Goal: Contribute content: Add original content to the website for others to see

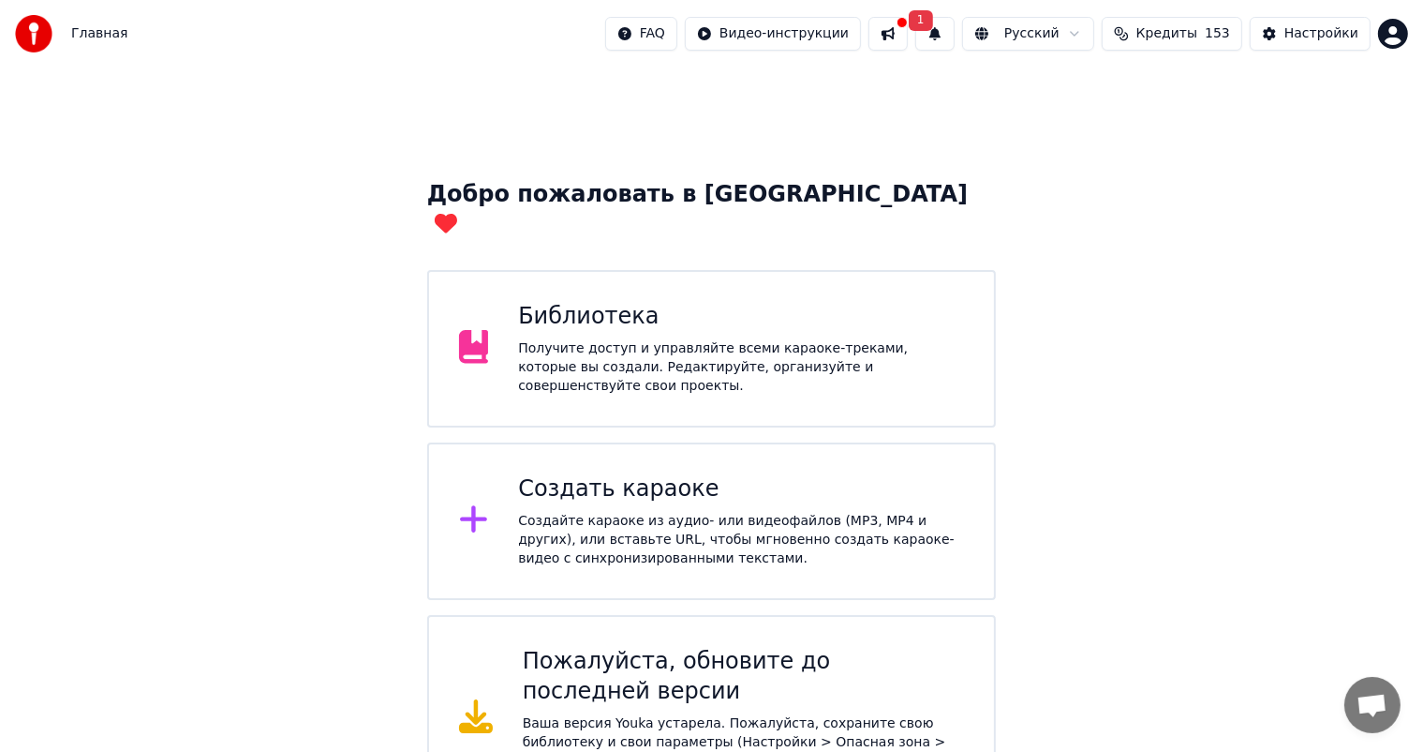
click at [648, 339] on div "Получите доступ и управляйте всеми караоке-треками, которые вы создали. Редакти…" at bounding box center [741, 367] width 446 height 56
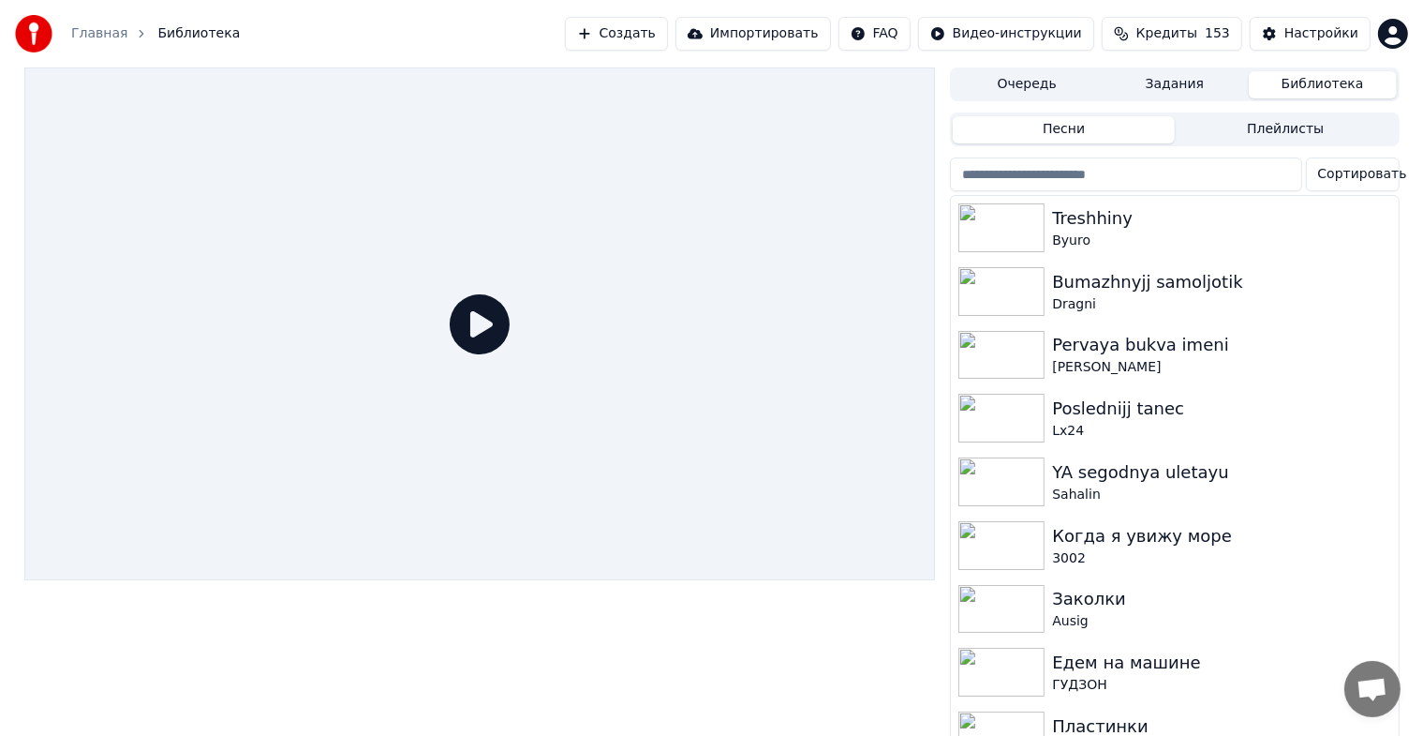
click at [614, 55] on div "Главная Библиотека Создать Импортировать FAQ Видео-инструкции Кредиты 153 Настр…" at bounding box center [711, 33] width 1423 height 67
click at [620, 38] on button "Создать" at bounding box center [616, 34] width 103 height 34
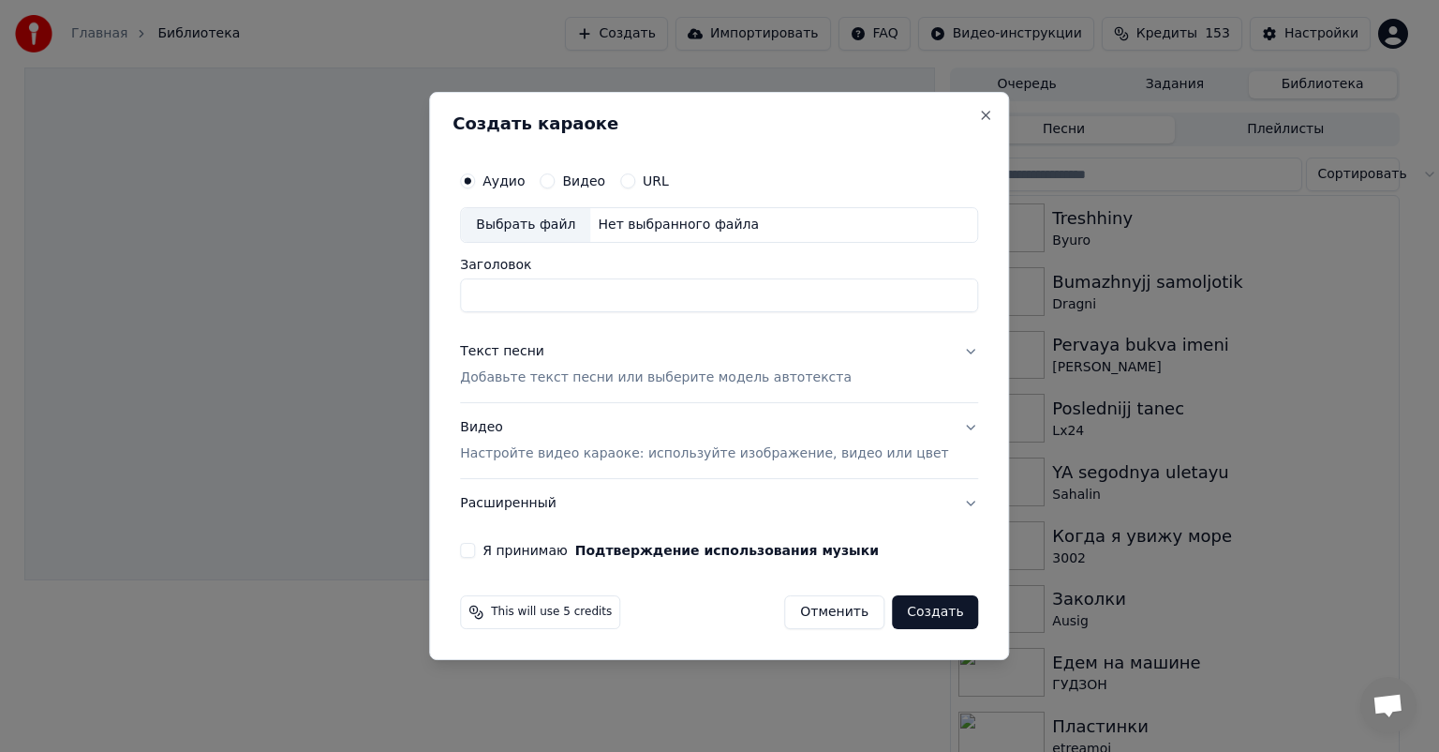
click at [539, 216] on div "Выбрать файл" at bounding box center [525, 225] width 129 height 34
type input "**********"
click at [938, 346] on button "Текст песни Добавьте текст песни или выберите модель автотекста" at bounding box center [719, 364] width 518 height 75
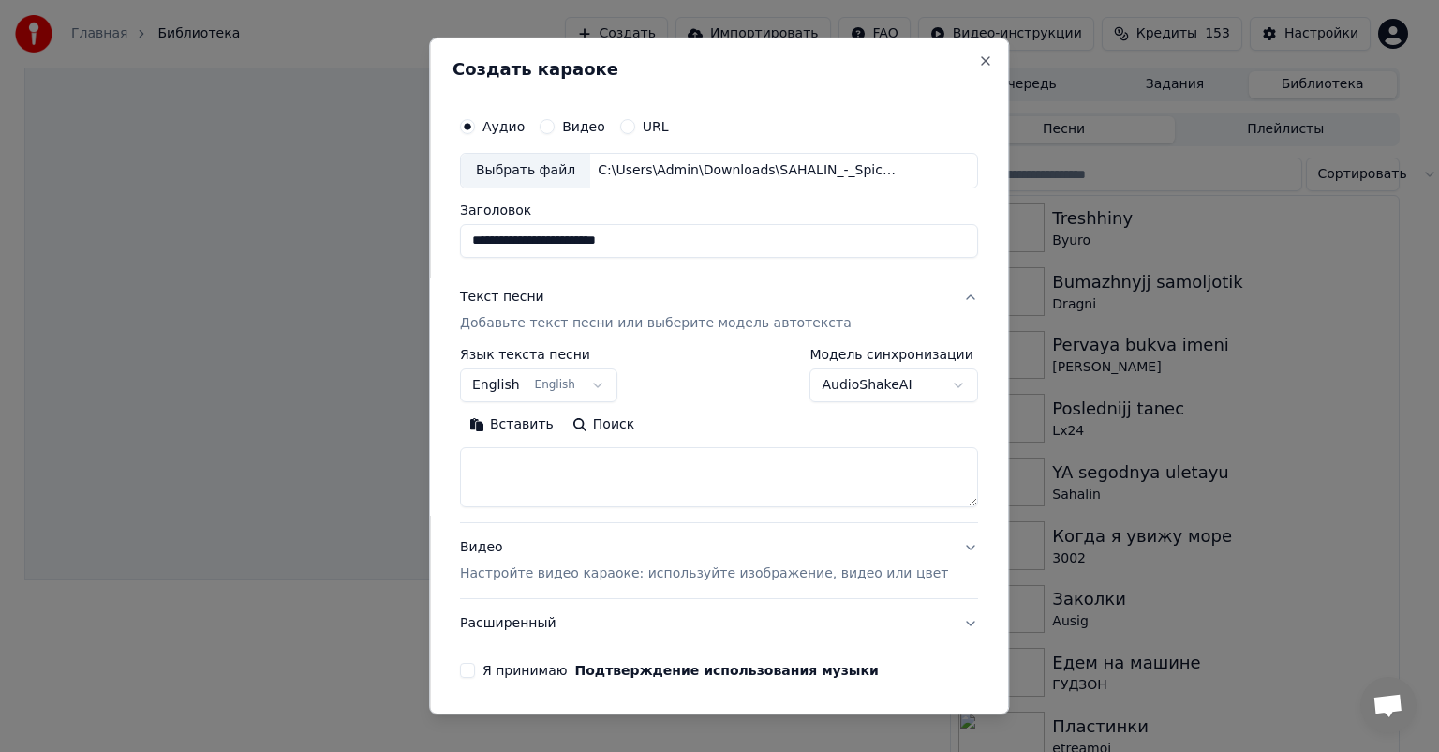
click at [942, 351] on label "Модель синхронизации" at bounding box center [895, 354] width 169 height 13
click at [594, 389] on button "English English" at bounding box center [538, 385] width 157 height 34
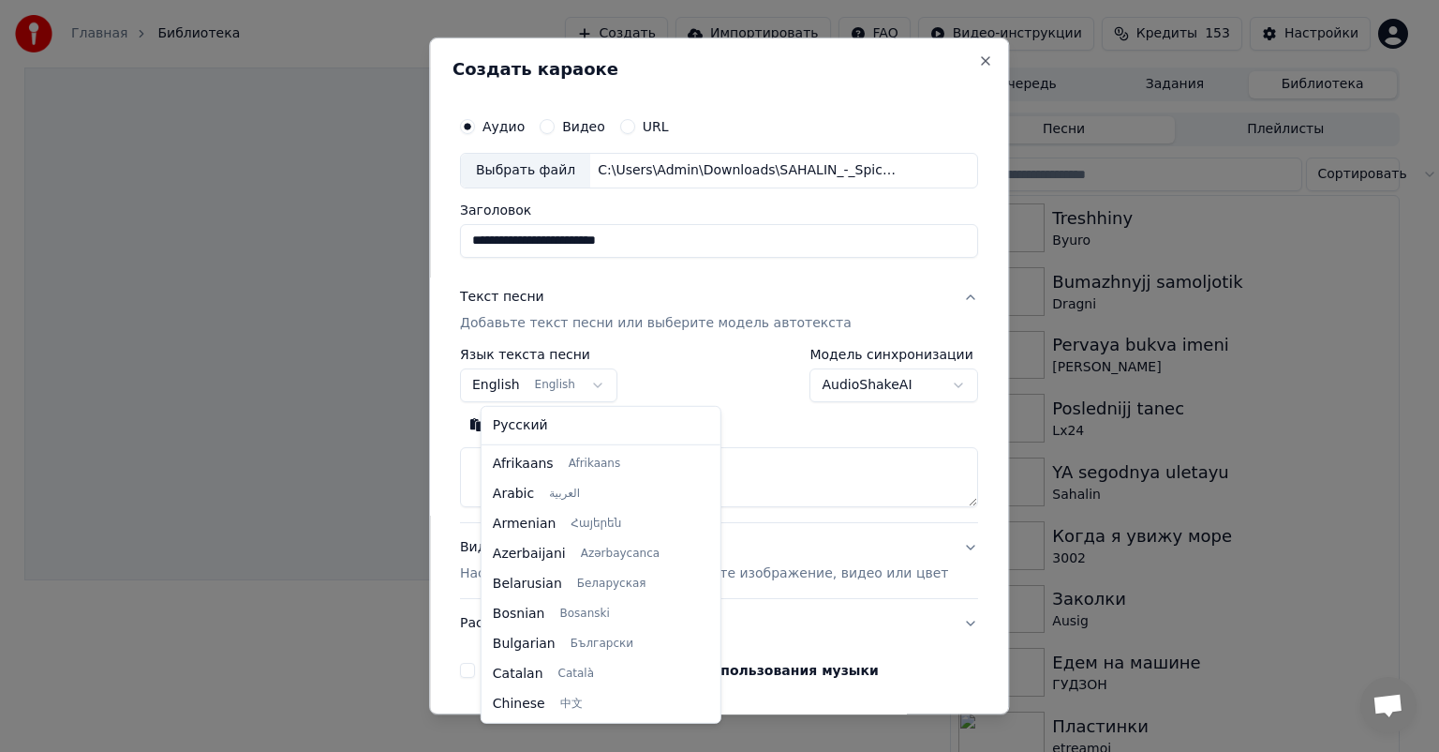
scroll to position [150, 0]
select select "**"
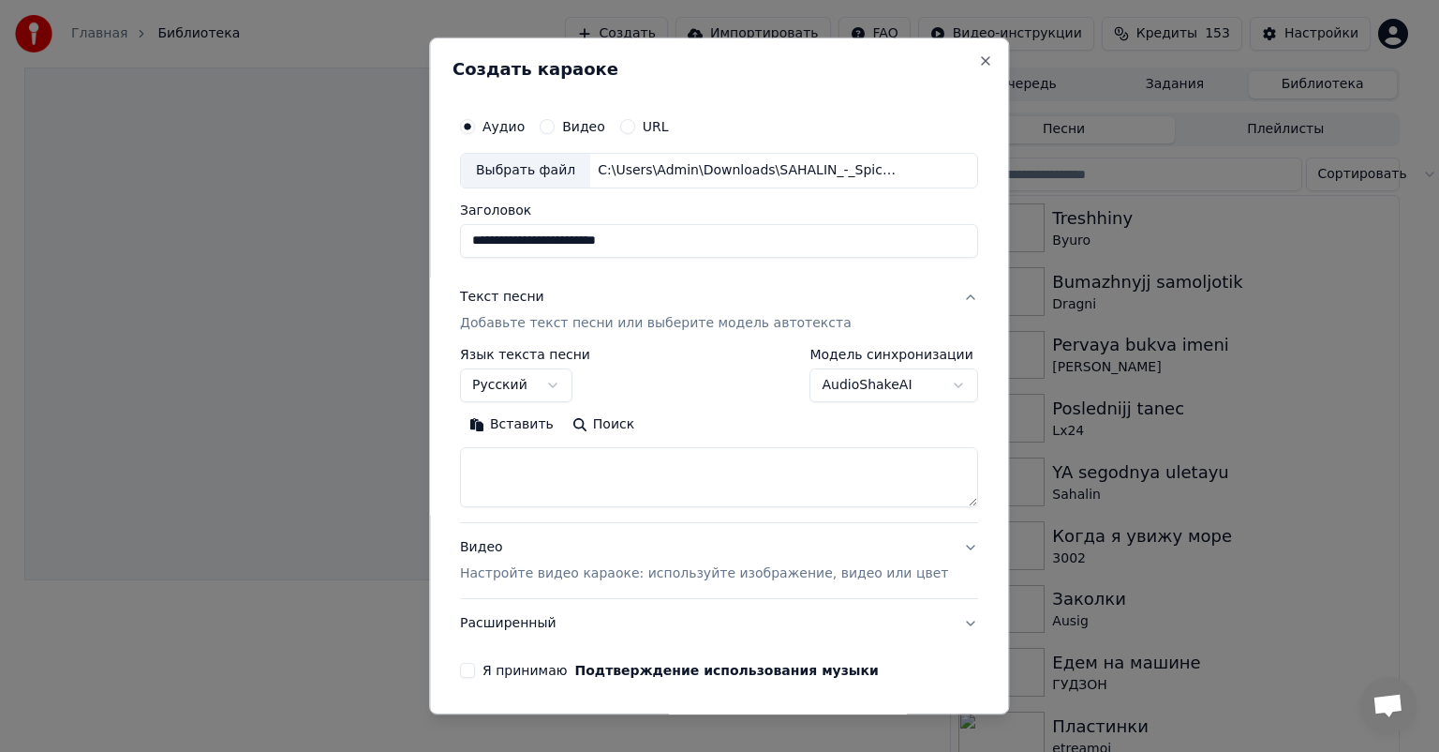
click at [836, 382] on body "**********" at bounding box center [711, 376] width 1423 height 752
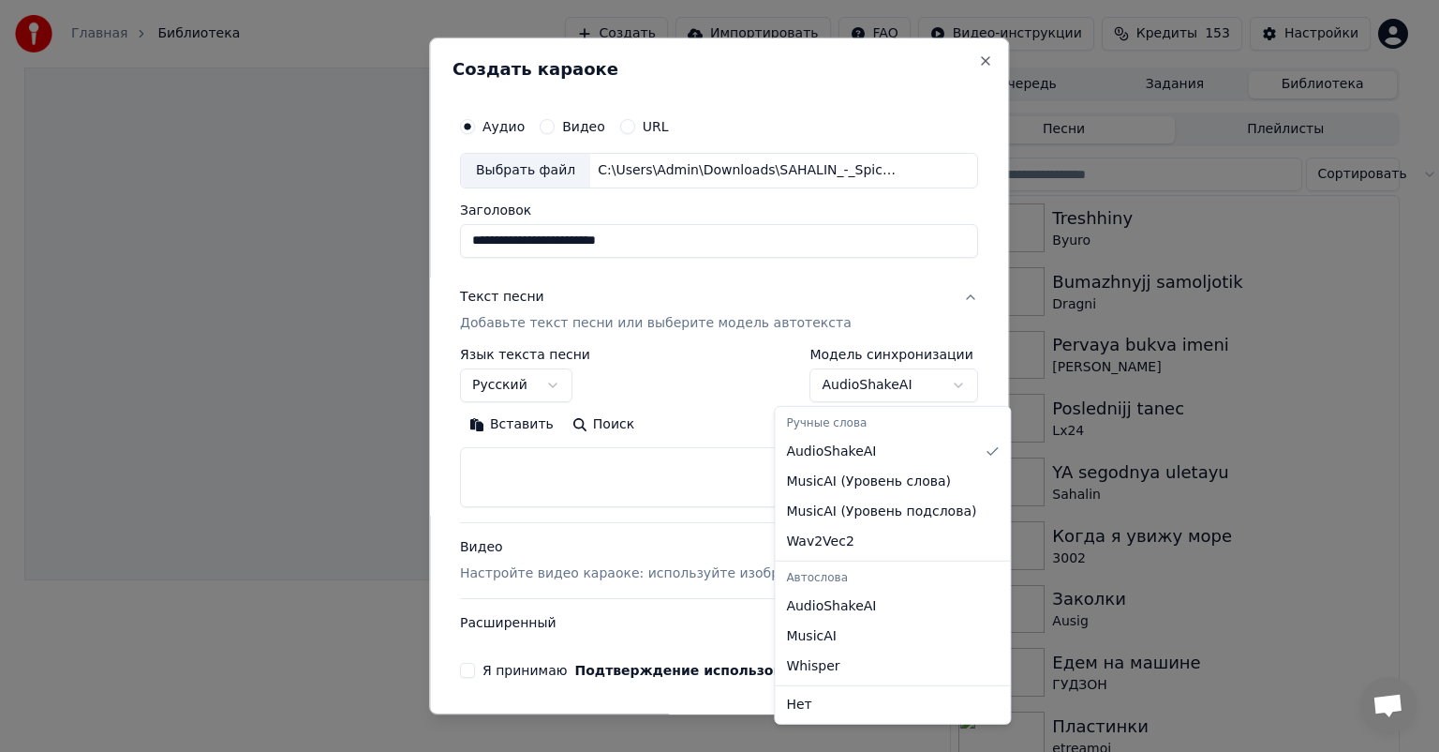
select select "**********"
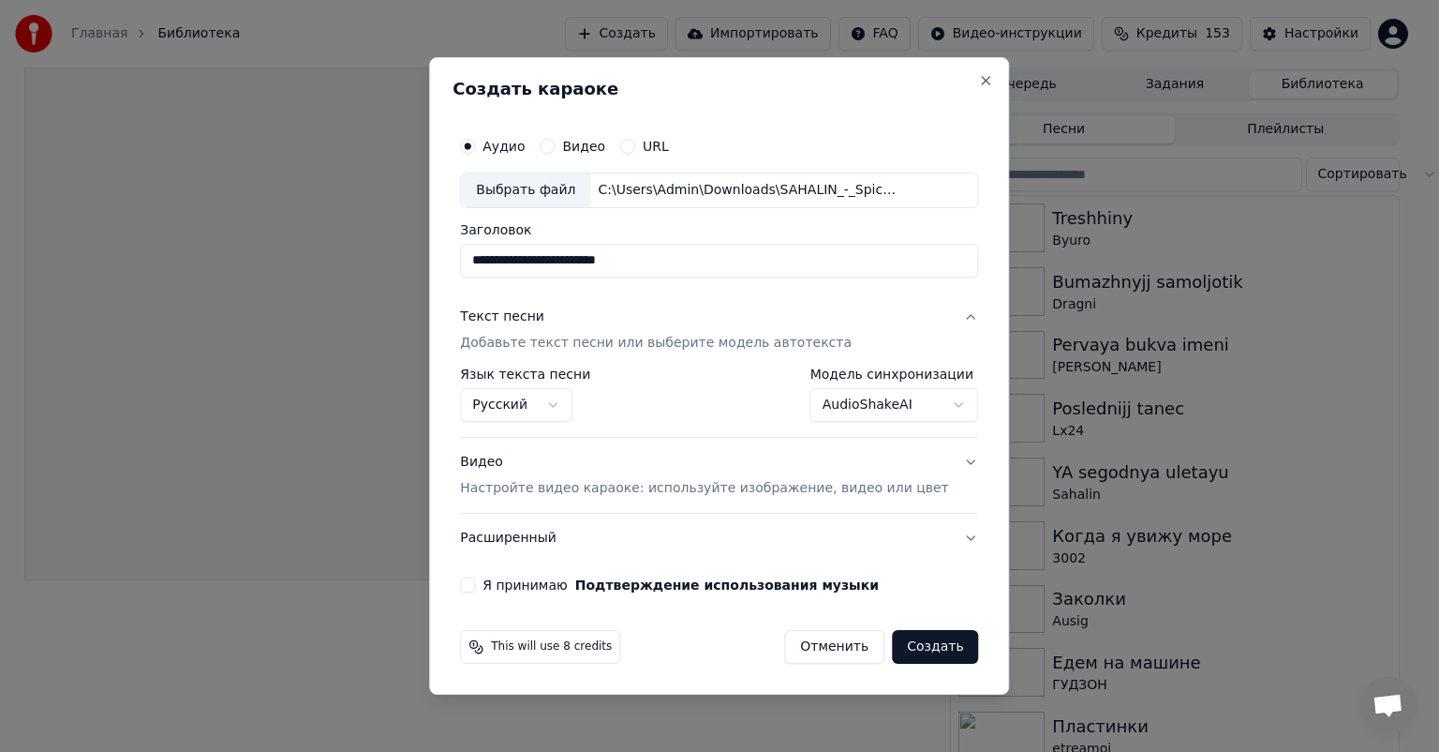
click at [475, 590] on button "Я принимаю Подтверждение использования музыки" at bounding box center [467, 584] width 15 height 15
click at [918, 648] on button "Создать" at bounding box center [935, 647] width 86 height 34
select select "**"
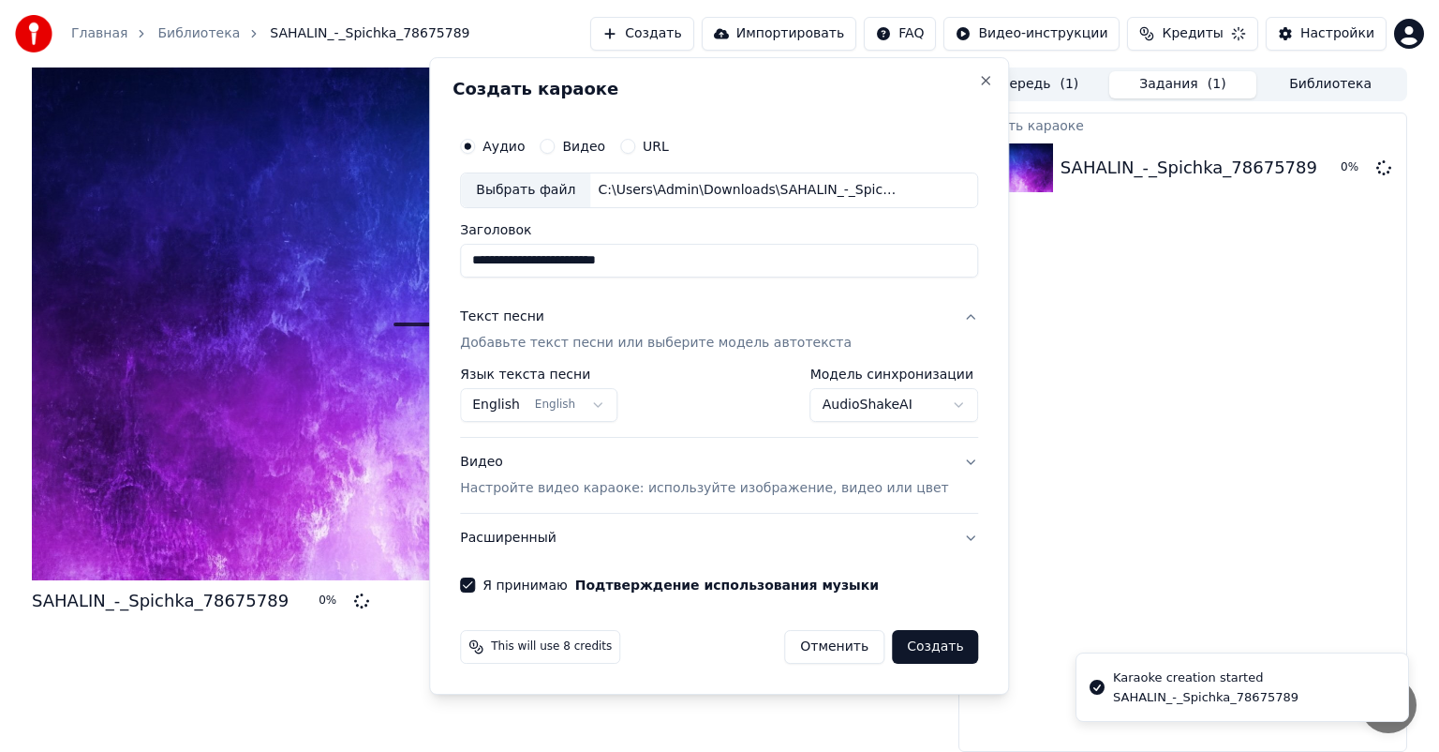
select select "**********"
select select
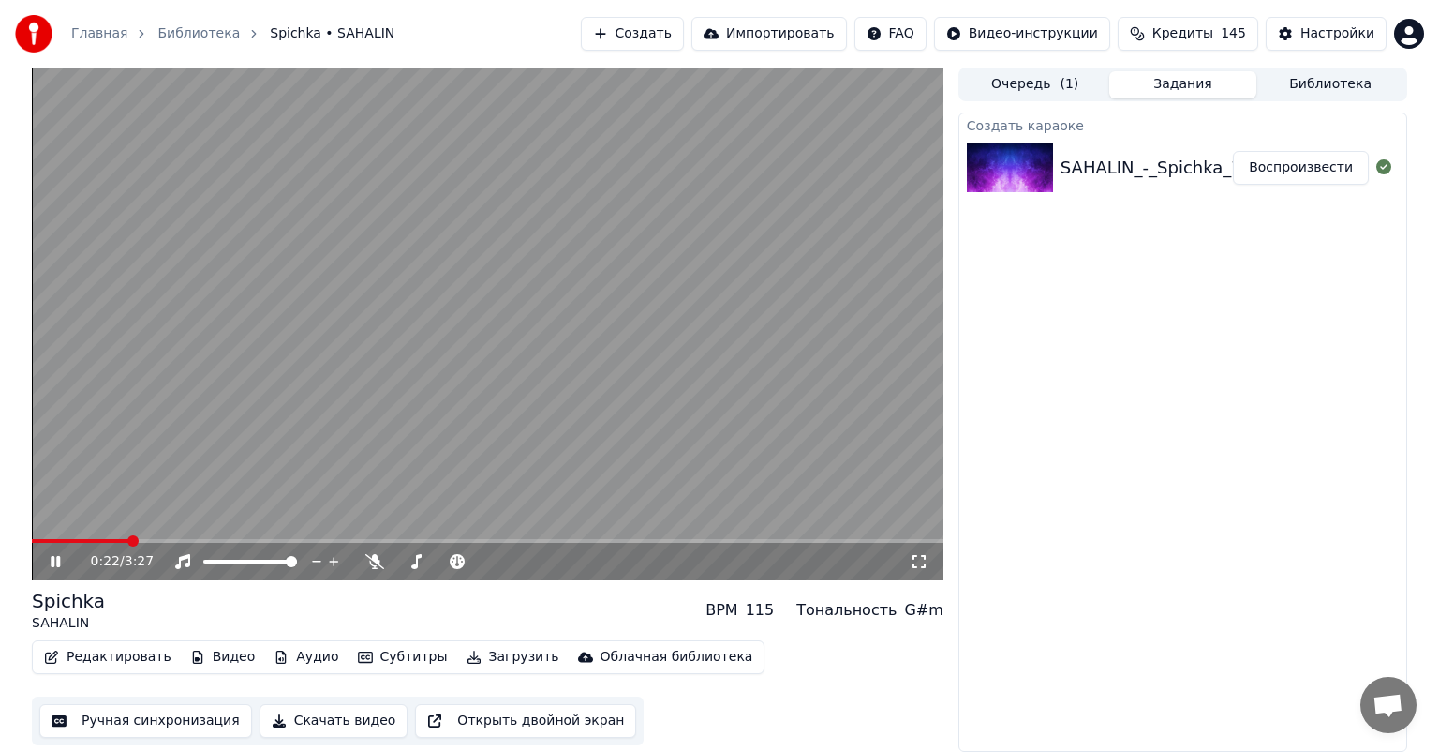
click at [52, 560] on icon at bounding box center [55, 561] width 9 height 11
click at [81, 665] on button "Редактировать" at bounding box center [108, 657] width 142 height 26
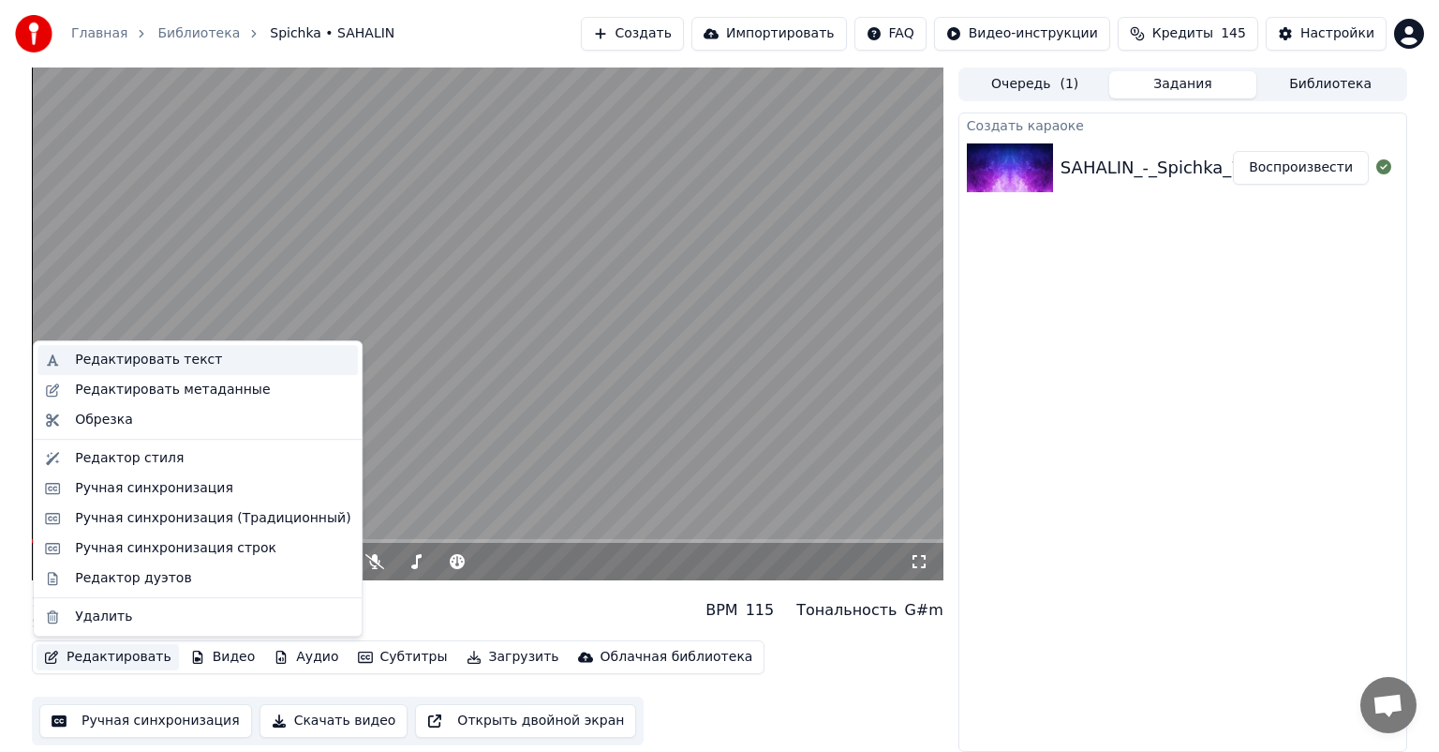
click at [157, 358] on div "Редактировать текст" at bounding box center [148, 359] width 147 height 19
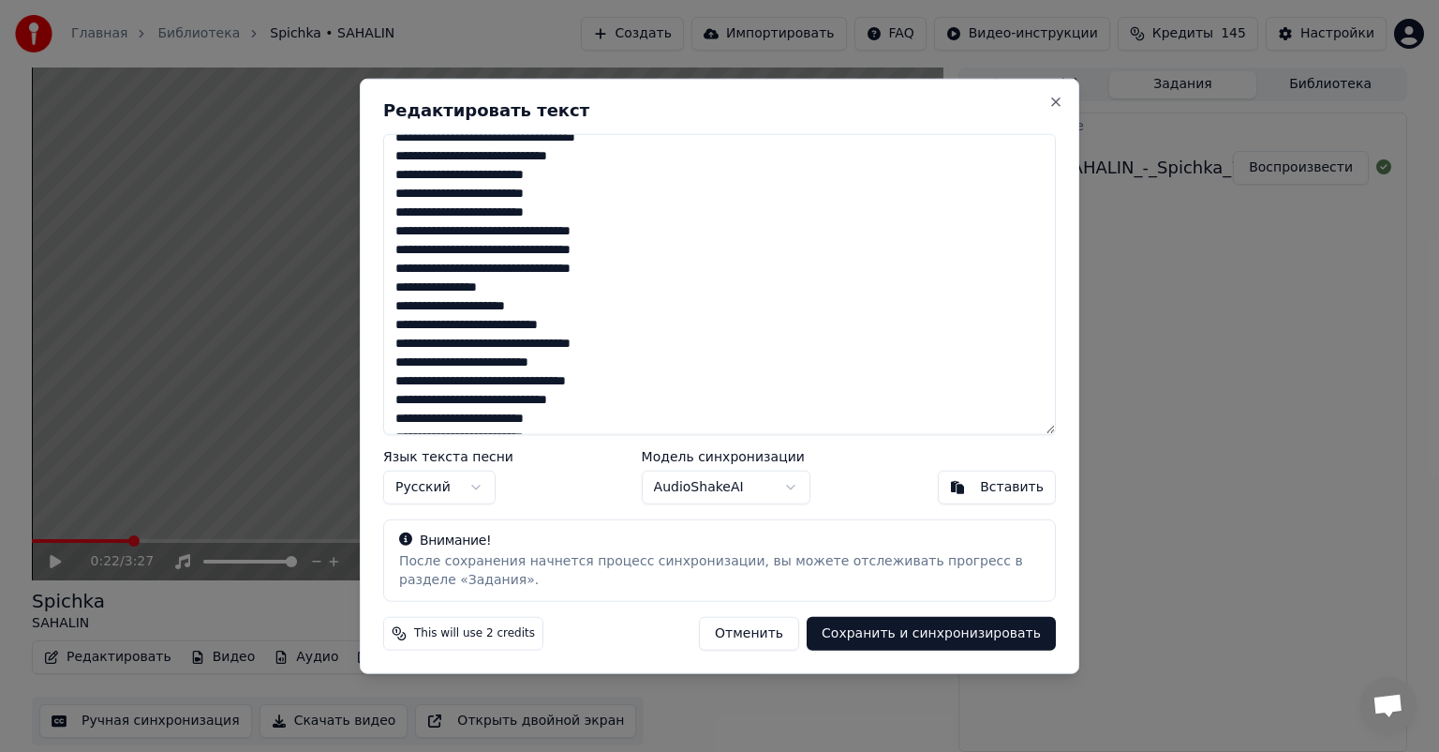
scroll to position [352, 0]
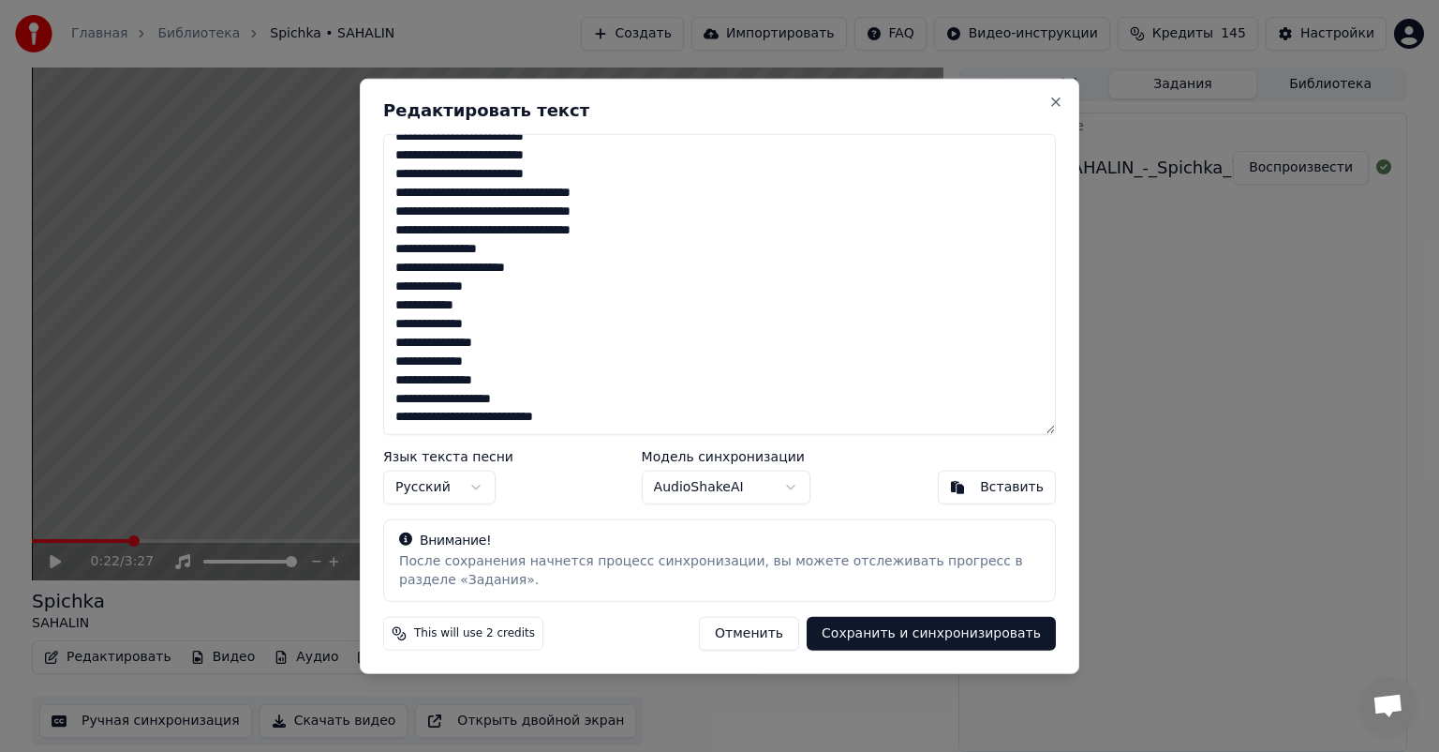
drag, startPoint x: 395, startPoint y: 146, endPoint x: 587, endPoint y: 479, distance: 383.7
click at [587, 479] on div "**********" at bounding box center [720, 376] width 720 height 595
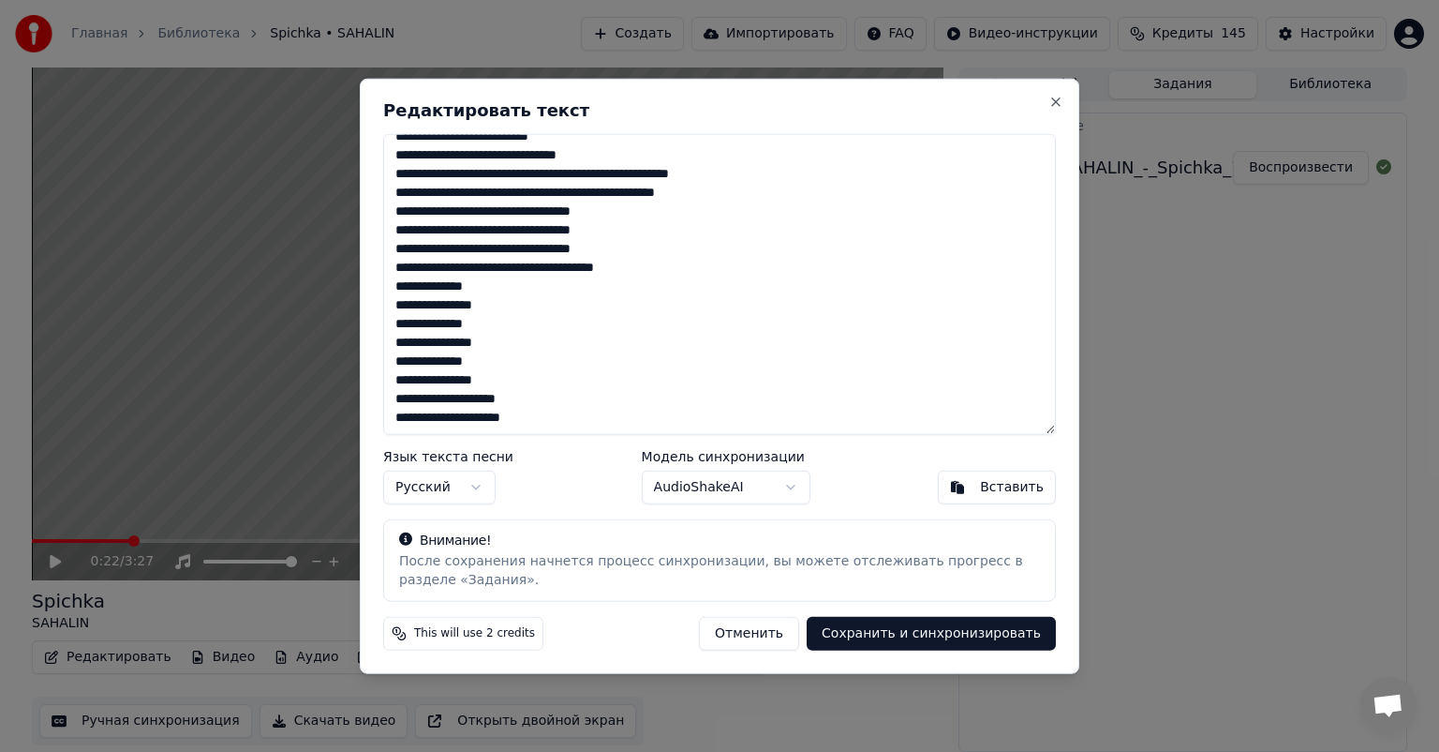
scroll to position [241, 0]
type textarea "**********"
click at [979, 633] on button "Сохранить и синхронизировать" at bounding box center [931, 633] width 249 height 34
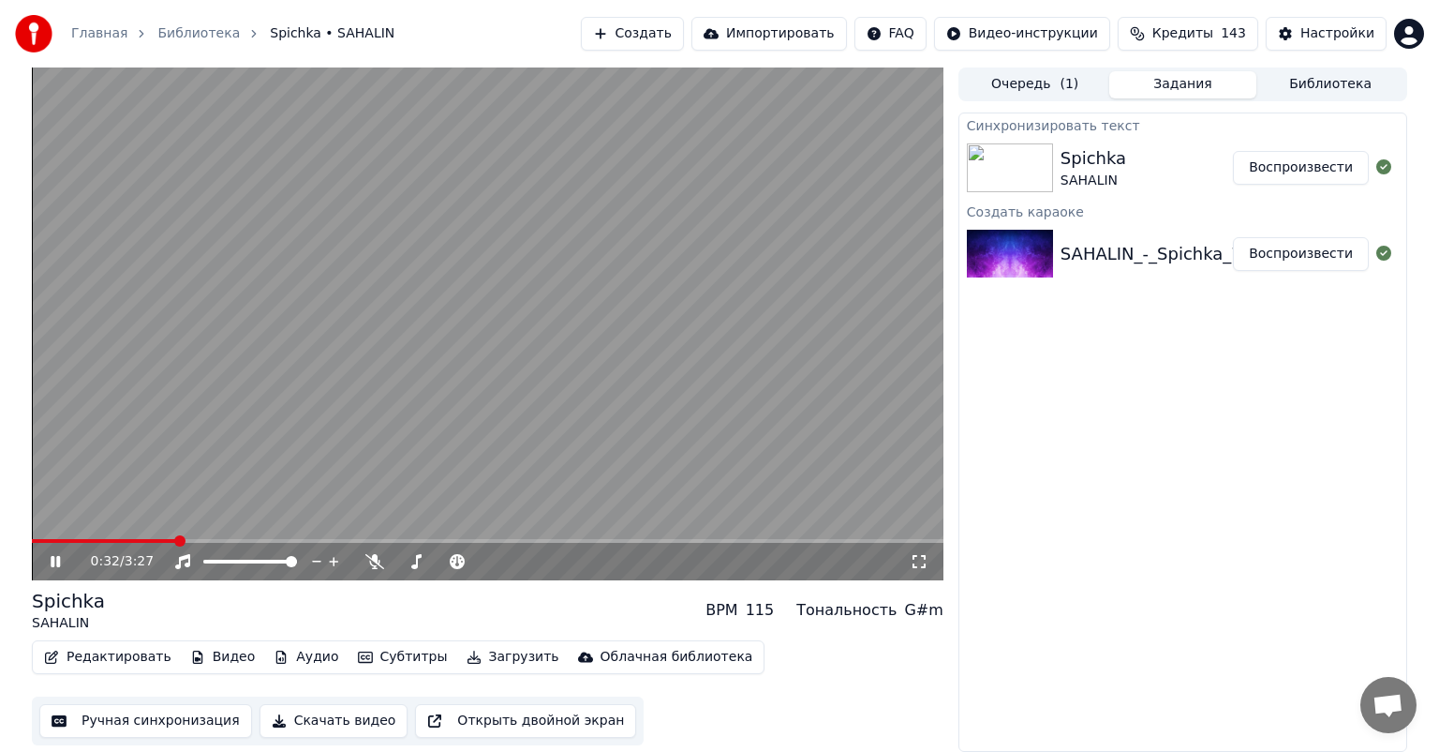
click at [53, 557] on icon at bounding box center [55, 561] width 9 height 11
click at [617, 38] on button "Создать" at bounding box center [632, 34] width 103 height 34
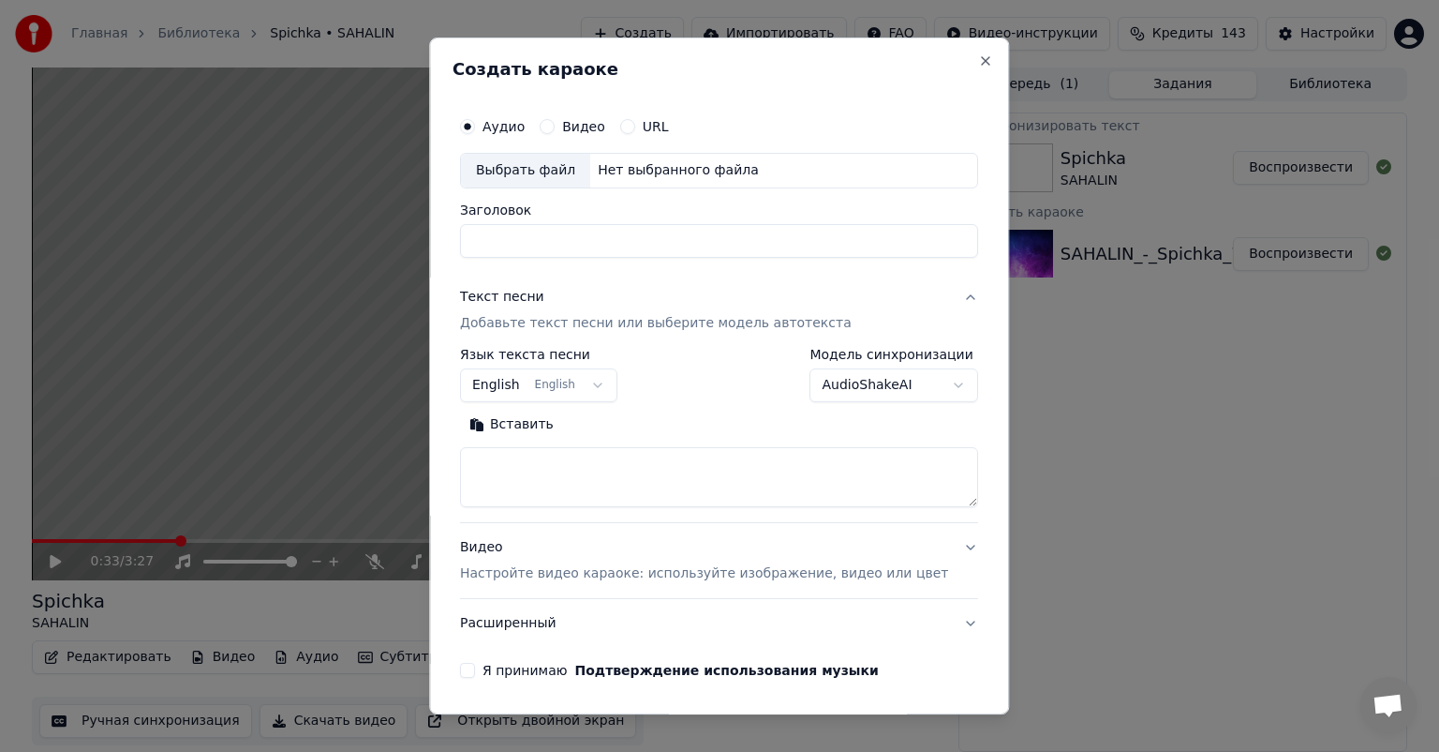
click at [558, 160] on div "Выбрать файл" at bounding box center [525, 171] width 129 height 34
type input "**********"
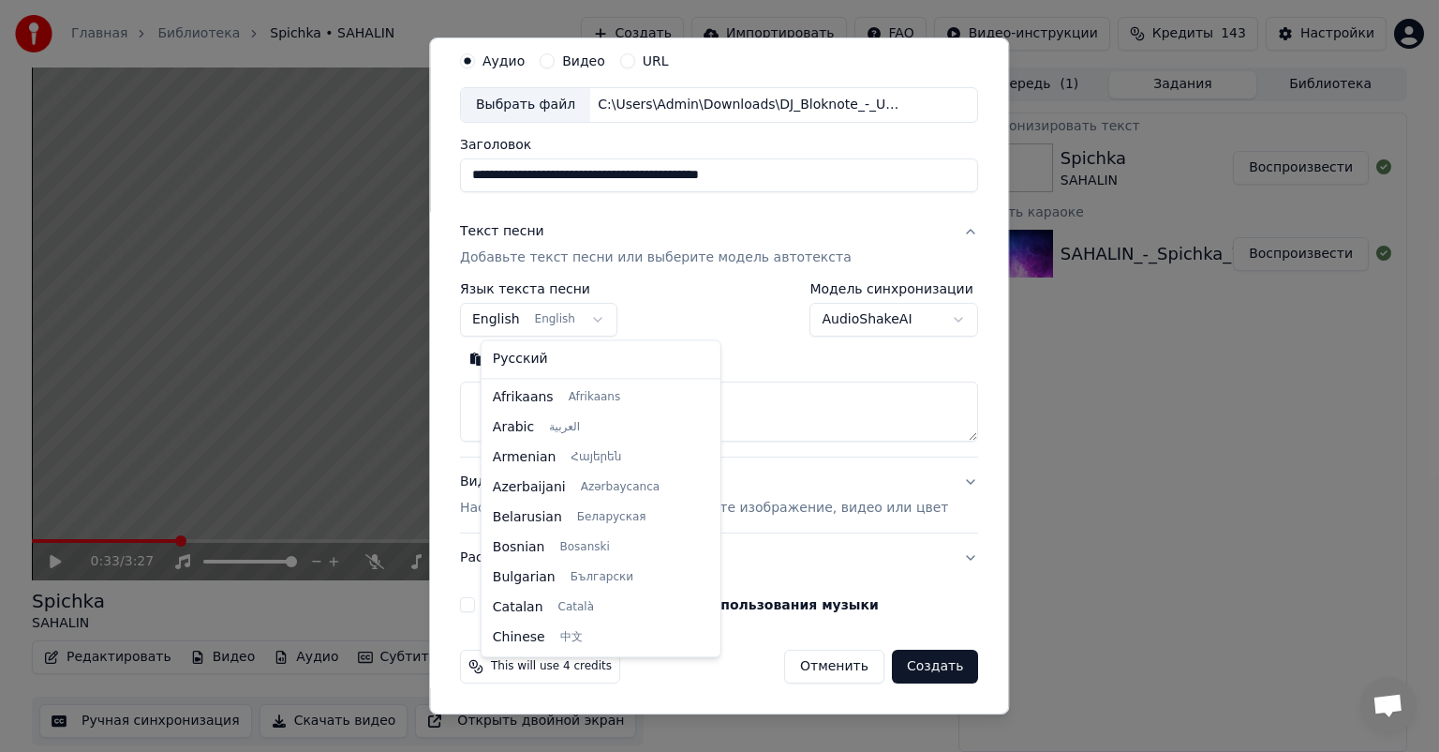
click at [618, 316] on body "**********" at bounding box center [719, 376] width 1439 height 752
select select "**"
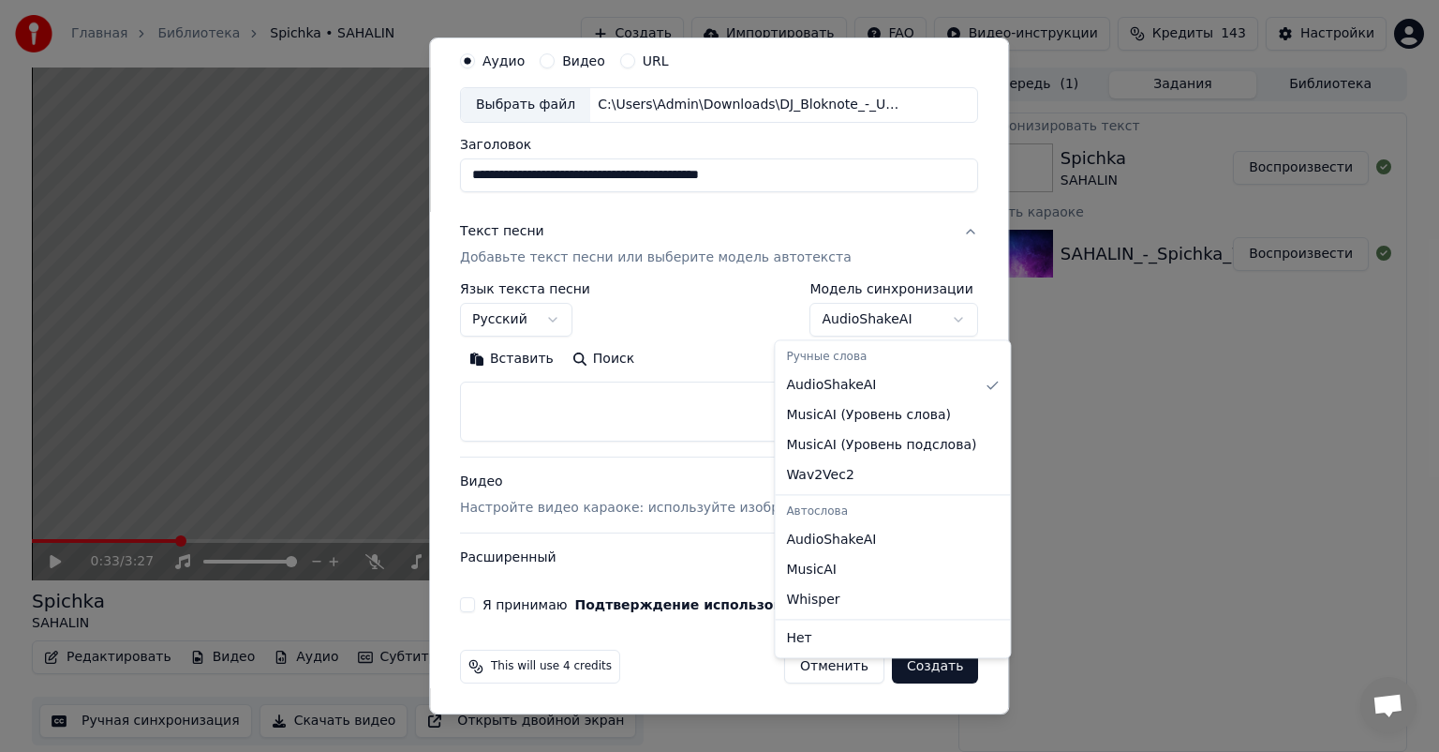
click at [894, 315] on body "**********" at bounding box center [719, 376] width 1439 height 752
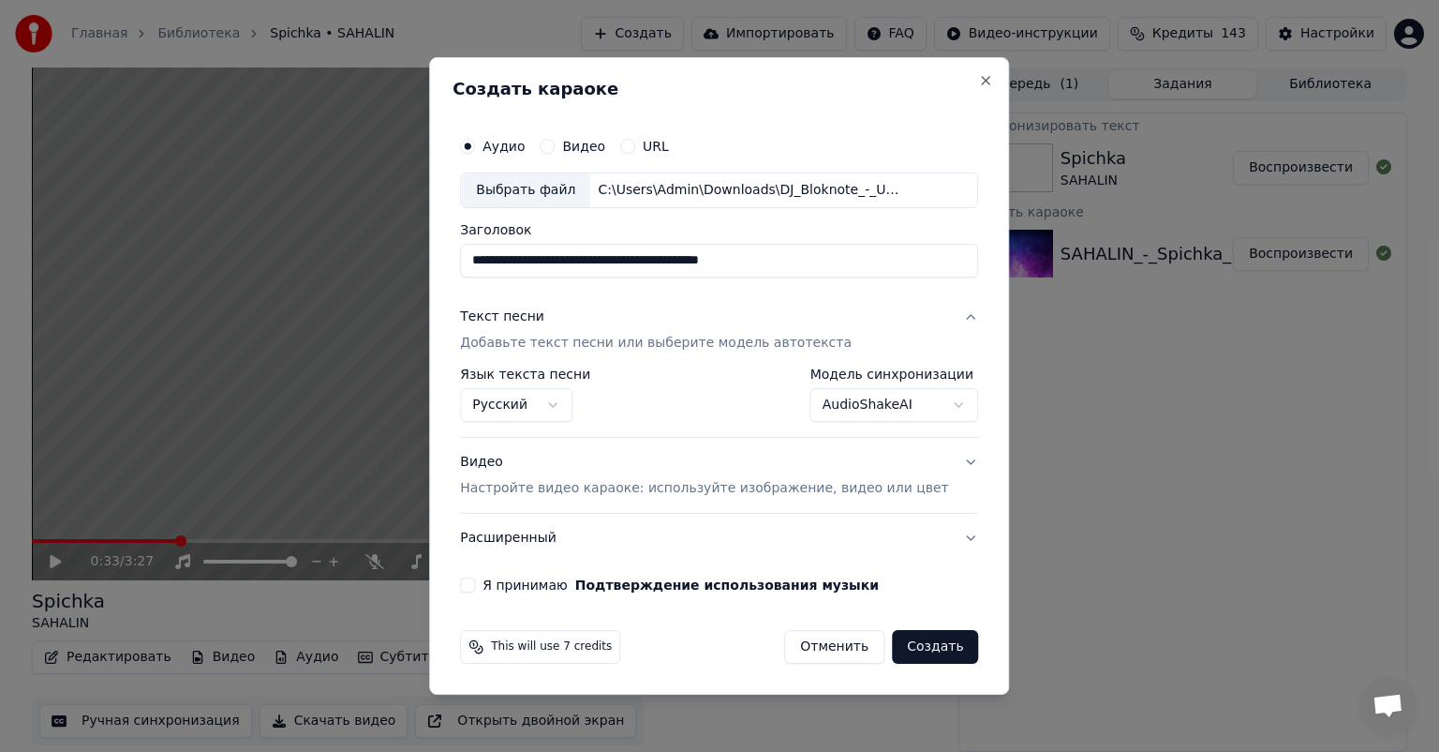
click at [830, 404] on body "**********" at bounding box center [719, 376] width 1439 height 752
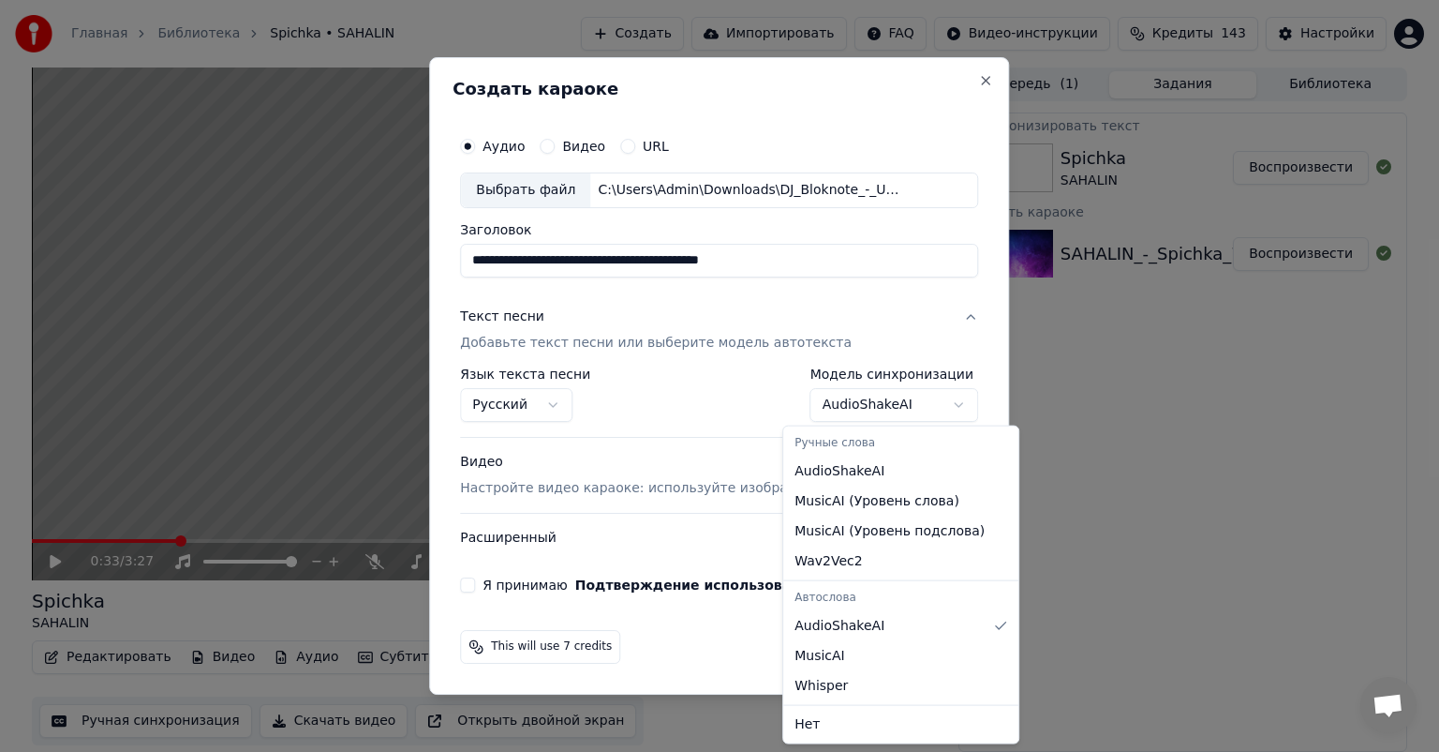
select select "**********"
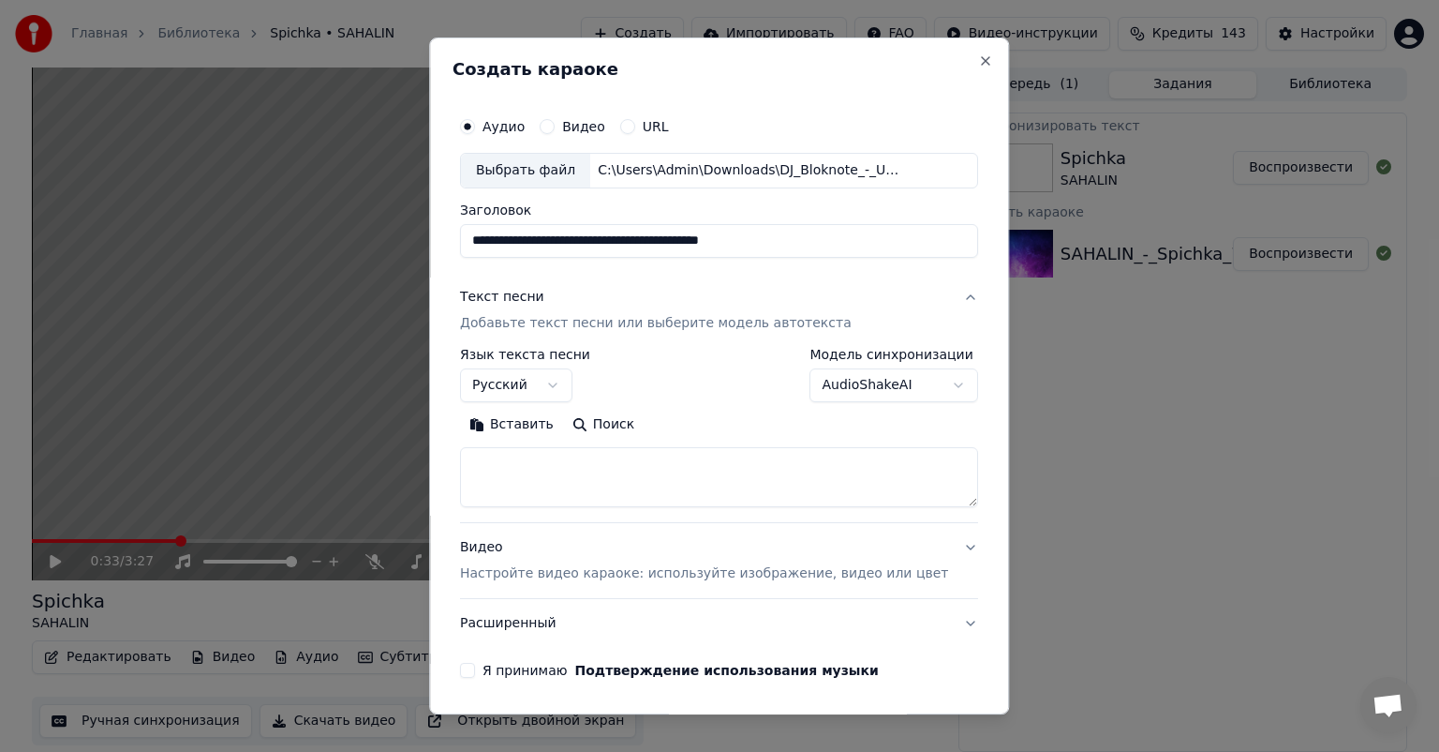
click at [805, 493] on textarea at bounding box center [719, 477] width 518 height 60
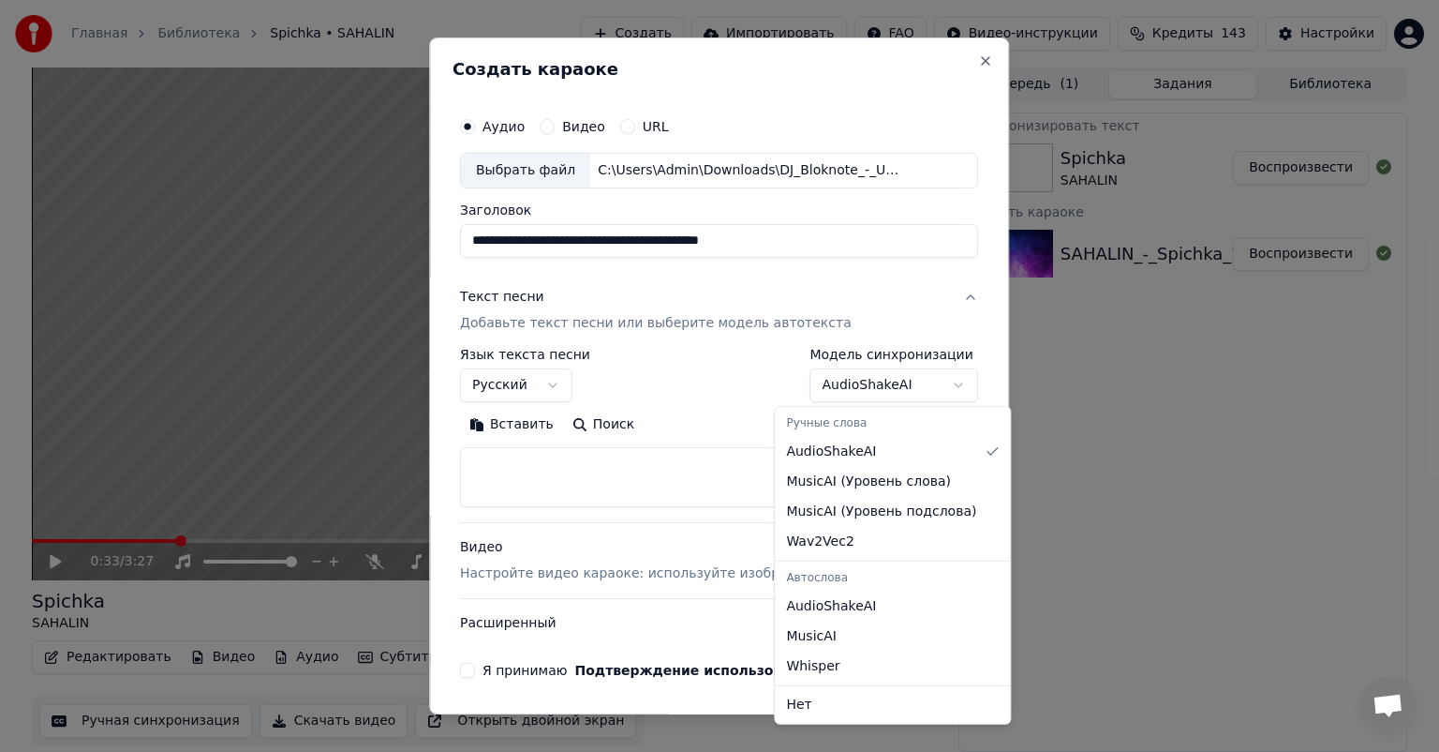
click at [855, 386] on body "**********" at bounding box center [719, 376] width 1439 height 752
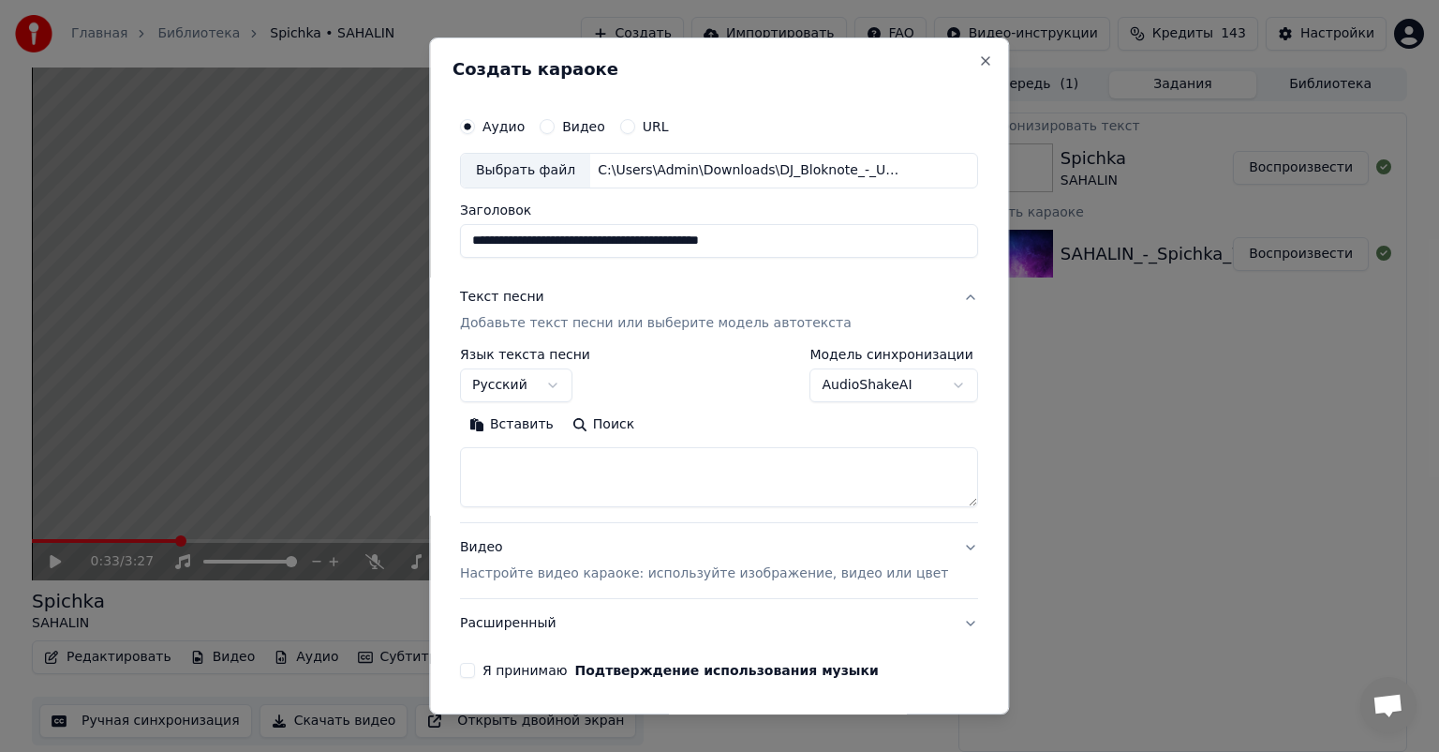
click at [855, 386] on body "**********" at bounding box center [719, 376] width 1439 height 752
click at [787, 469] on textarea at bounding box center [719, 477] width 518 height 60
click at [546, 454] on textarea at bounding box center [719, 477] width 518 height 60
paste textarea "**********"
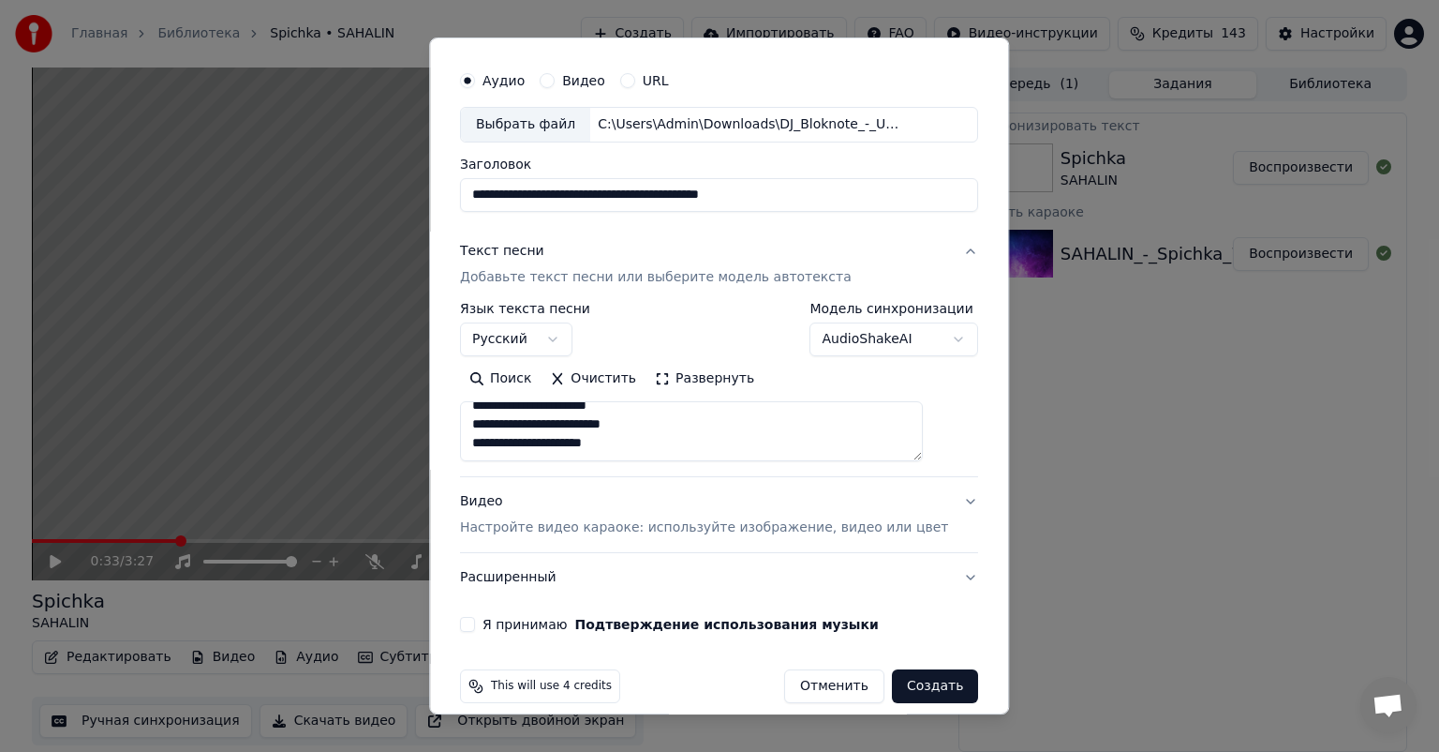
scroll to position [66, 0]
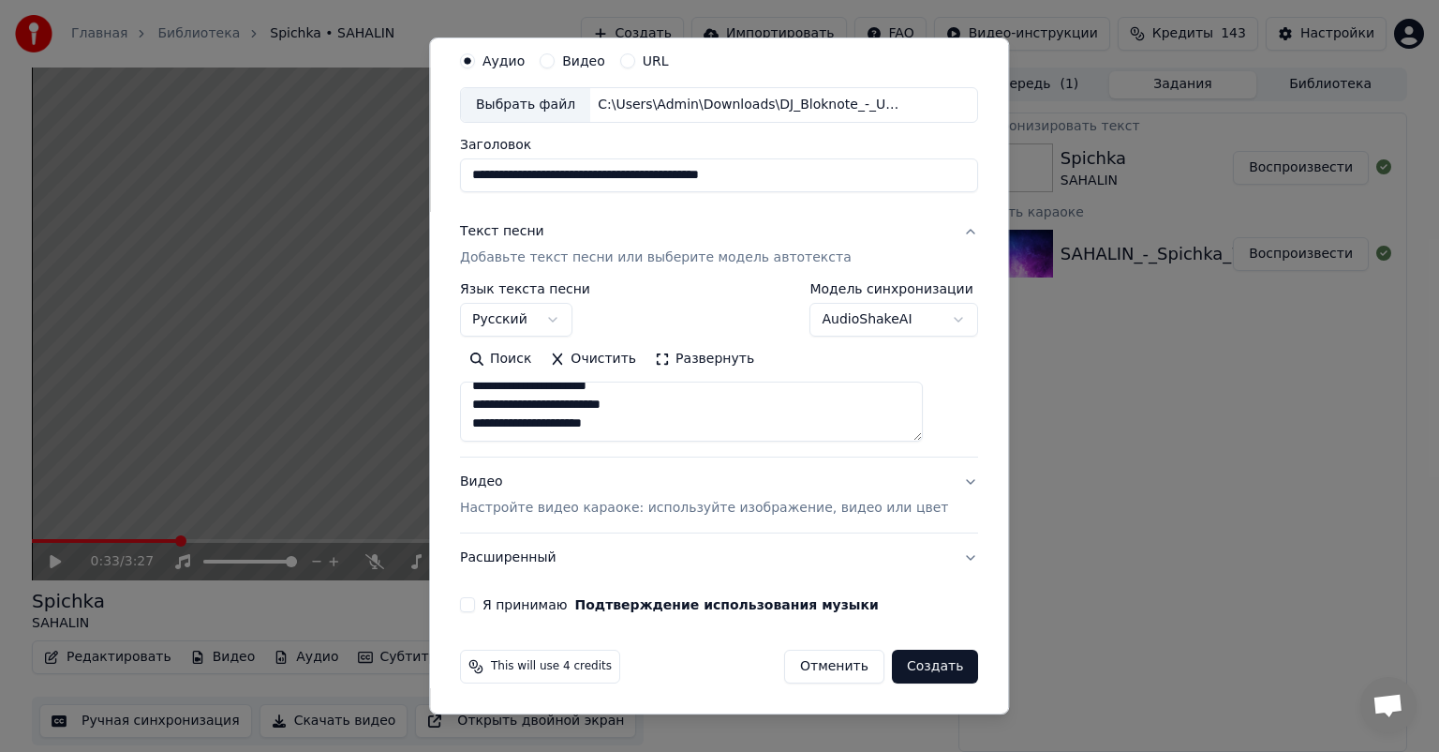
type textarea "**********"
click at [475, 605] on button "Я принимаю Подтверждение использования музыки" at bounding box center [467, 604] width 15 height 15
click at [906, 668] on button "Создать" at bounding box center [935, 666] width 86 height 34
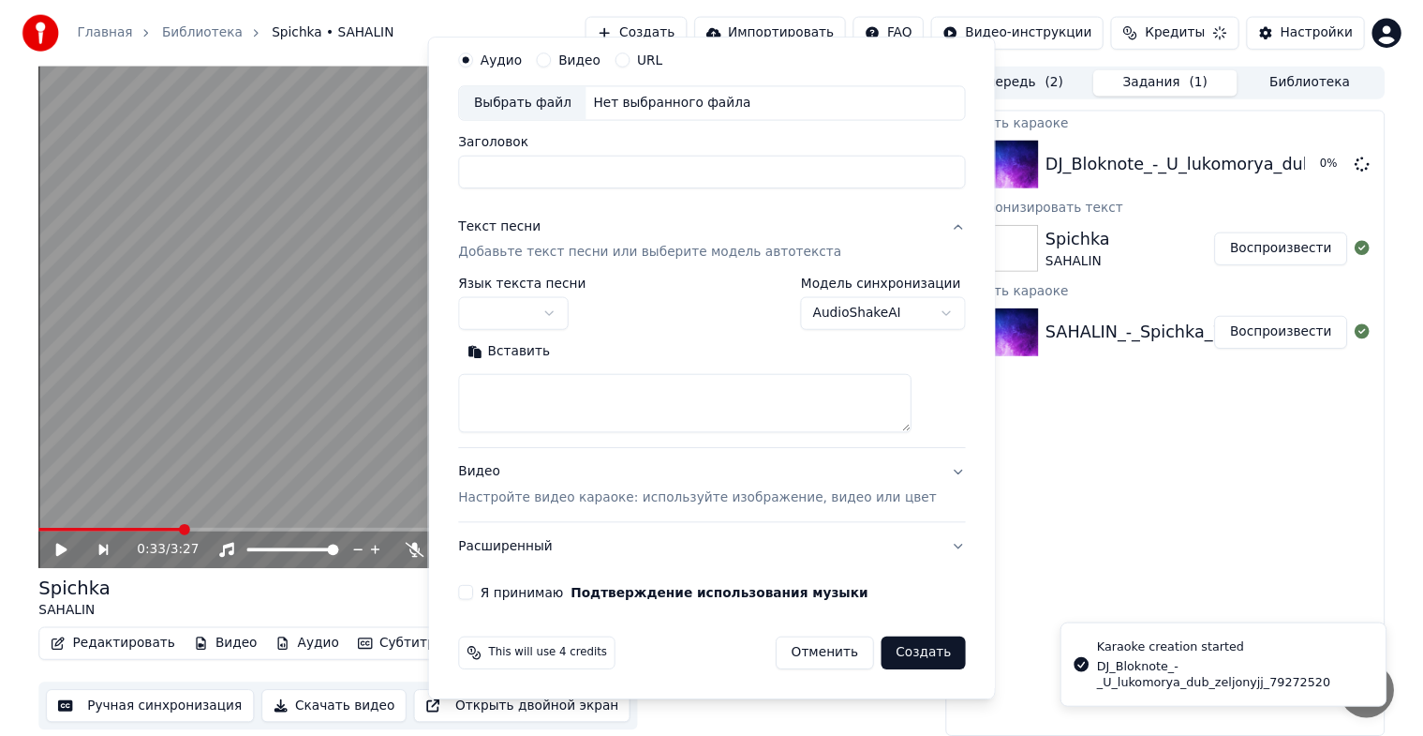
scroll to position [0, 0]
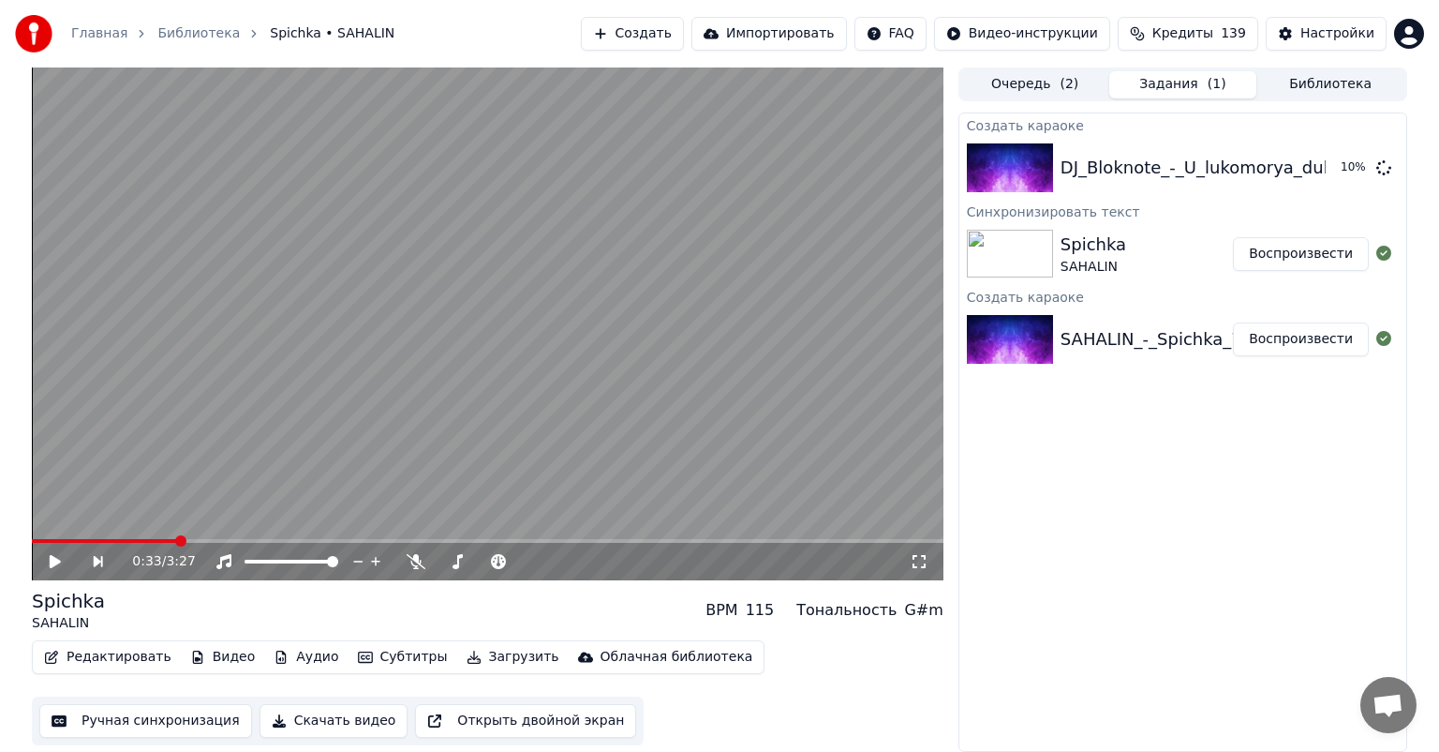
click at [1301, 88] on button "Библиотека" at bounding box center [1331, 84] width 148 height 27
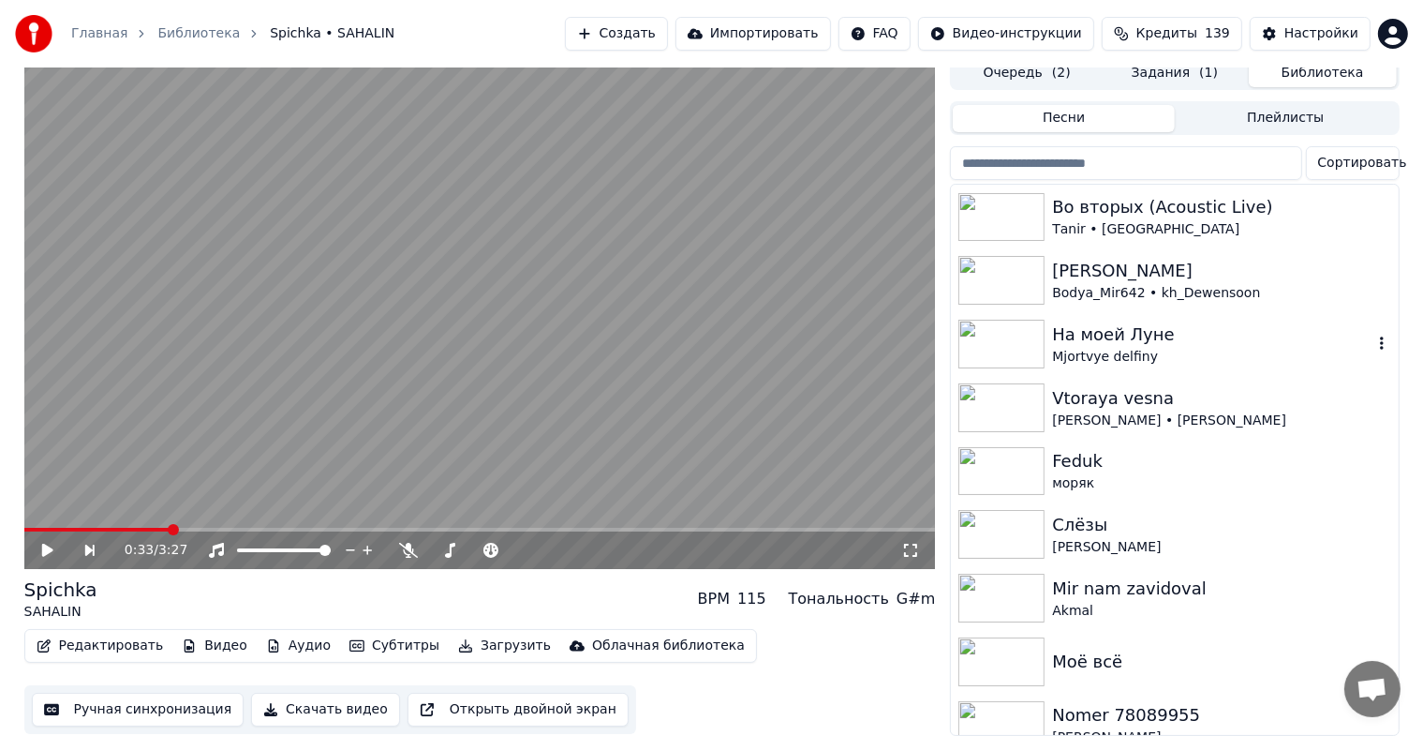
scroll to position [1593, 0]
click at [1010, 453] on img at bounding box center [1002, 470] width 86 height 49
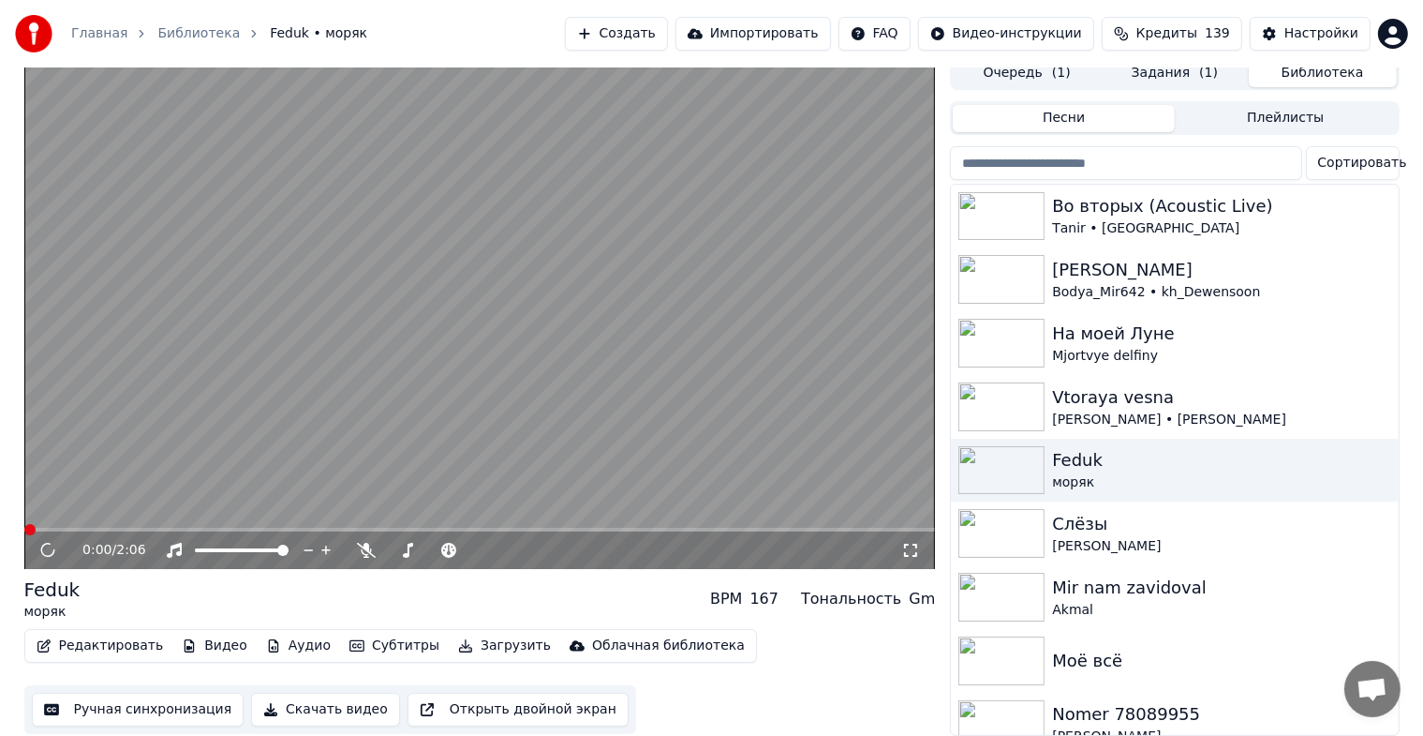
click at [917, 543] on icon at bounding box center [910, 550] width 19 height 15
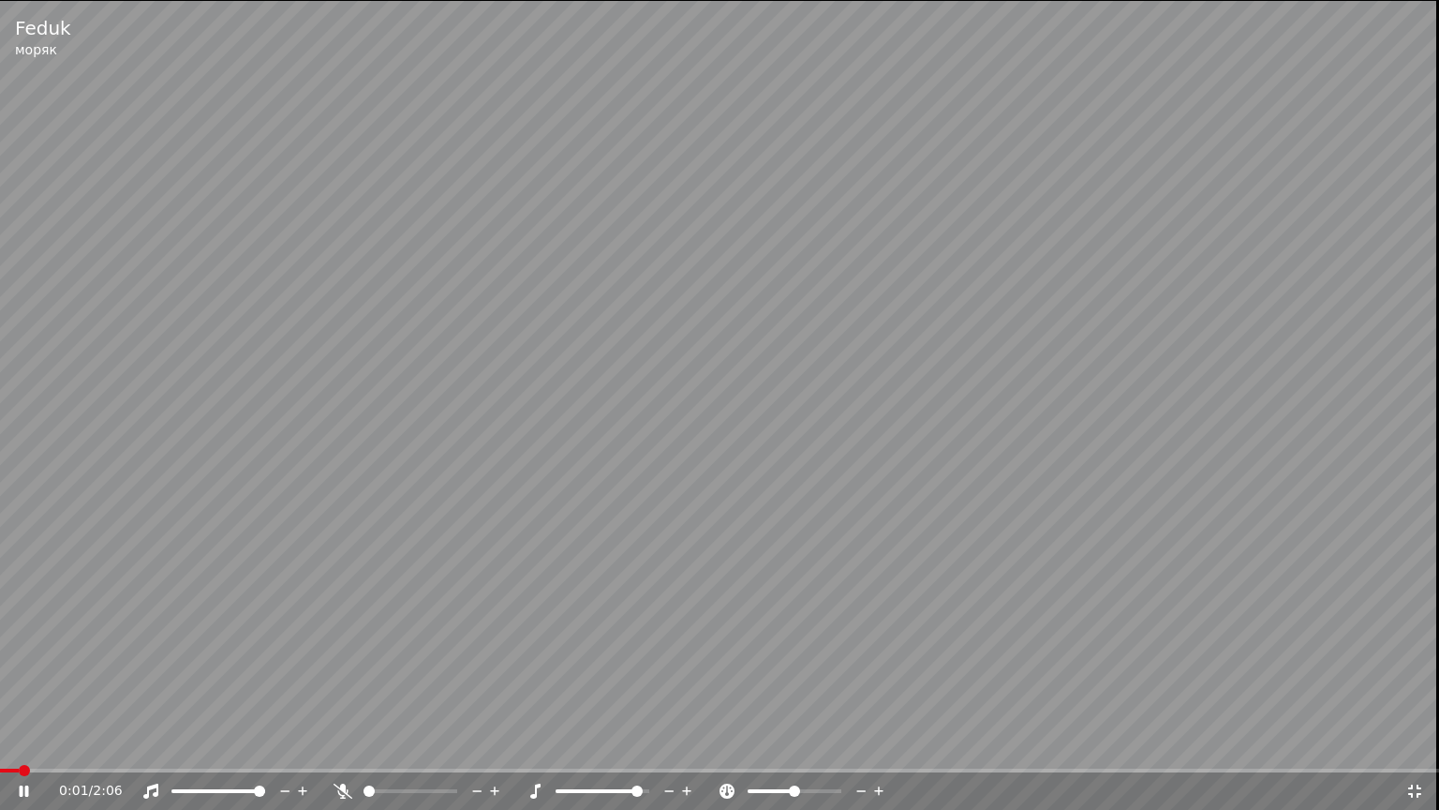
click at [649, 751] on span at bounding box center [603, 791] width 94 height 4
click at [11, 751] on span at bounding box center [49, 770] width 99 height 4
click at [5, 751] on div "0:11 / 2:06" at bounding box center [719, 790] width 1439 height 37
click at [6, 751] on span at bounding box center [5, 770] width 11 height 4
click at [1411, 751] on icon at bounding box center [1414, 790] width 13 height 13
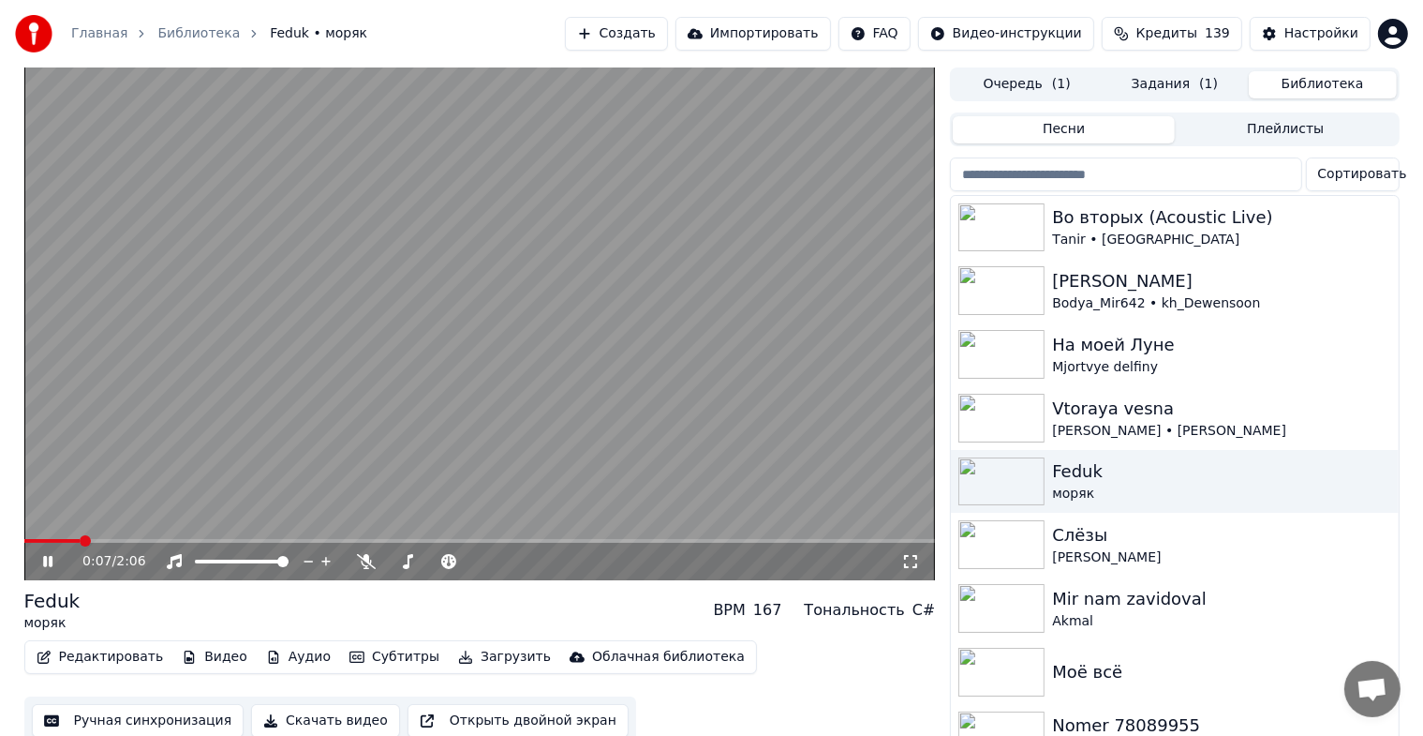
click at [41, 558] on icon at bounding box center [61, 561] width 44 height 15
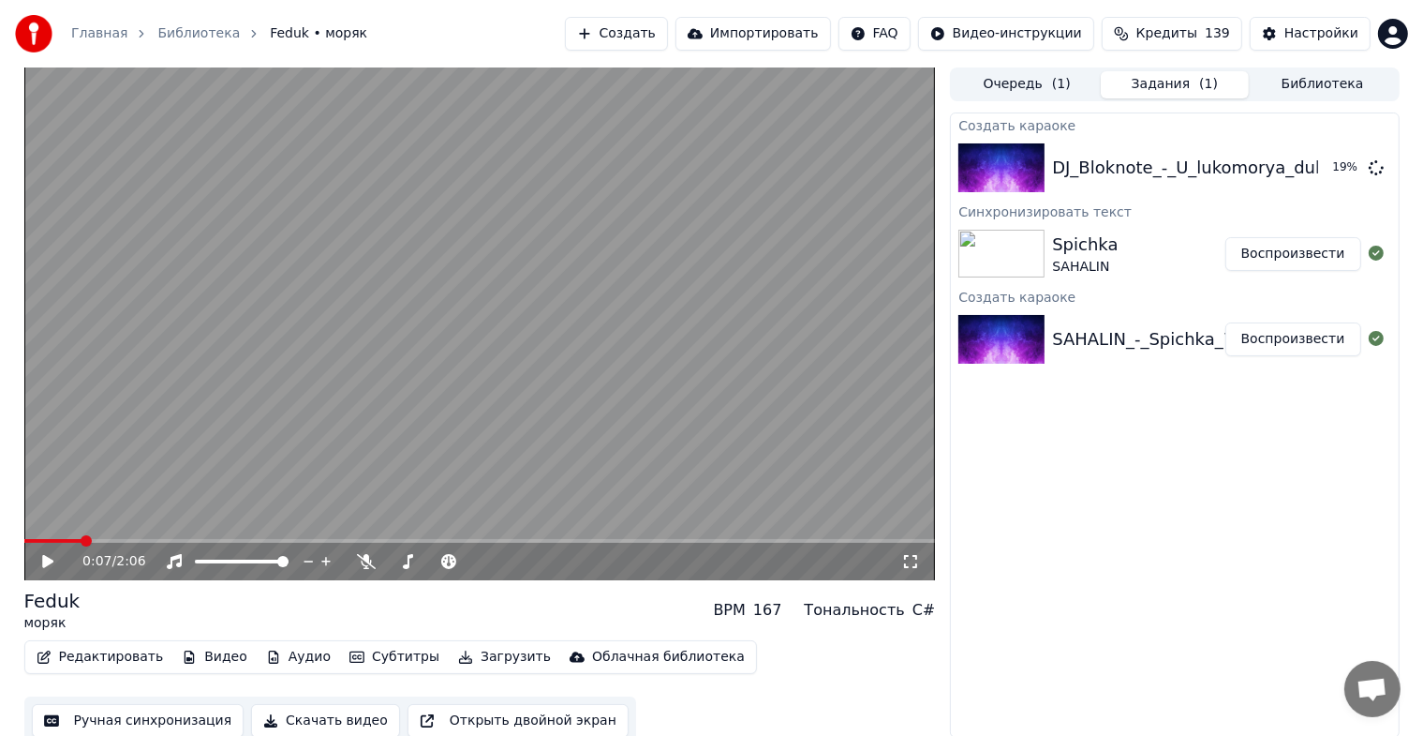
click at [1177, 90] on button "Задания ( 1 )" at bounding box center [1175, 84] width 148 height 27
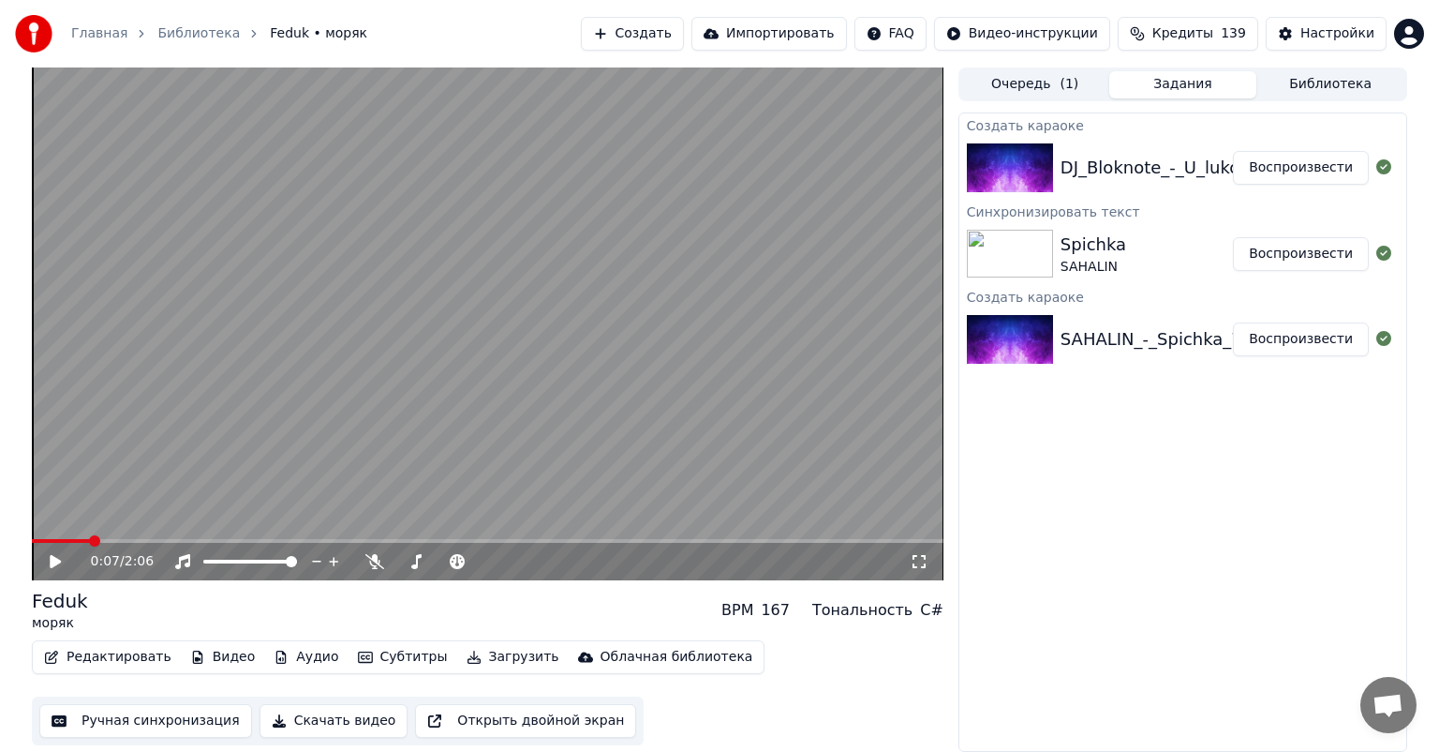
click at [1312, 68] on div "Очередь ( 1 ) Задания Библиотека" at bounding box center [1183, 84] width 449 height 34
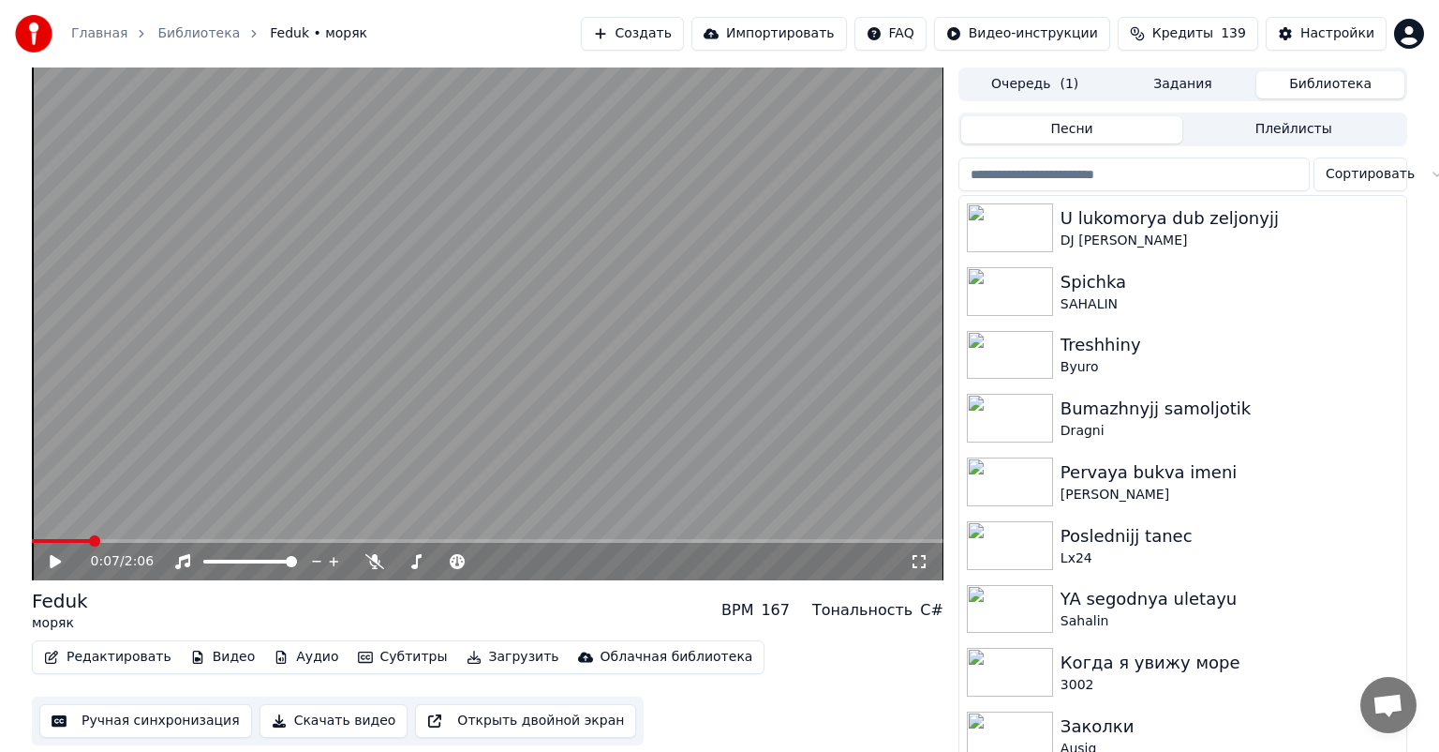
click at [1316, 80] on button "Библиотека" at bounding box center [1331, 84] width 148 height 27
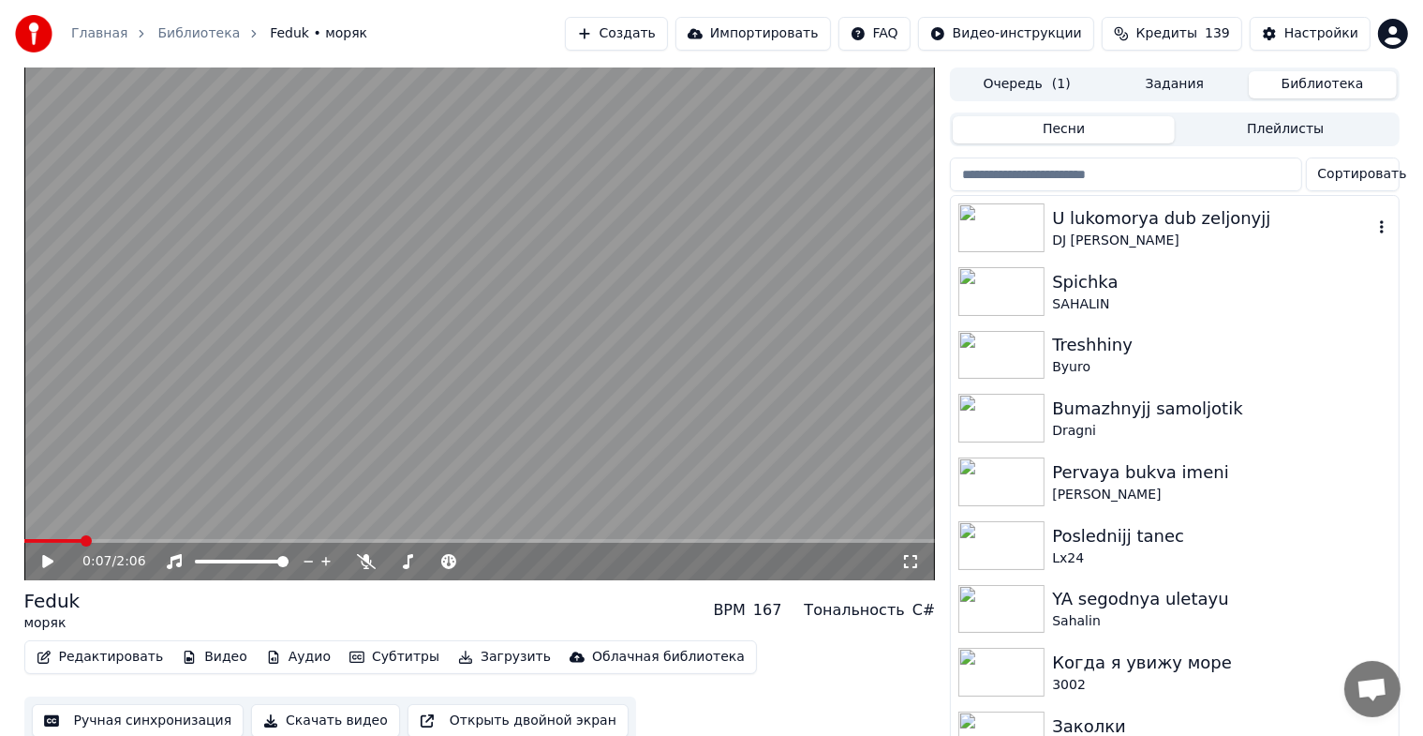
click at [971, 236] on img at bounding box center [1002, 227] width 86 height 49
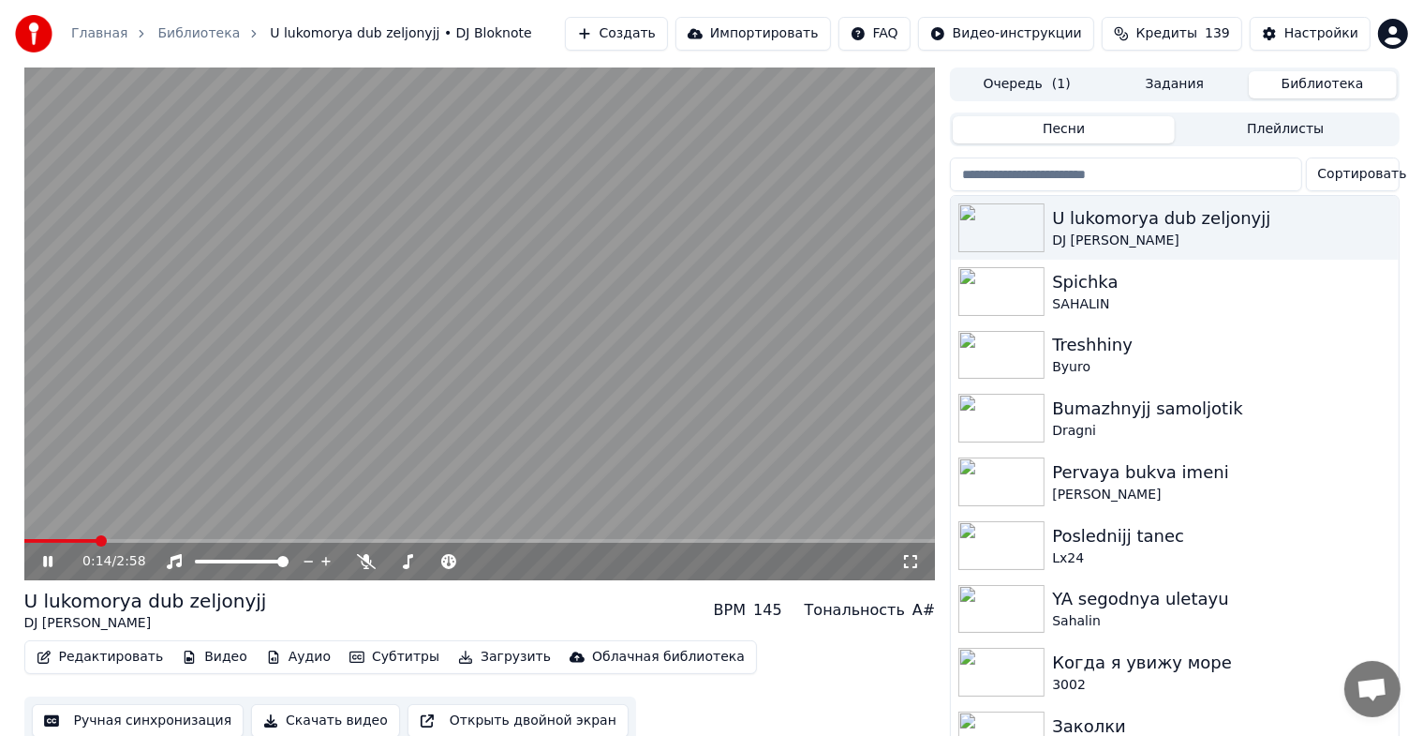
click at [915, 561] on icon at bounding box center [910, 561] width 19 height 15
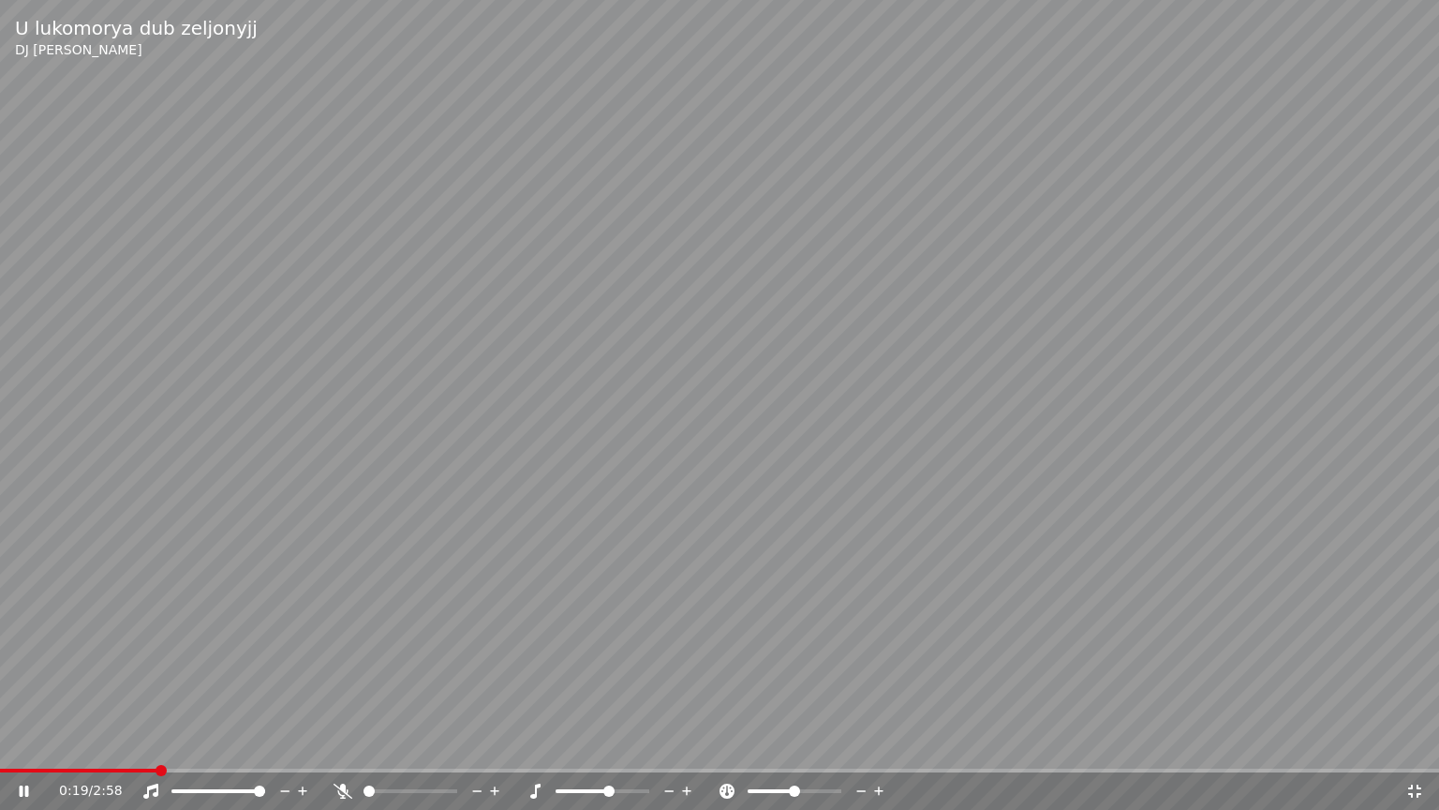
click at [610, 751] on span at bounding box center [608, 790] width 11 height 11
click at [649, 751] on span at bounding box center [643, 790] width 11 height 11
click at [217, 751] on span at bounding box center [217, 790] width 11 height 11
click at [265, 751] on span at bounding box center [259, 790] width 11 height 11
click at [841, 751] on span at bounding box center [835, 790] width 11 height 11
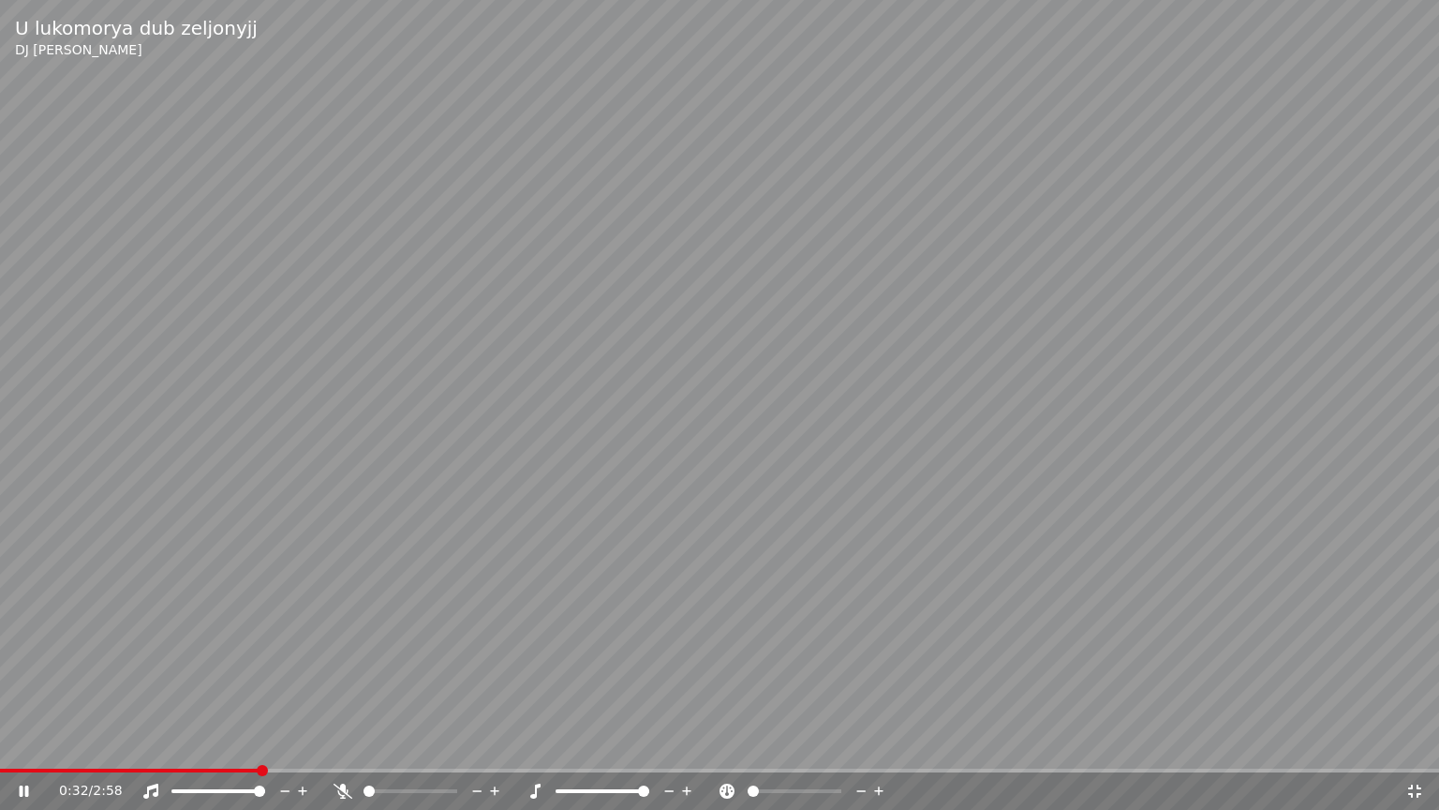
click at [748, 751] on span at bounding box center [753, 790] width 11 height 11
click at [602, 751] on span at bounding box center [602, 790] width 11 height 11
click at [841, 751] on span at bounding box center [835, 790] width 11 height 11
click at [780, 751] on span at bounding box center [764, 791] width 33 height 4
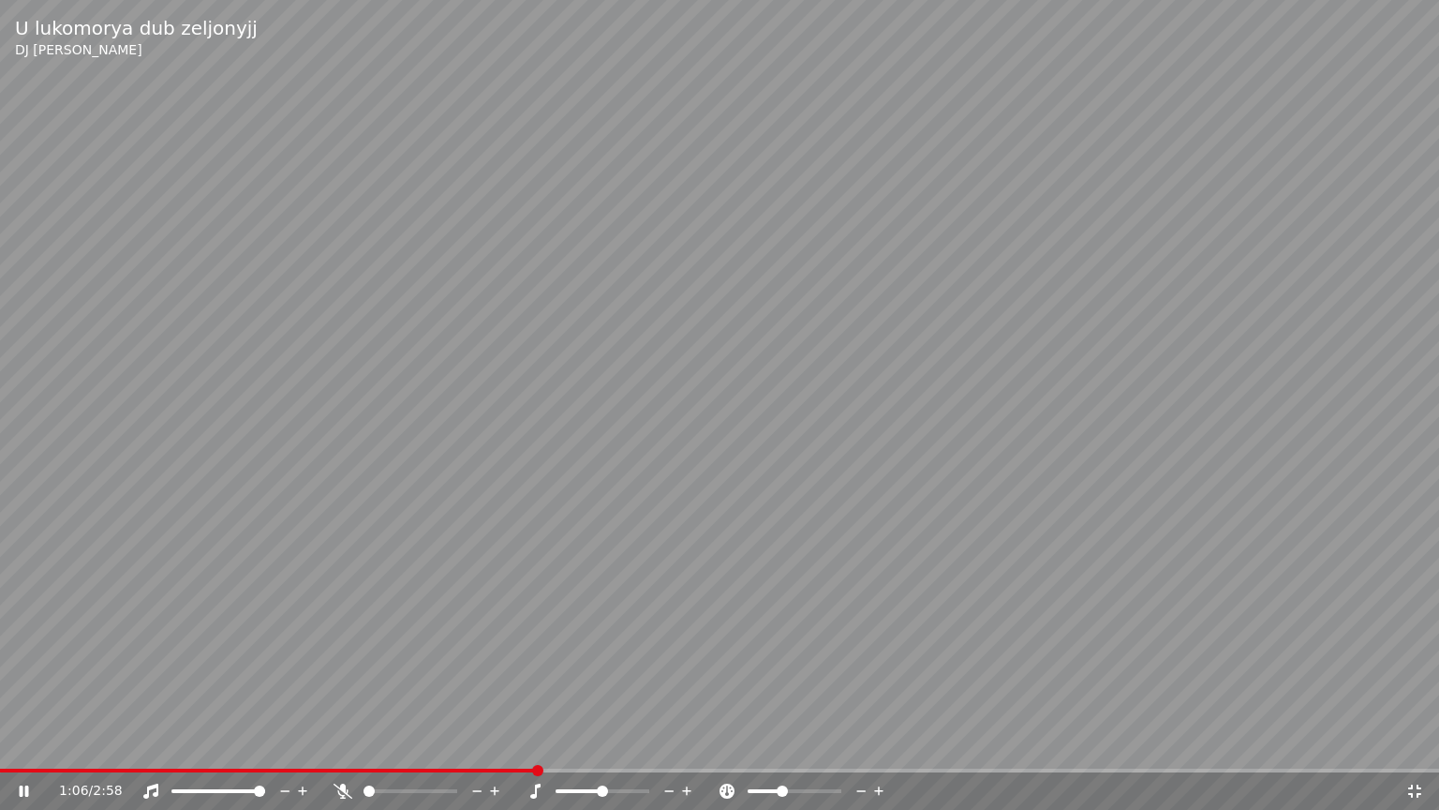
click at [1421, 751] on icon at bounding box center [1415, 790] width 19 height 15
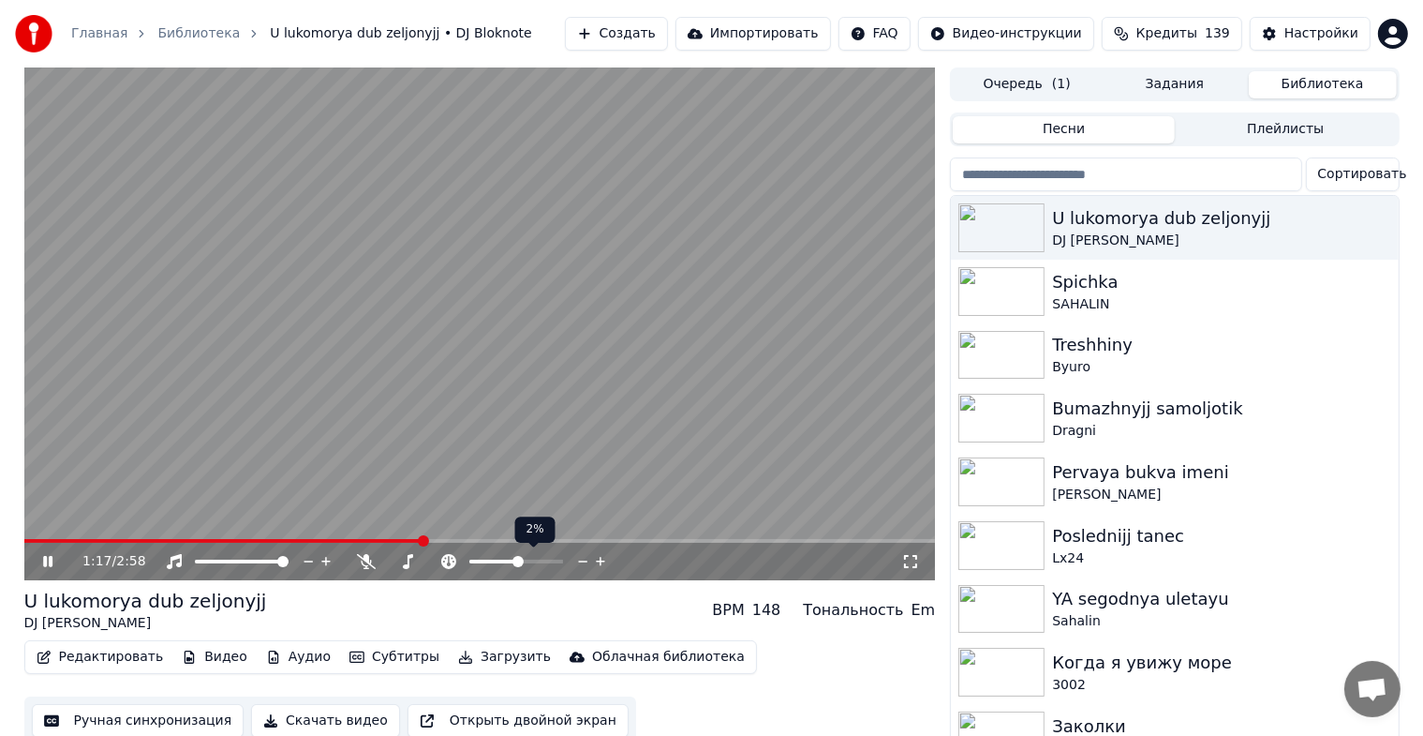
click at [516, 560] on span at bounding box center [518, 561] width 11 height 11
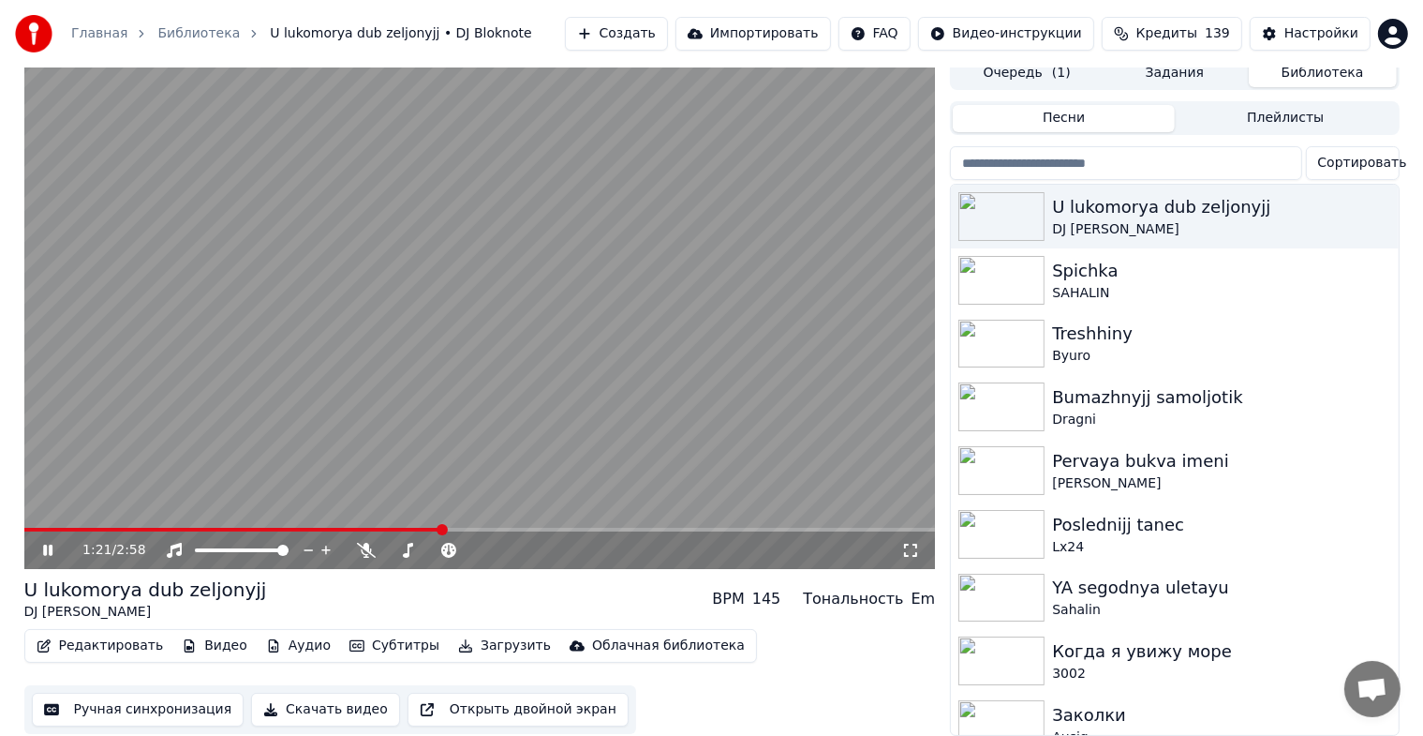
scroll to position [22, 0]
click at [24, 528] on span at bounding box center [24, 530] width 0 height 4
drag, startPoint x: 918, startPoint y: 537, endPoint x: 918, endPoint y: 558, distance: 21.6
click at [918, 543] on icon at bounding box center [910, 550] width 19 height 15
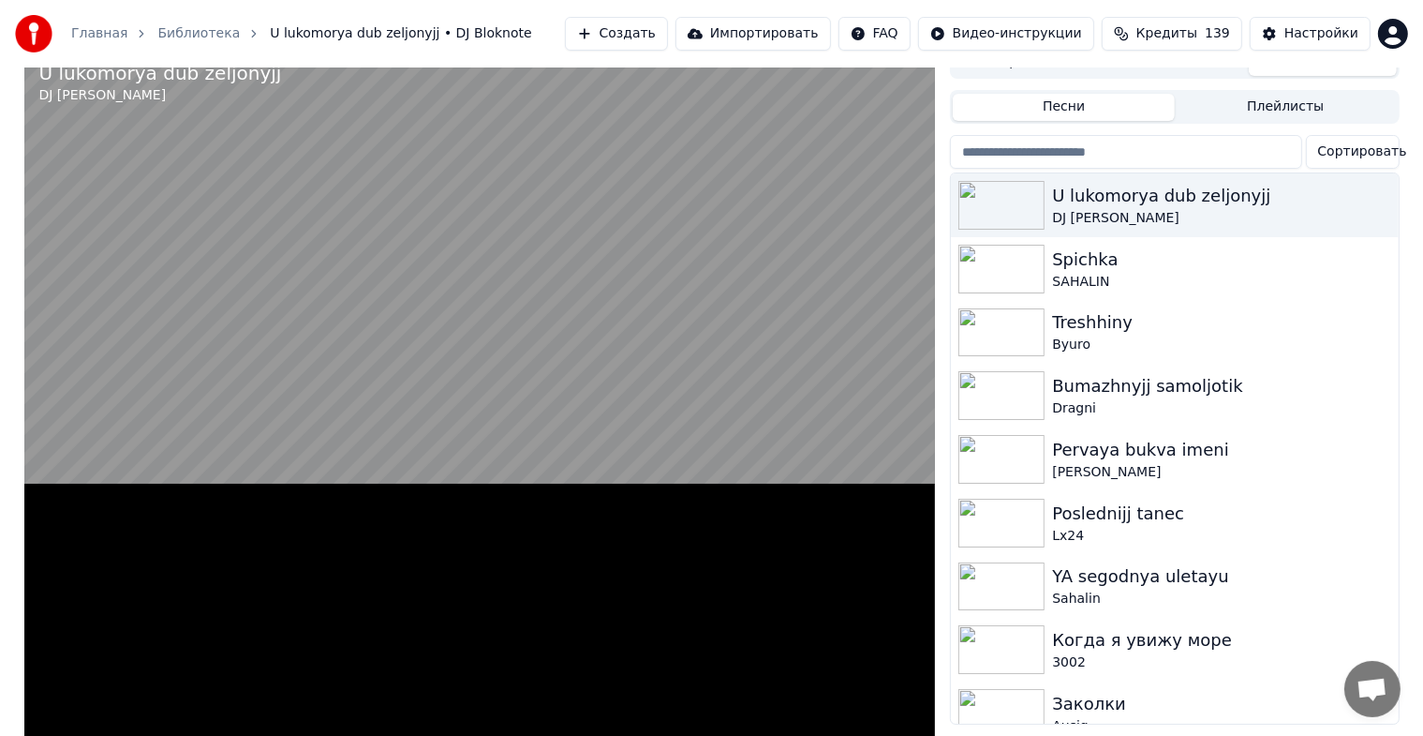
scroll to position [0, 0]
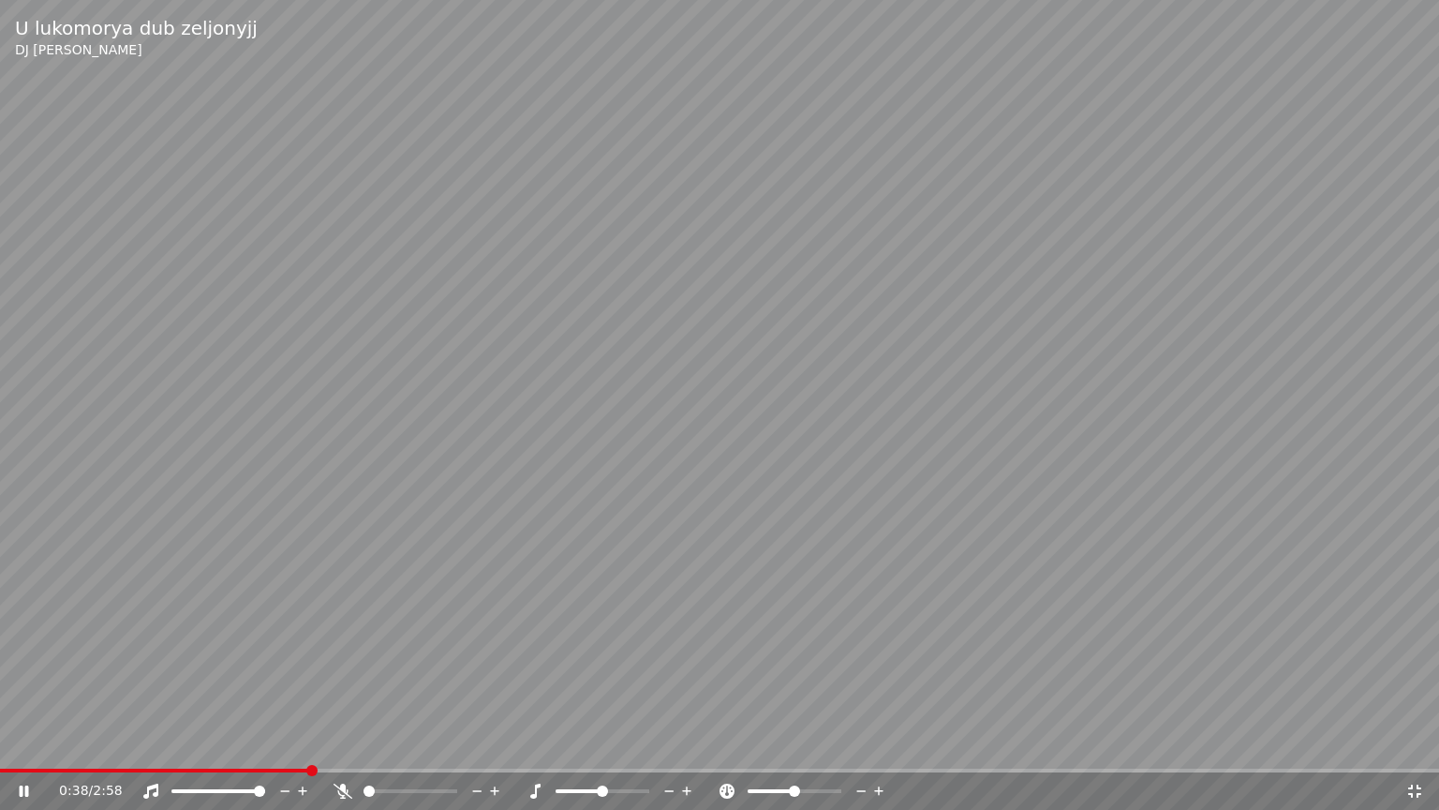
drag, startPoint x: 904, startPoint y: 487, endPoint x: 877, endPoint y: 487, distance: 27.2
click at [904, 486] on video at bounding box center [719, 405] width 1439 height 810
click at [0, 751] on span at bounding box center [0, 770] width 0 height 4
click at [0, 751] on span at bounding box center [5, 770] width 11 height 11
click at [22, 751] on icon at bounding box center [24, 790] width 11 height 13
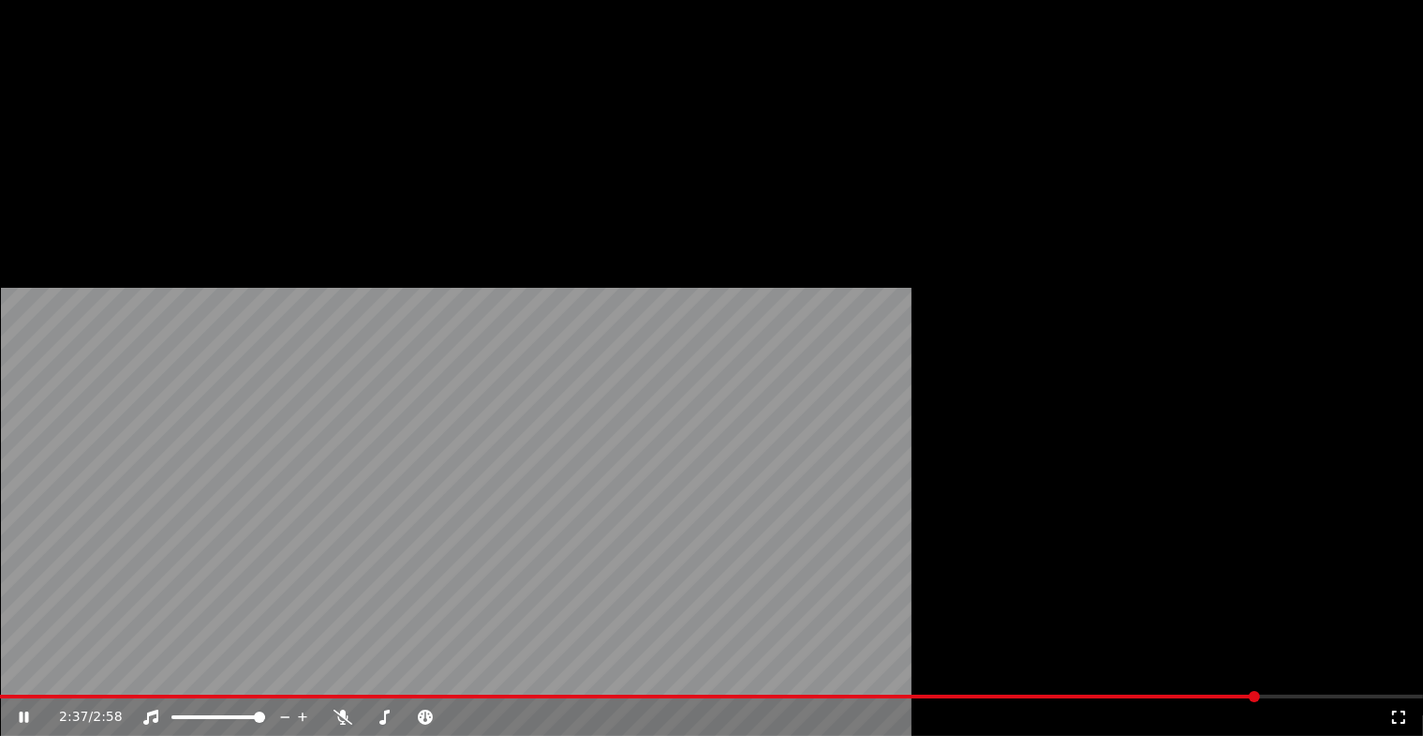
scroll to position [22, 0]
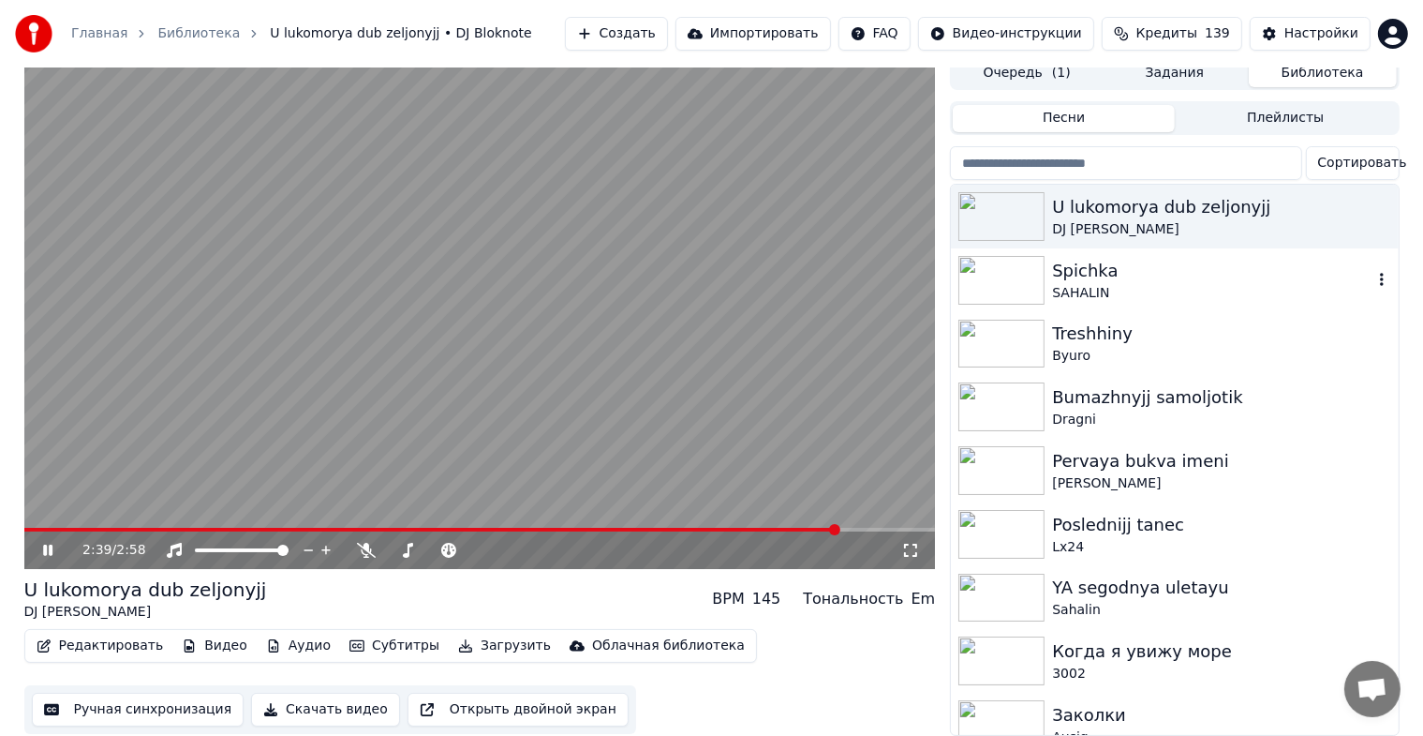
click at [963, 256] on img at bounding box center [1002, 280] width 86 height 49
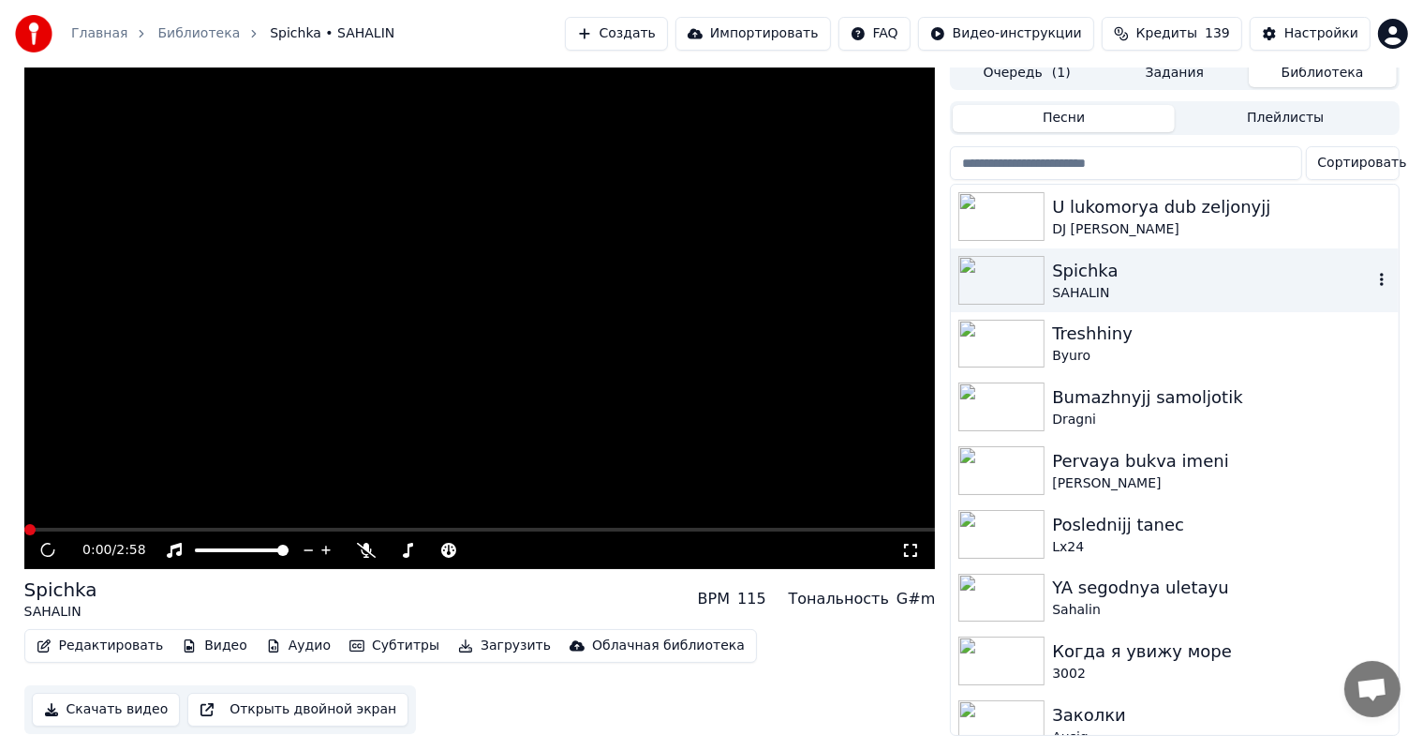
click at [963, 256] on img at bounding box center [1002, 280] width 86 height 49
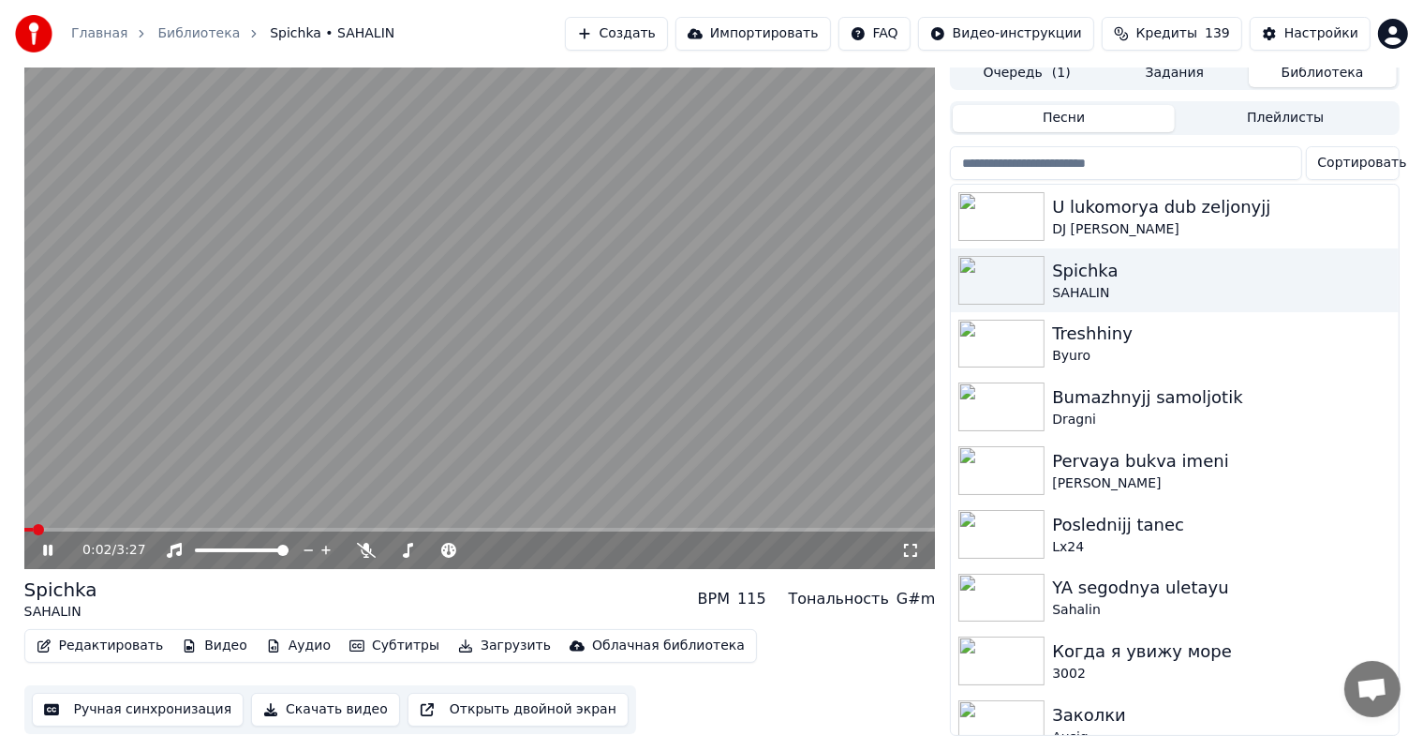
click at [907, 543] on icon at bounding box center [910, 550] width 19 height 15
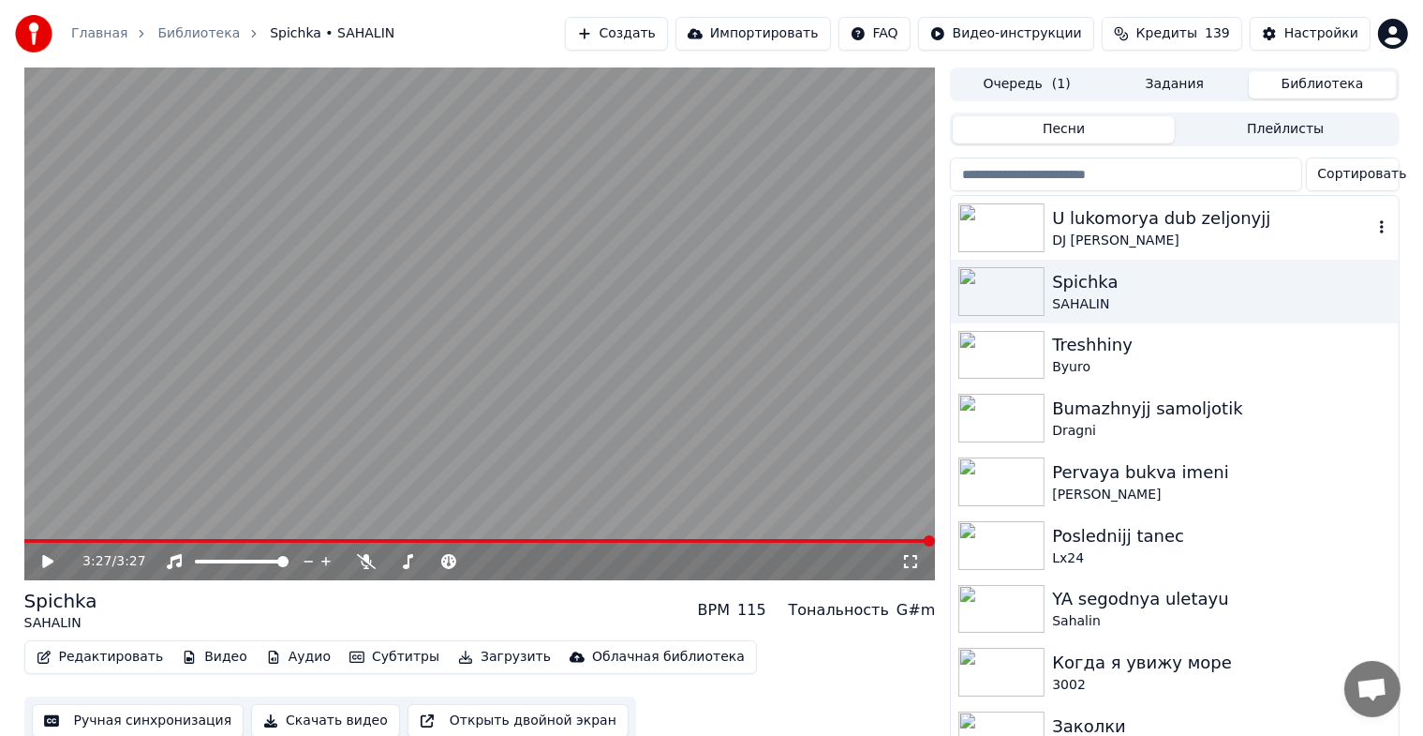
click at [984, 234] on img at bounding box center [1002, 227] width 86 height 49
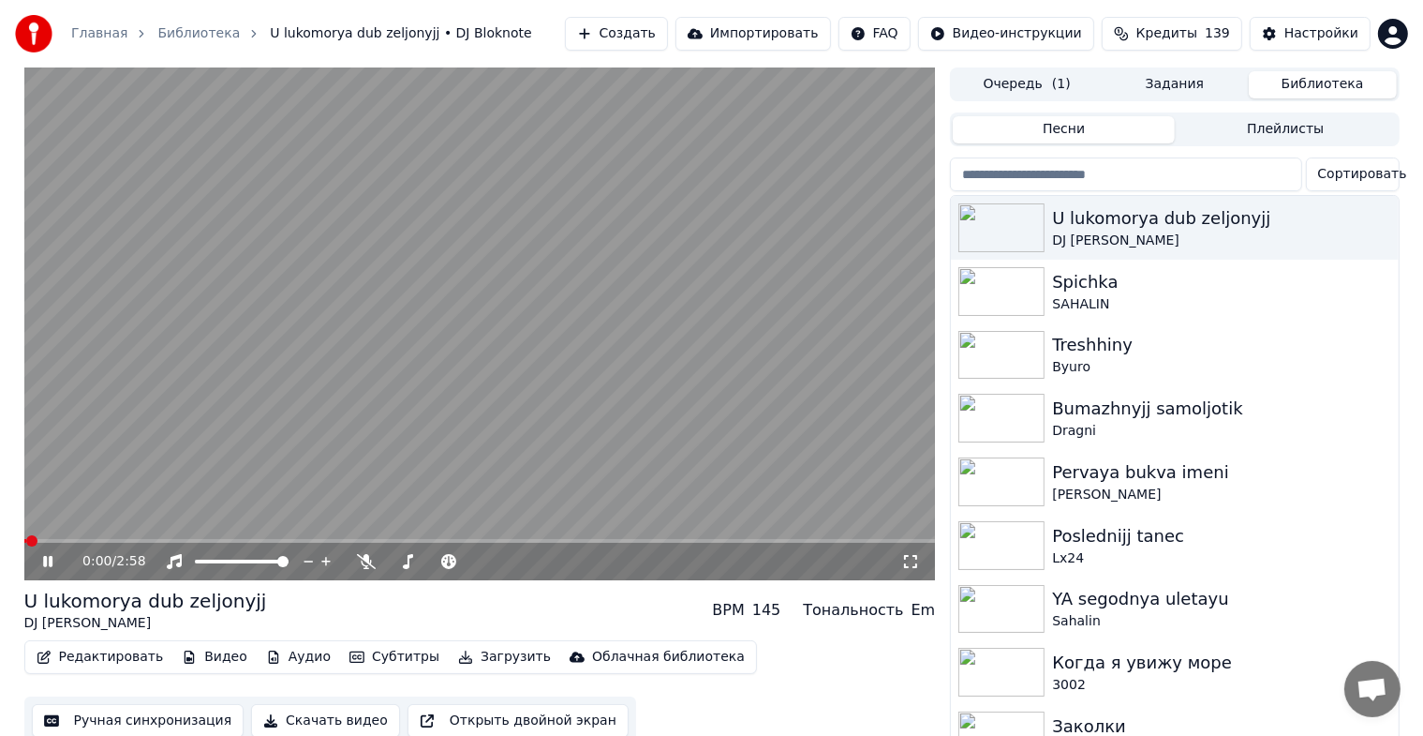
click at [905, 557] on icon at bounding box center [910, 561] width 13 height 13
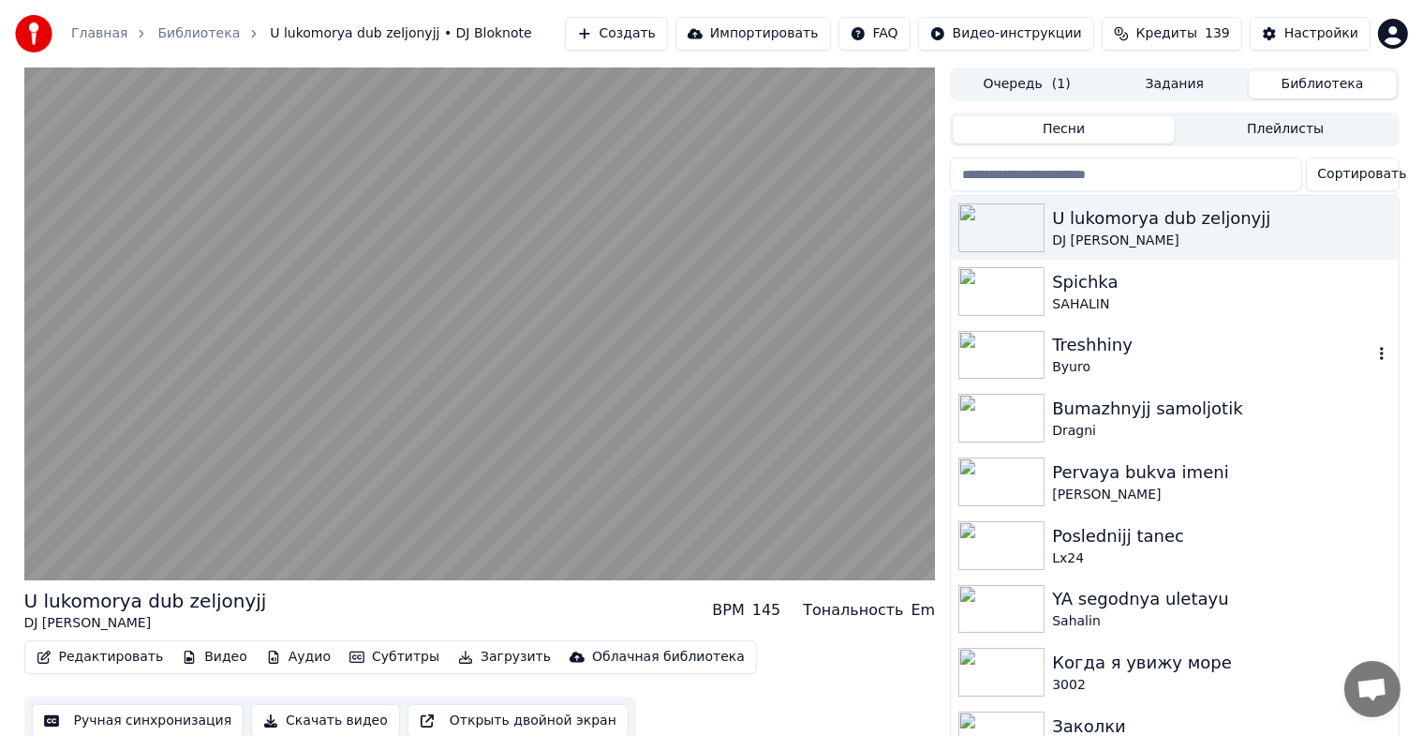
click at [998, 353] on img at bounding box center [1002, 355] width 86 height 49
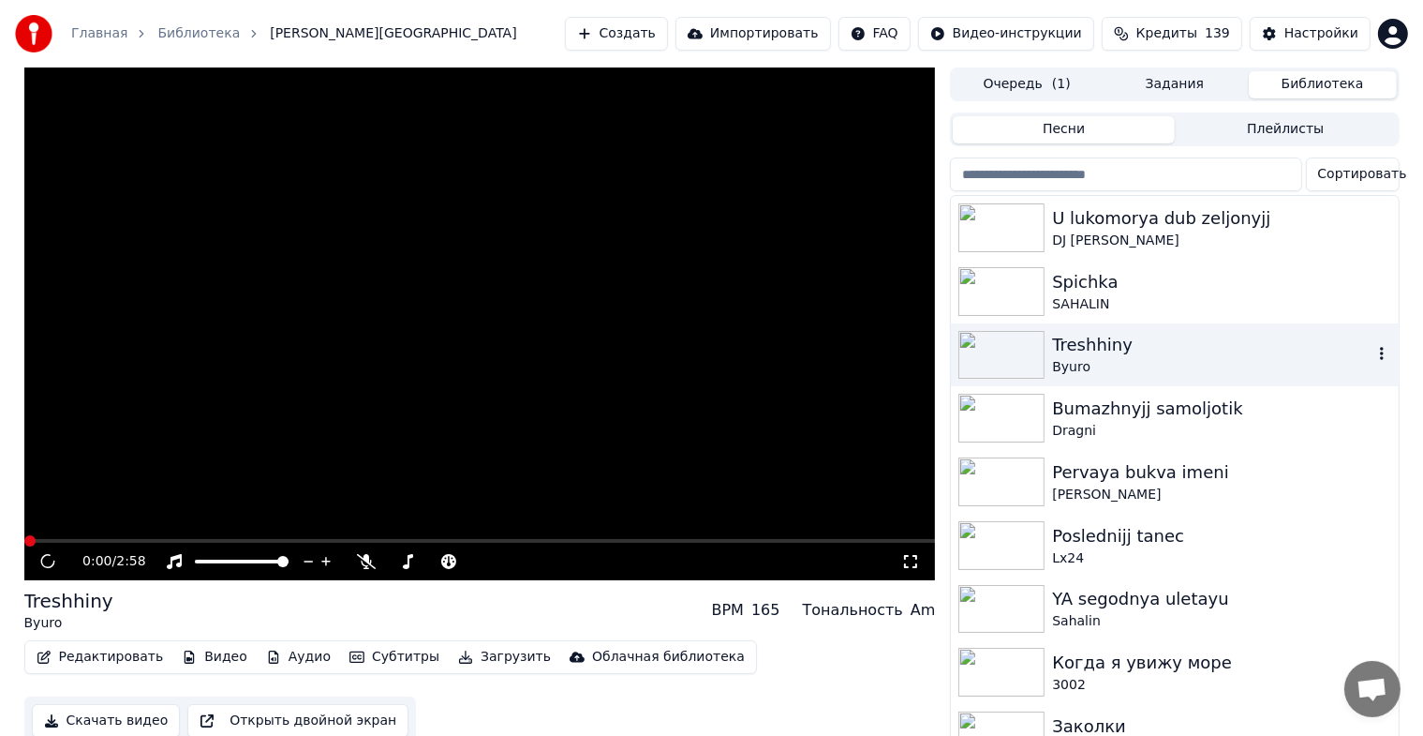
click at [998, 353] on img at bounding box center [1002, 355] width 86 height 49
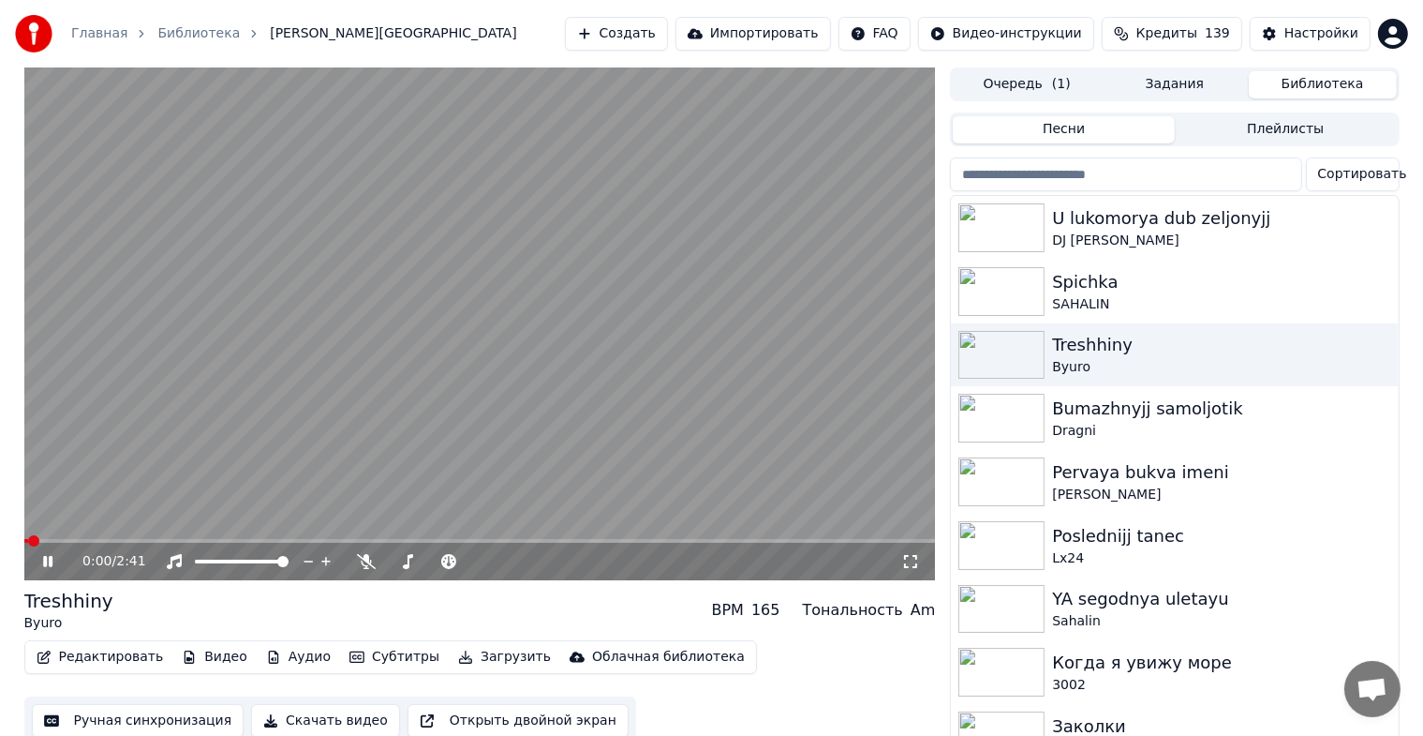
click at [904, 562] on icon at bounding box center [910, 561] width 19 height 15
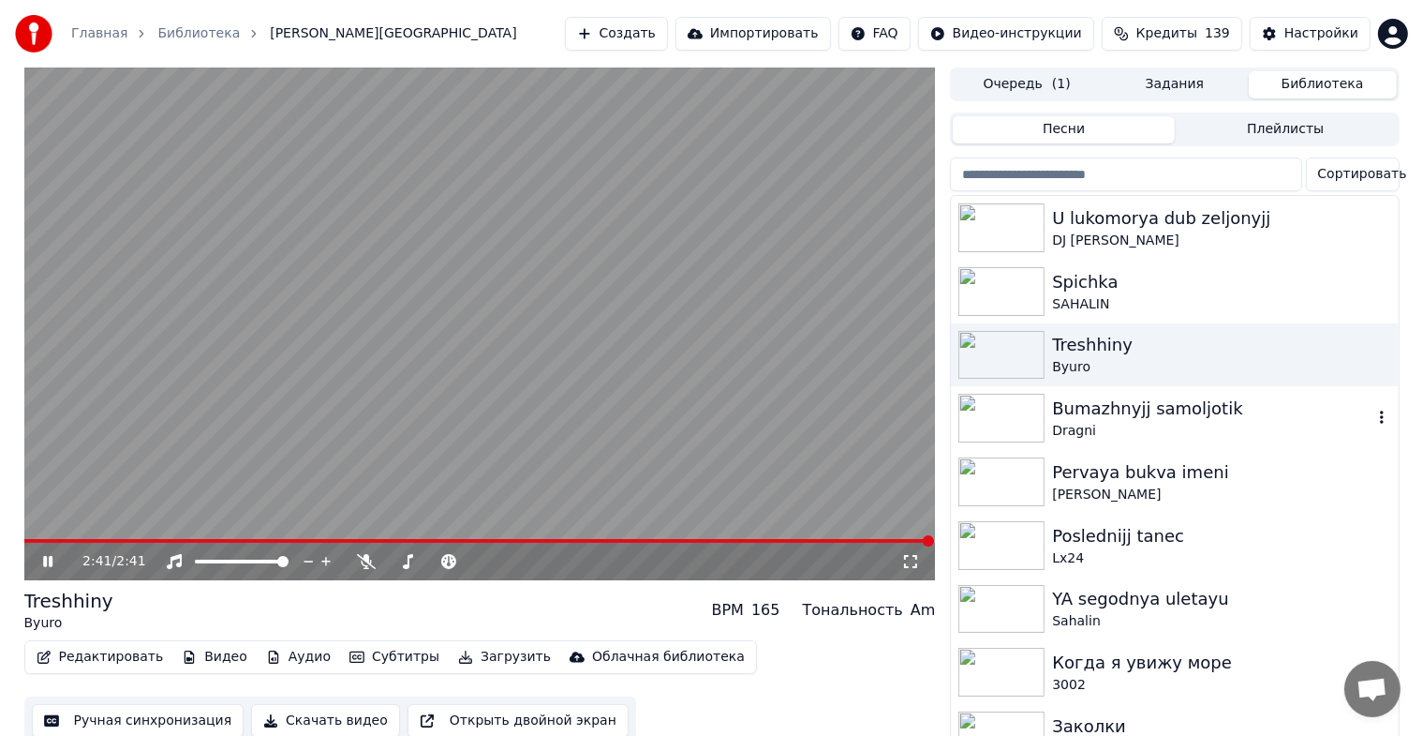
scroll to position [94, 0]
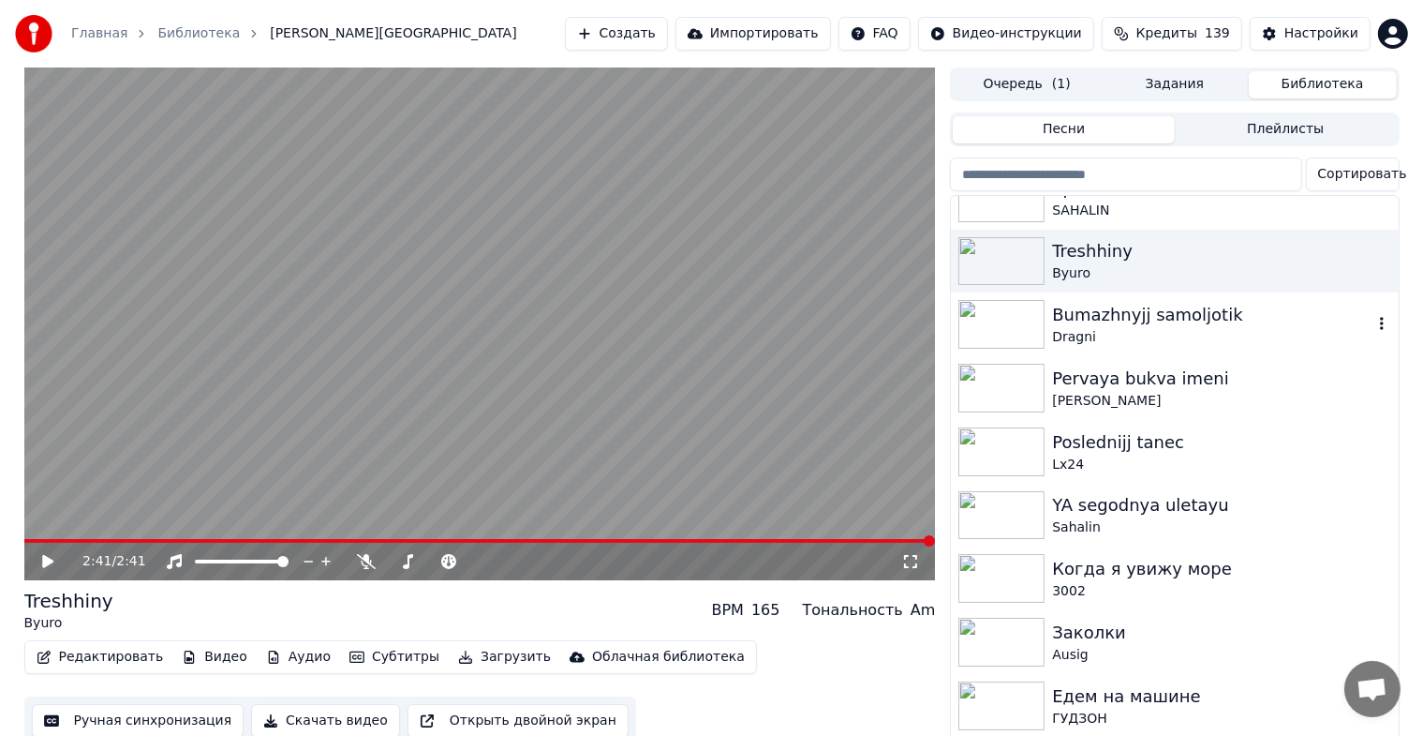
click at [1008, 323] on img at bounding box center [1002, 324] width 86 height 49
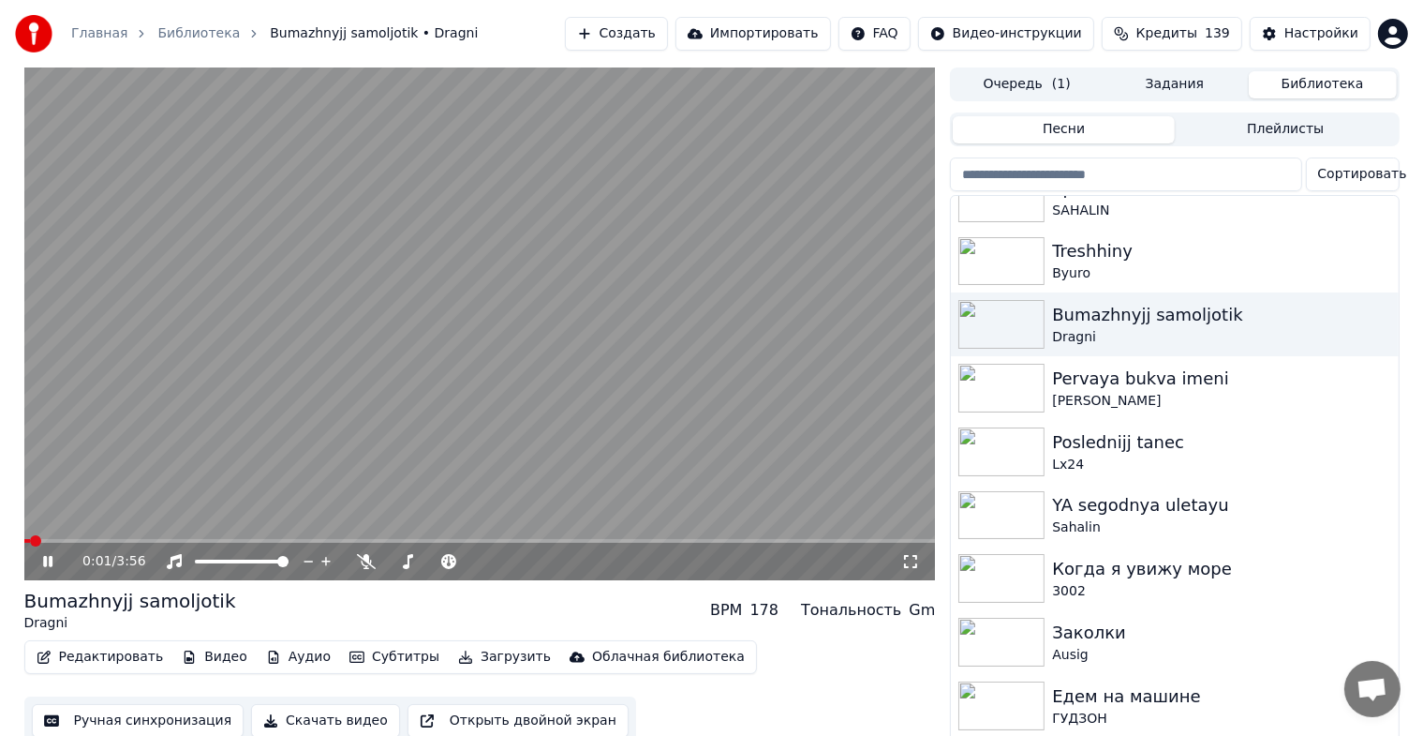
drag, startPoint x: 908, startPoint y: 567, endPoint x: 908, endPoint y: 589, distance: 22.5
click at [908, 568] on icon at bounding box center [910, 561] width 19 height 15
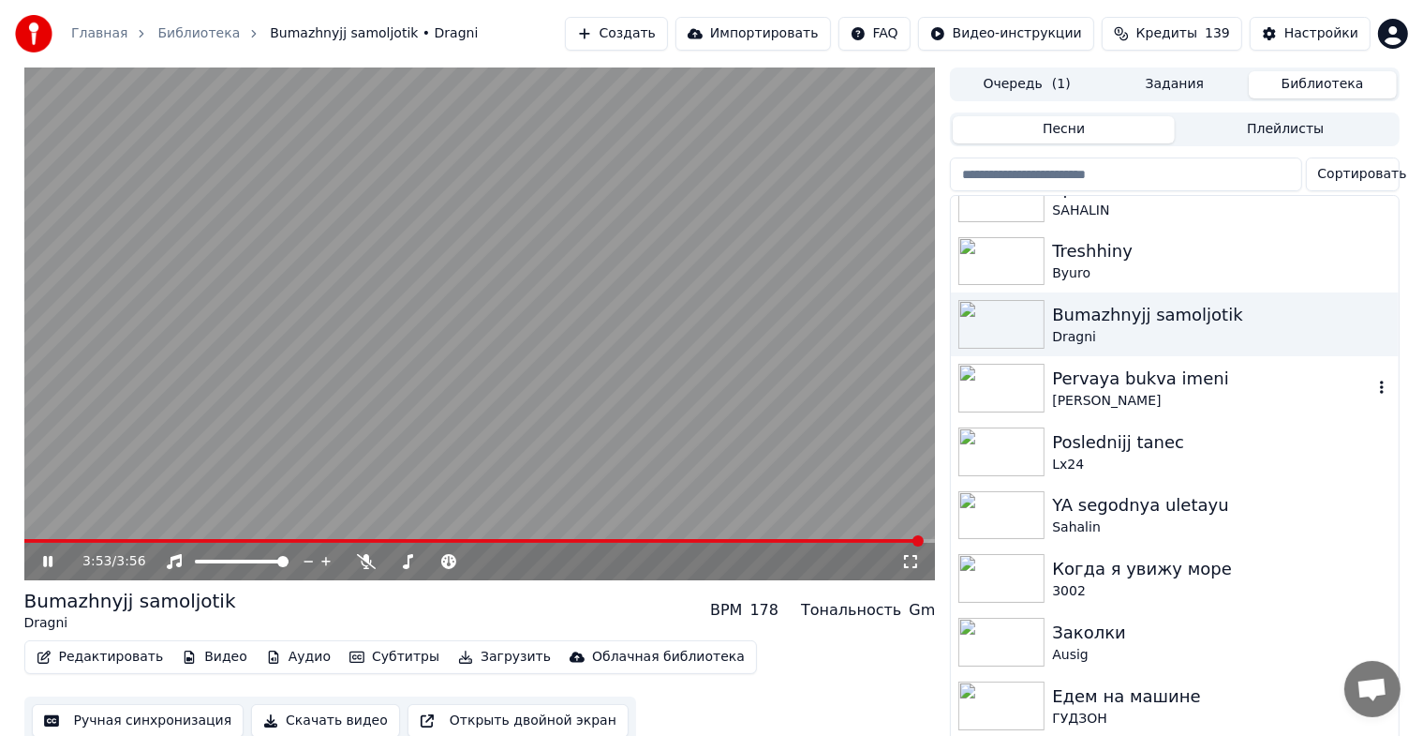
scroll to position [187, 0]
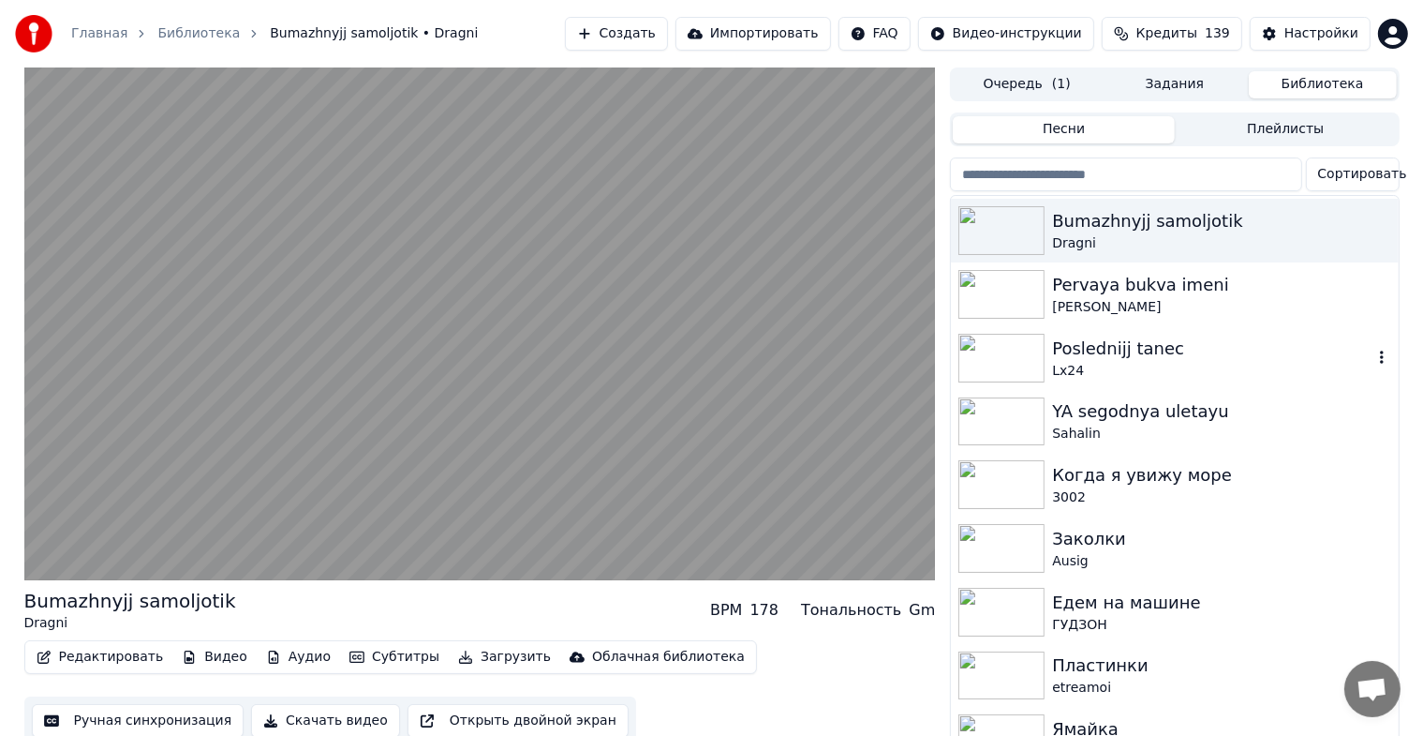
click at [996, 366] on img at bounding box center [1002, 358] width 86 height 49
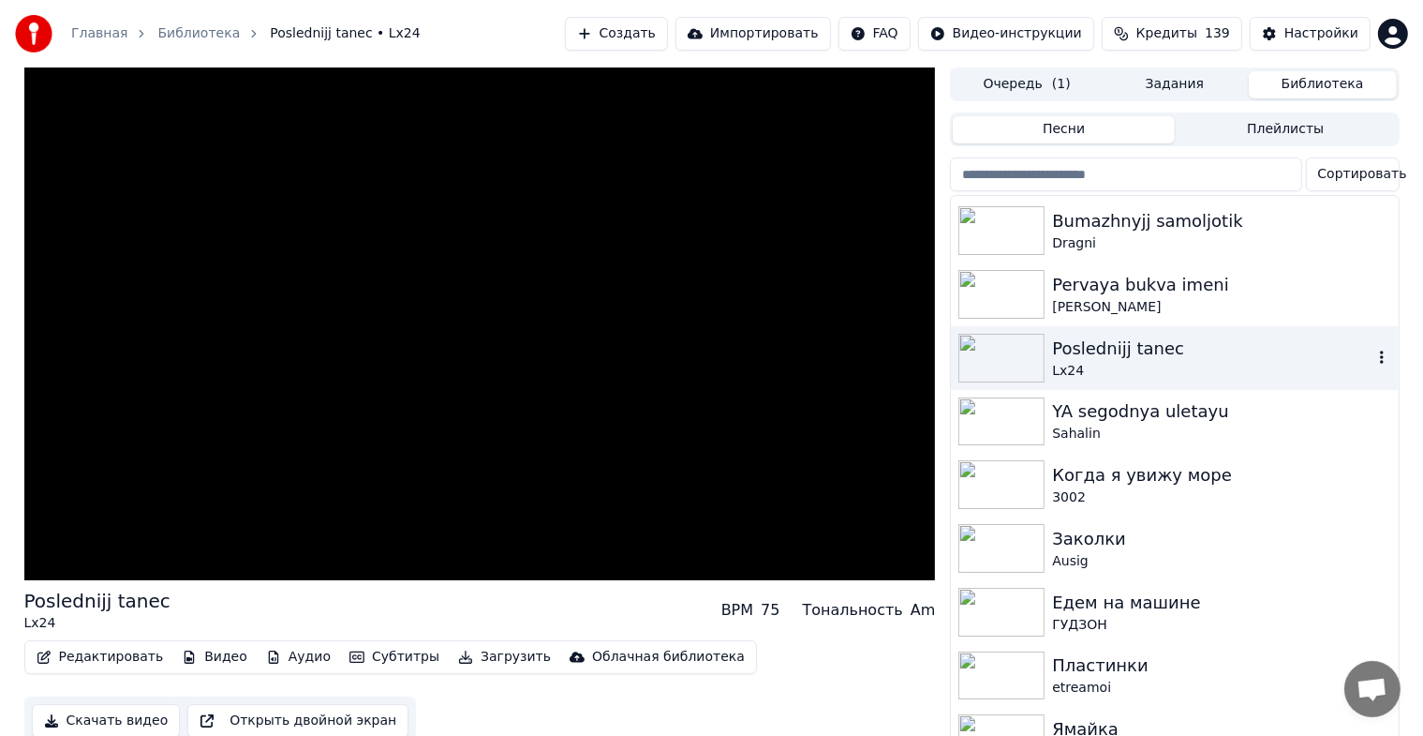
click at [996, 366] on img at bounding box center [1002, 358] width 86 height 49
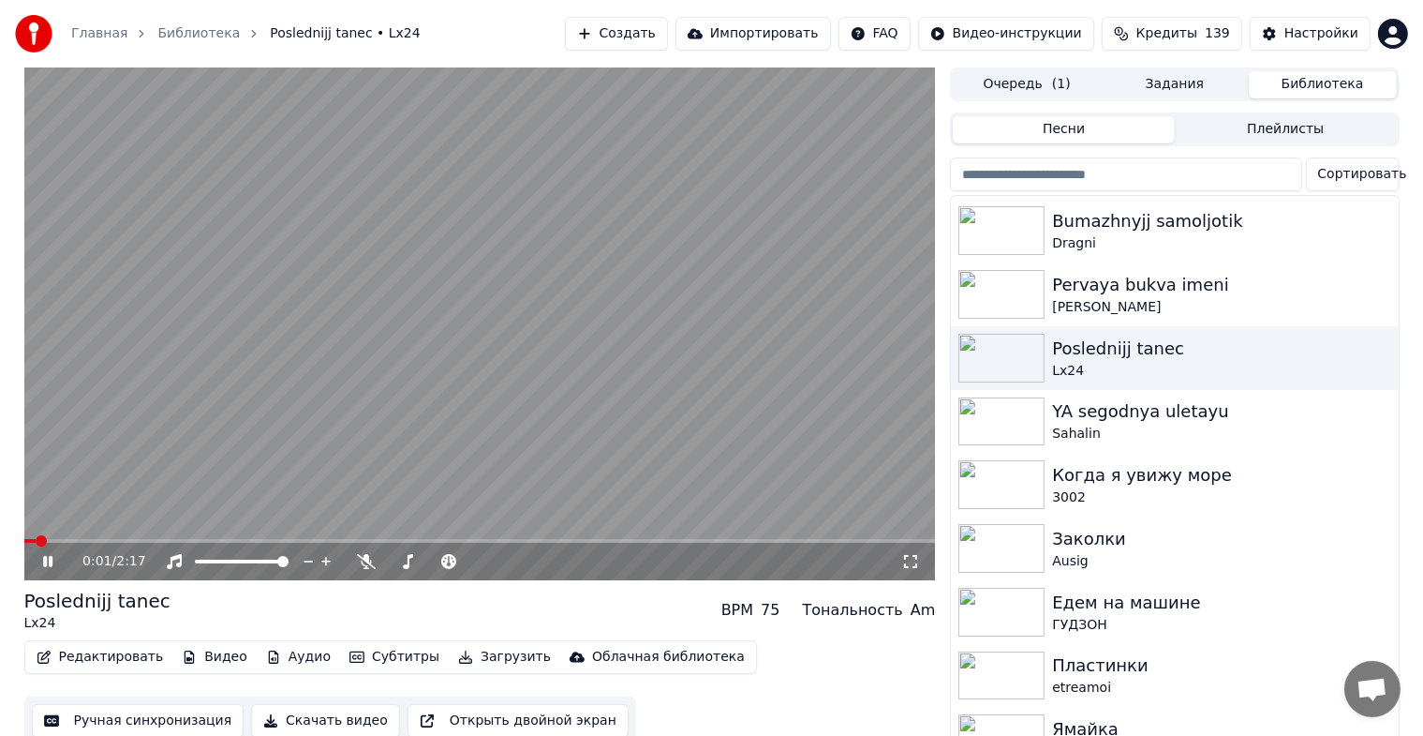
click at [907, 559] on icon at bounding box center [910, 561] width 19 height 15
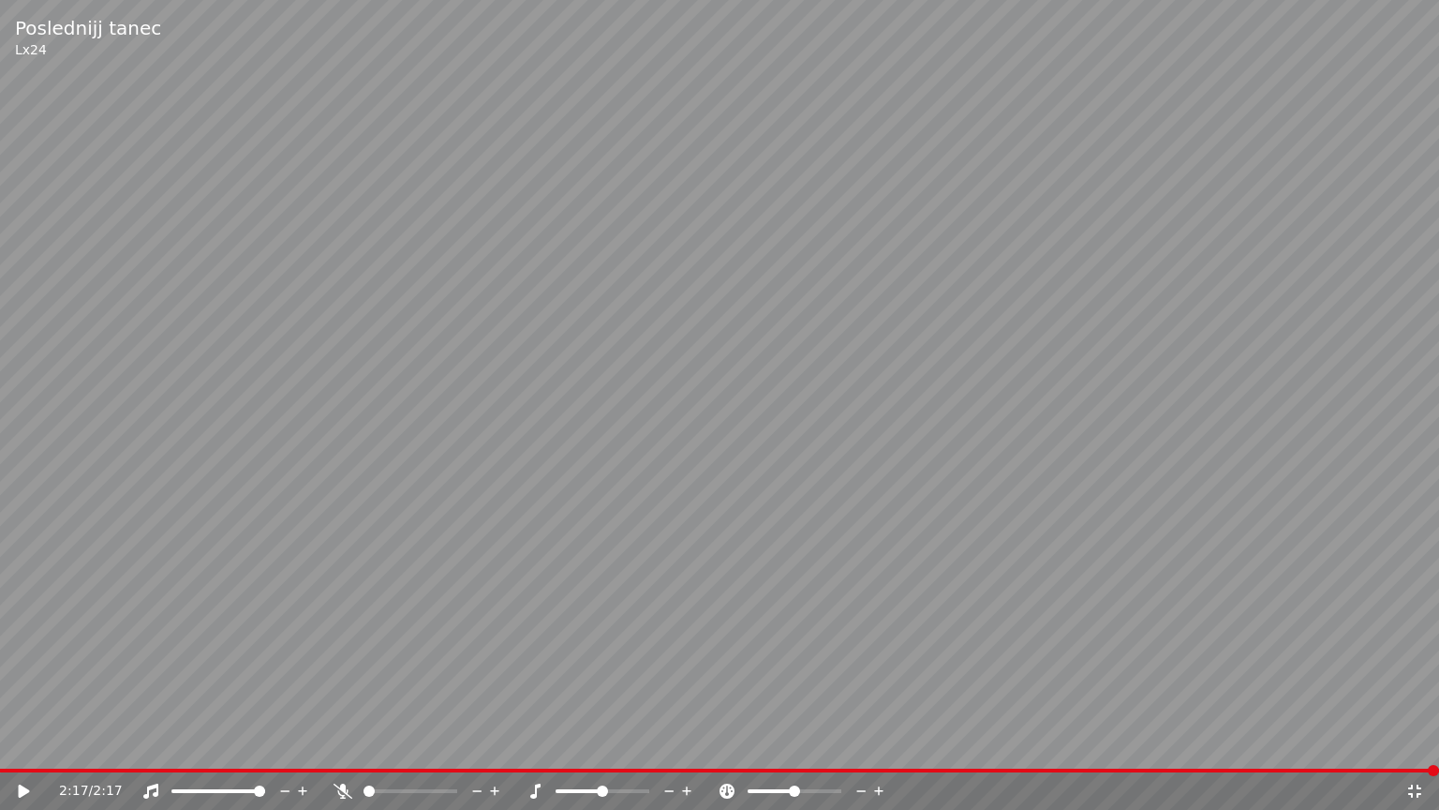
click at [1411, 751] on icon at bounding box center [1414, 790] width 13 height 13
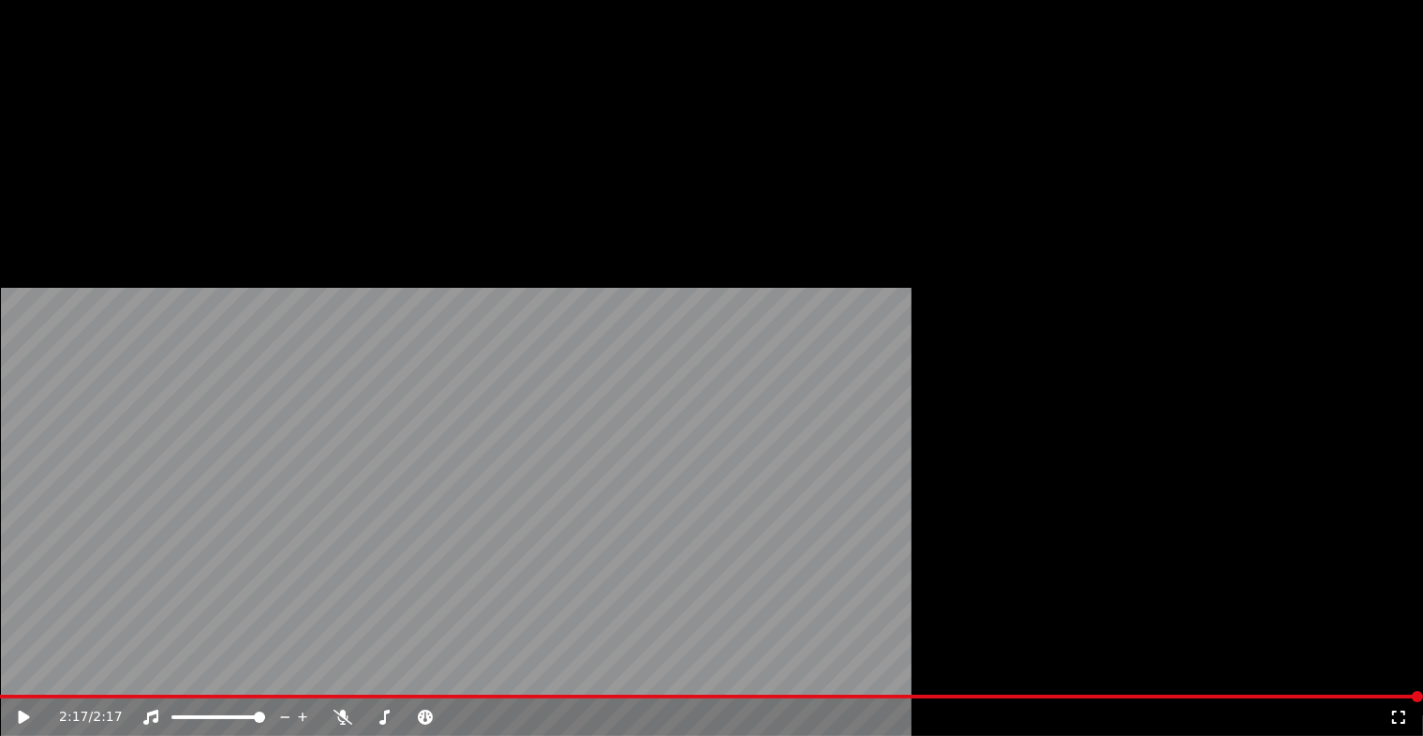
scroll to position [375, 0]
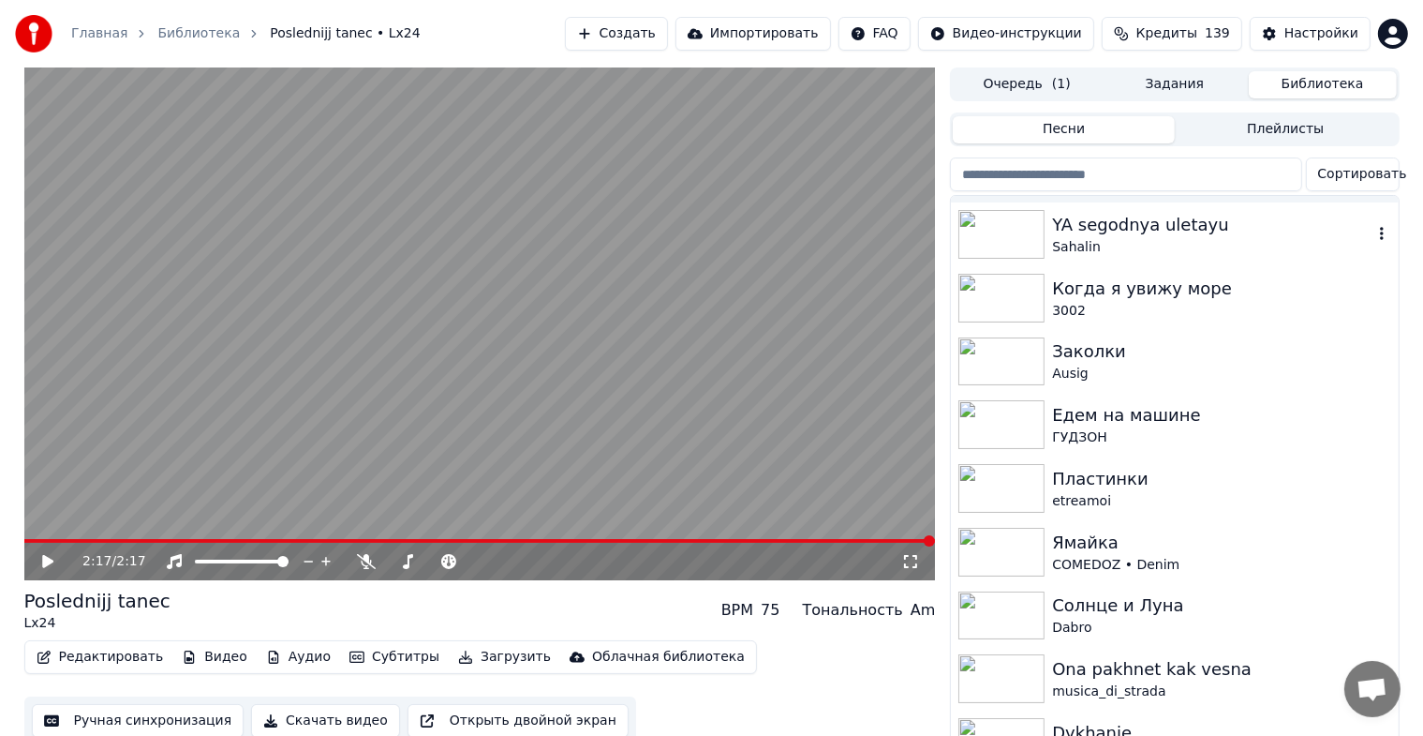
click at [1005, 234] on img at bounding box center [1002, 234] width 86 height 49
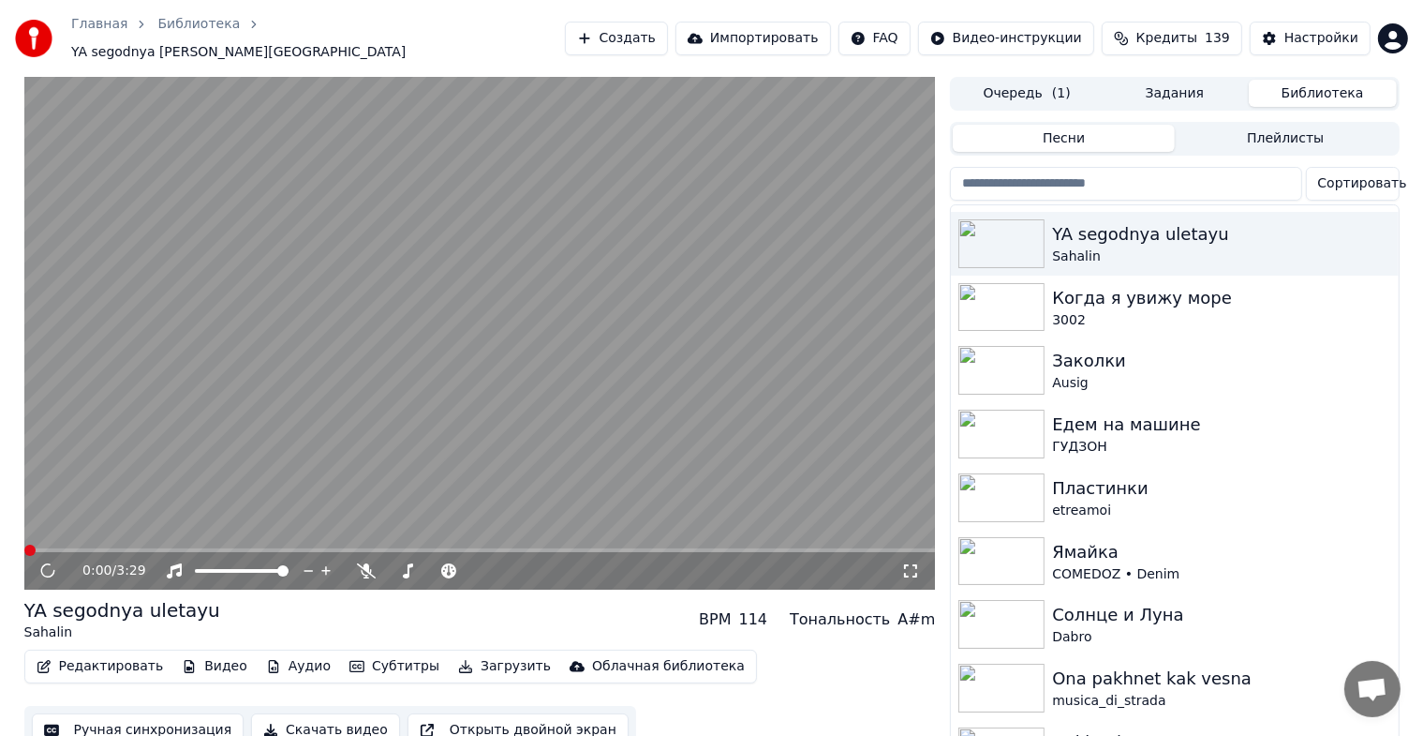
click at [904, 563] on icon at bounding box center [910, 570] width 19 height 15
click at [1020, 349] on img at bounding box center [1002, 370] width 86 height 49
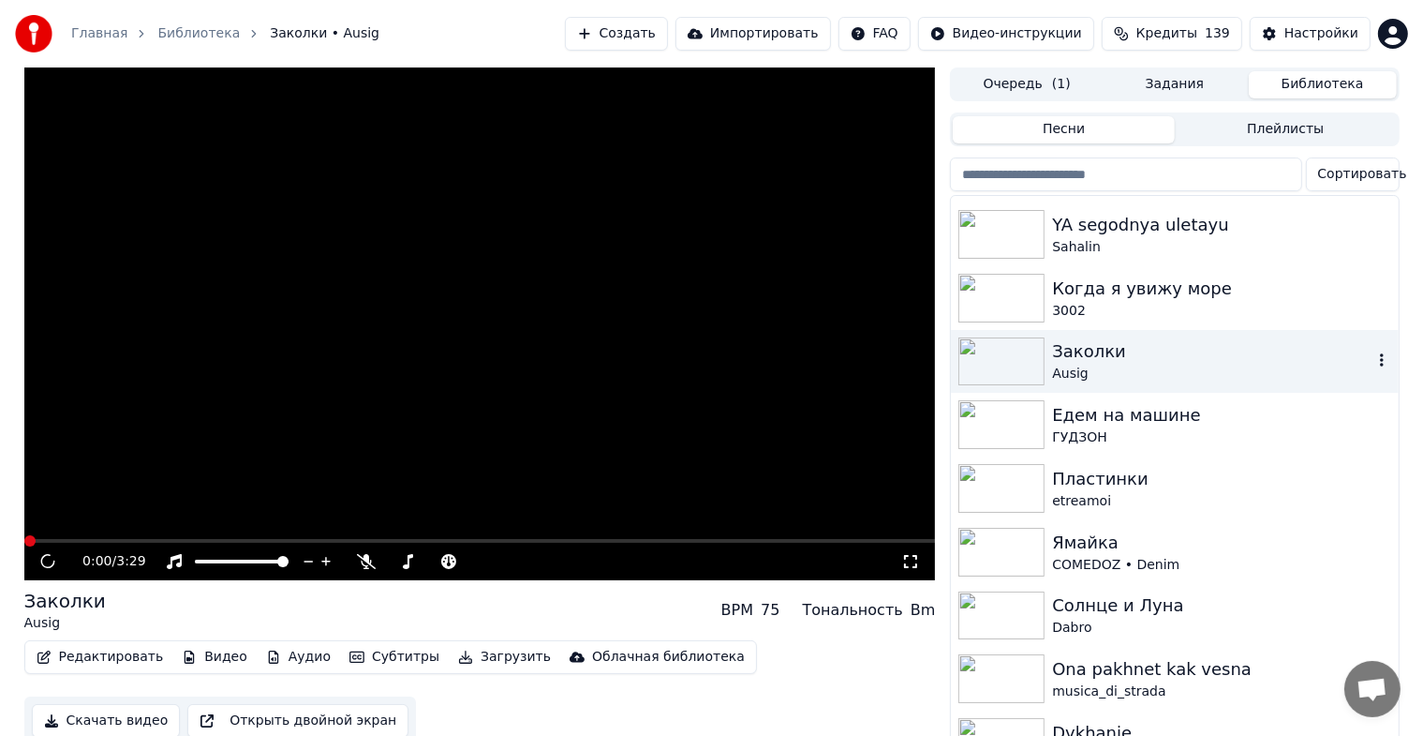
click at [1020, 349] on img at bounding box center [1002, 361] width 86 height 49
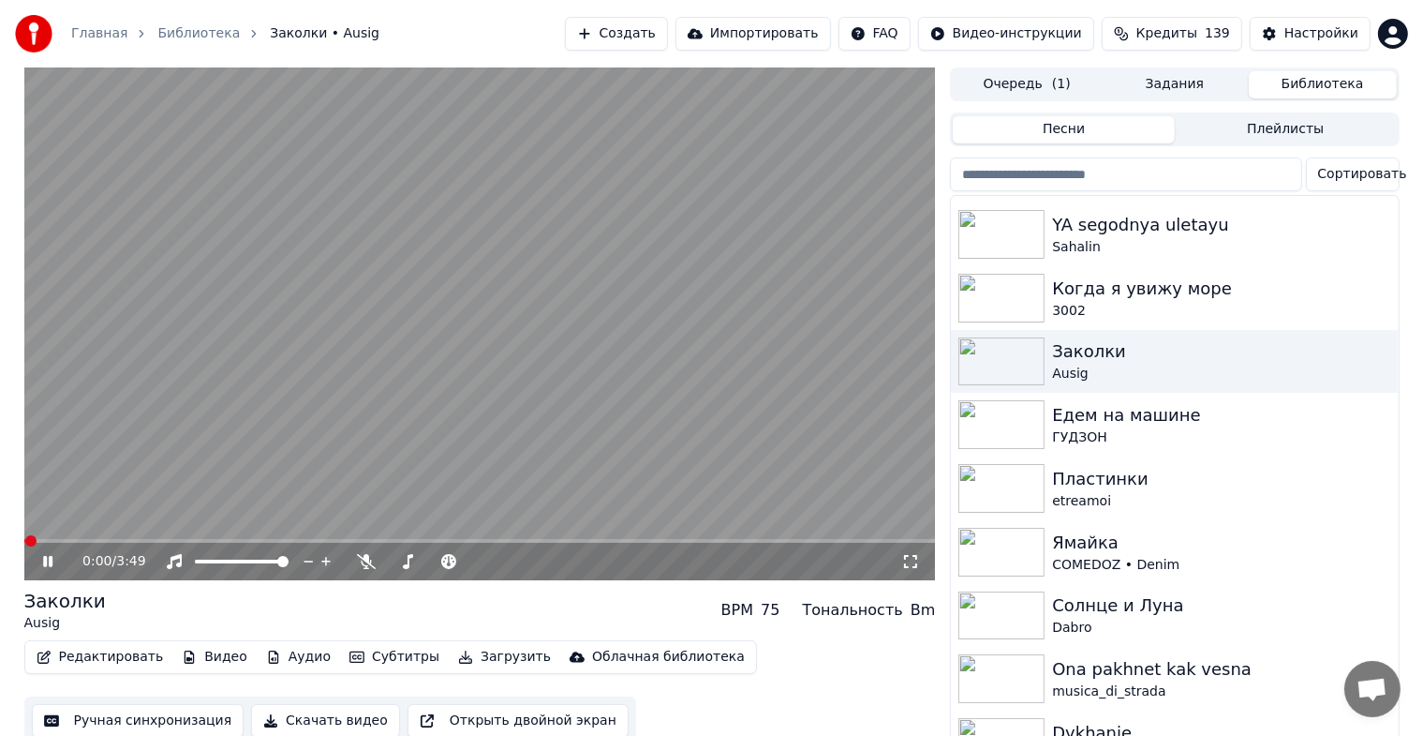
click at [903, 569] on icon at bounding box center [910, 561] width 19 height 15
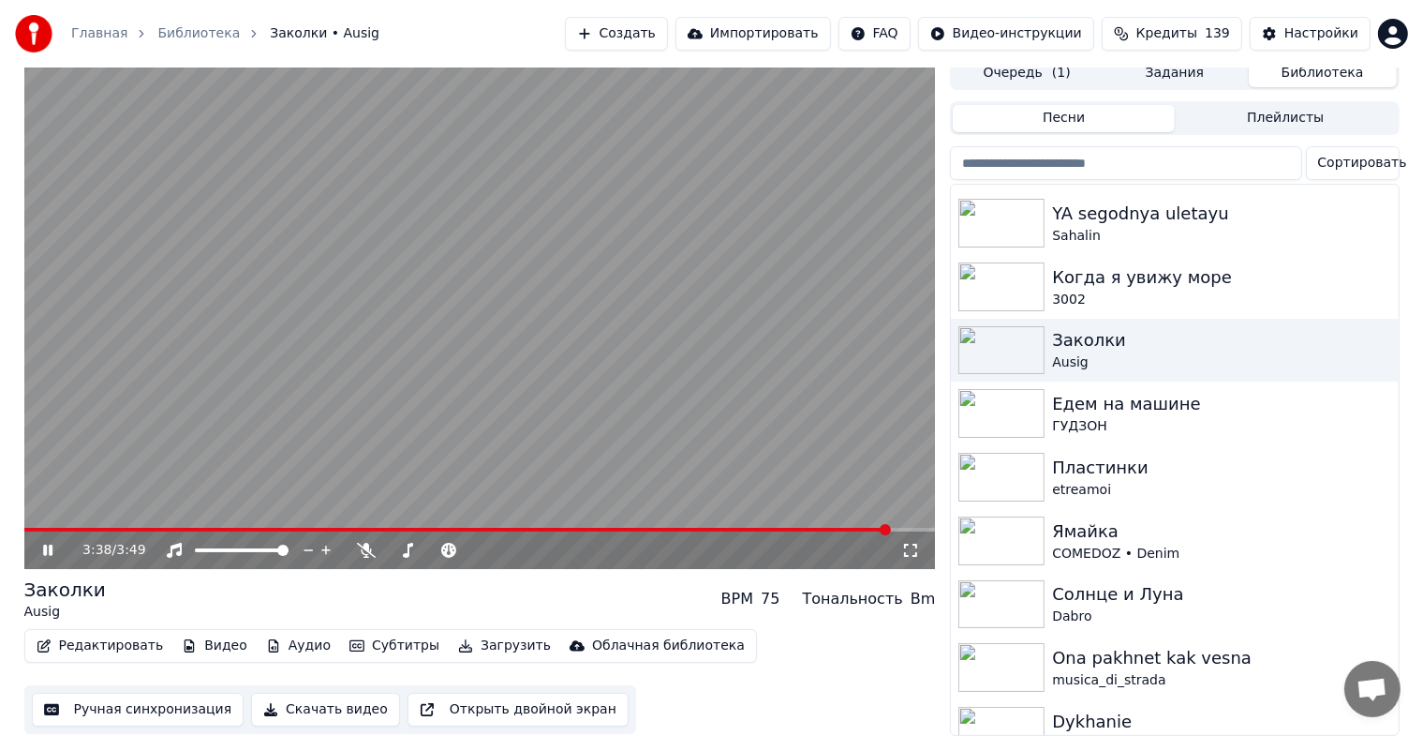
scroll to position [22, 0]
click at [990, 410] on img at bounding box center [1002, 413] width 86 height 49
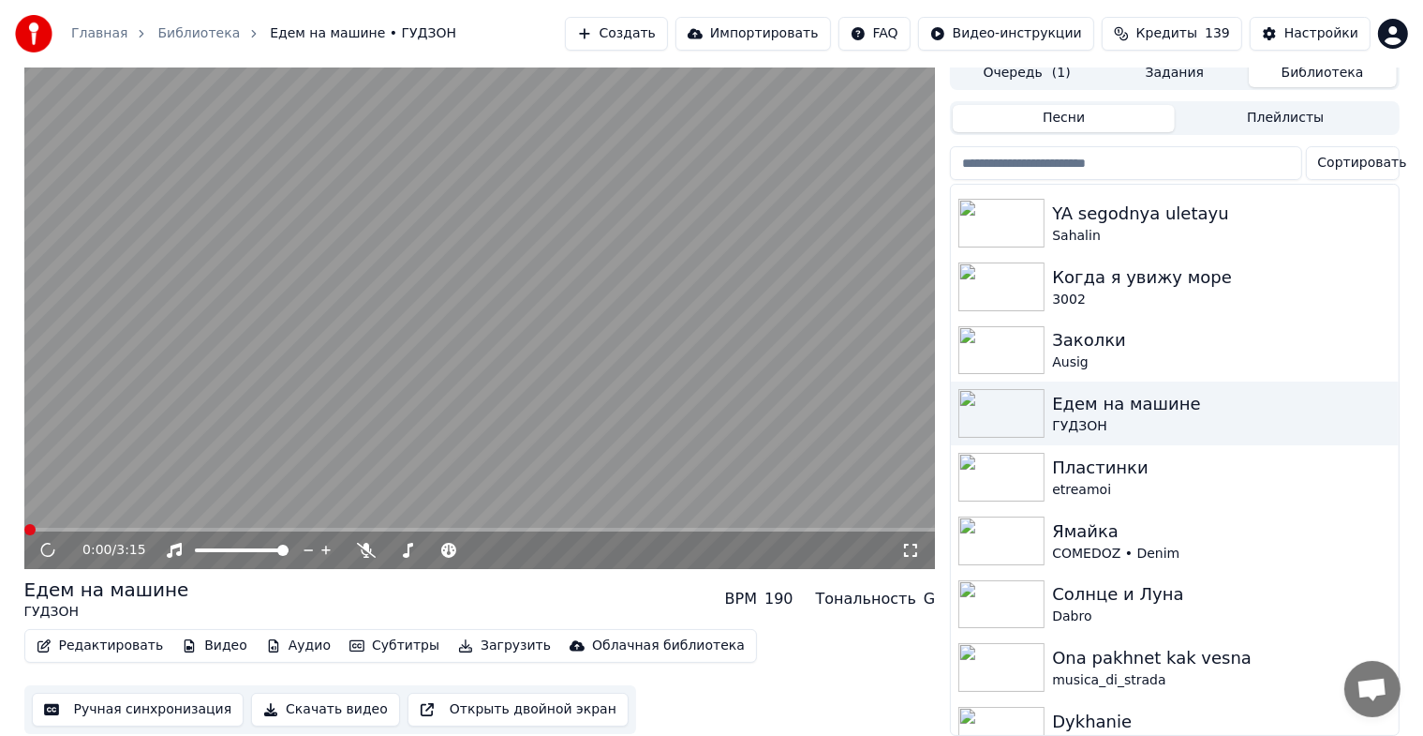
click at [914, 543] on icon at bounding box center [910, 550] width 19 height 15
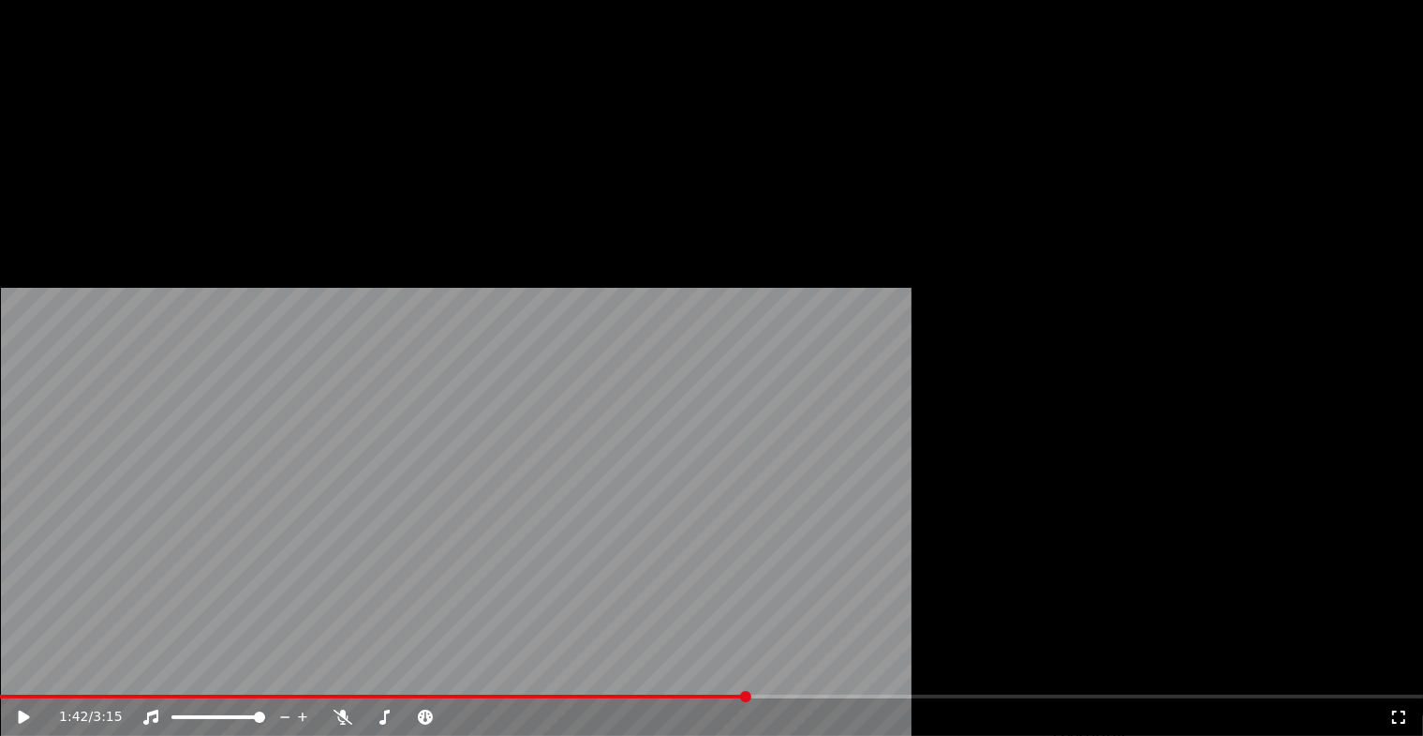
scroll to position [22, 0]
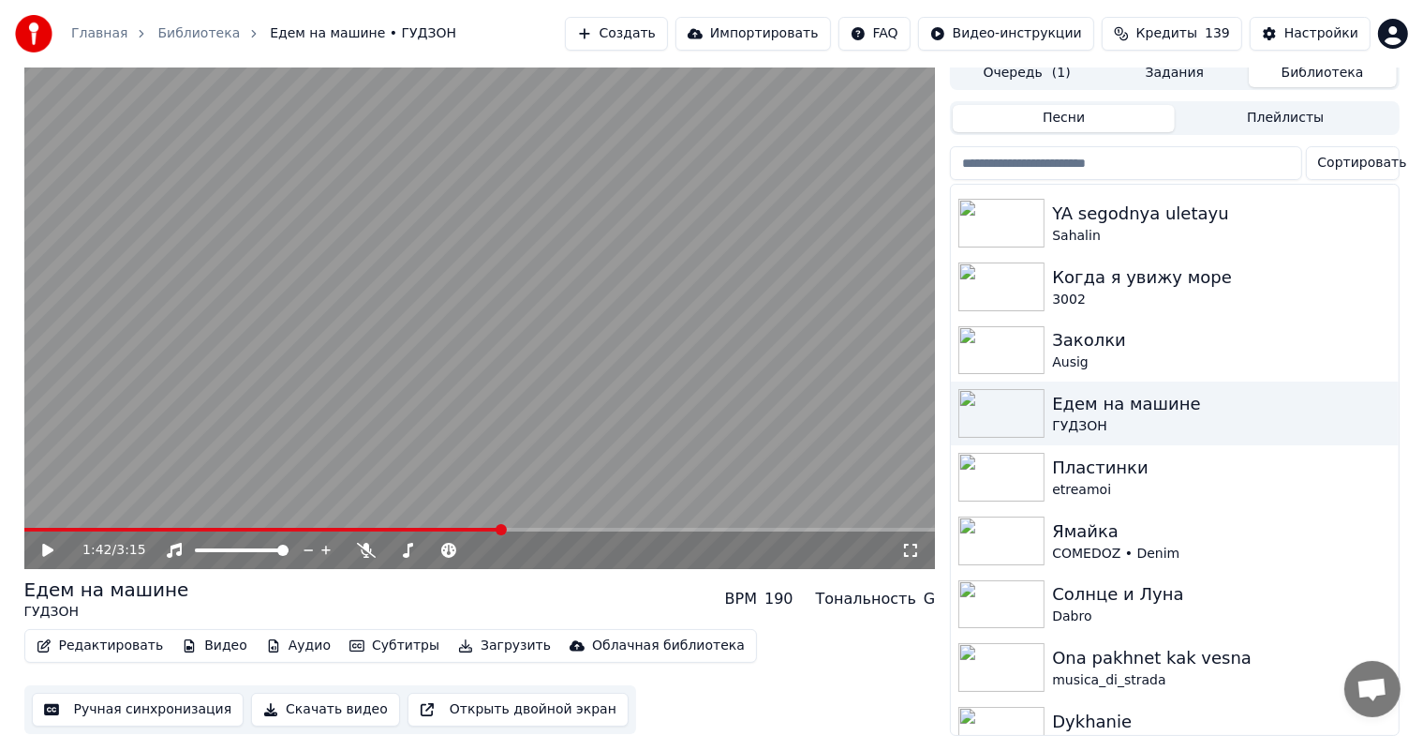
click at [101, 638] on button "Редактировать" at bounding box center [100, 646] width 142 height 26
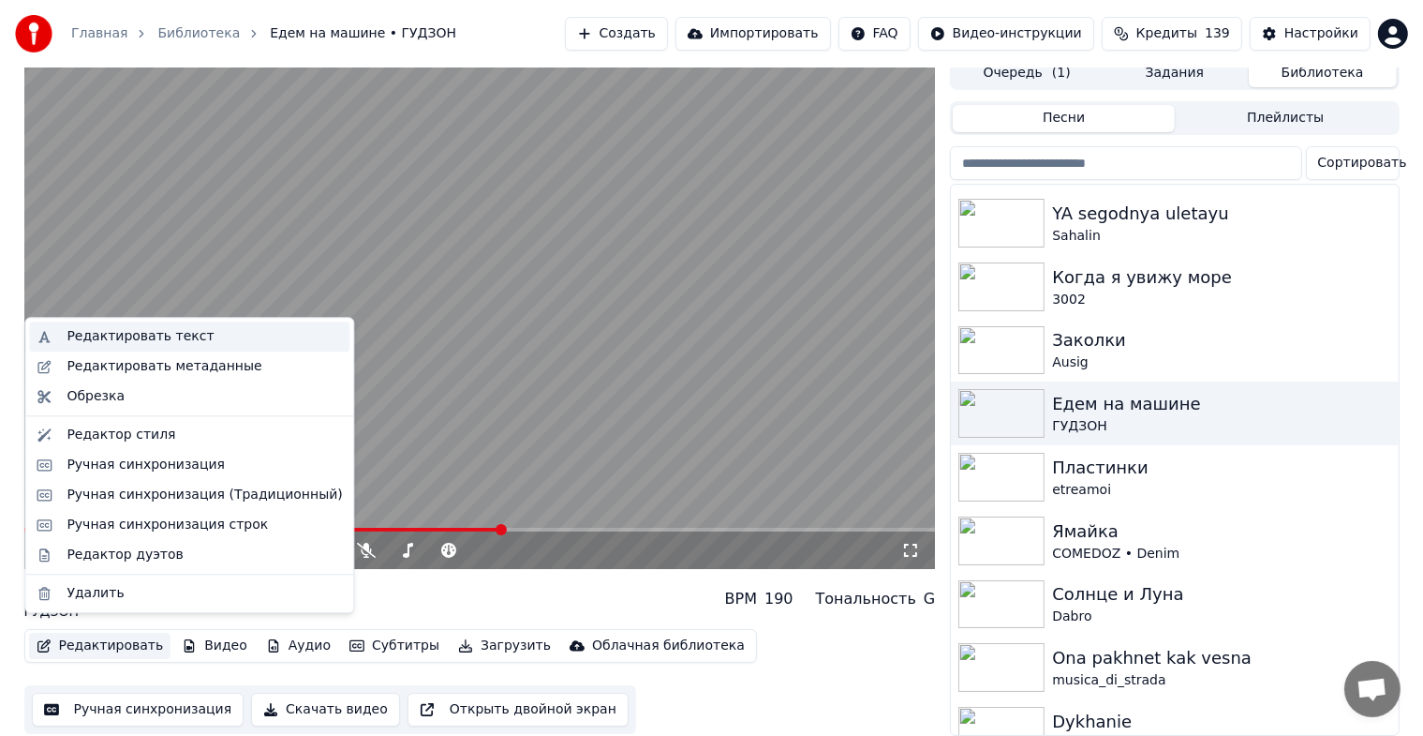
click at [120, 343] on div "Редактировать текст" at bounding box center [140, 336] width 147 height 19
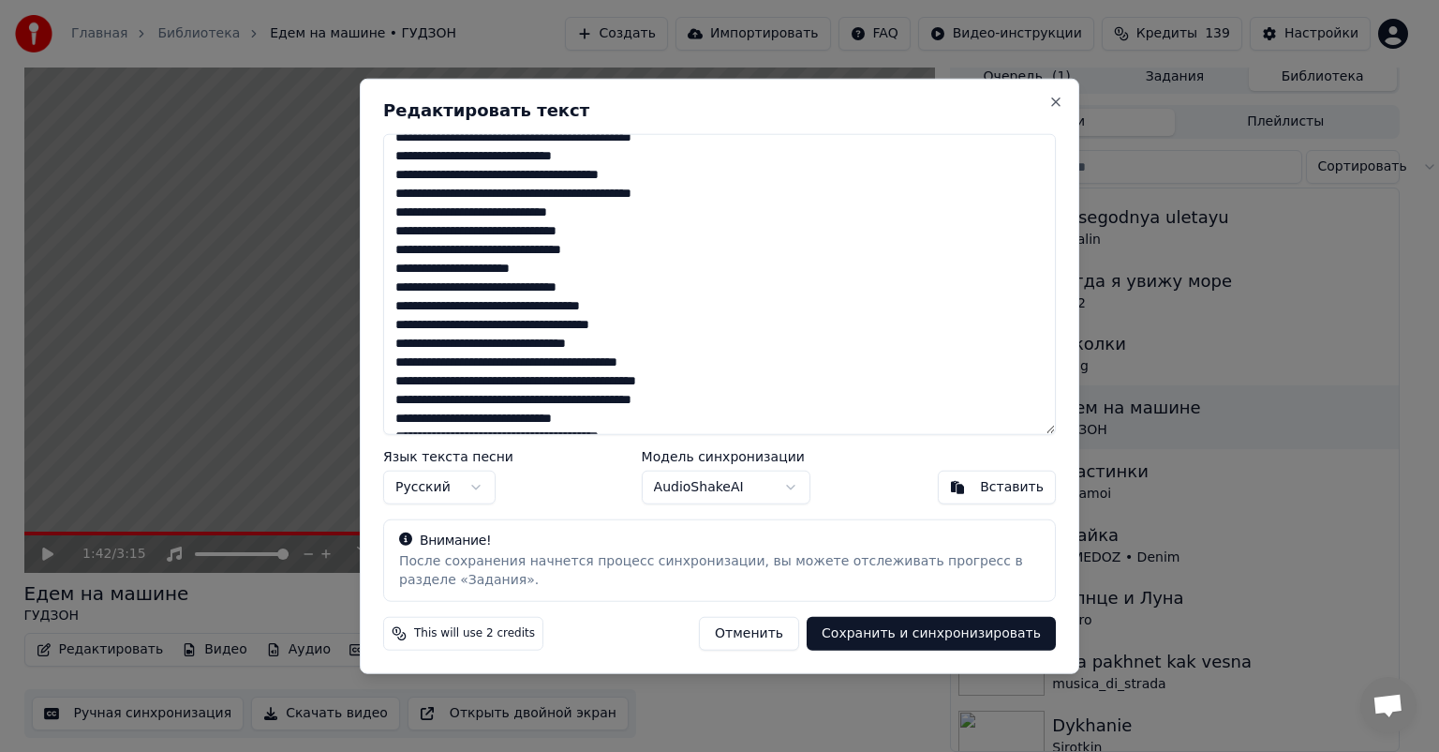
scroll to position [765, 0]
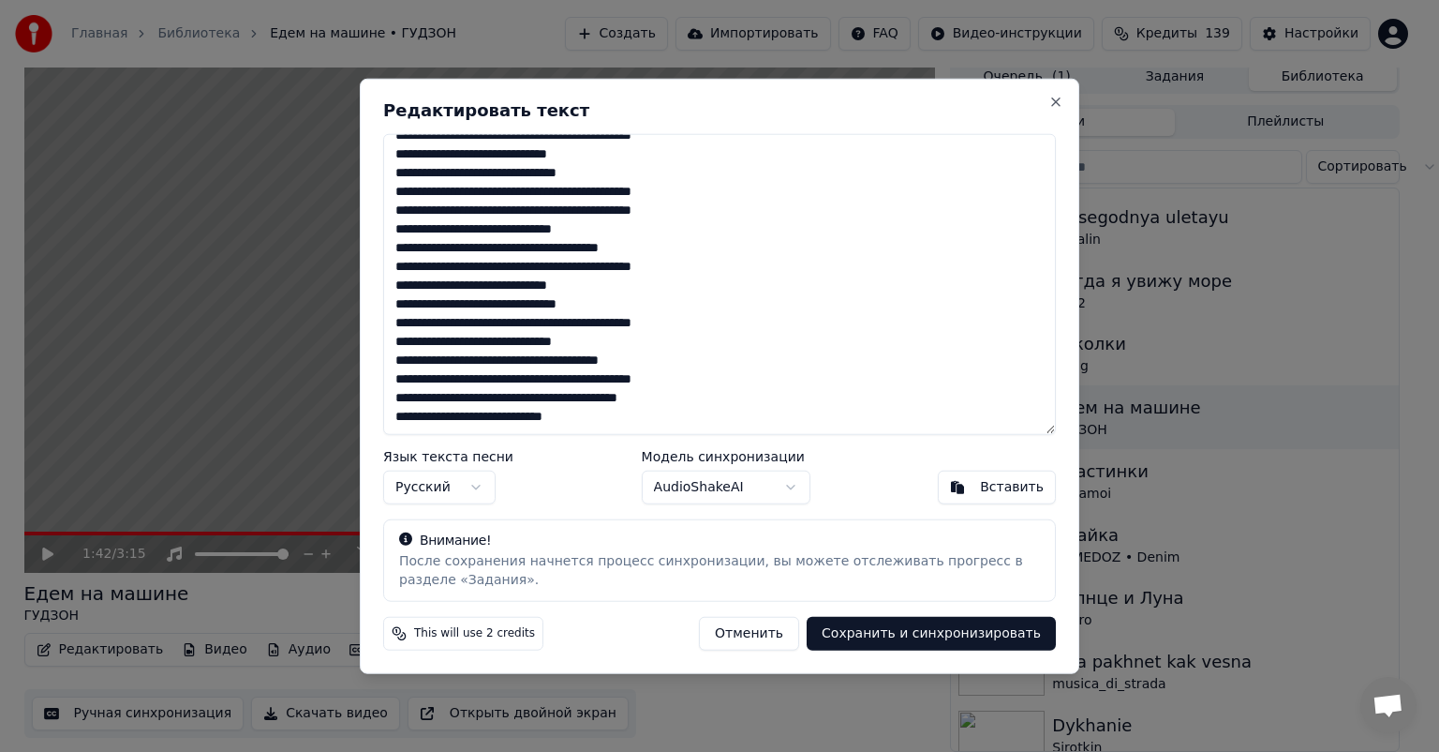
drag, startPoint x: 397, startPoint y: 150, endPoint x: 769, endPoint y: 472, distance: 492.2
click at [769, 472] on div "Редактировать текст Язык текста песни Русский Модель синхронизации AudioShakeAI…" at bounding box center [720, 376] width 720 height 595
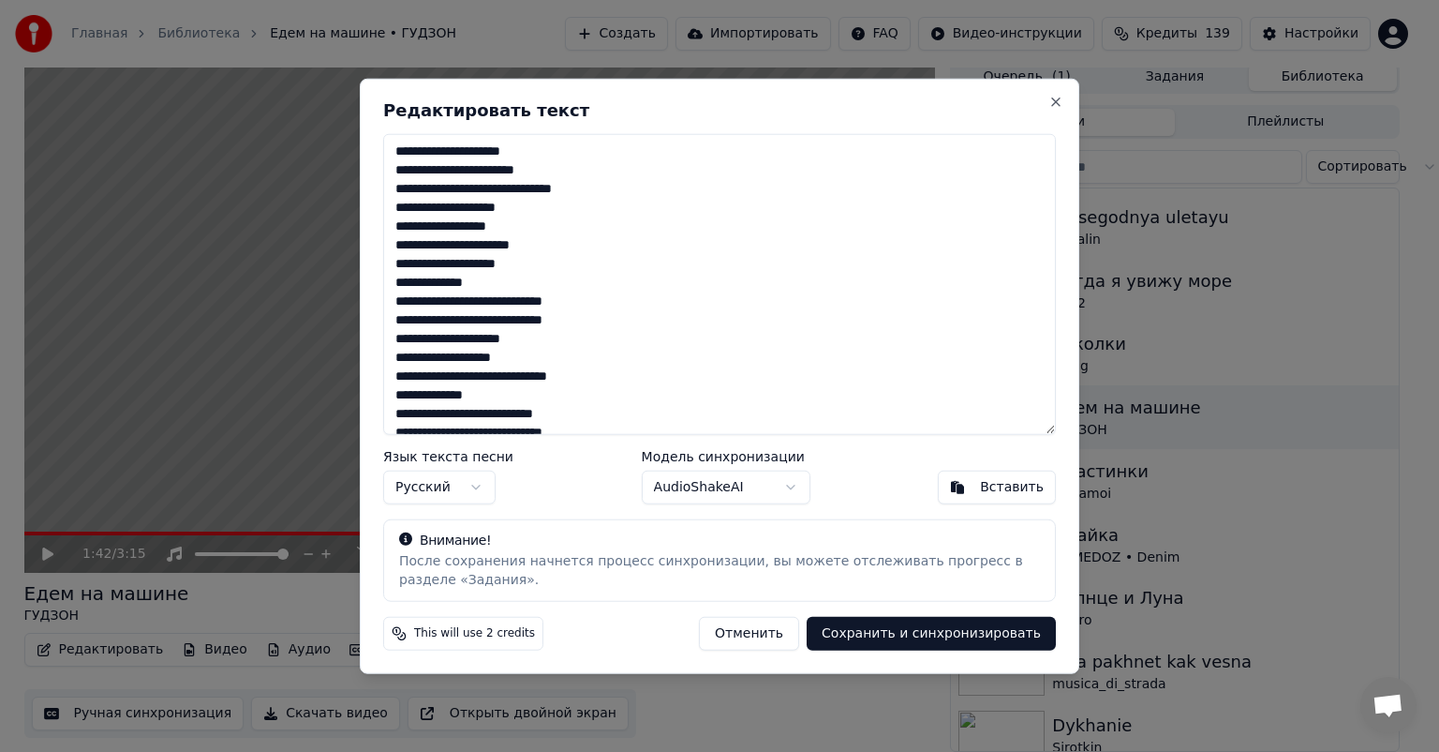
scroll to position [1281, 0]
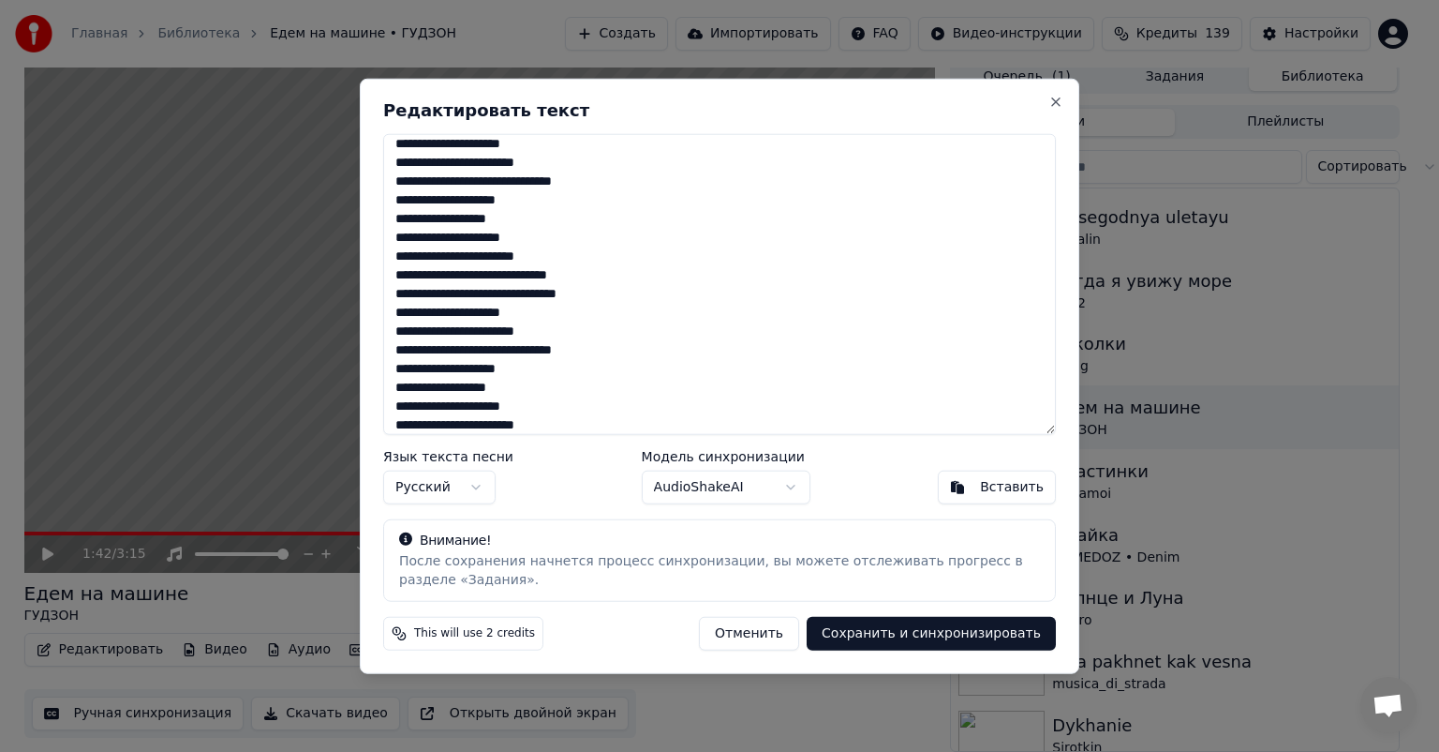
type textarea "**********"
click at [901, 634] on button "Сохранить и синхронизировать" at bounding box center [931, 633] width 249 height 34
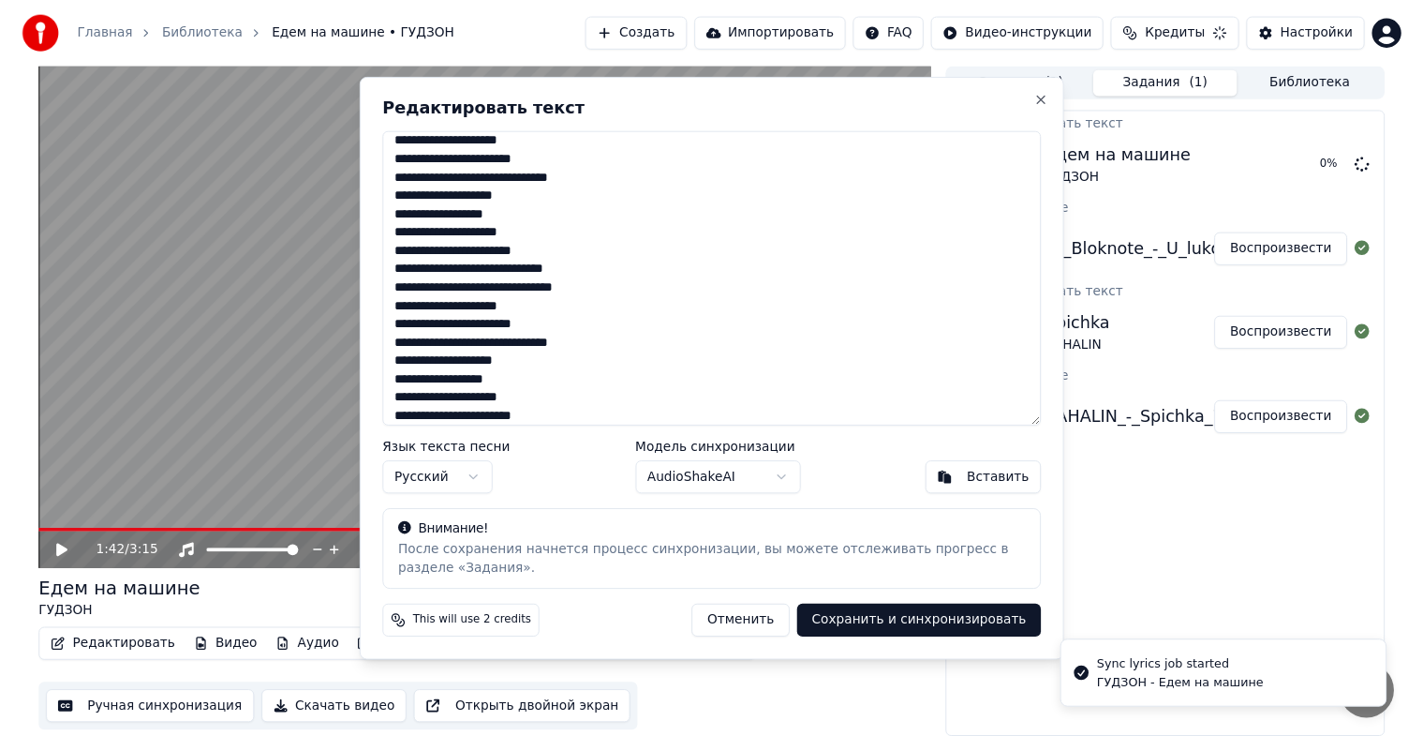
scroll to position [0, 0]
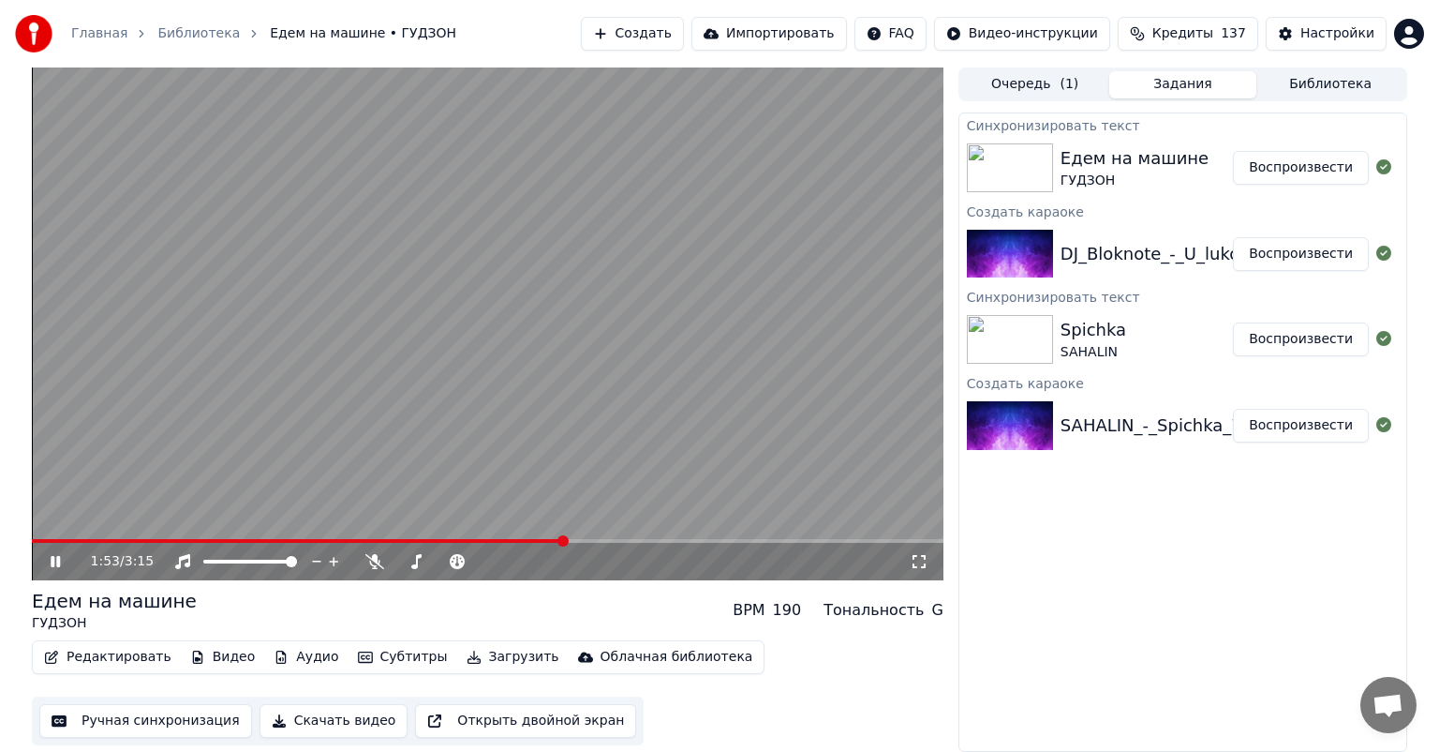
drag, startPoint x: 52, startPoint y: 538, endPoint x: 32, endPoint y: 541, distance: 19.9
click at [42, 540] on div "1:53 / 3:15" at bounding box center [488, 323] width 912 height 513
click at [37, 541] on span at bounding box center [34, 541] width 5 height 4
click at [32, 541] on span at bounding box center [32, 541] width 0 height 4
click at [1274, 176] on button "Воспроизвести" at bounding box center [1301, 168] width 136 height 34
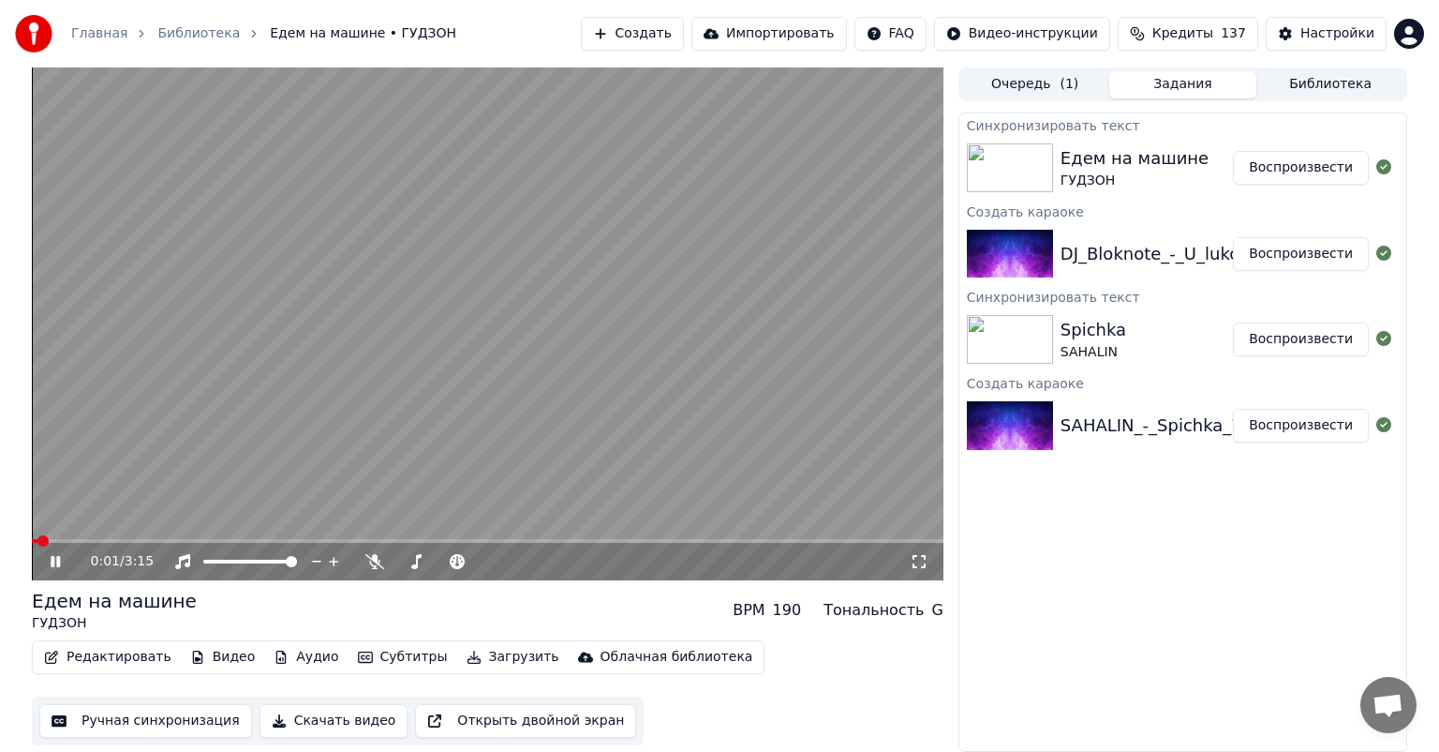
click at [913, 557] on icon at bounding box center [919, 561] width 13 height 13
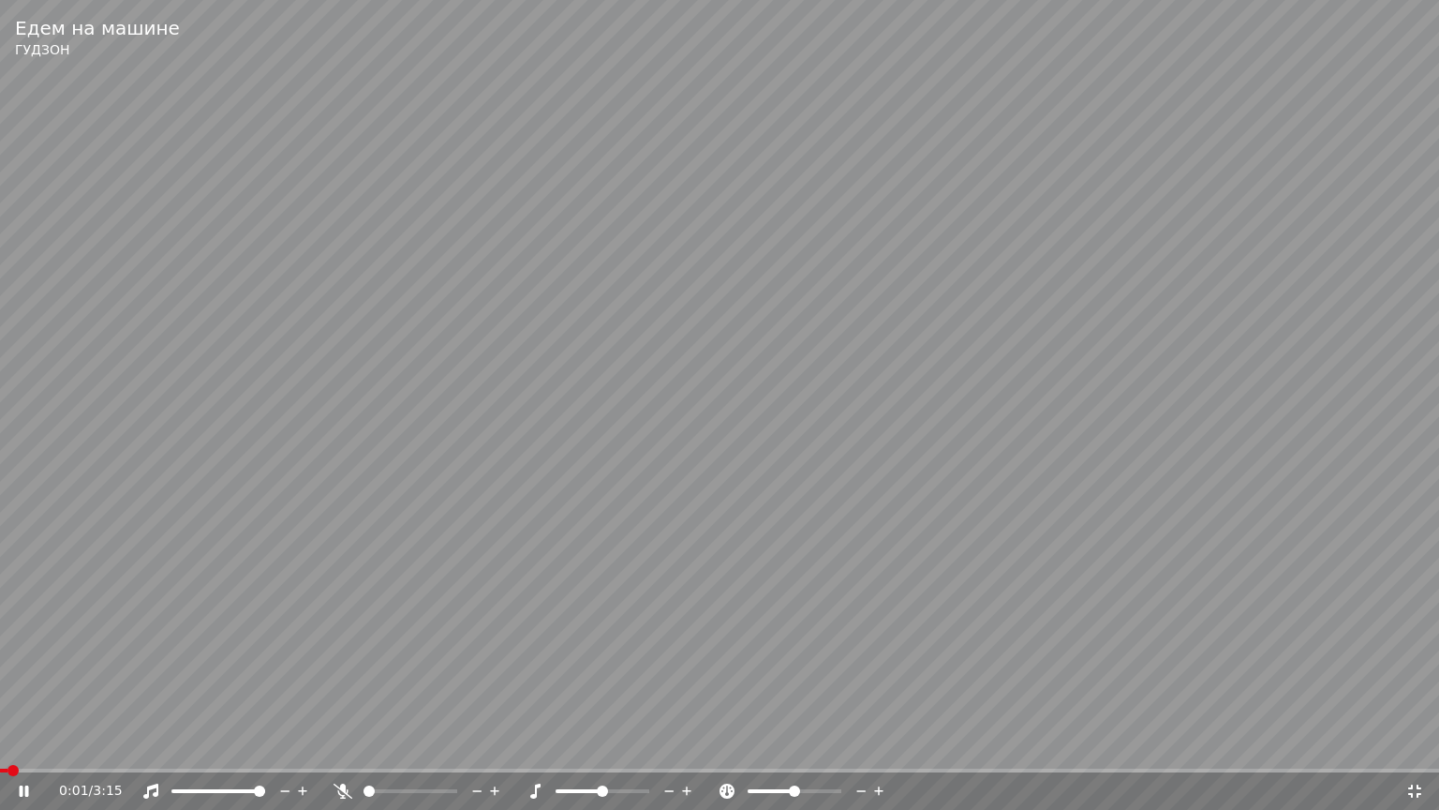
click at [7, 751] on span at bounding box center [3, 770] width 7 height 4
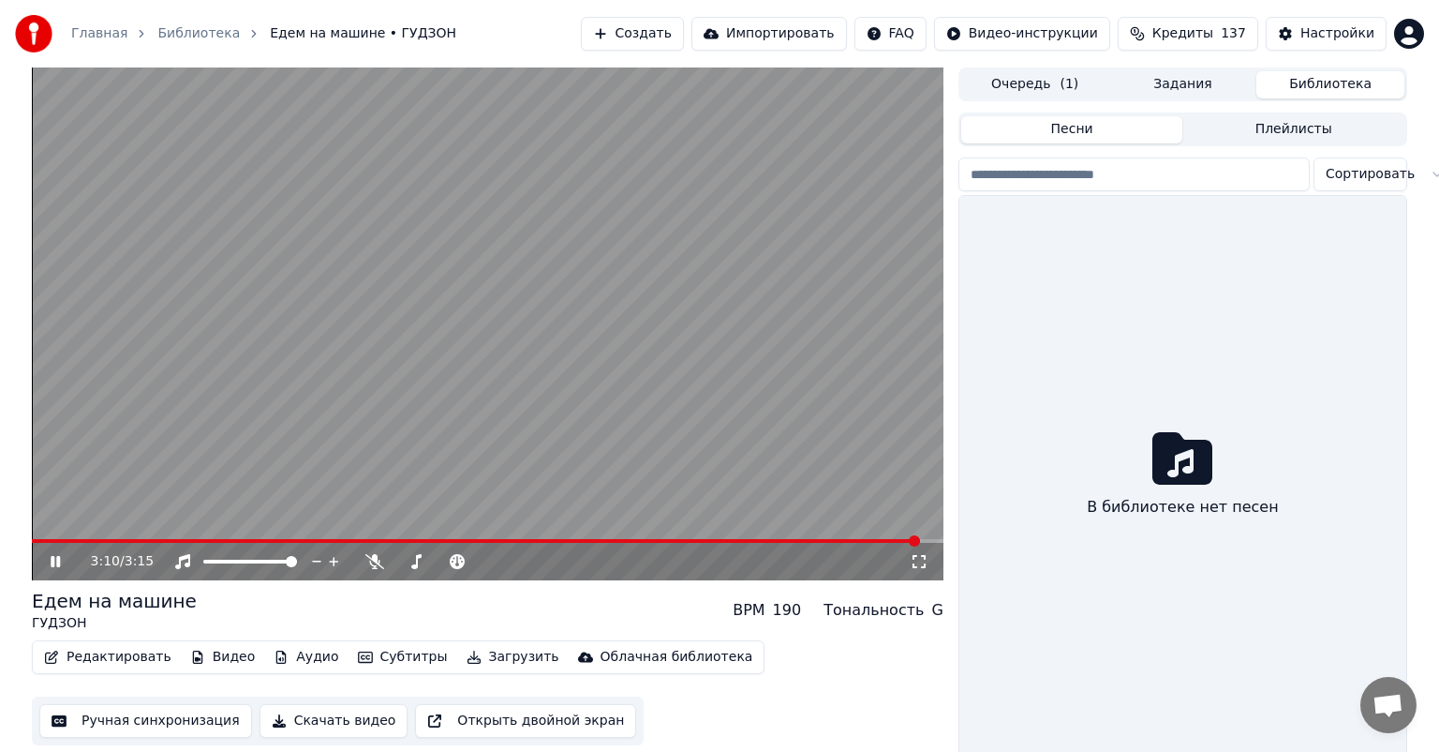
drag, startPoint x: 1362, startPoint y: 78, endPoint x: 1114, endPoint y: 191, distance: 272.1
click at [1361, 78] on button "Библиотека" at bounding box center [1331, 84] width 148 height 27
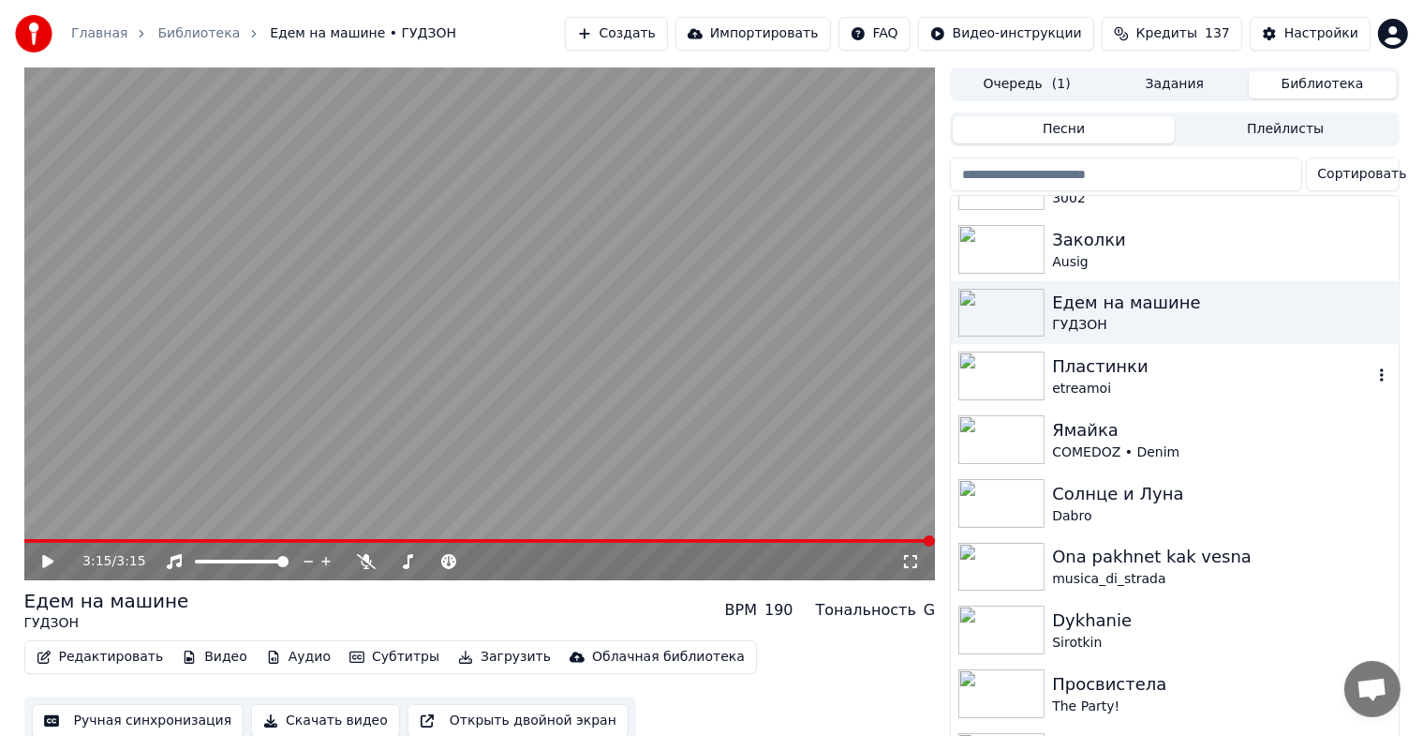
scroll to position [562, 0]
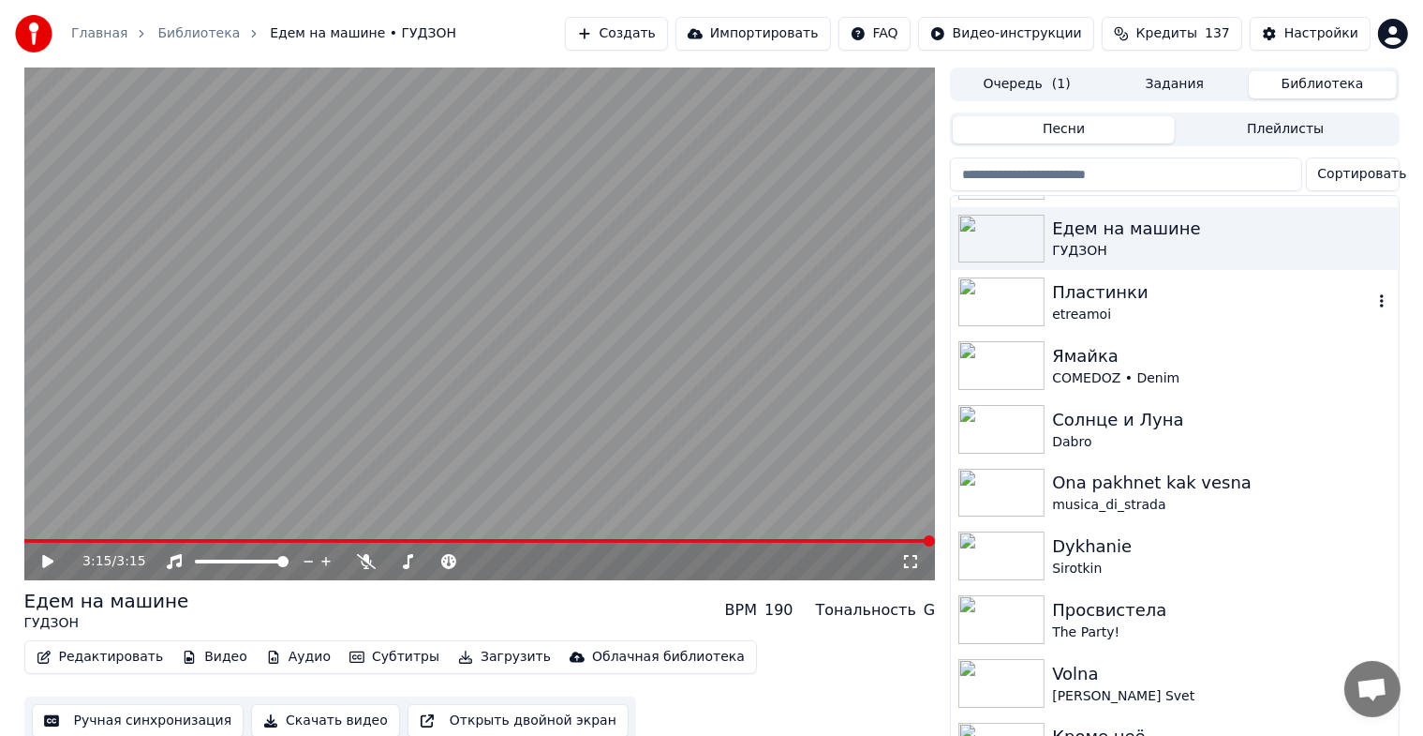
click at [993, 308] on img at bounding box center [1002, 301] width 86 height 49
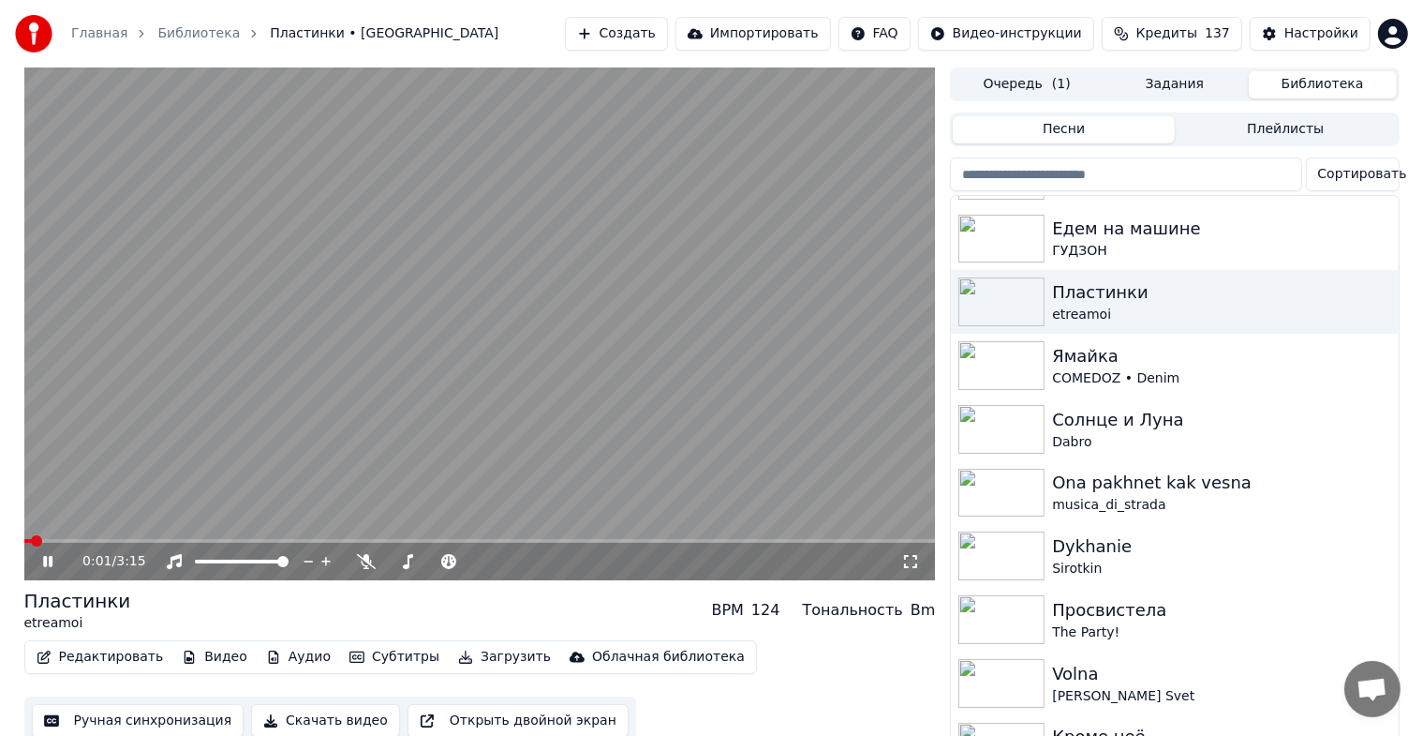
click at [43, 559] on icon at bounding box center [47, 561] width 9 height 11
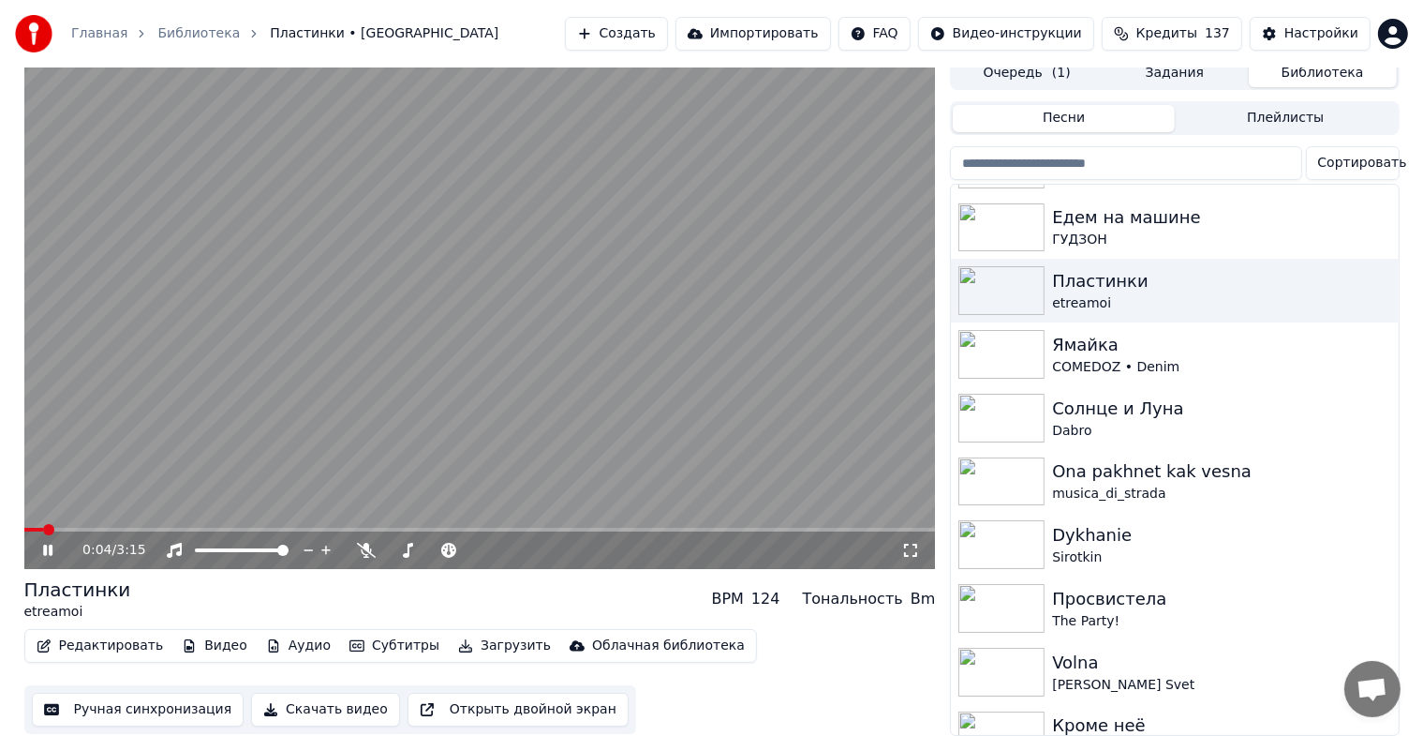
click at [902, 543] on icon at bounding box center [910, 550] width 19 height 15
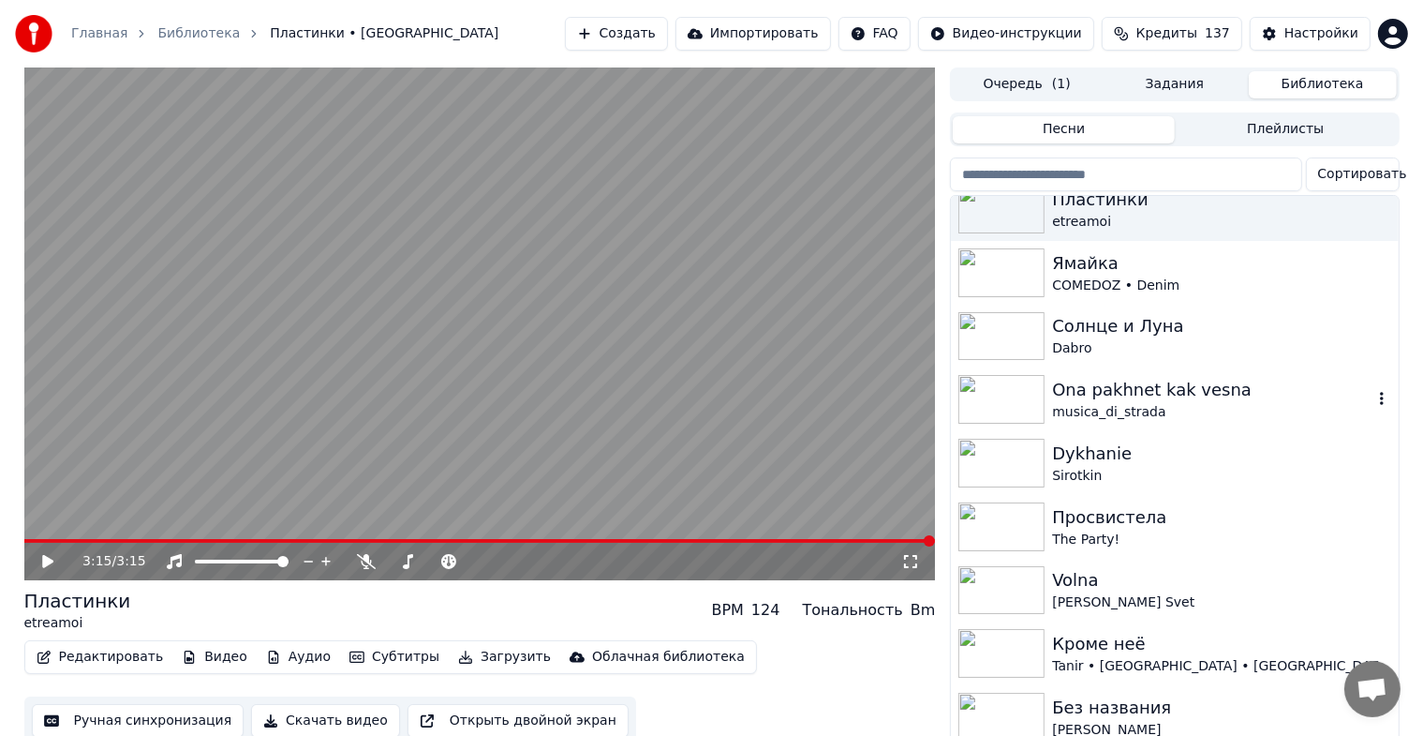
scroll to position [750, 0]
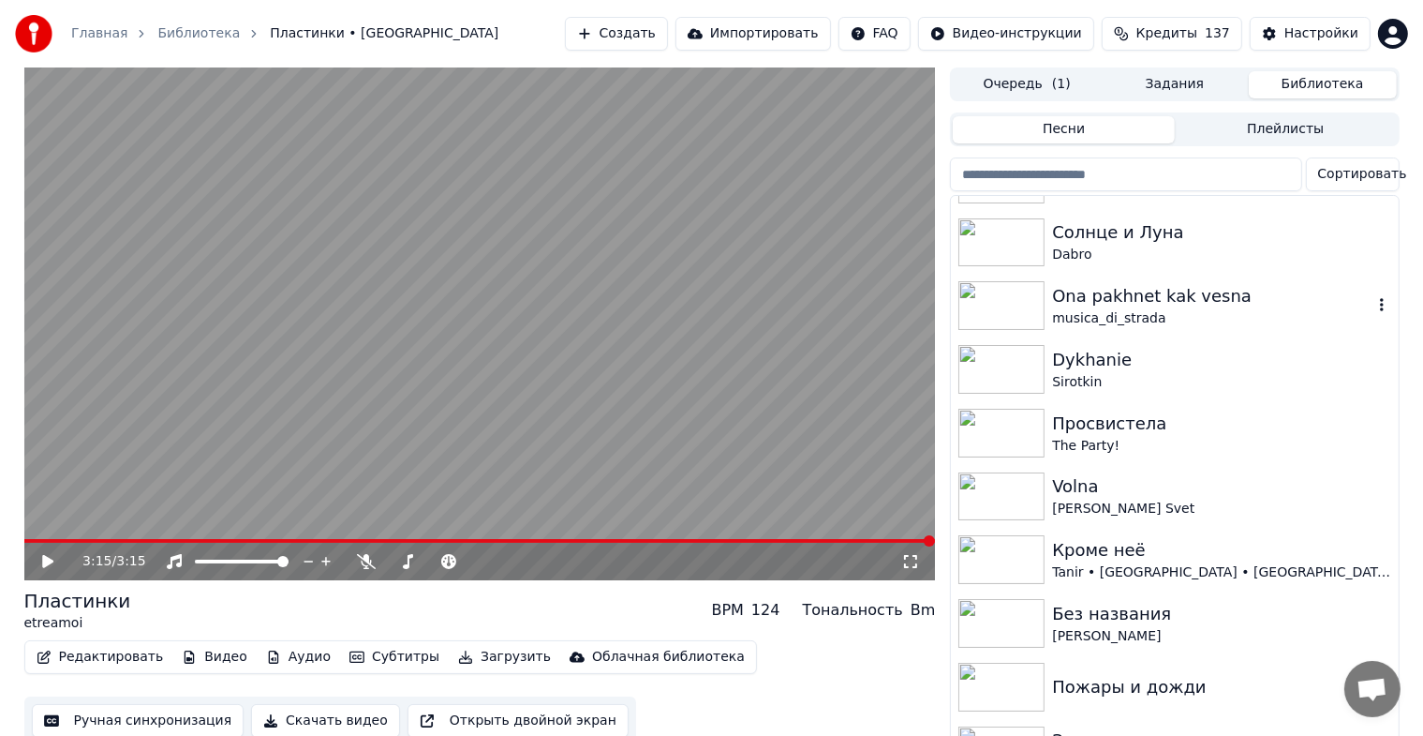
click at [990, 307] on img at bounding box center [1002, 305] width 86 height 49
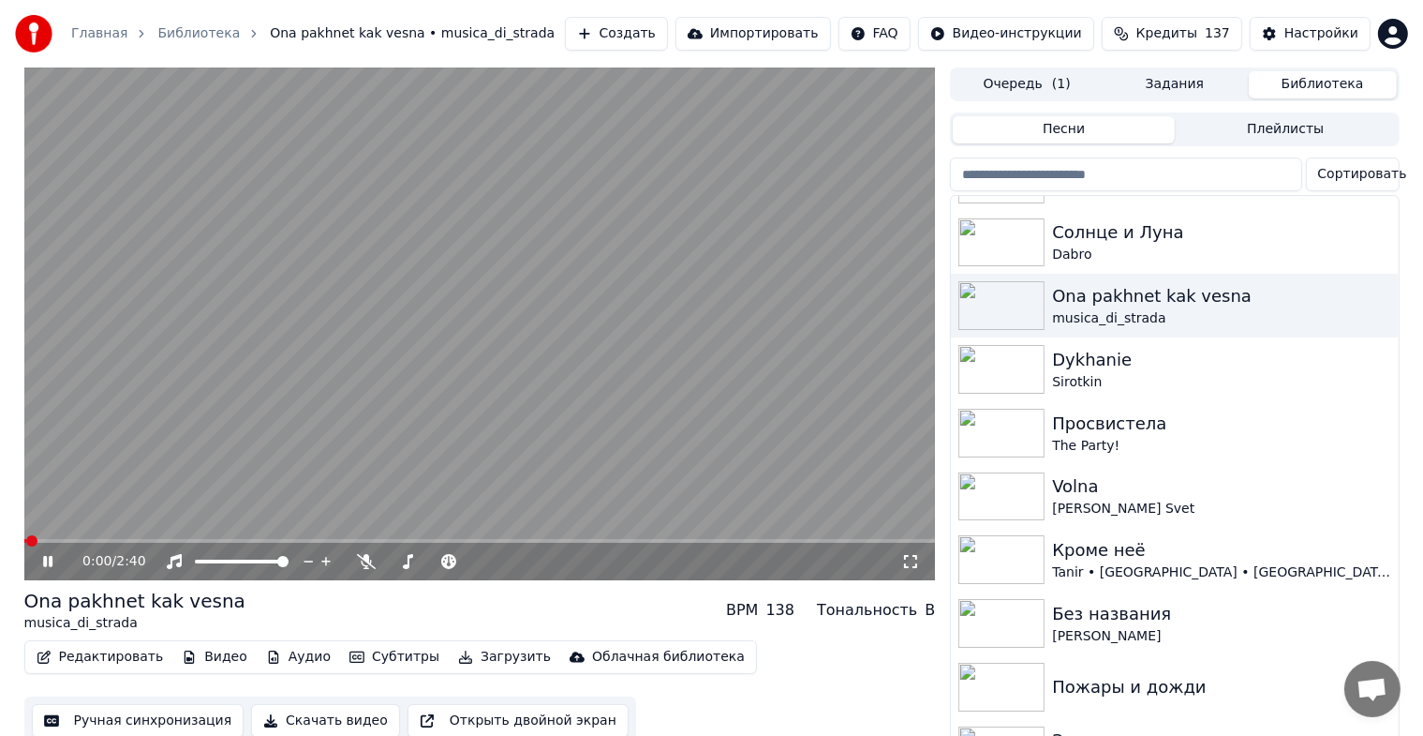
click at [911, 566] on icon at bounding box center [910, 561] width 19 height 15
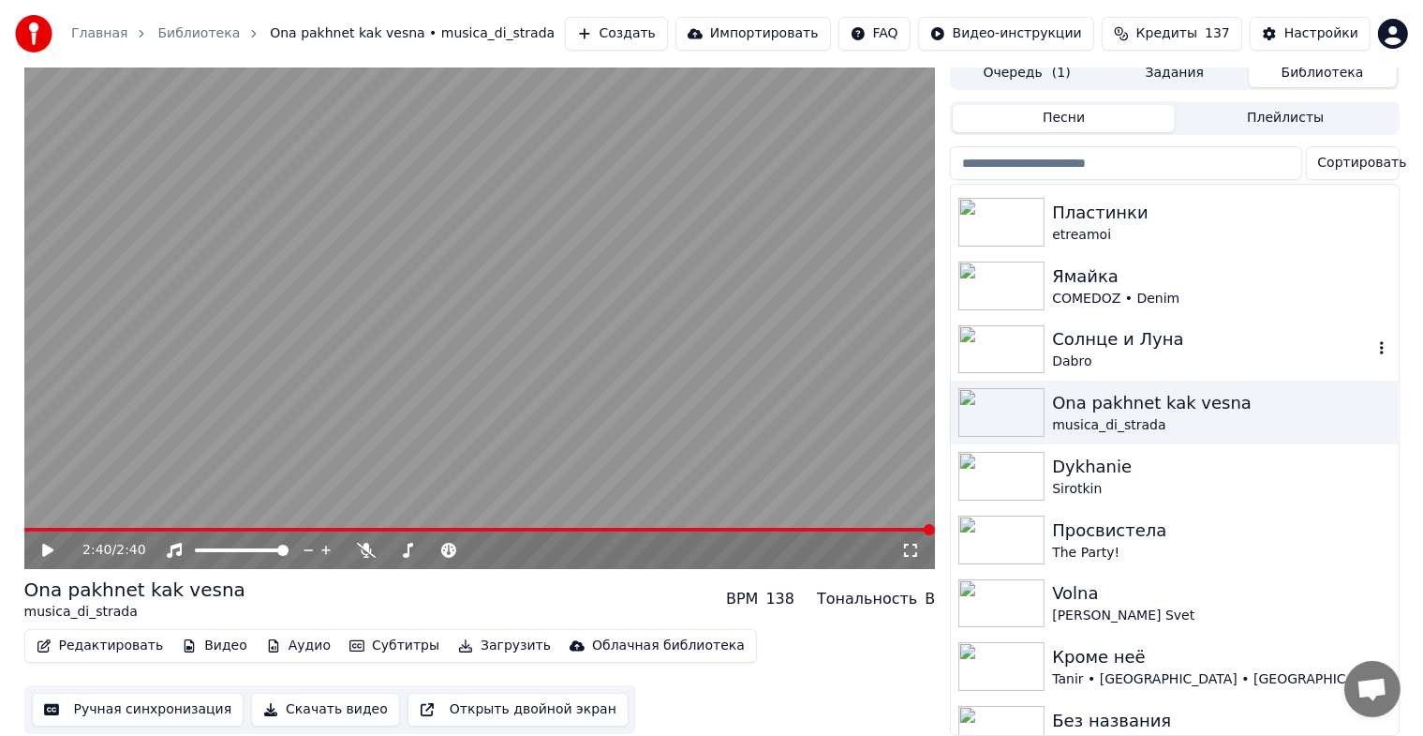
scroll to position [656, 0]
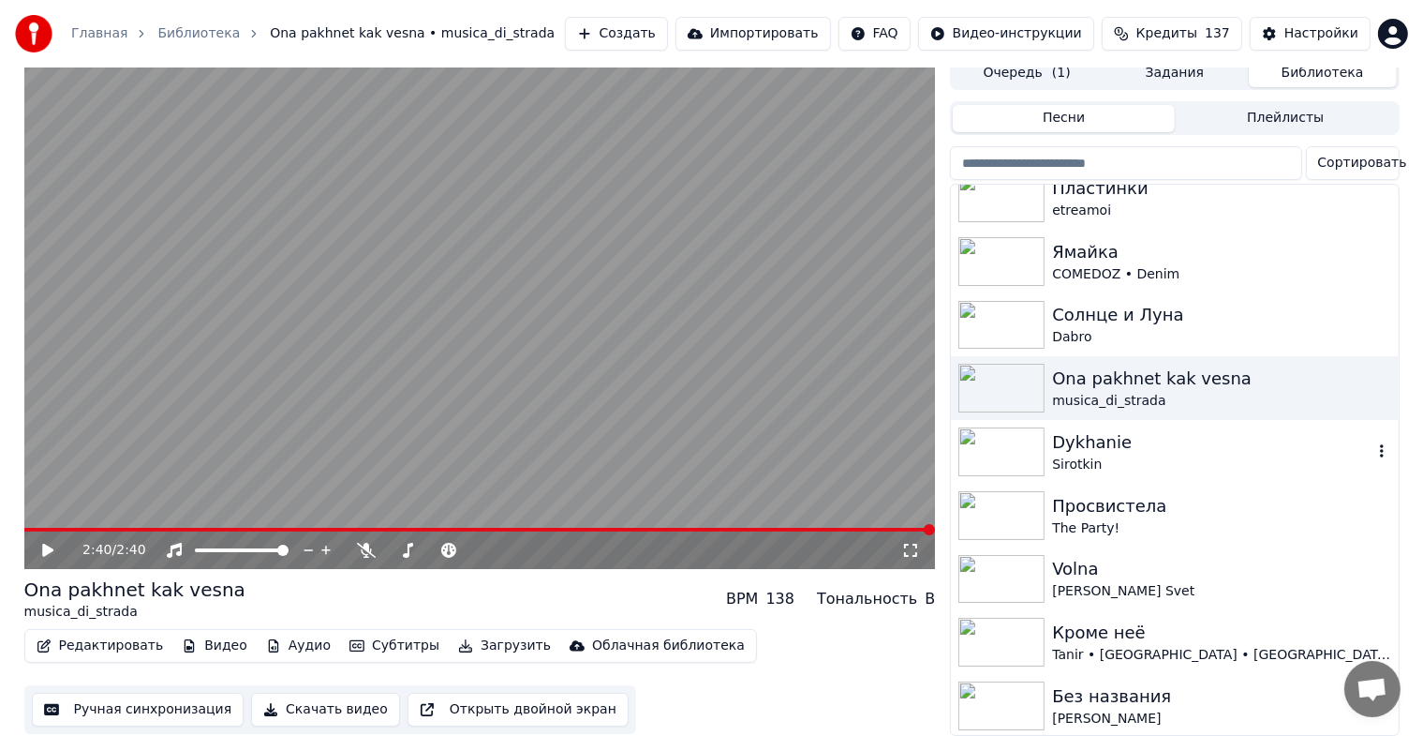
click at [1024, 436] on img at bounding box center [1002, 451] width 86 height 49
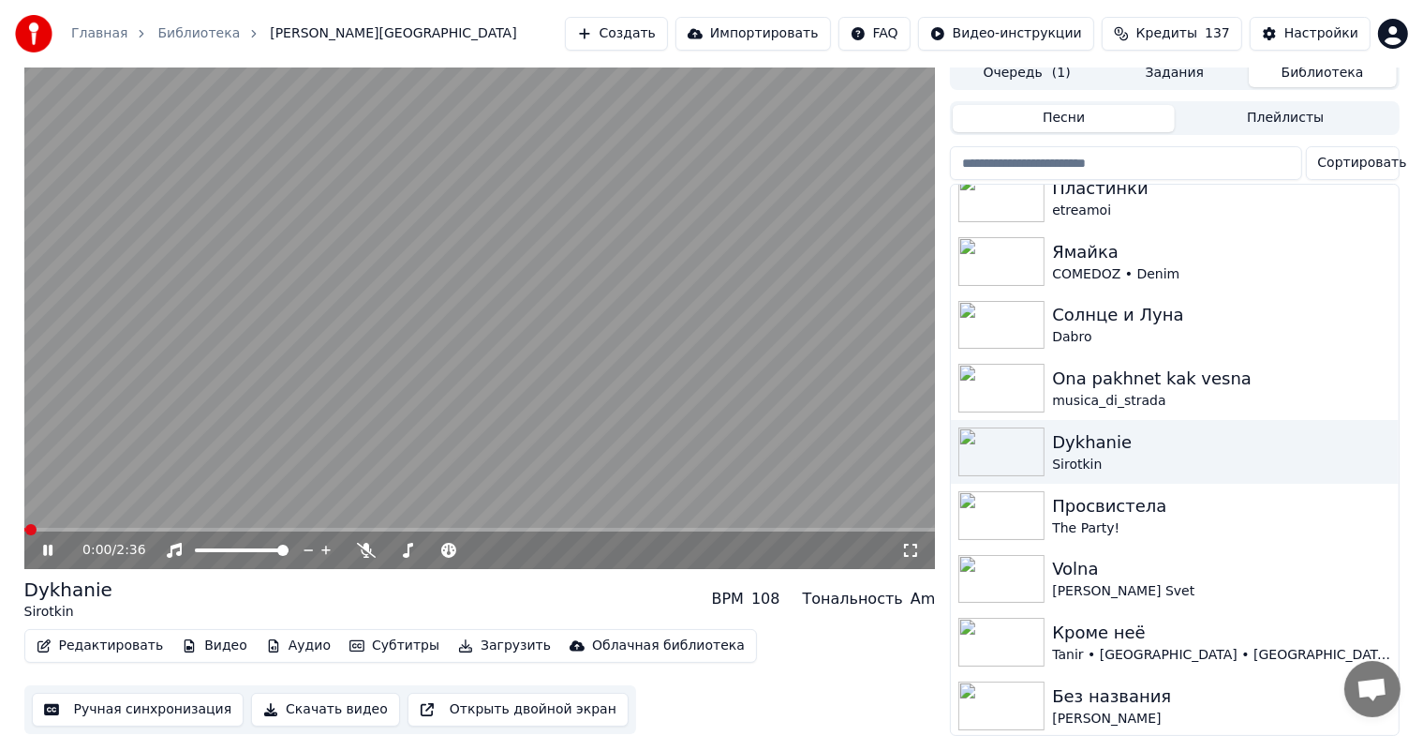
click at [907, 544] on icon at bounding box center [910, 550] width 13 height 13
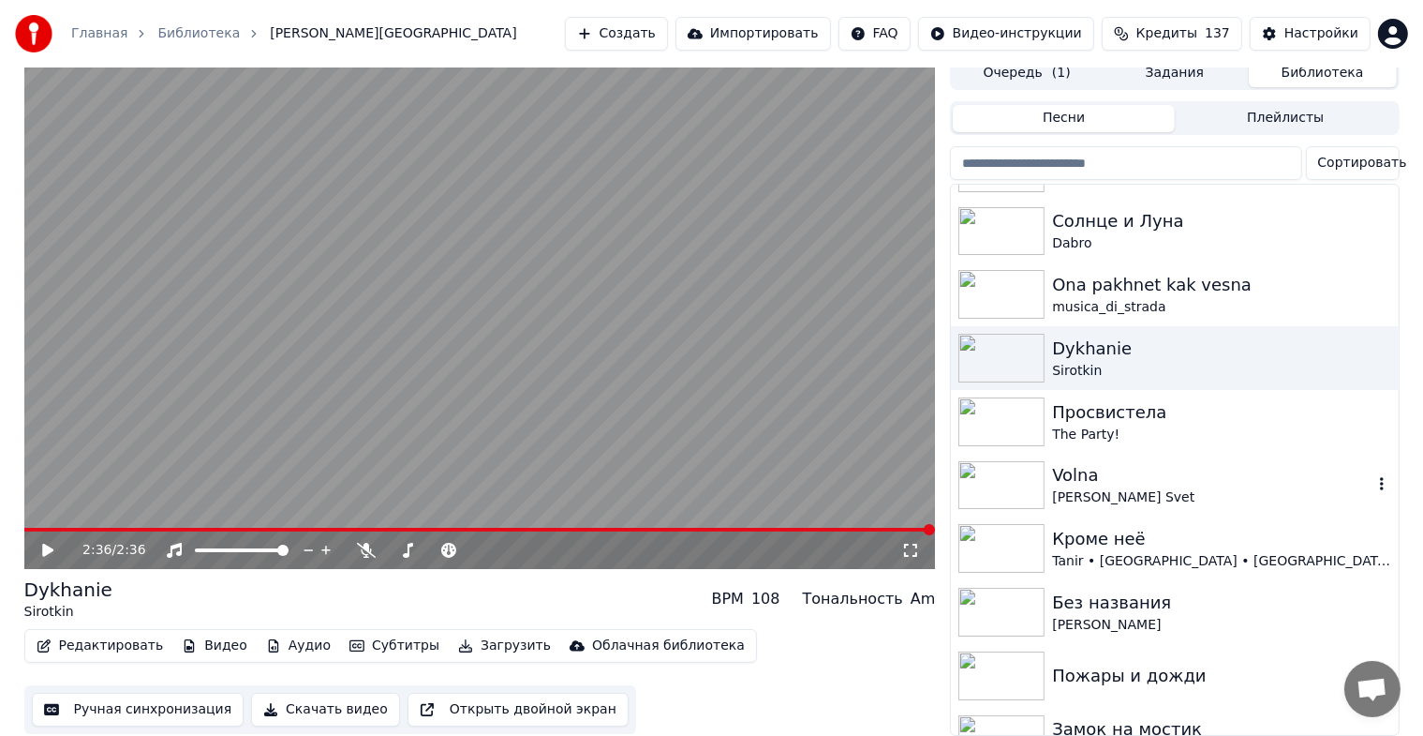
scroll to position [937, 0]
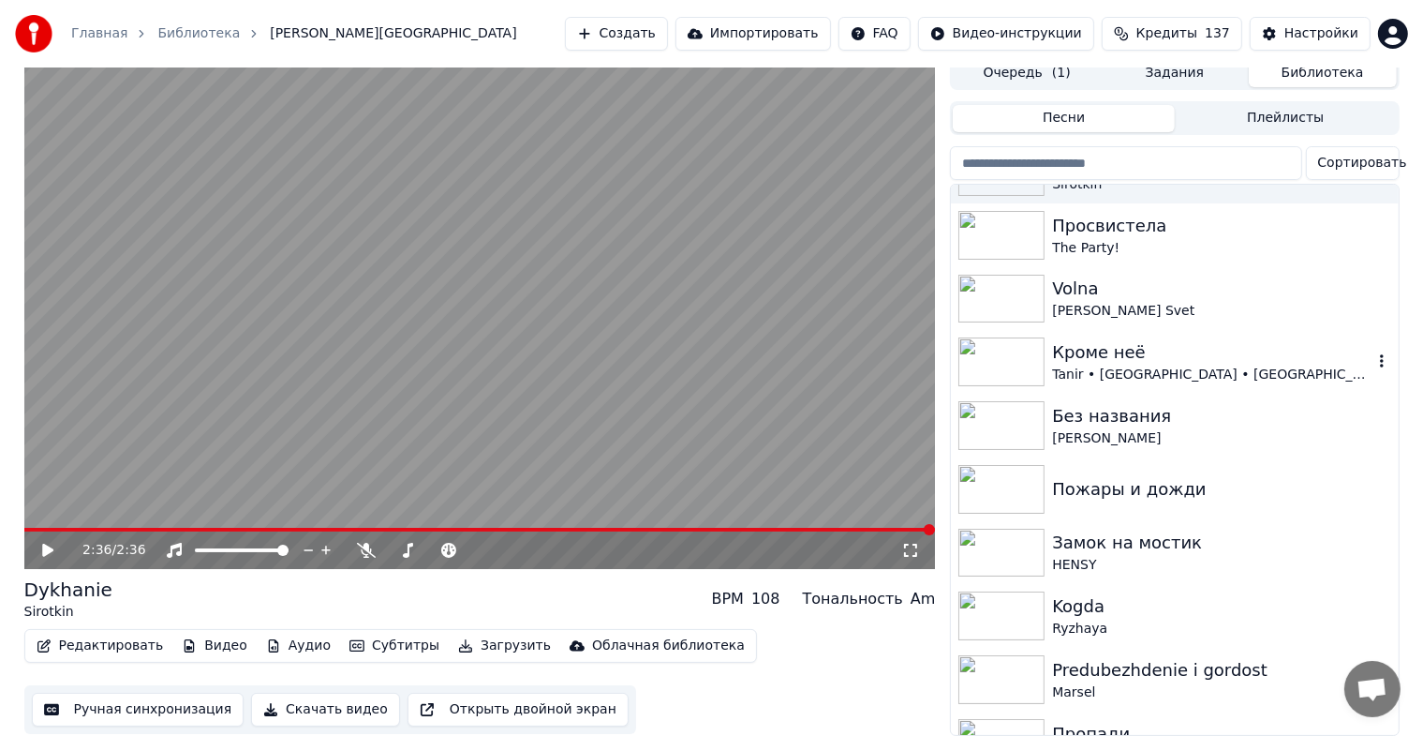
click at [1012, 345] on img at bounding box center [1002, 361] width 86 height 49
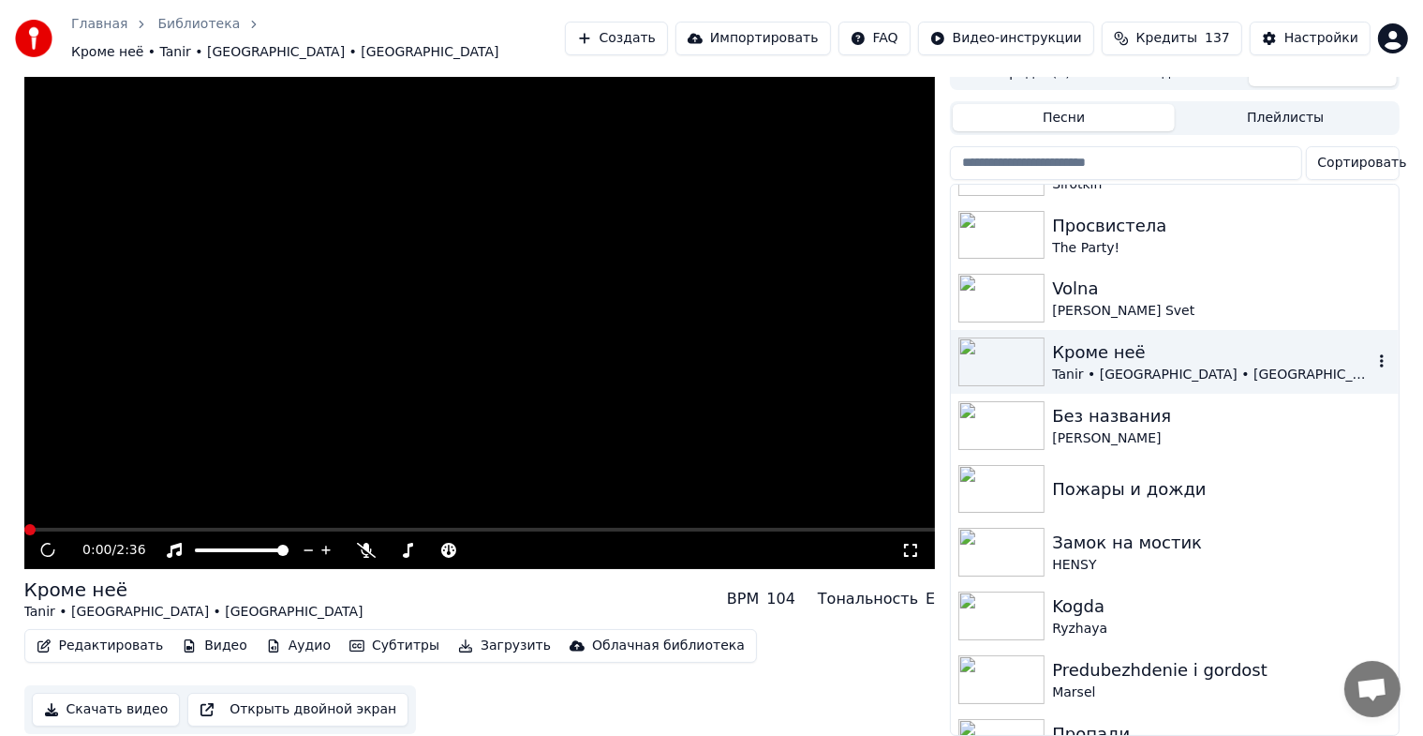
click at [1012, 345] on img at bounding box center [1002, 361] width 86 height 49
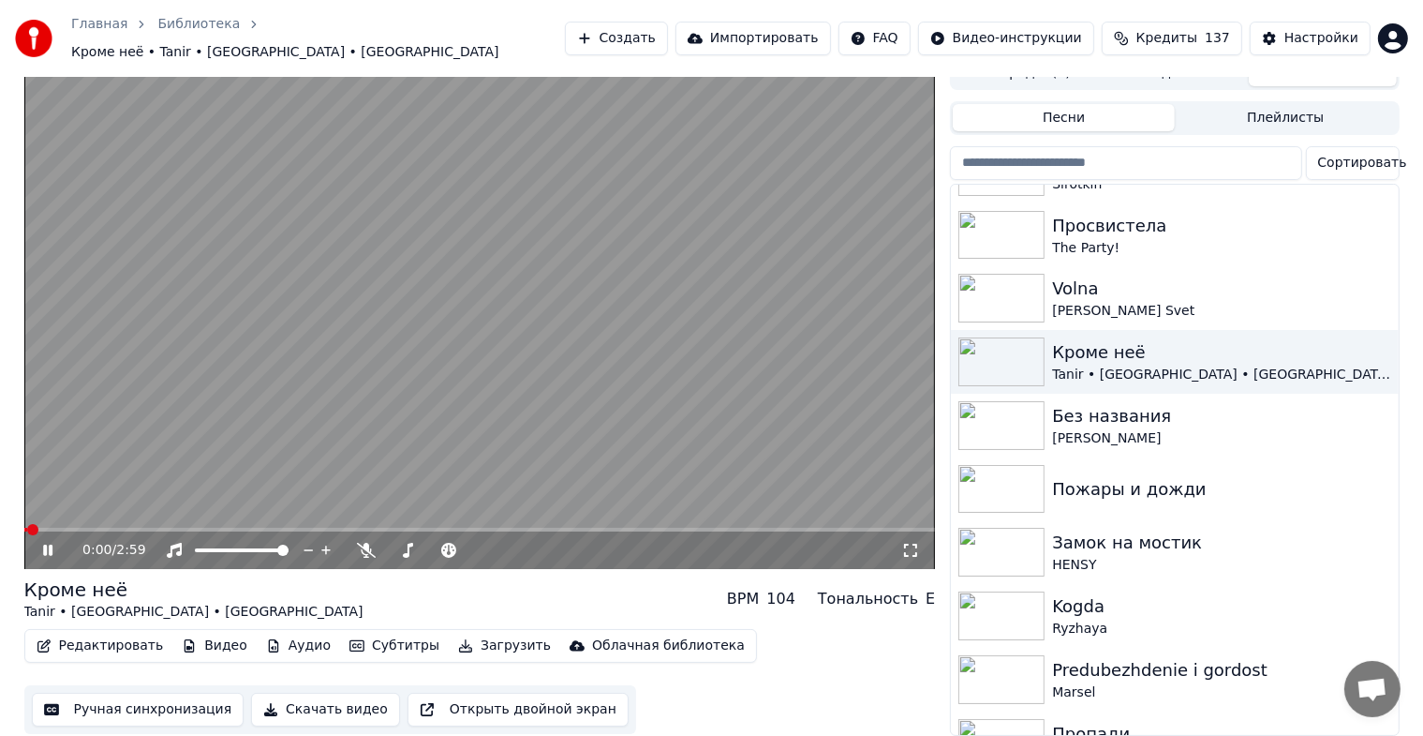
click at [902, 543] on icon at bounding box center [910, 550] width 19 height 15
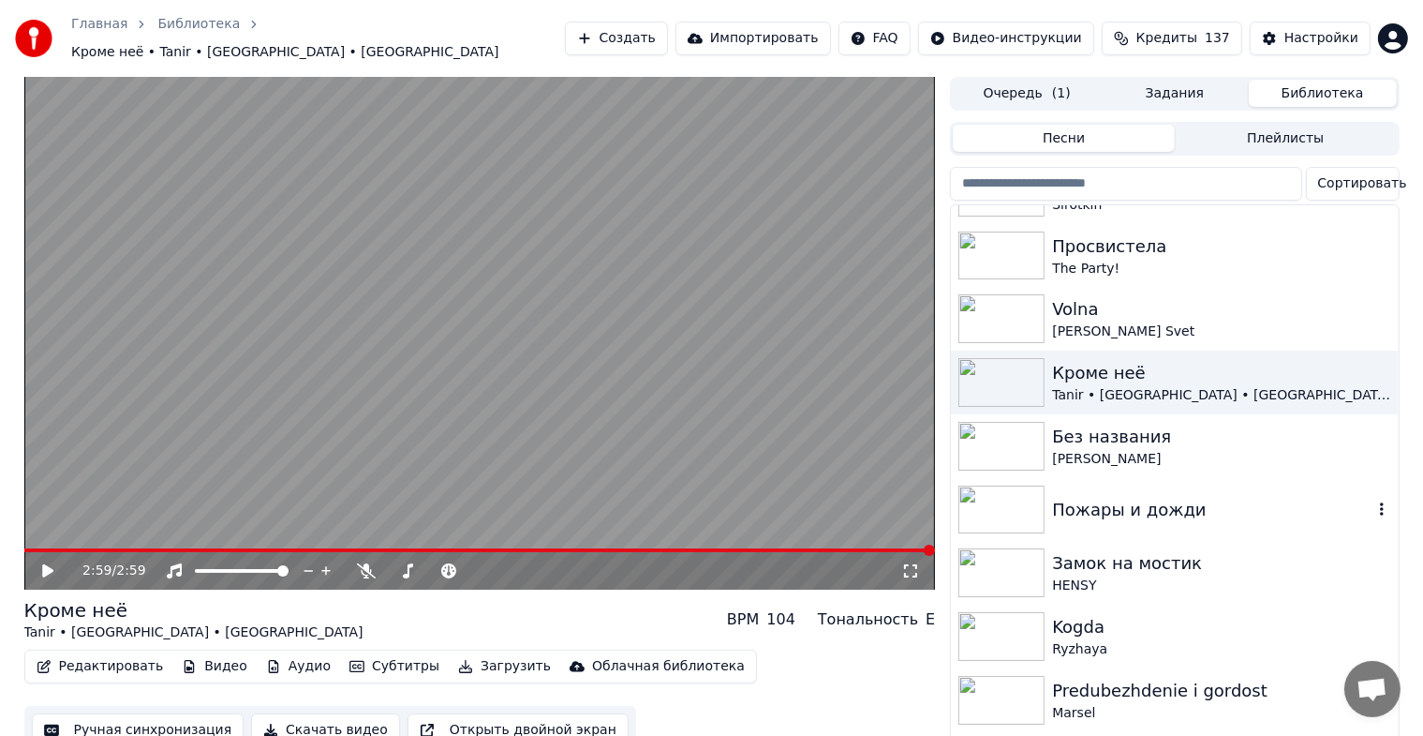
click at [986, 500] on img at bounding box center [1002, 509] width 86 height 49
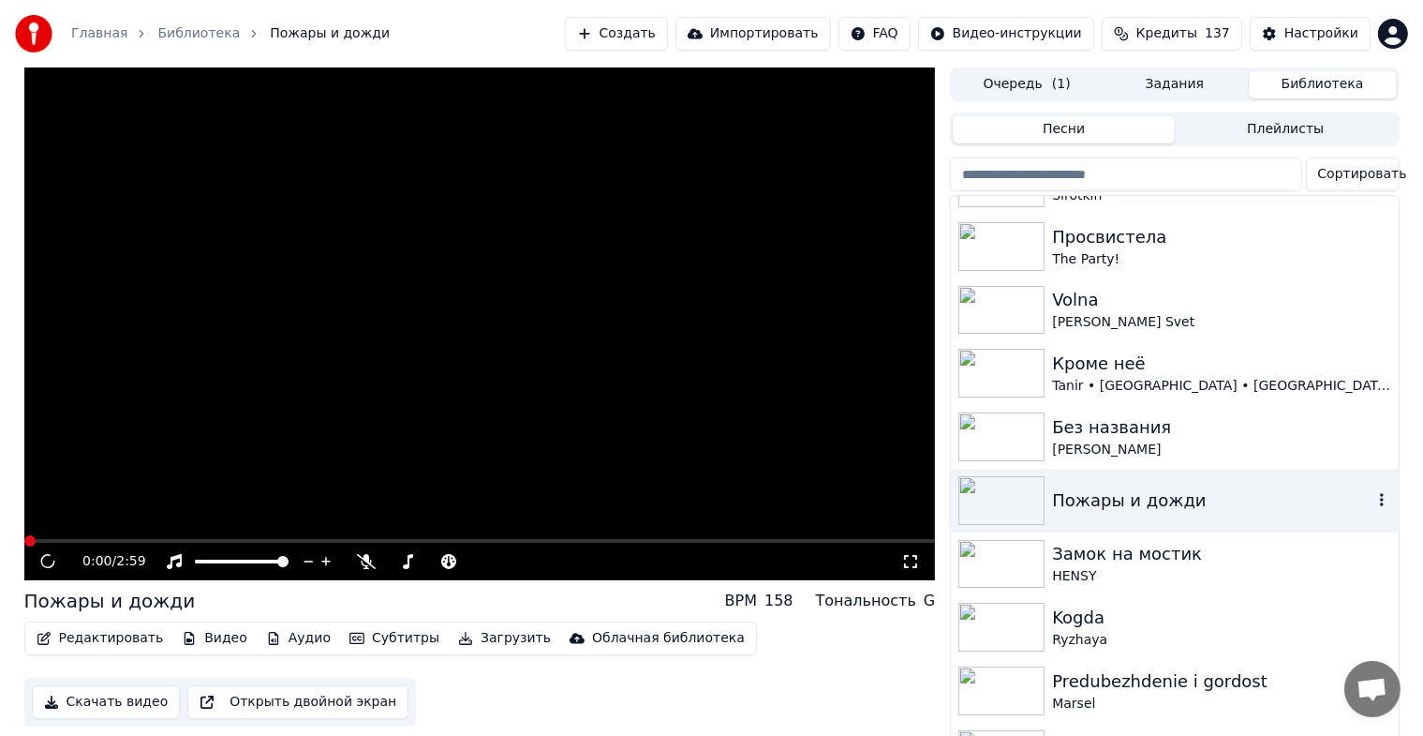
click at [986, 500] on img at bounding box center [1002, 500] width 86 height 49
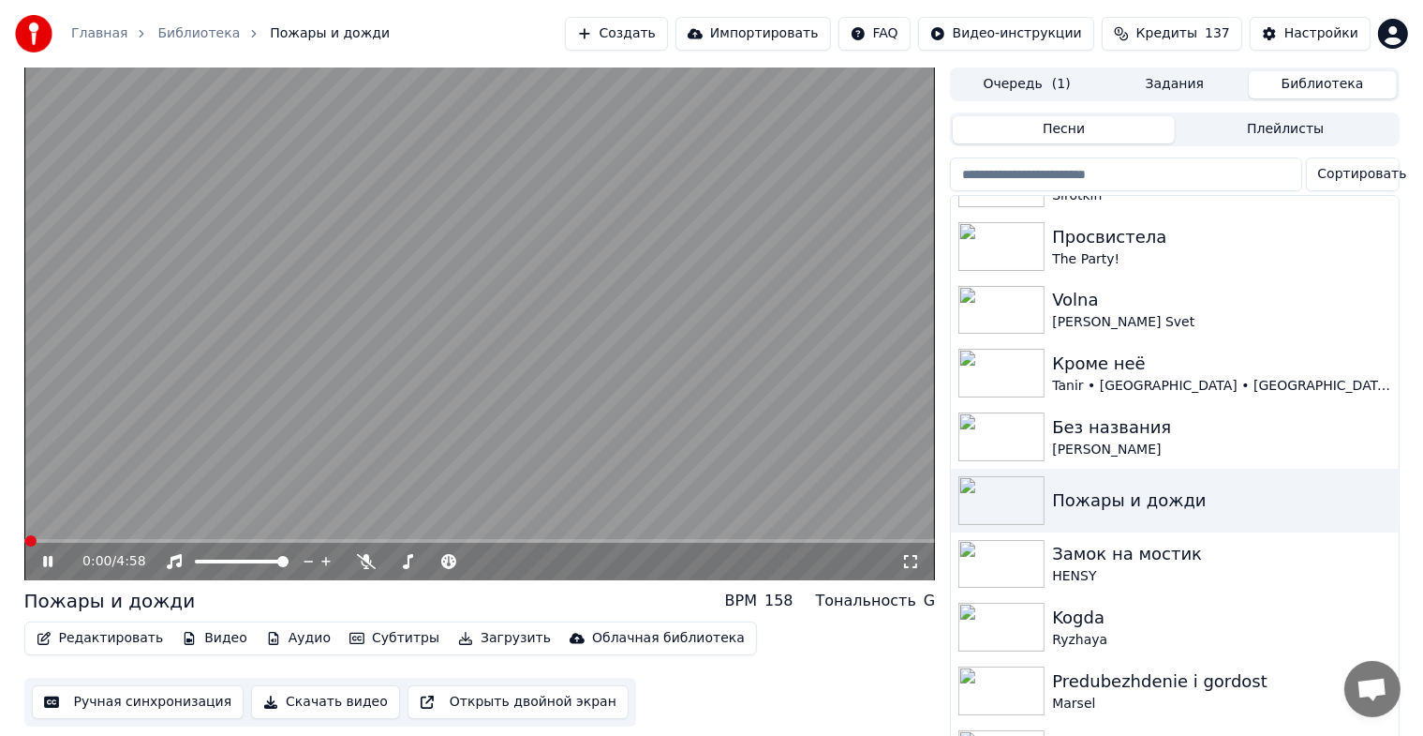
click at [907, 562] on icon at bounding box center [910, 561] width 19 height 15
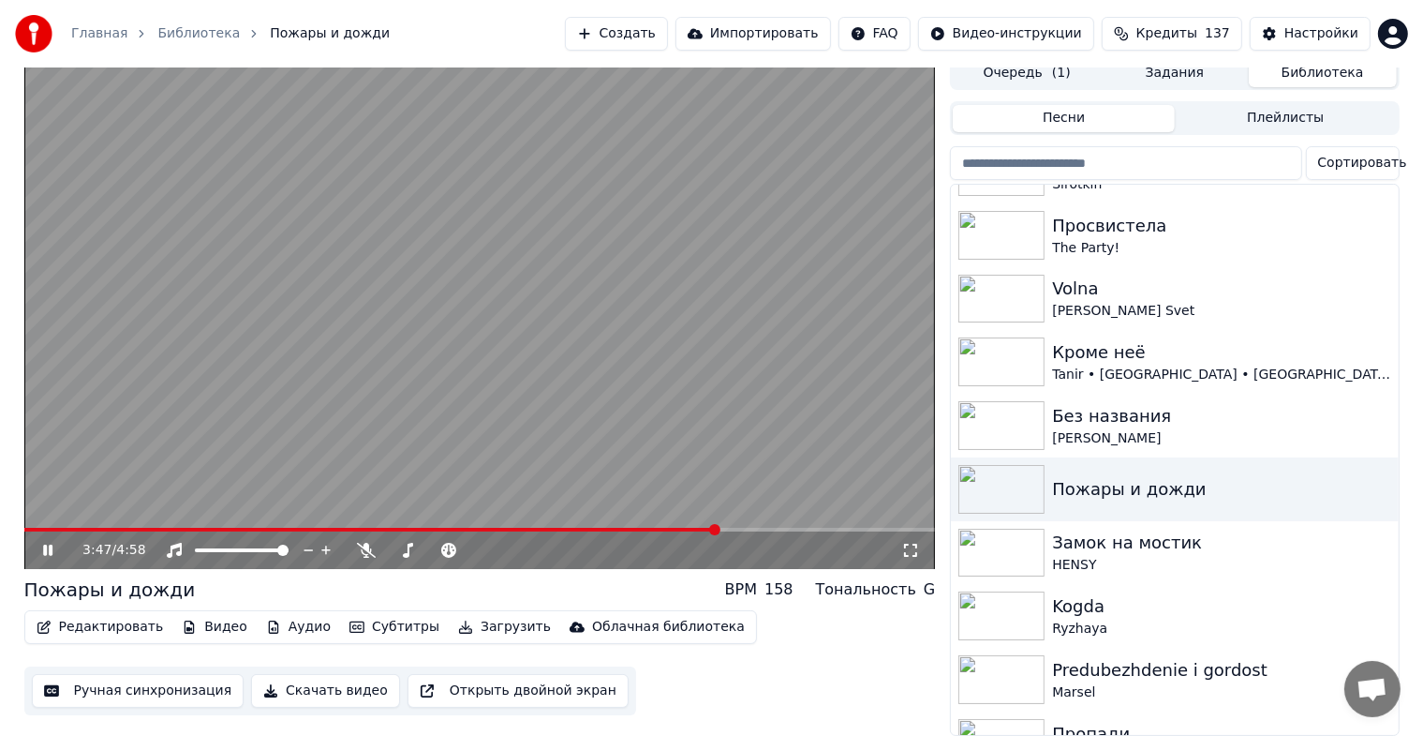
scroll to position [22, 0]
click at [981, 530] on img at bounding box center [1002, 553] width 86 height 49
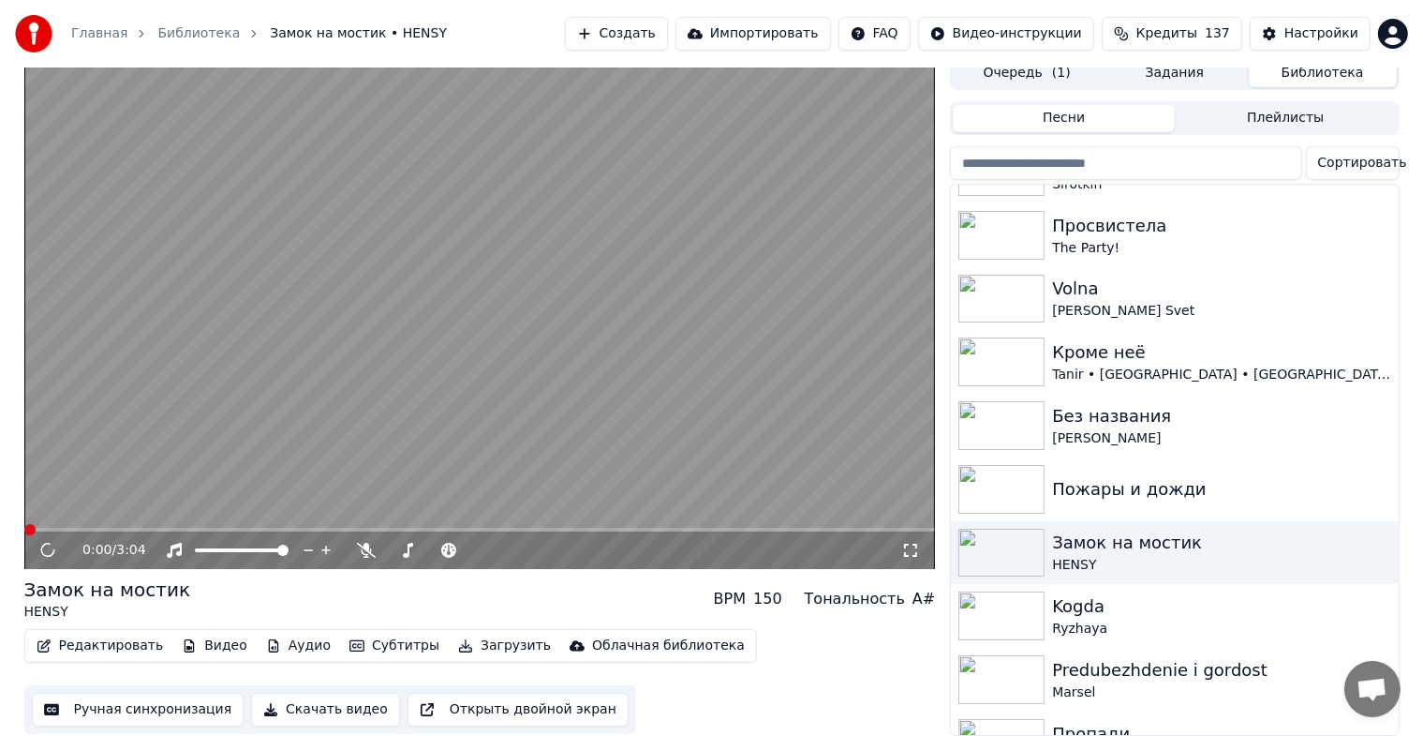
click at [906, 544] on icon at bounding box center [910, 550] width 13 height 13
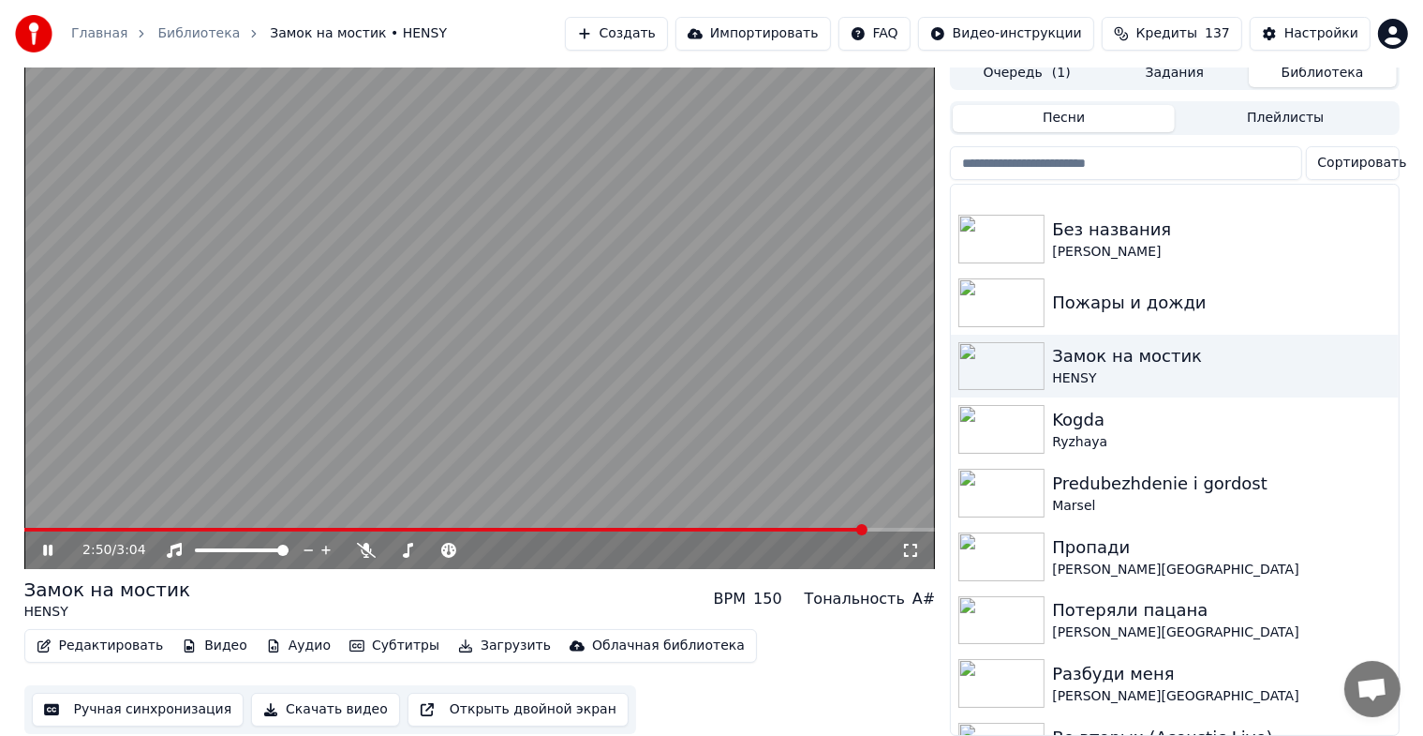
scroll to position [1312, 0]
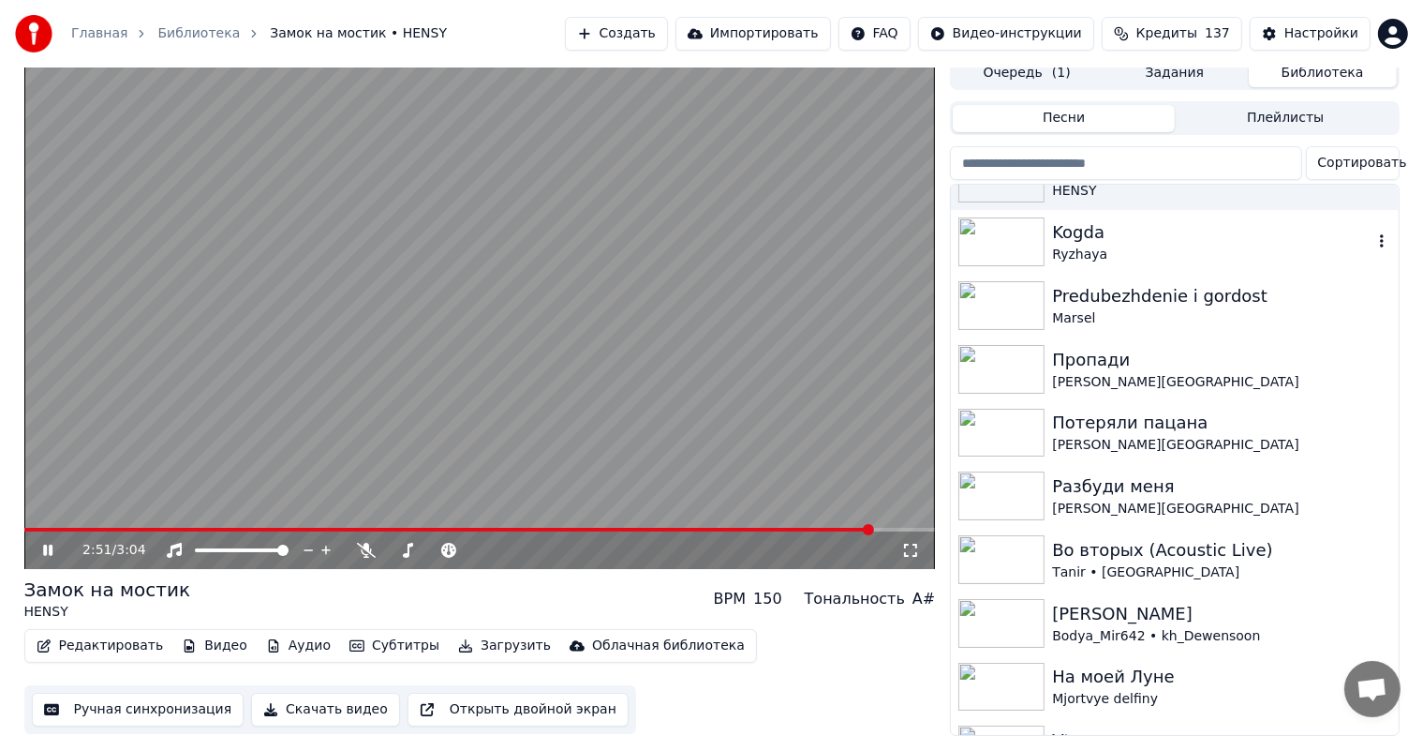
click at [995, 234] on img at bounding box center [1002, 241] width 86 height 49
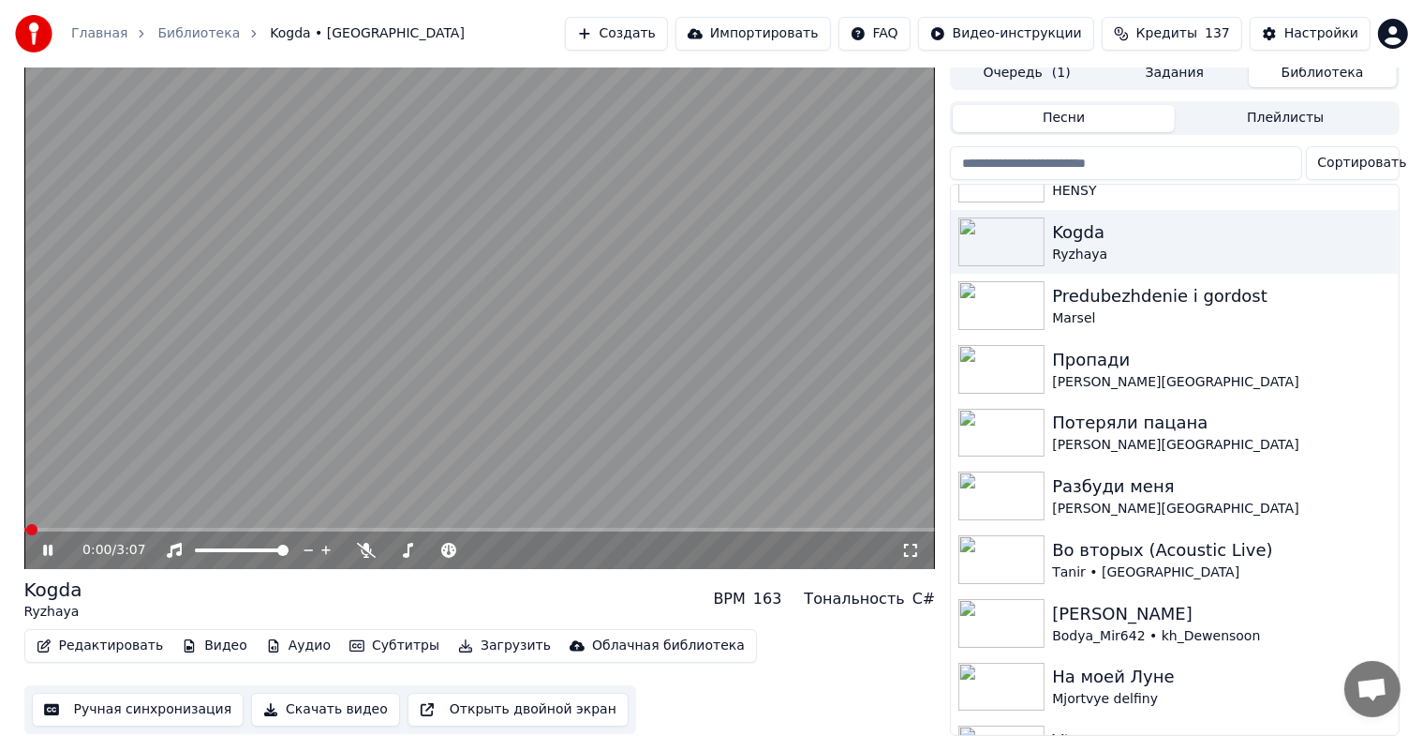
click at [917, 544] on icon at bounding box center [910, 550] width 13 height 13
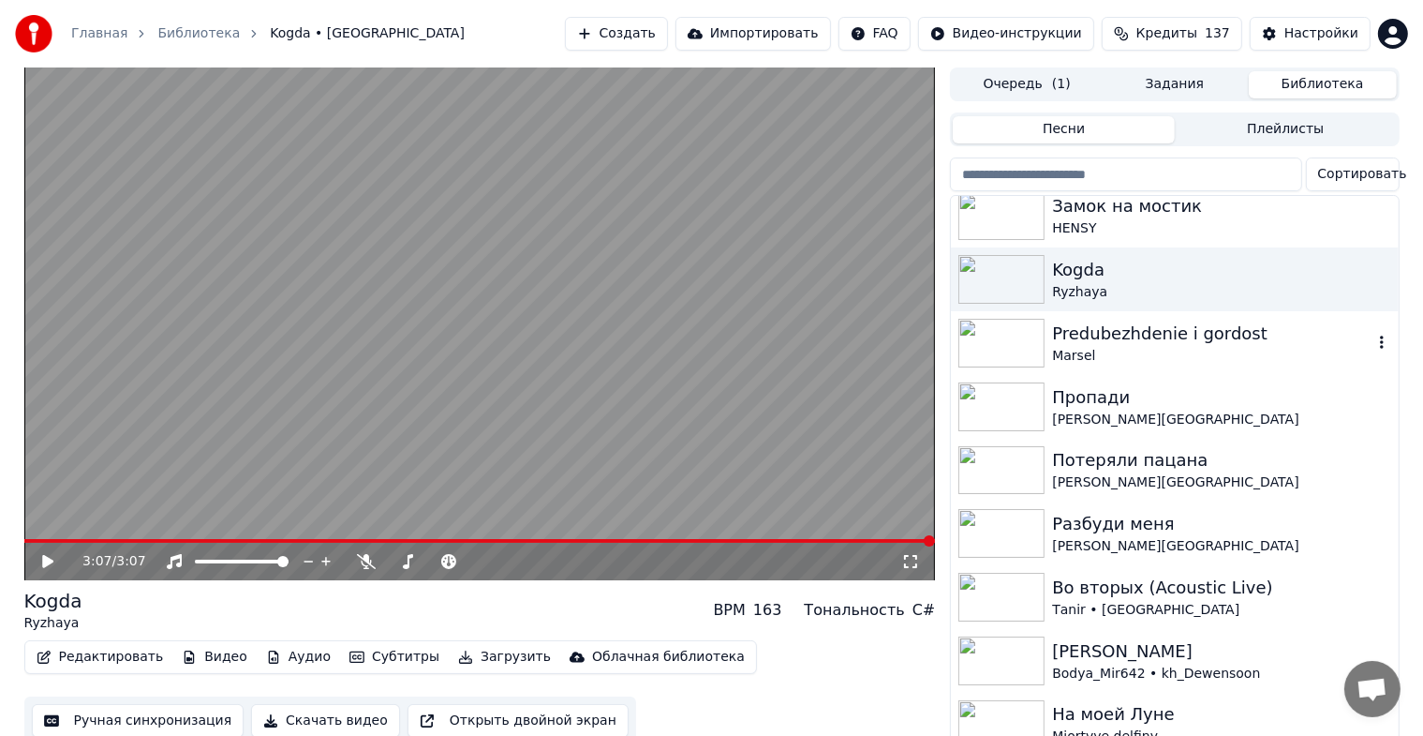
scroll to position [1312, 0]
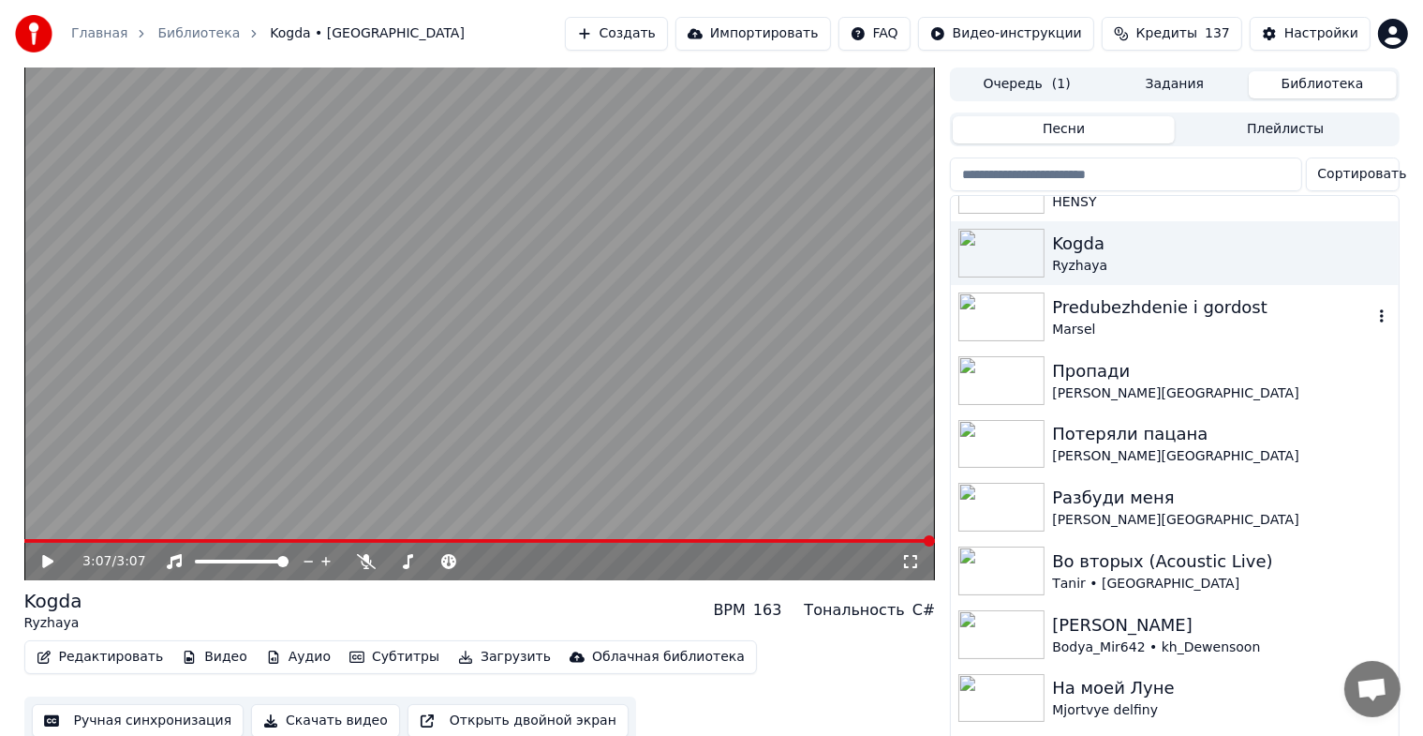
click at [992, 327] on img at bounding box center [1002, 316] width 86 height 49
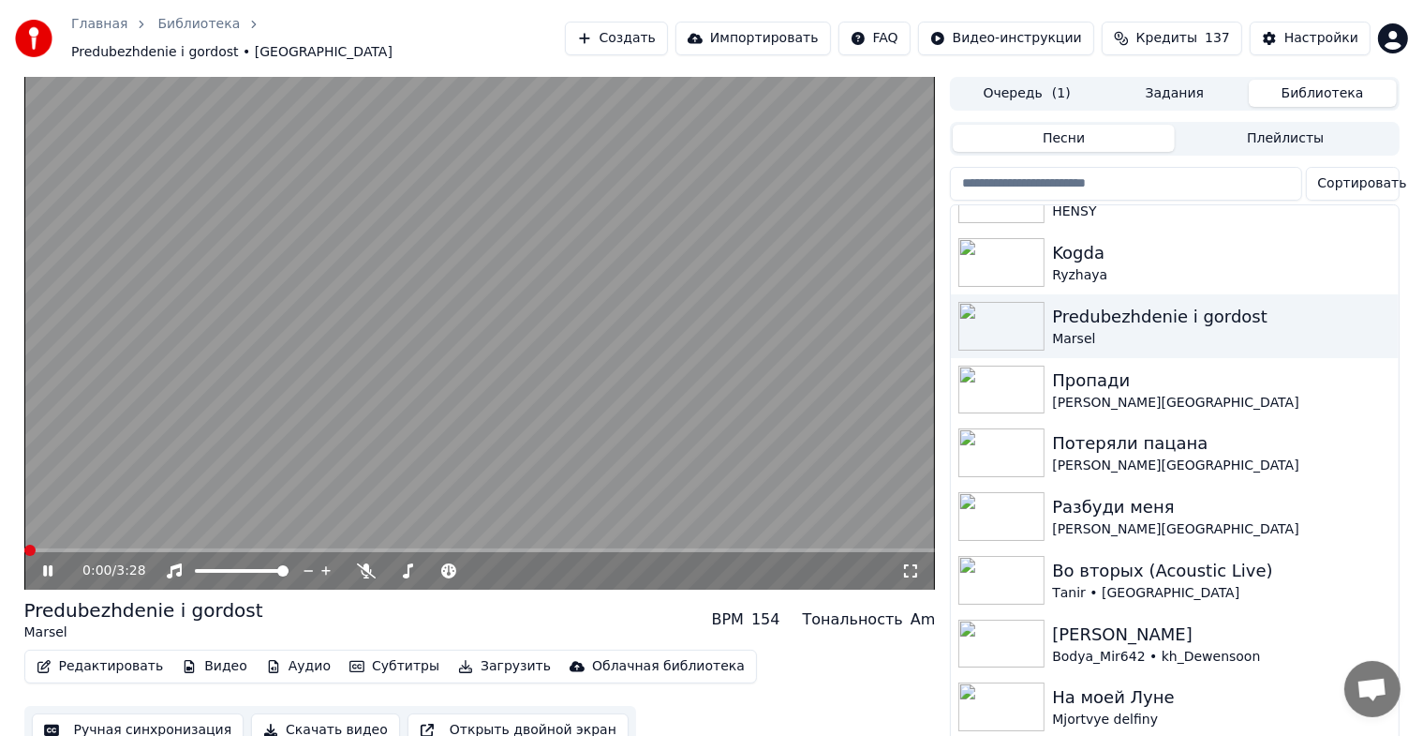
click at [903, 570] on div "0:00 / 3:28" at bounding box center [480, 570] width 897 height 19
click at [906, 566] on icon at bounding box center [910, 570] width 13 height 13
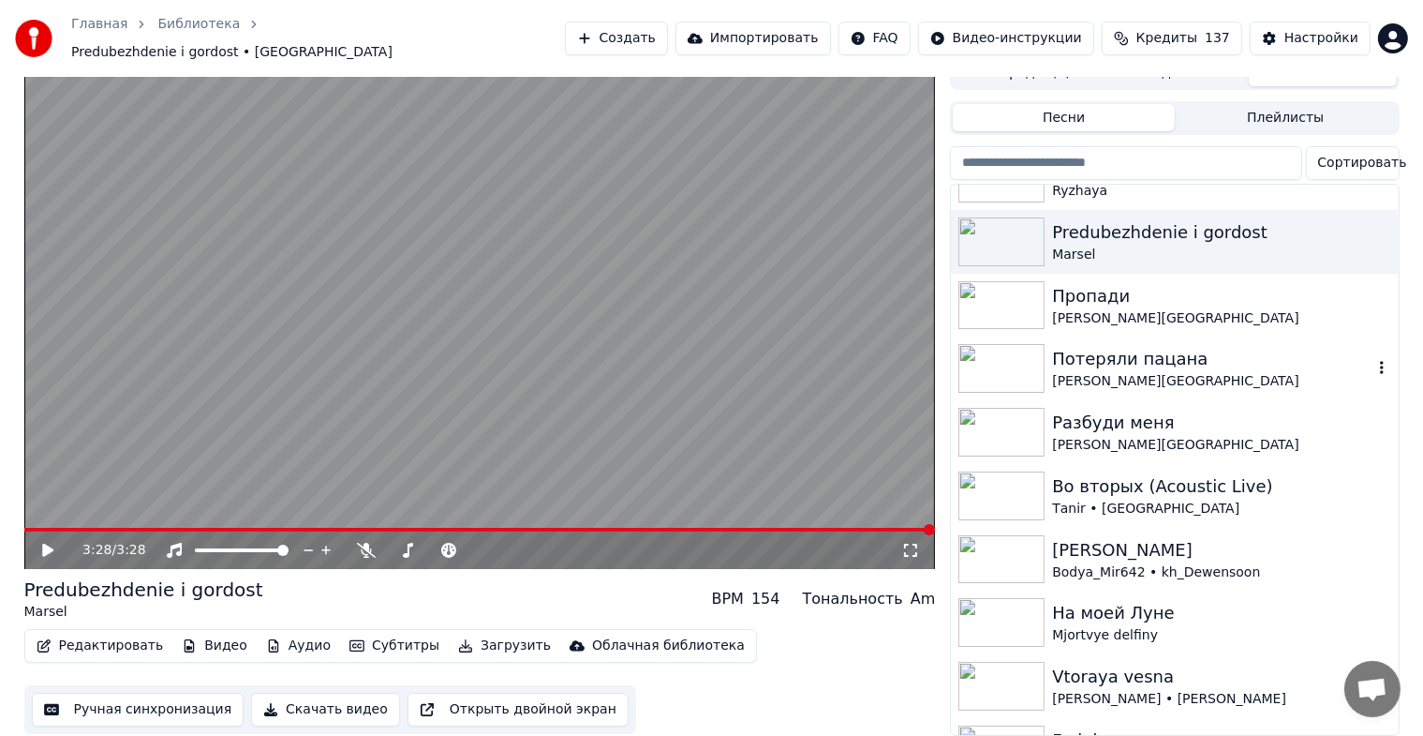
scroll to position [1406, 0]
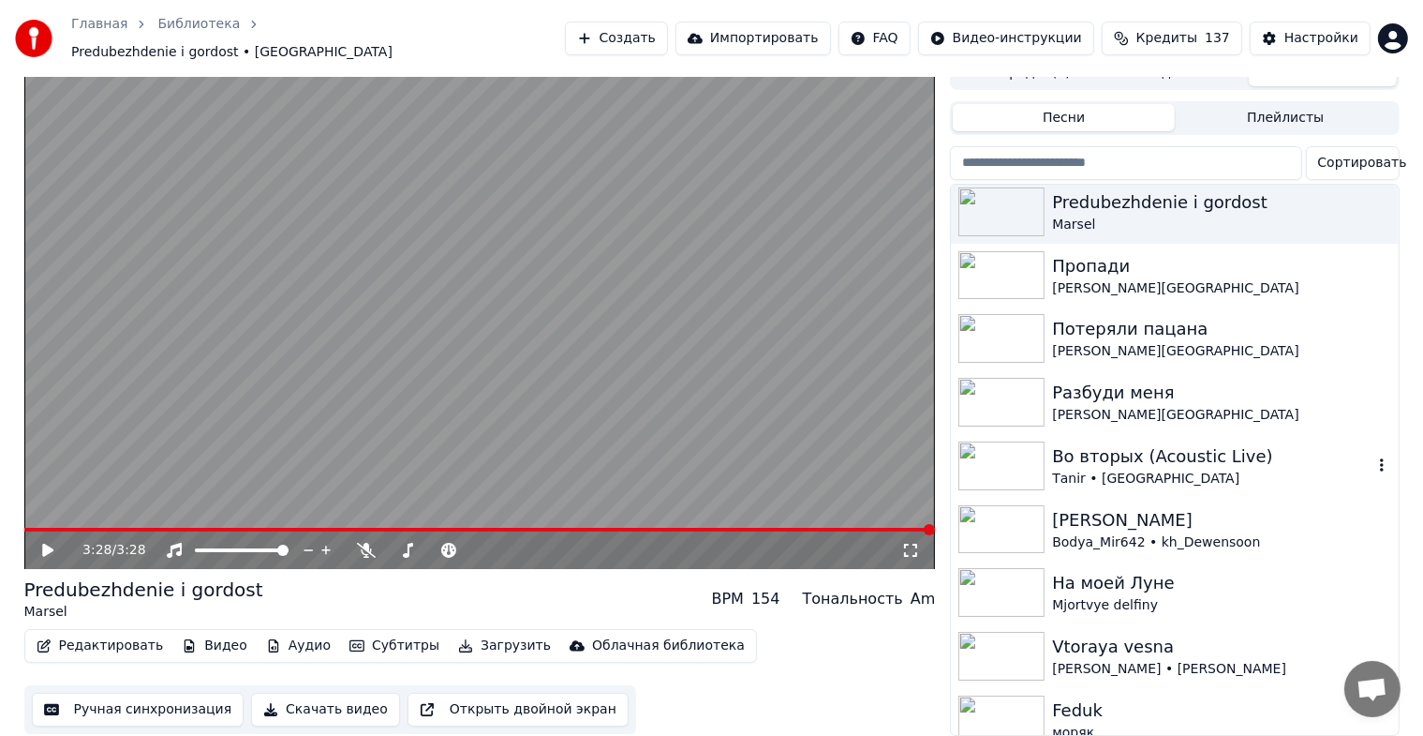
click at [1000, 445] on img at bounding box center [1002, 465] width 86 height 49
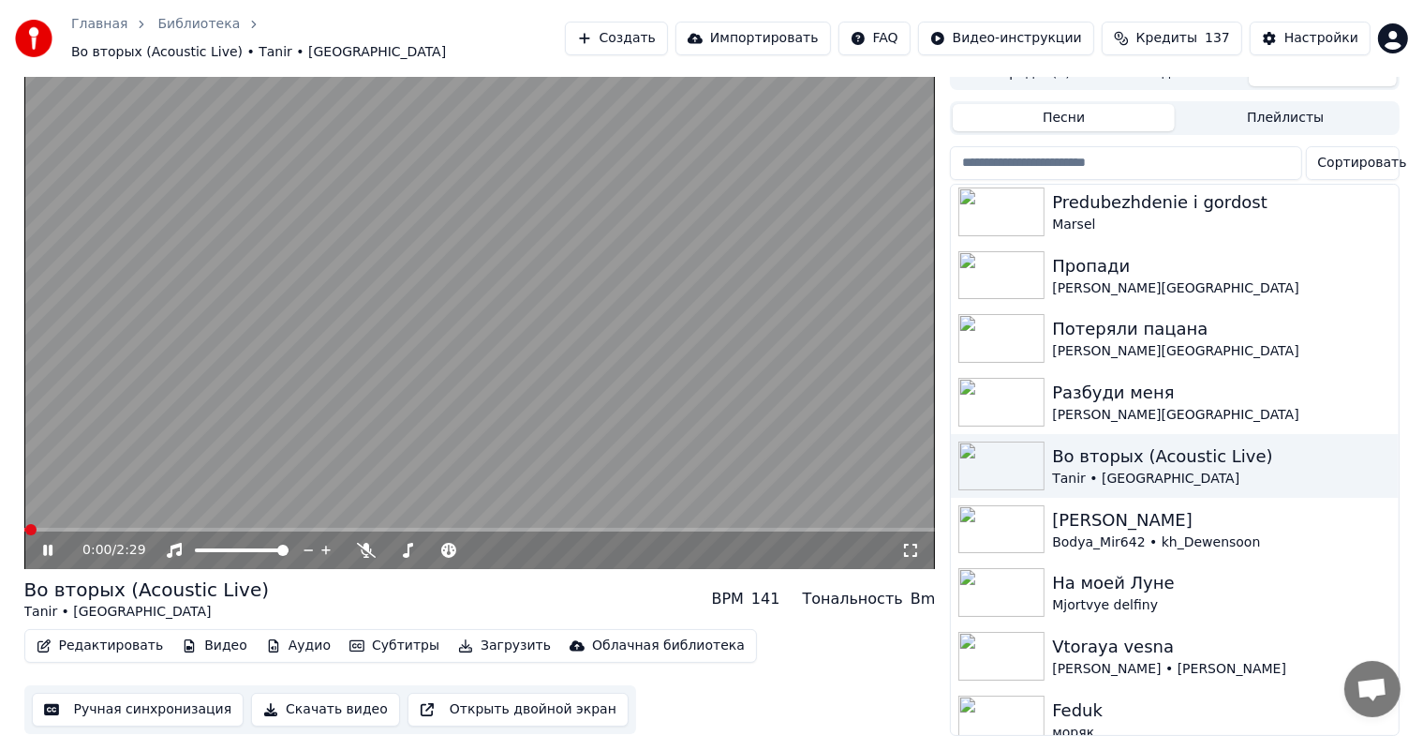
click at [916, 543] on icon at bounding box center [910, 550] width 19 height 15
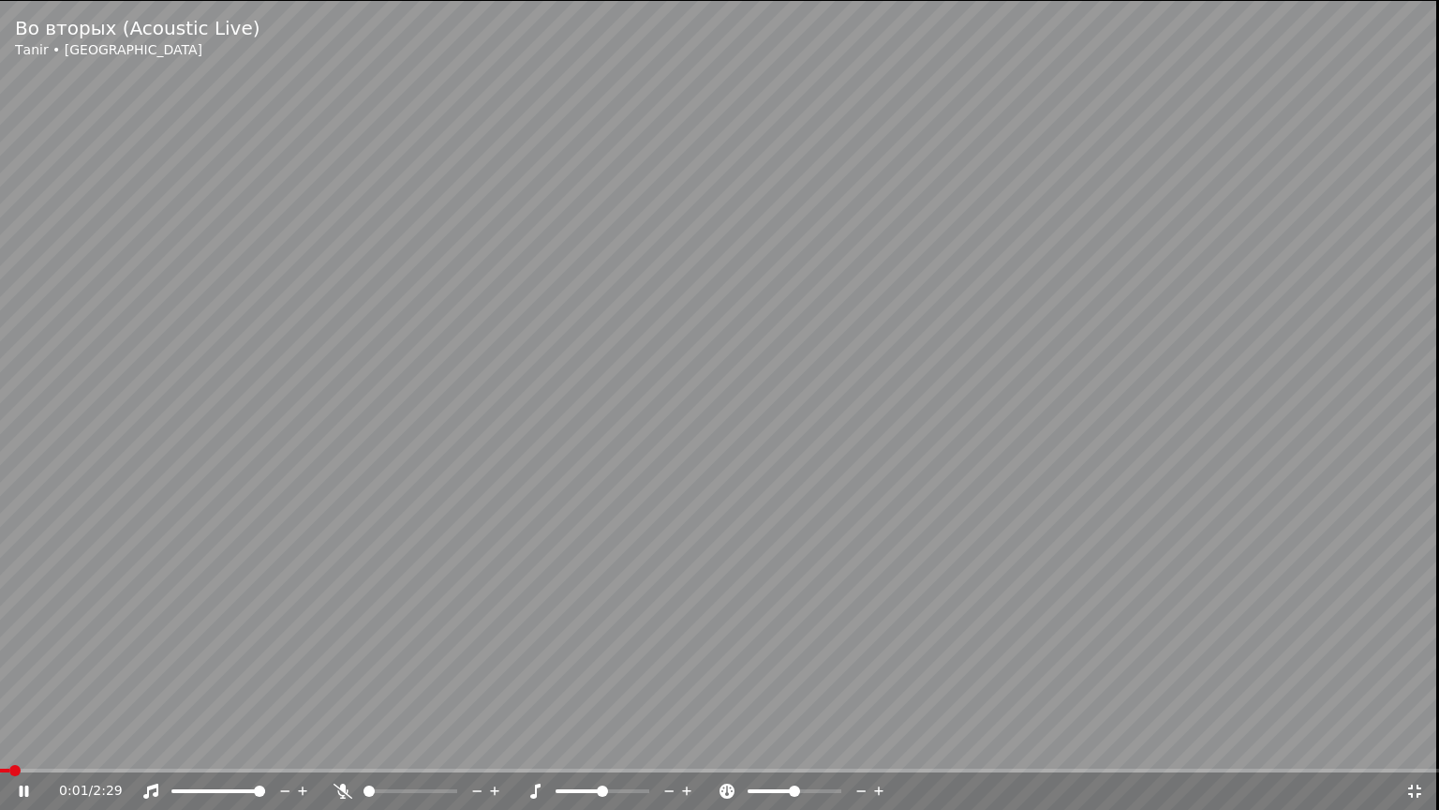
click at [5, 751] on span at bounding box center [4, 770] width 9 height 4
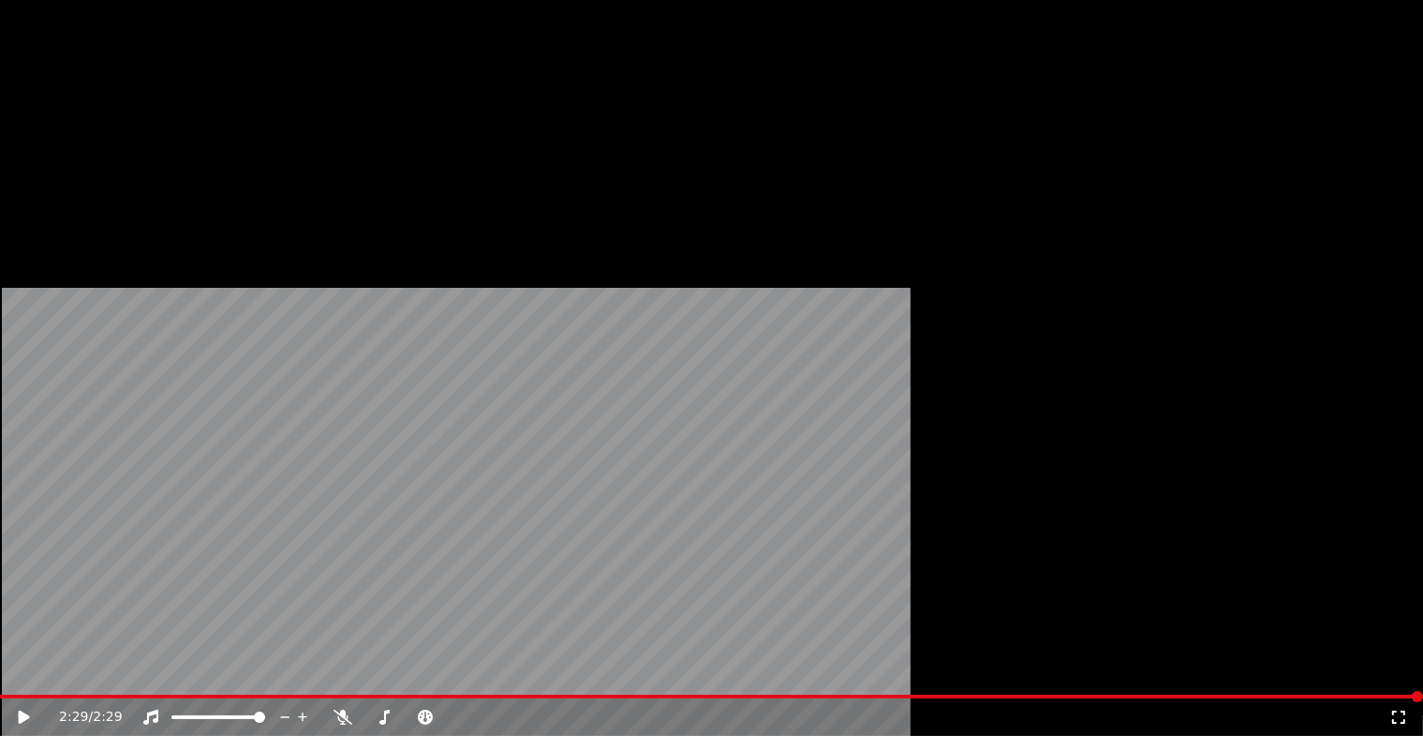
scroll to position [1593, 0]
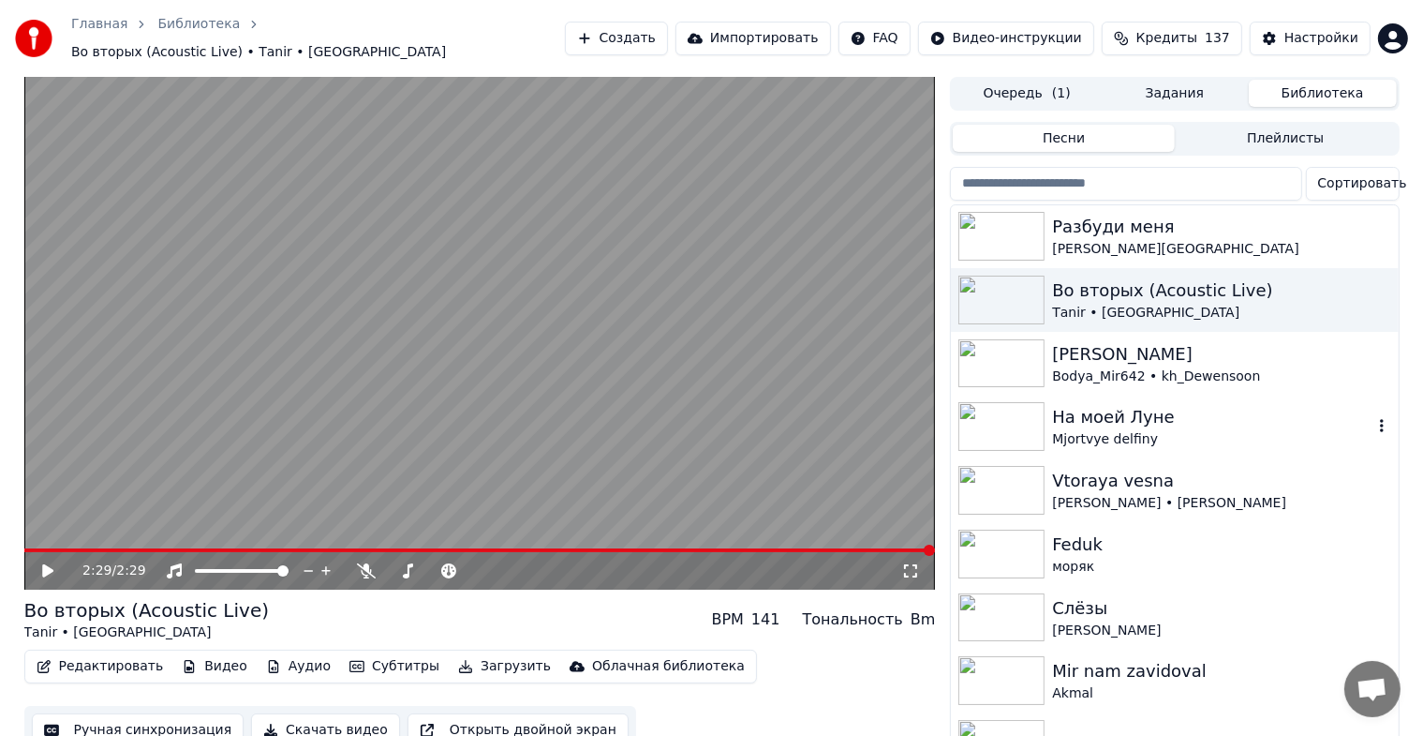
click at [1005, 427] on img at bounding box center [1002, 426] width 86 height 49
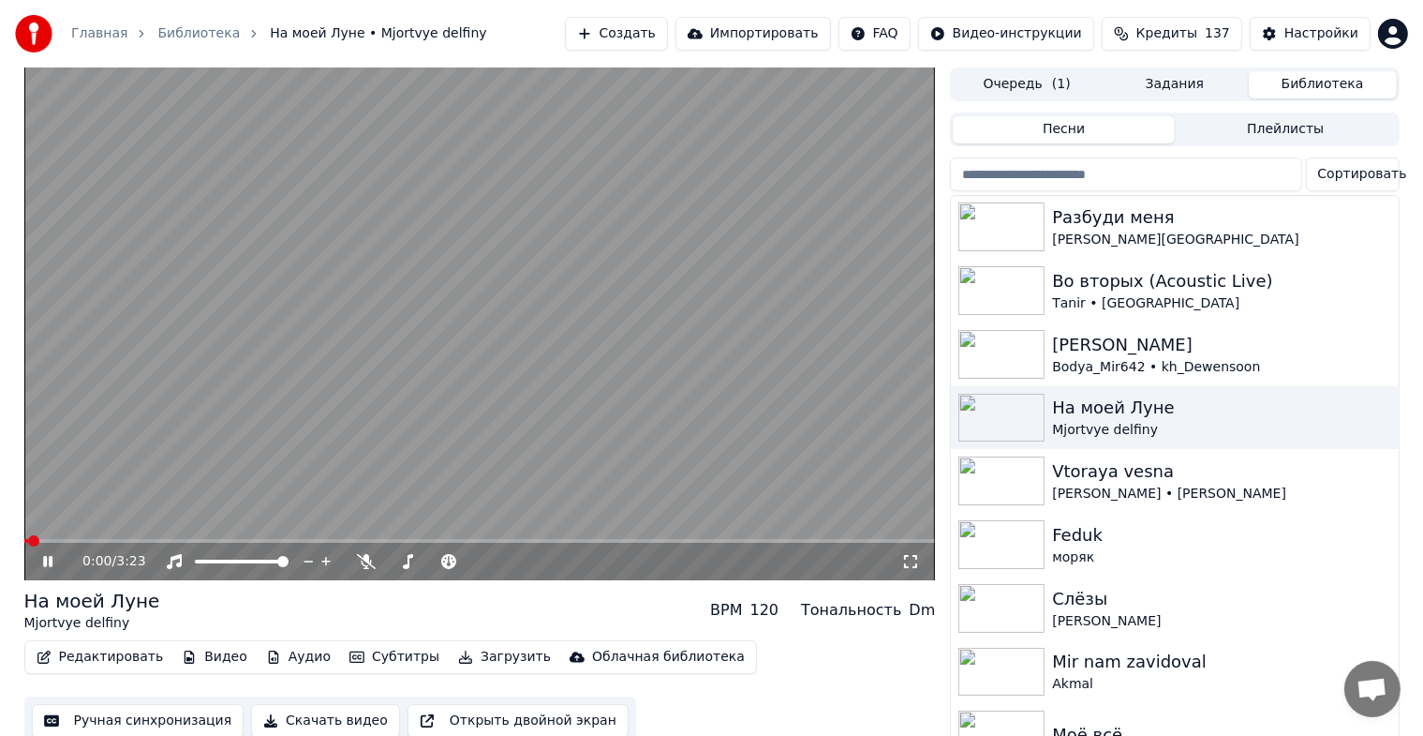
click at [909, 558] on icon at bounding box center [910, 561] width 19 height 15
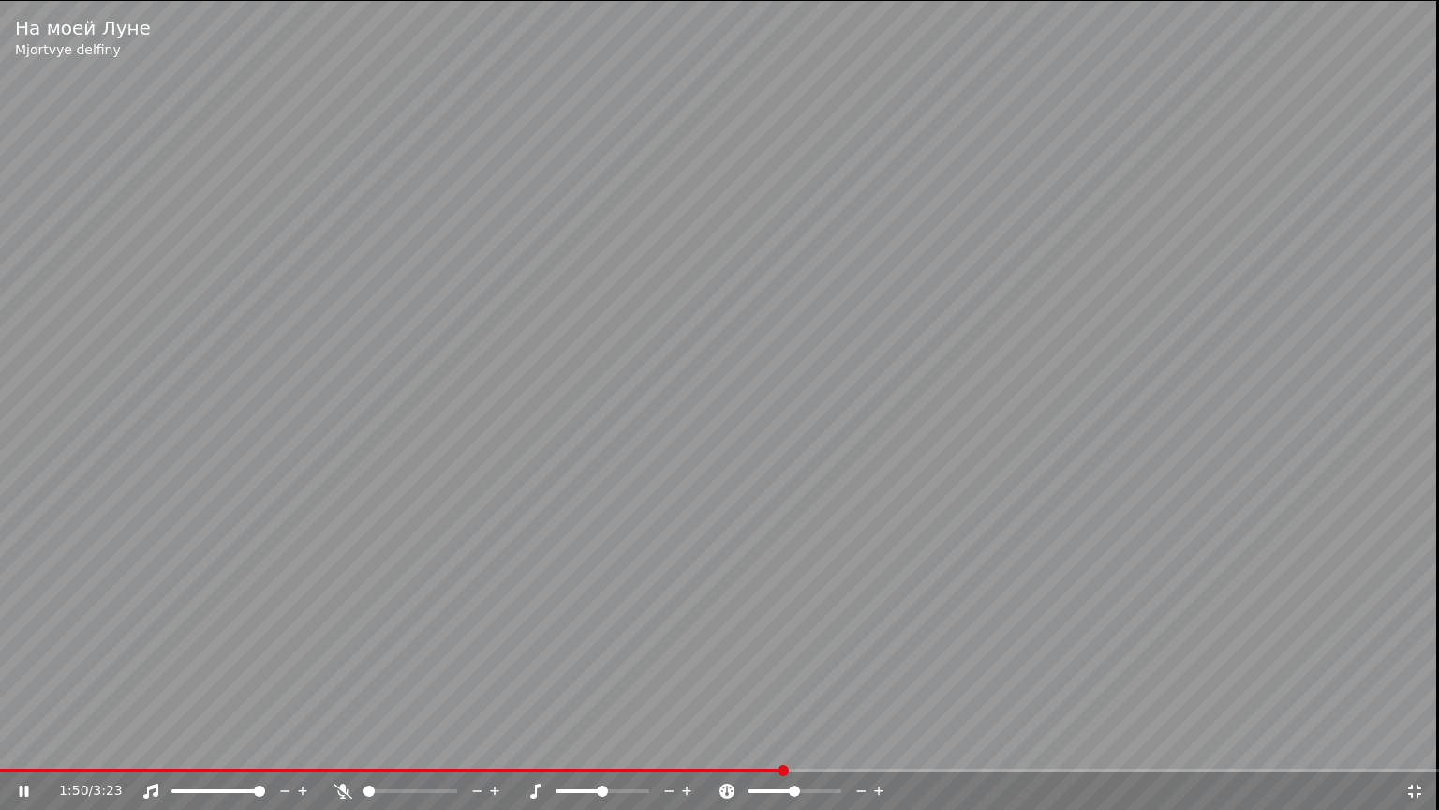
click at [918, 751] on div "1:50 / 3:23" at bounding box center [719, 790] width 1439 height 37
click at [922, 751] on span at bounding box center [719, 770] width 1439 height 4
click at [956, 751] on span at bounding box center [719, 770] width 1439 height 4
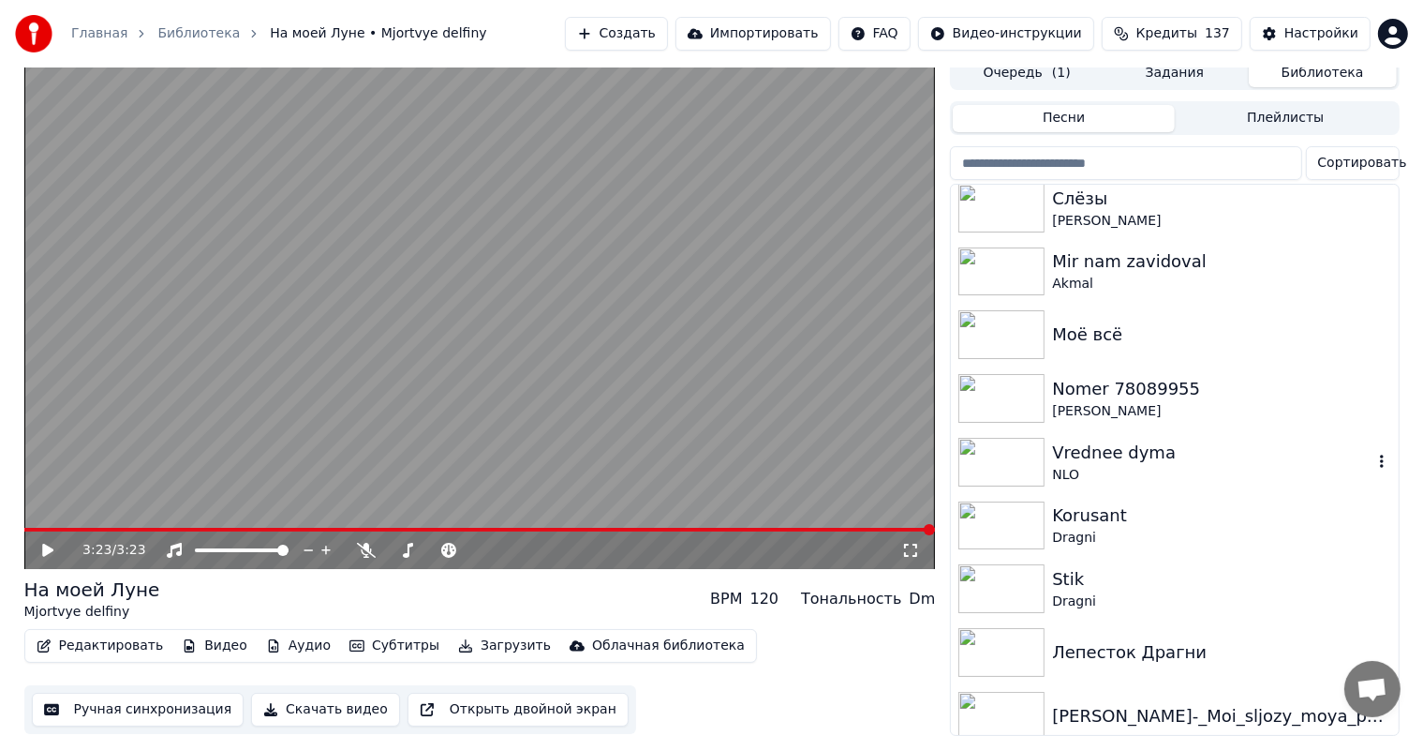
scroll to position [1985, 0]
click at [999, 633] on img at bounding box center [1002, 651] width 86 height 49
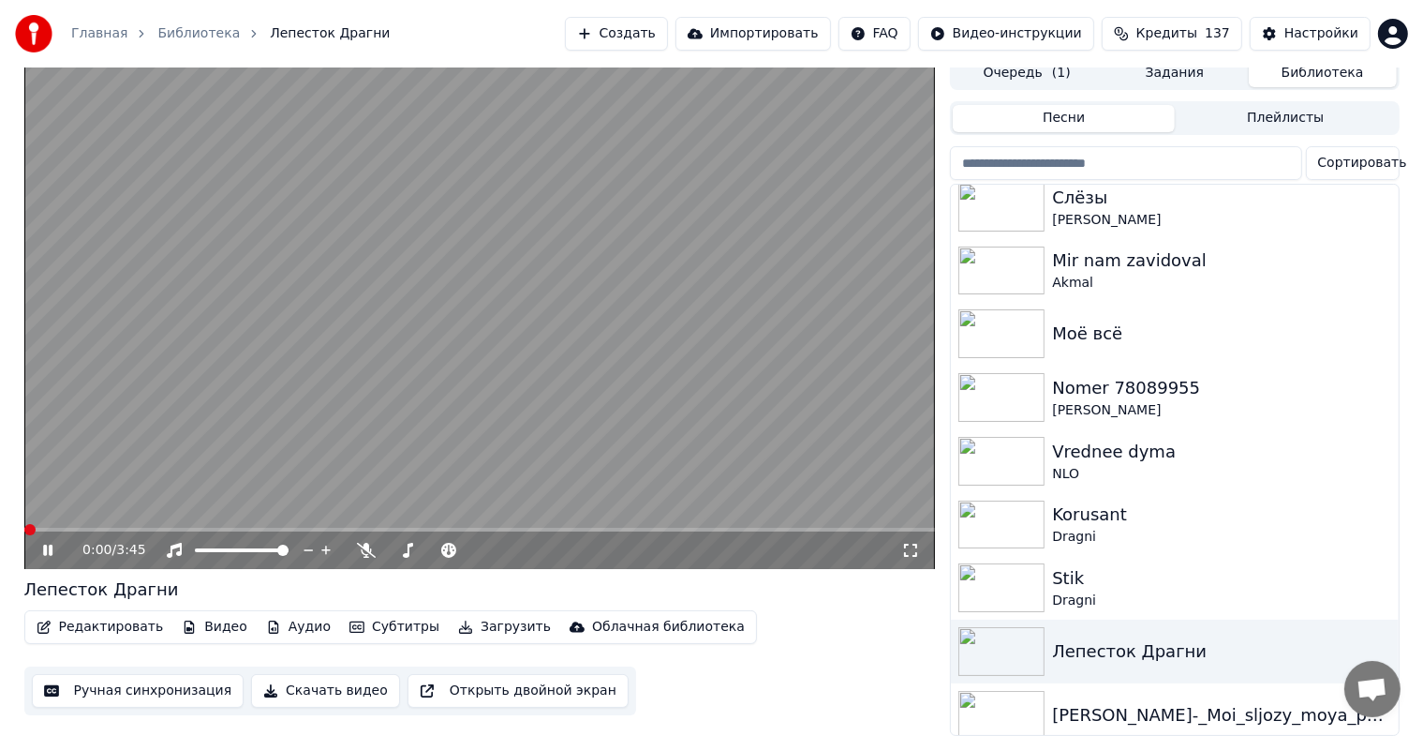
click at [914, 543] on icon at bounding box center [910, 550] width 19 height 15
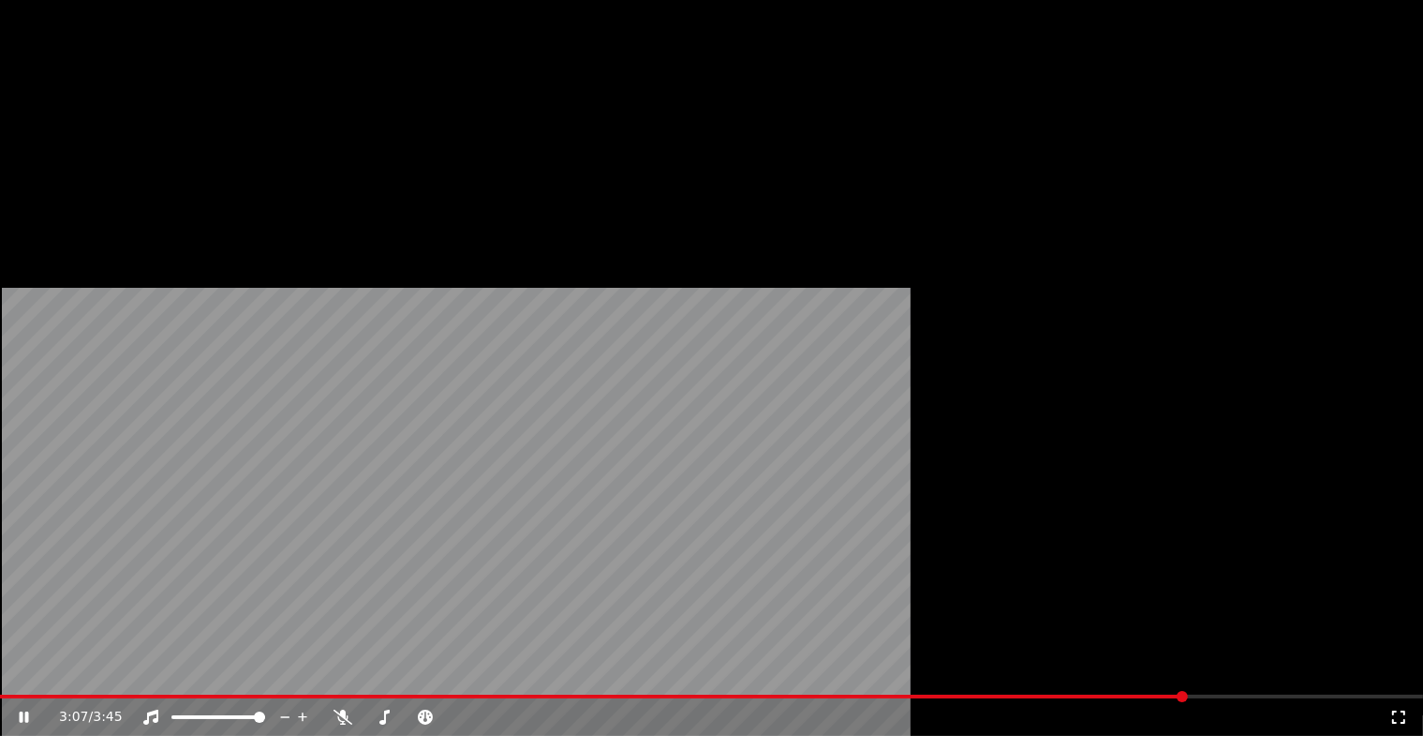
scroll to position [22, 0]
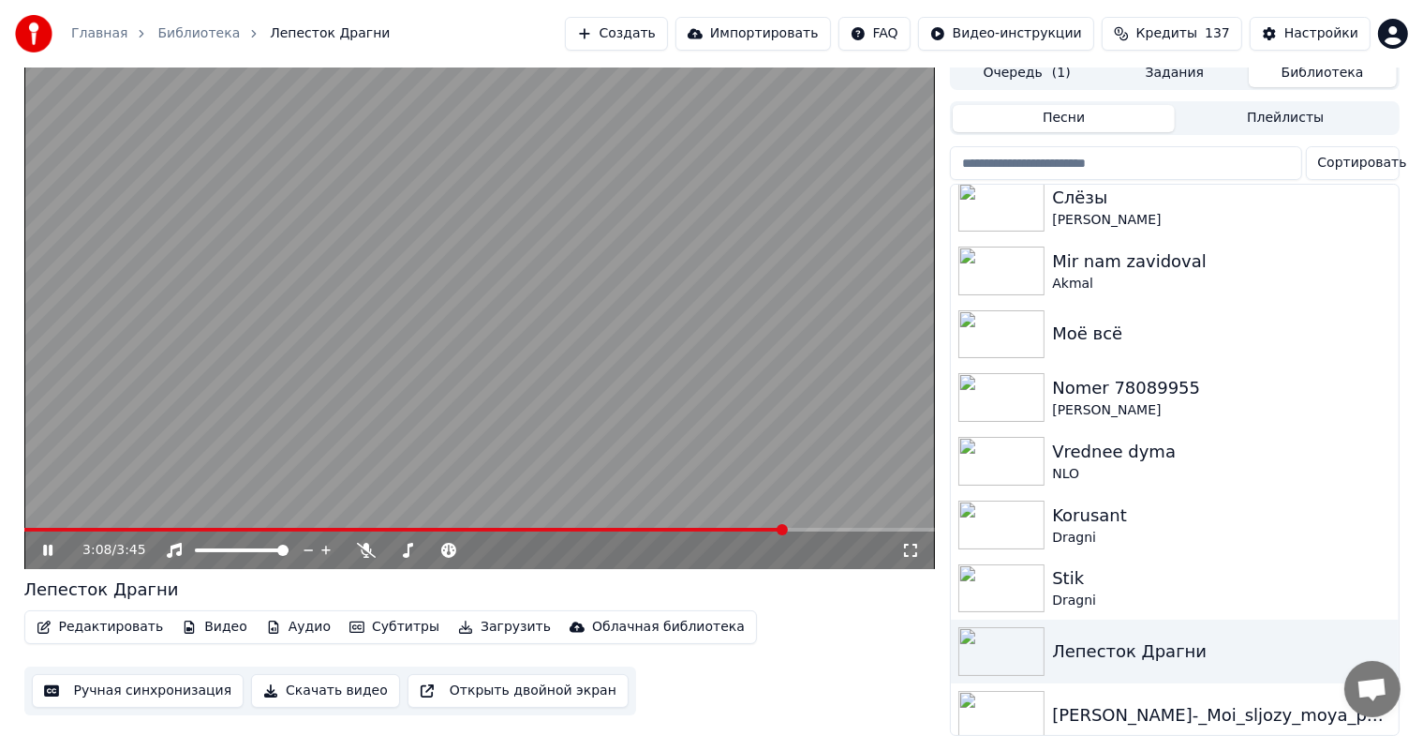
click at [692, 337] on video at bounding box center [480, 312] width 912 height 513
click at [41, 543] on icon at bounding box center [61, 550] width 44 height 15
click at [914, 543] on icon at bounding box center [910, 550] width 19 height 15
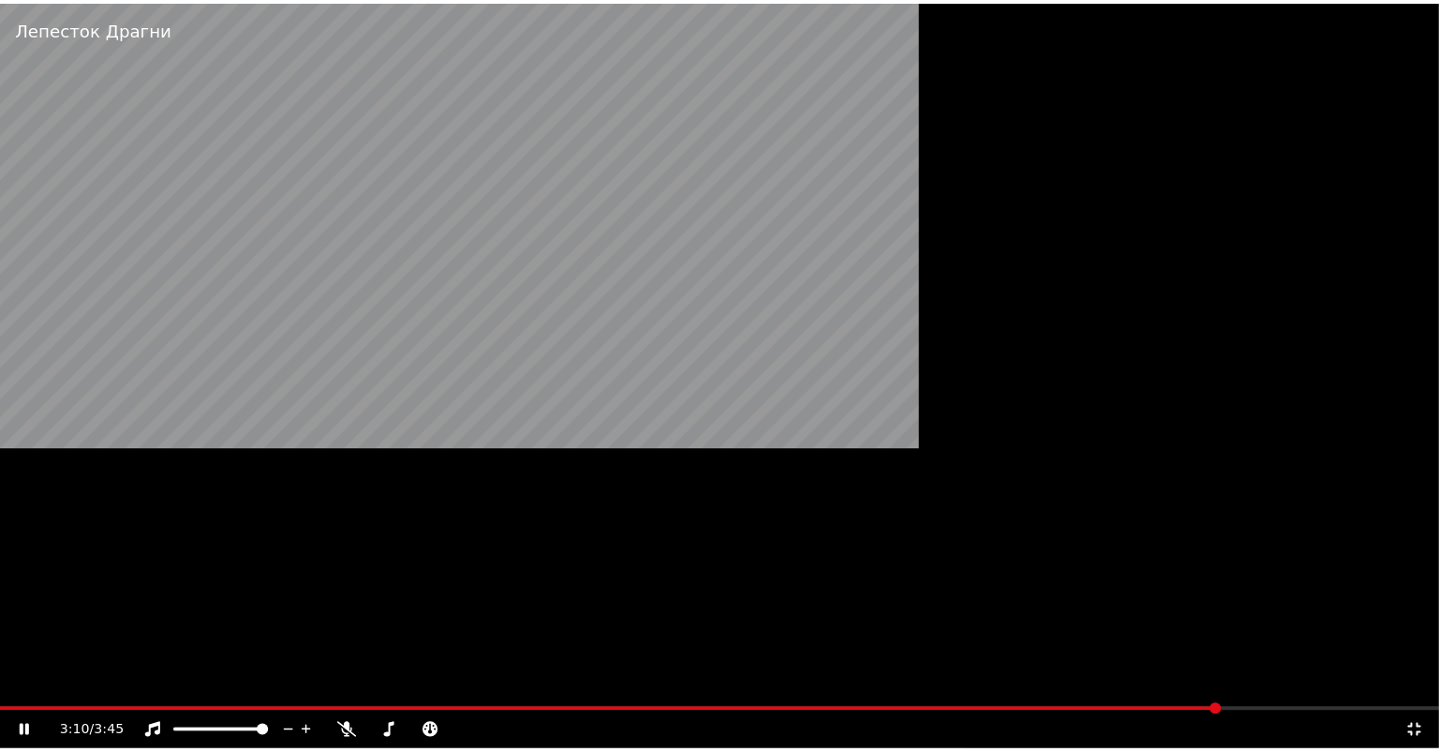
scroll to position [1940, 0]
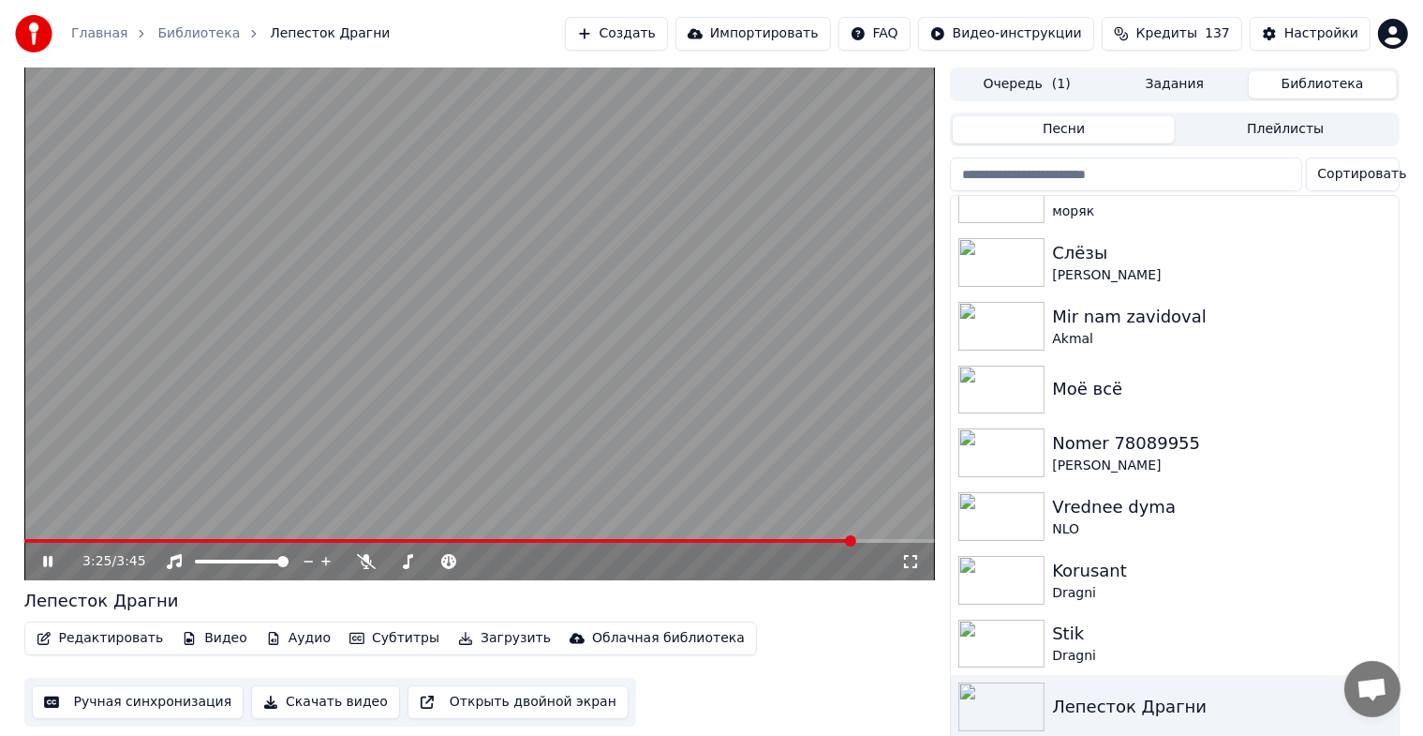
click at [554, 450] on video at bounding box center [480, 323] width 912 height 513
click at [625, 38] on button "Создать" at bounding box center [616, 34] width 103 height 34
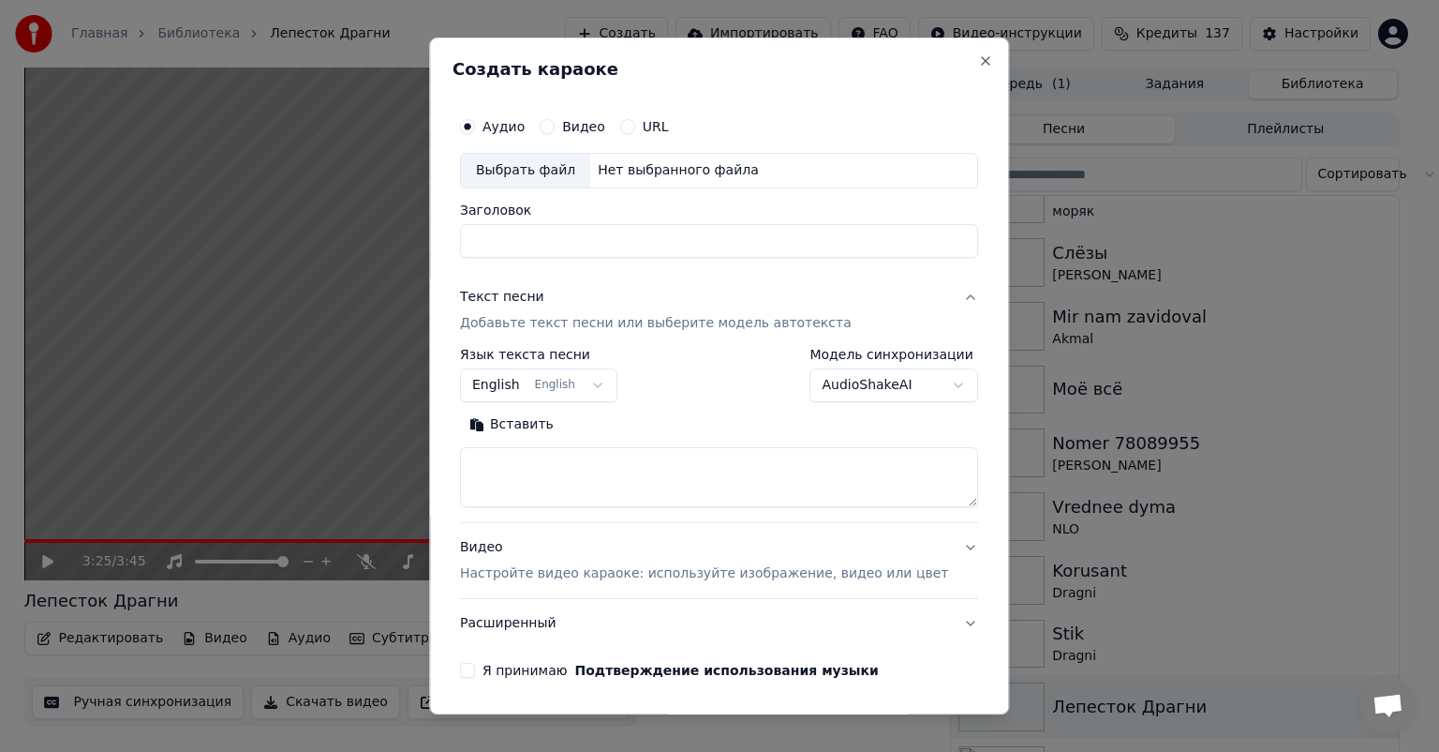
click at [574, 173] on div "Выбрать файл" at bounding box center [525, 171] width 129 height 34
type input "**********"
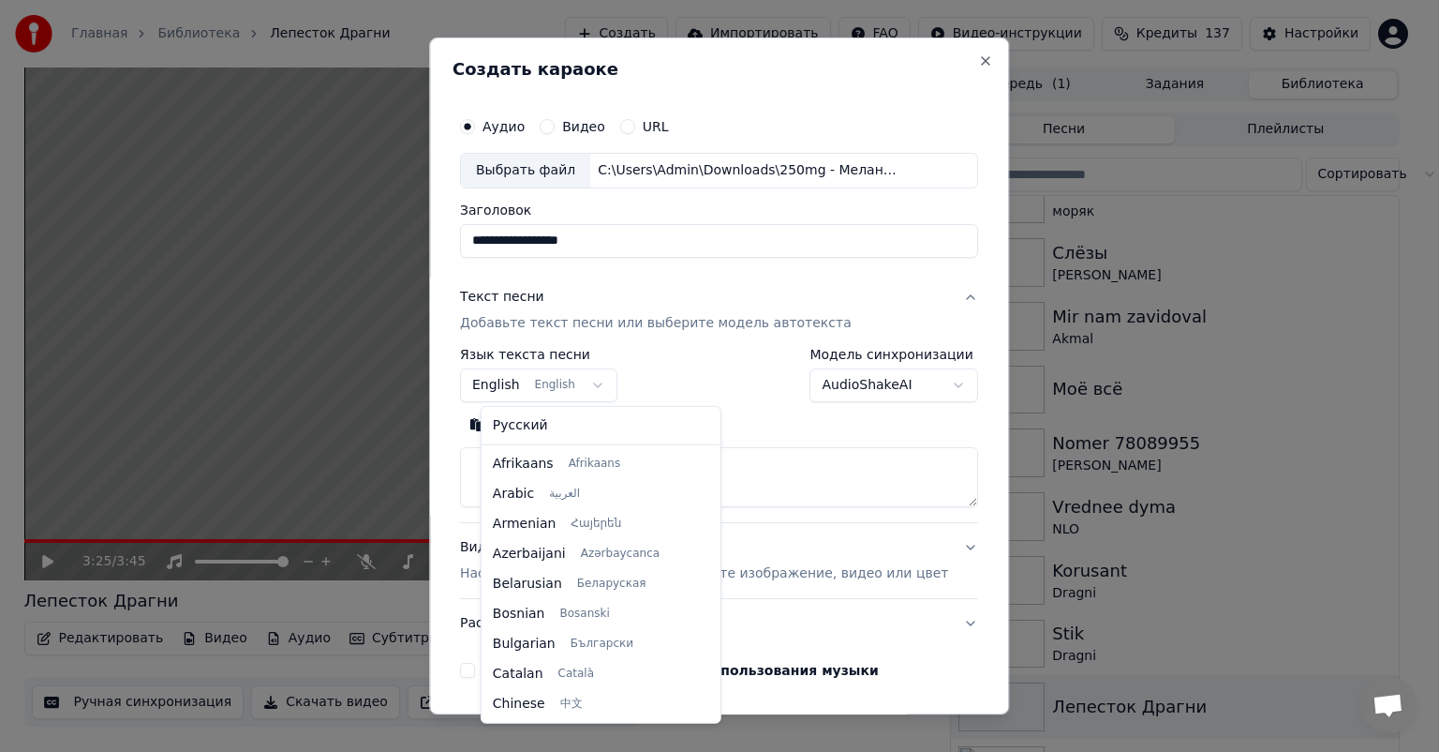
click at [577, 379] on body "Главная Библиотека Лепесток Драгни Создать Импортировать FAQ Видео-инструкции К…" at bounding box center [711, 376] width 1423 height 752
click at [577, 383] on body "Главная Библиотека Лепесток Драгни Создать Импортировать FAQ Видео-инструкции К…" at bounding box center [711, 376] width 1423 height 752
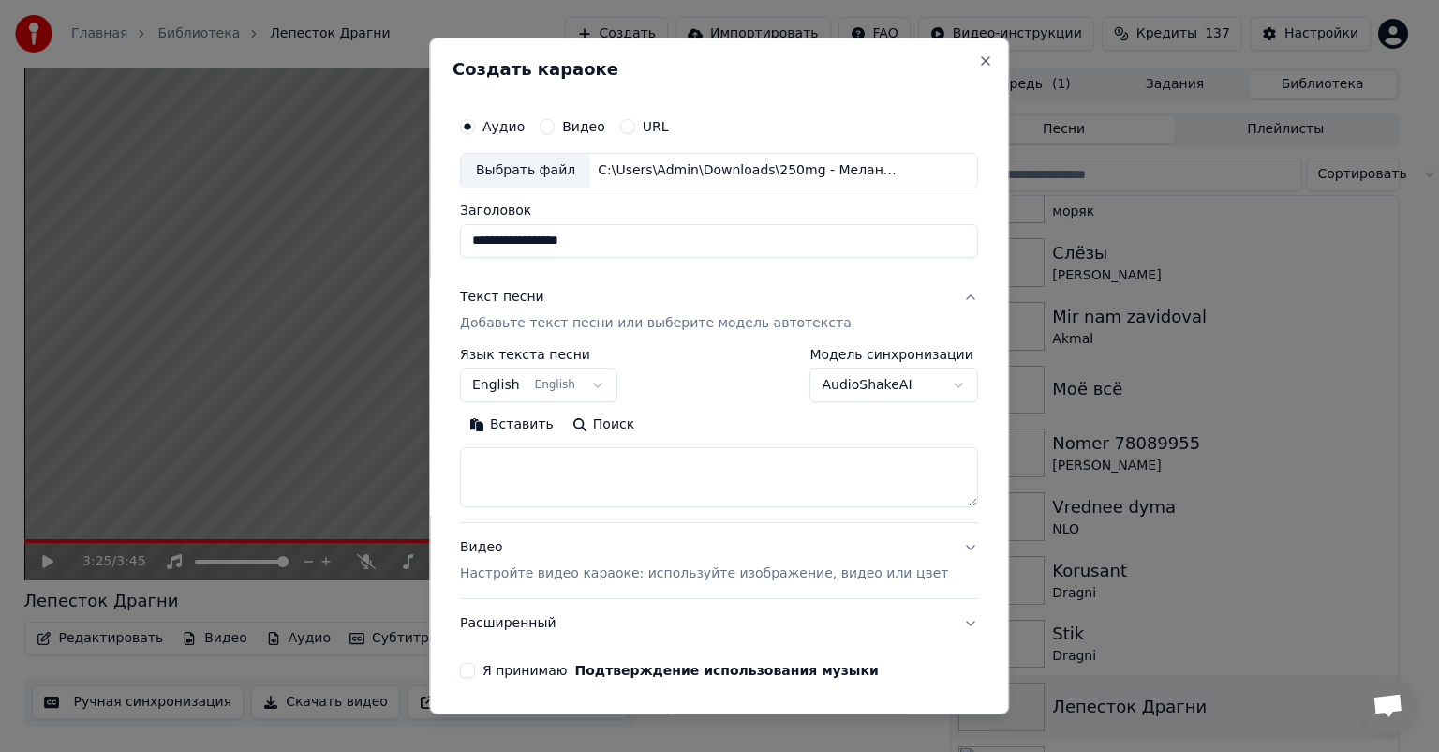
click at [577, 385] on body "Главная Библиотека Лепесток Драгни Создать Импортировать FAQ Видео-инструкции К…" at bounding box center [711, 376] width 1423 height 752
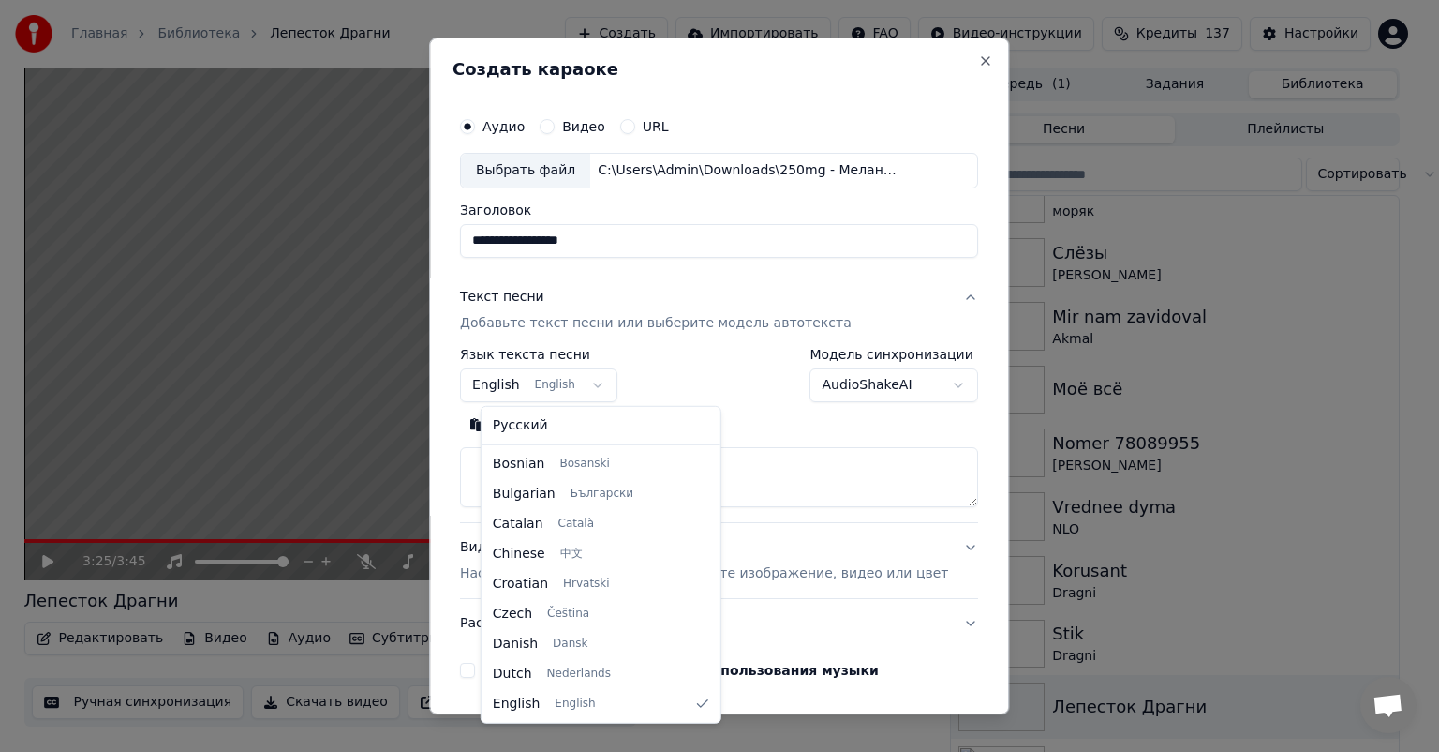
select select "**"
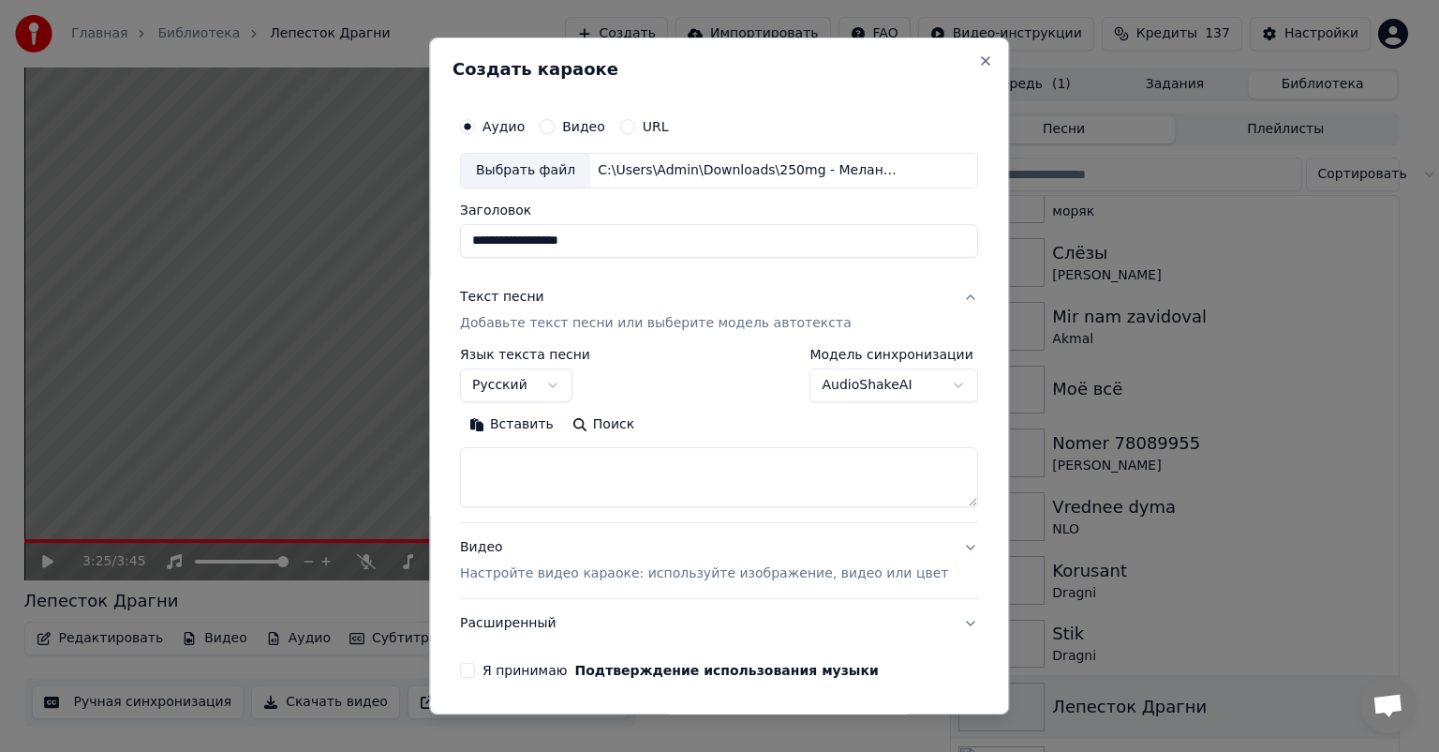
click at [551, 473] on textarea at bounding box center [719, 477] width 518 height 60
paste textarea "**********"
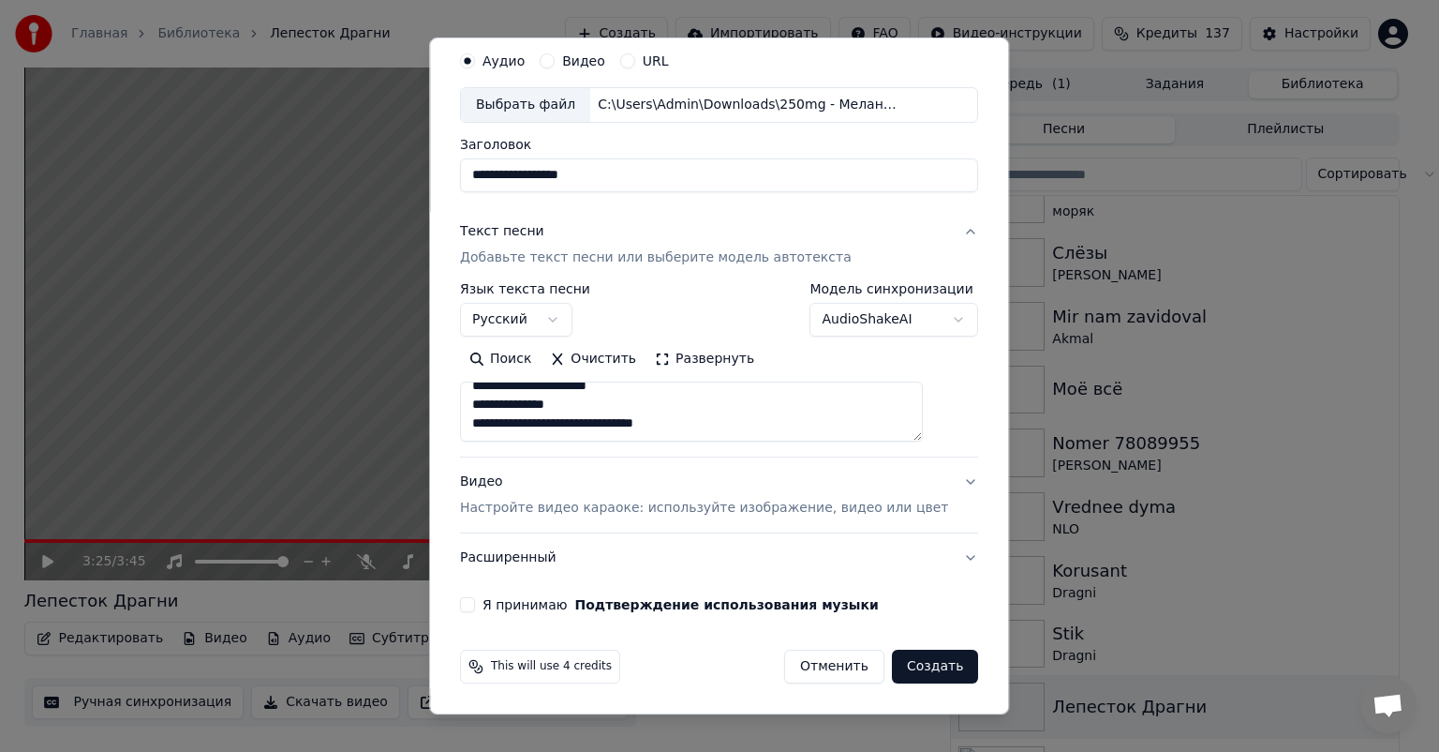
type textarea "**********"
click at [497, 605] on div "Я принимаю Подтверждение использования музыки" at bounding box center [719, 604] width 518 height 15
click at [475, 609] on button "Я принимаю Подтверждение использования музыки" at bounding box center [467, 604] width 15 height 15
click at [915, 663] on button "Создать" at bounding box center [935, 666] width 86 height 34
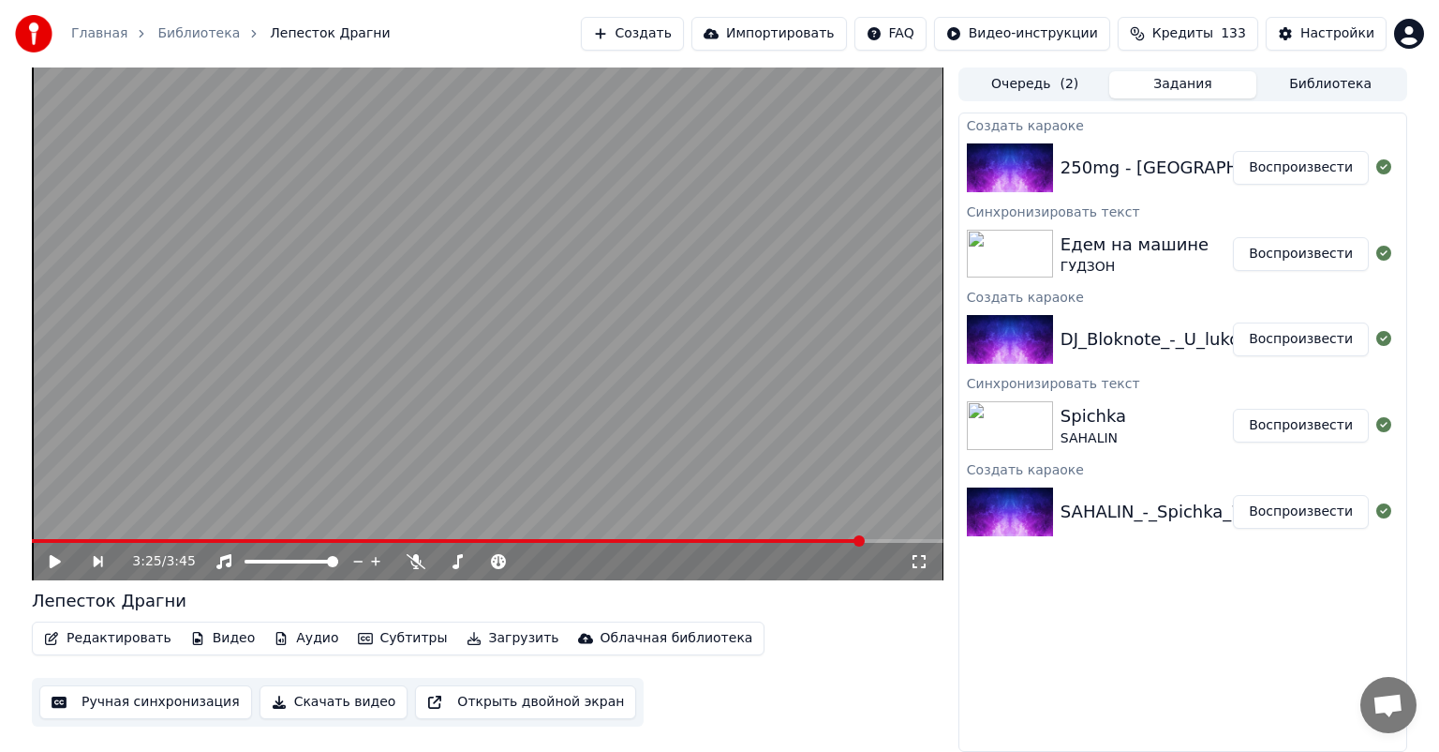
click at [621, 37] on button "Создать" at bounding box center [632, 34] width 103 height 34
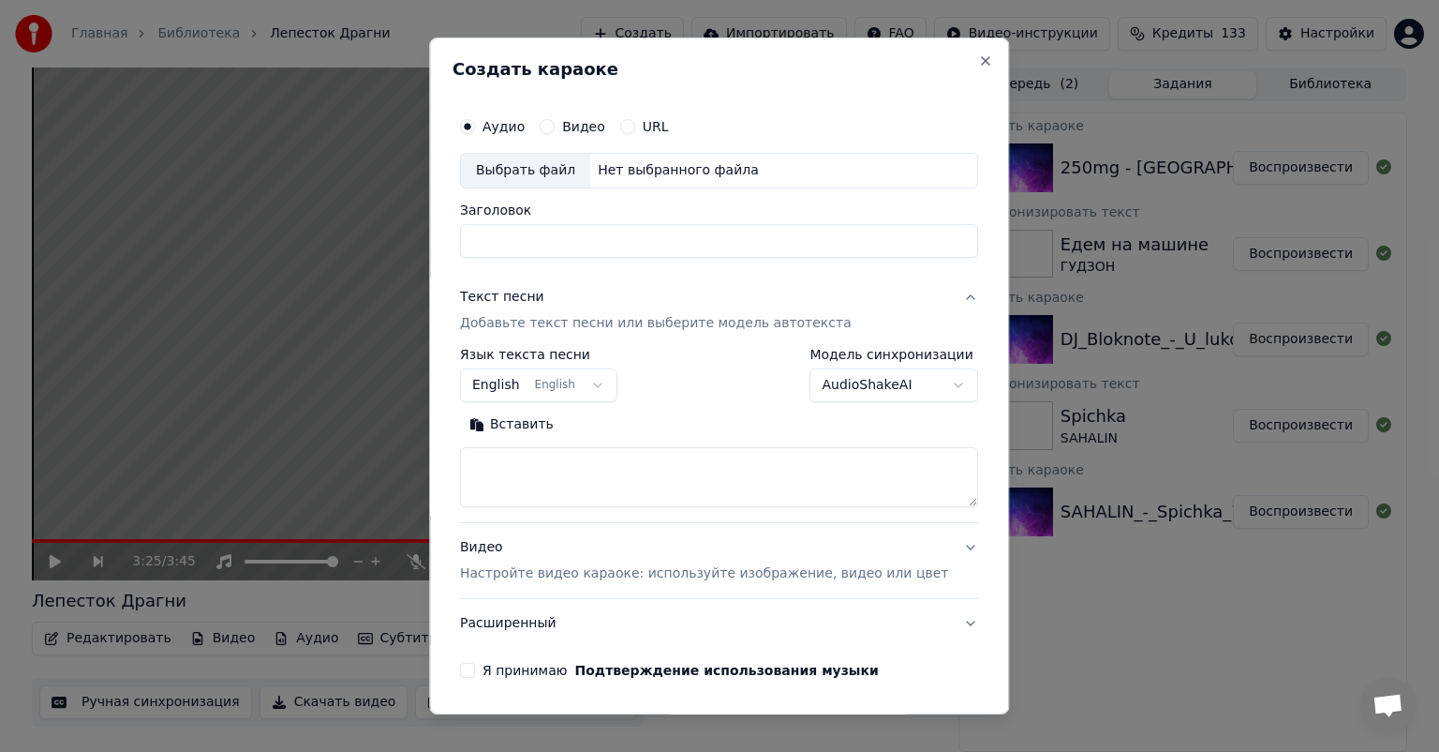
click at [553, 188] on div "Аудио Видео URL Выбрать файл Нет выбранного файла Заголовок" at bounding box center [719, 183] width 518 height 150
click at [558, 176] on div "Выбрать файл" at bounding box center [525, 171] width 129 height 34
type input "**********"
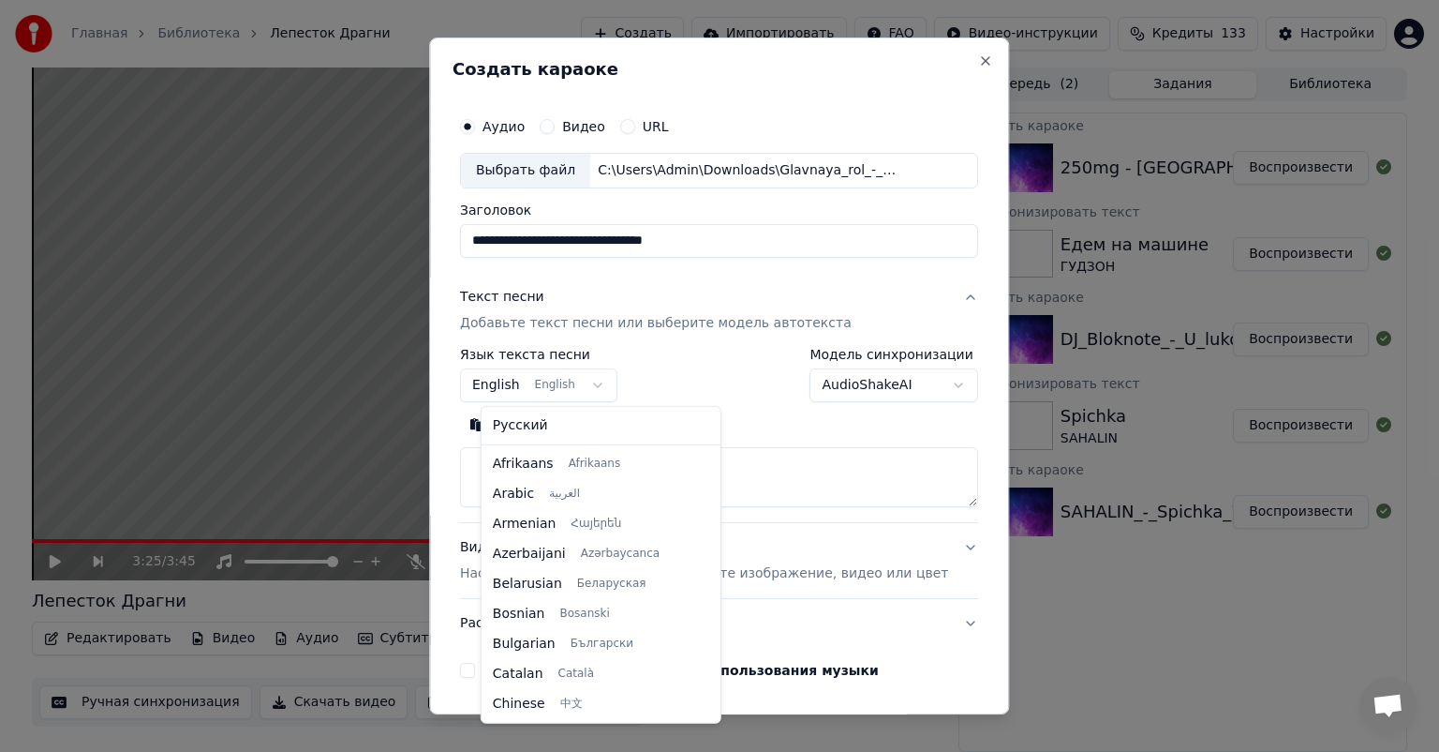
click at [579, 375] on body "Главная Библиотека Лепесток Драгни Создать Импортировать FAQ Видео-инструкции К…" at bounding box center [719, 376] width 1439 height 752
select select "**"
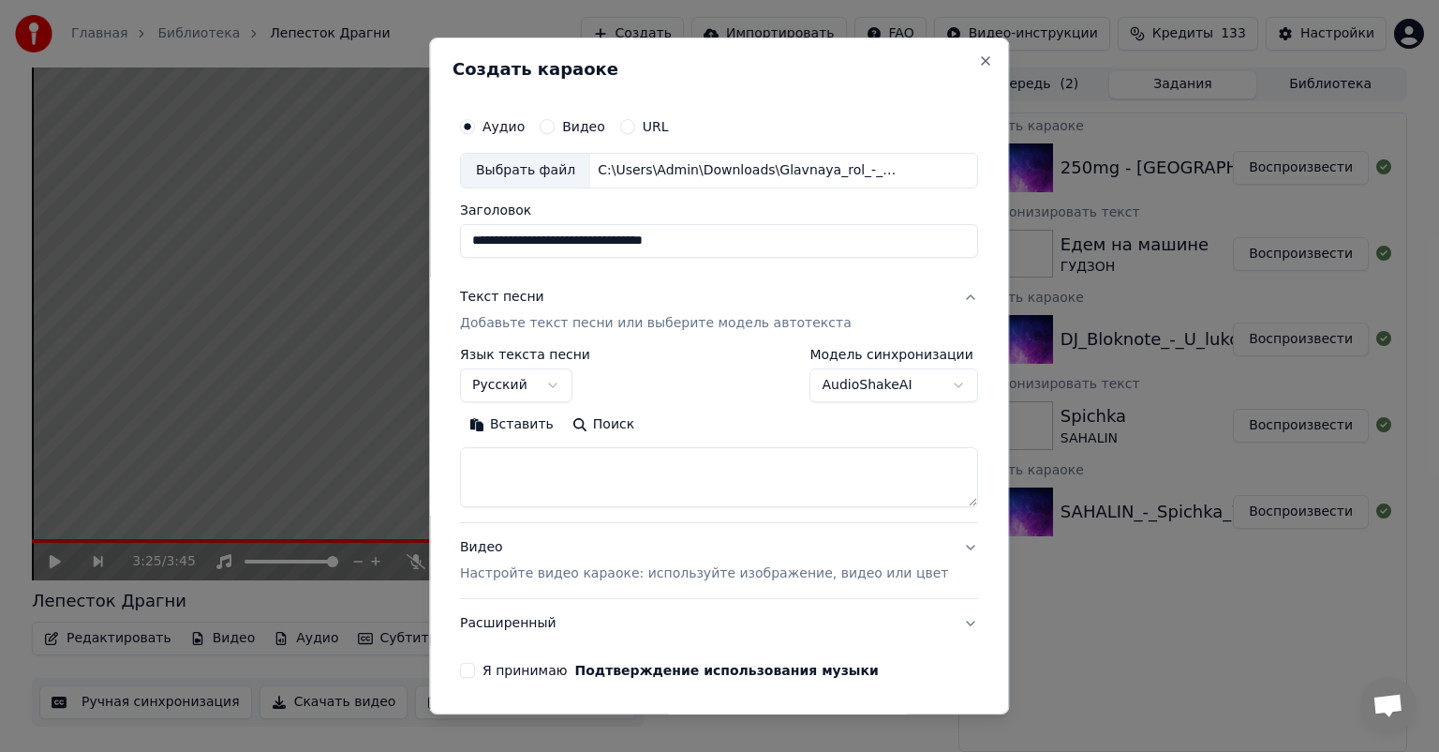
click at [593, 485] on textarea at bounding box center [719, 477] width 518 height 60
paste textarea "**********"
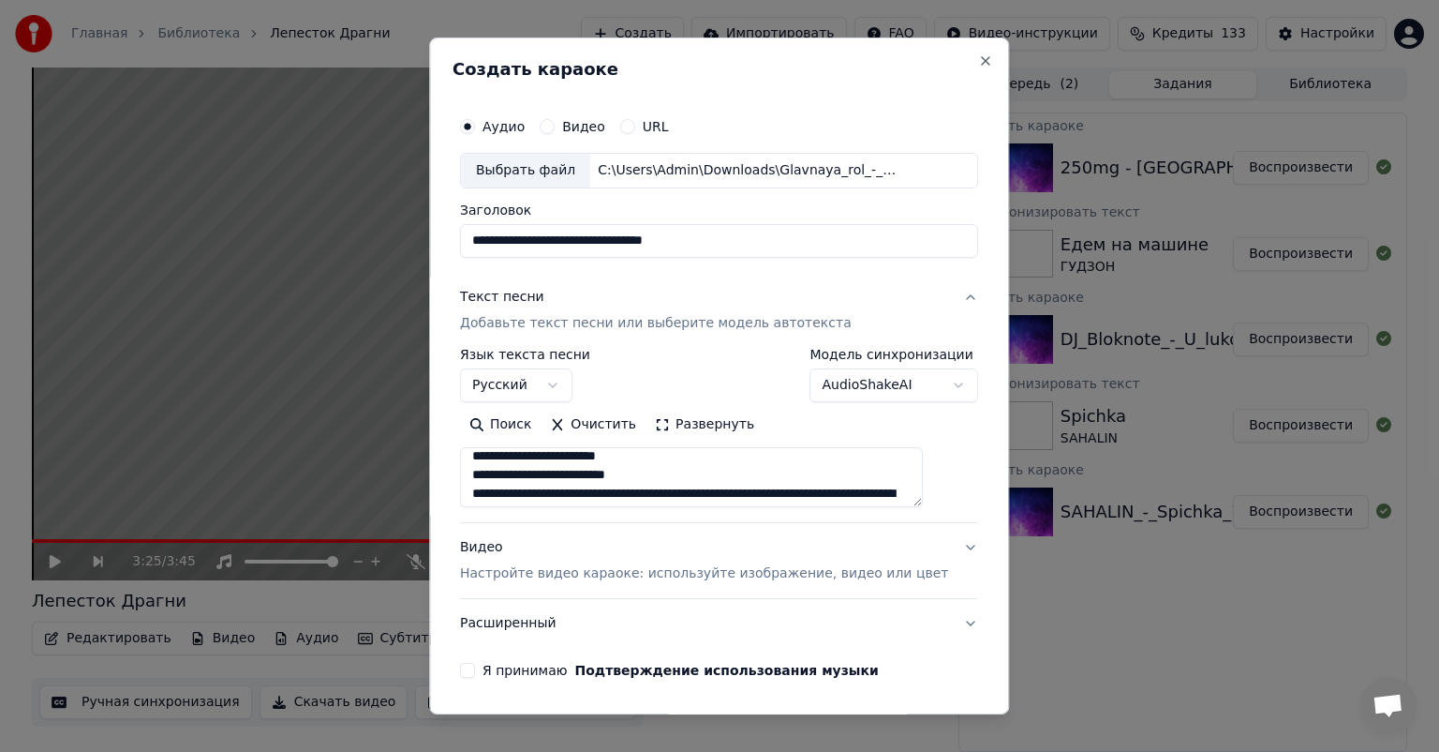
scroll to position [1098, 0]
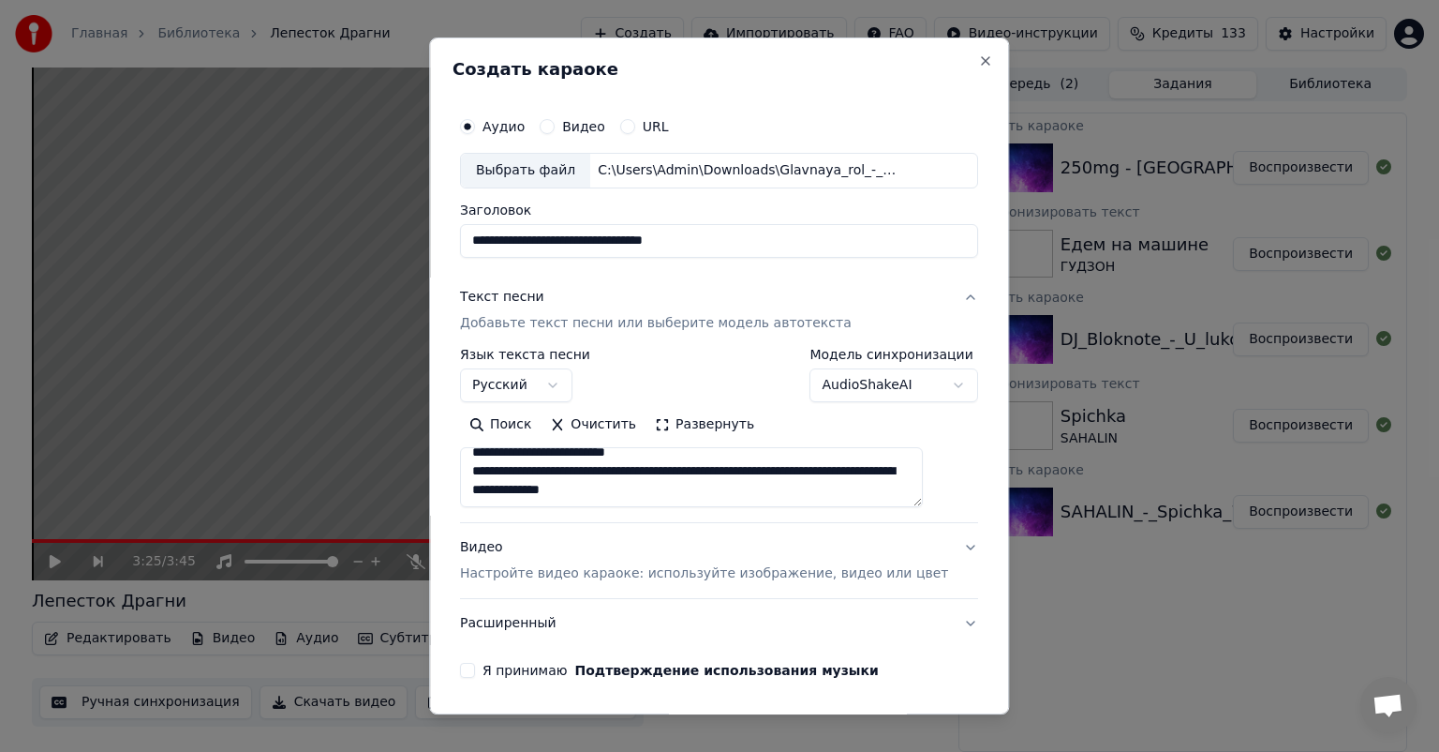
drag, startPoint x: 493, startPoint y: 474, endPoint x: 701, endPoint y: 489, distance: 208.6
click at [701, 489] on textarea at bounding box center [691, 477] width 463 height 60
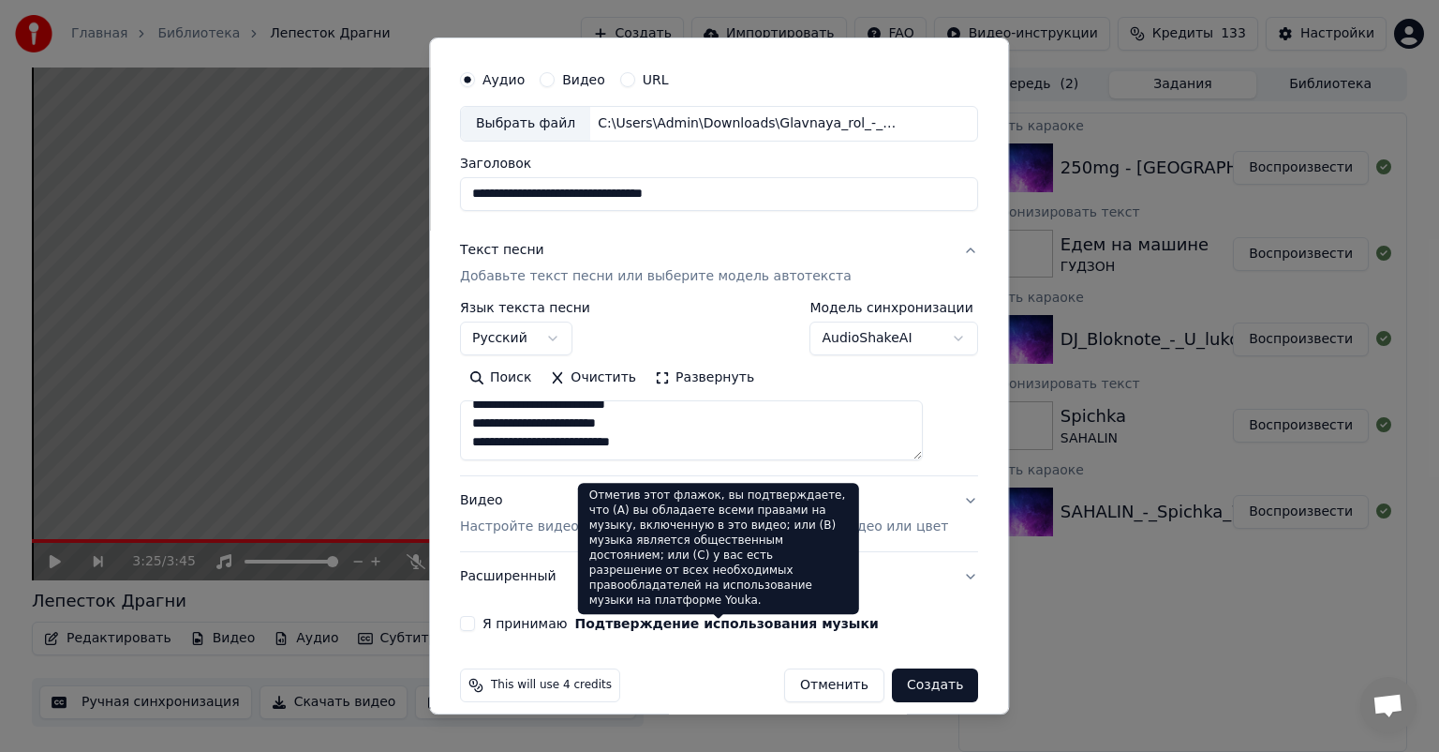
scroll to position [66, 0]
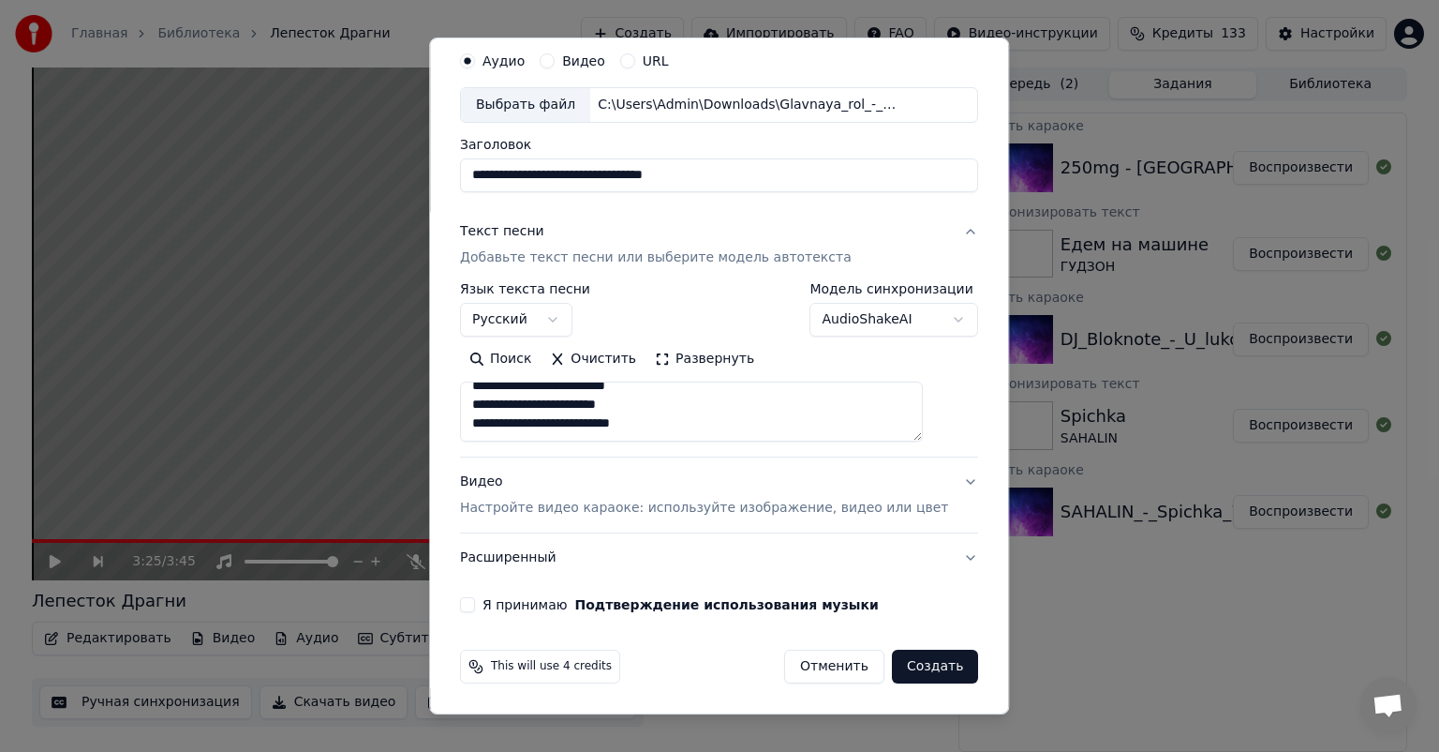
click at [506, 605] on label "Я принимаю Подтверждение использования музыки" at bounding box center [681, 604] width 396 height 13
click at [475, 605] on button "Я принимаю Подтверждение использования музыки" at bounding box center [467, 604] width 15 height 15
click at [575, 424] on textarea at bounding box center [691, 411] width 463 height 60
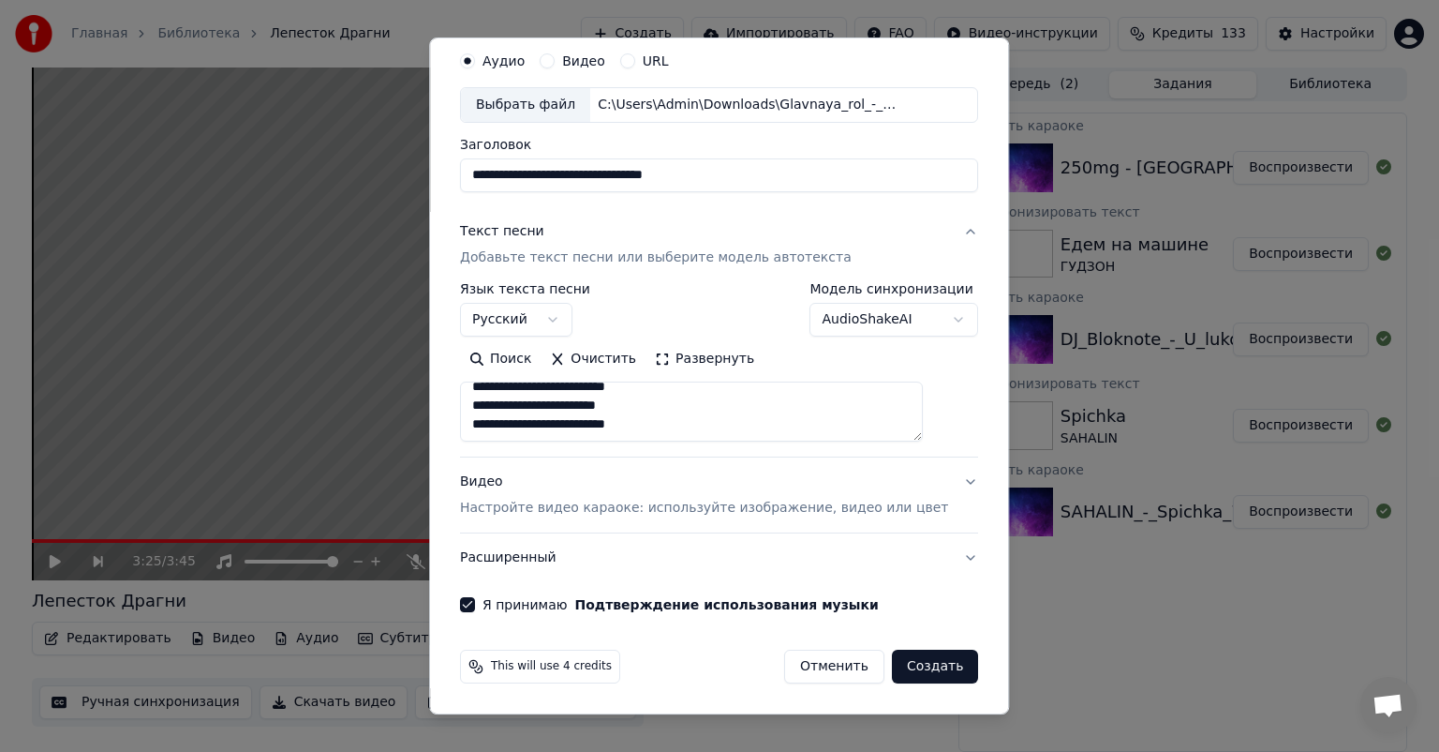
type textarea "**********"
click at [892, 674] on button "Создать" at bounding box center [935, 666] width 86 height 34
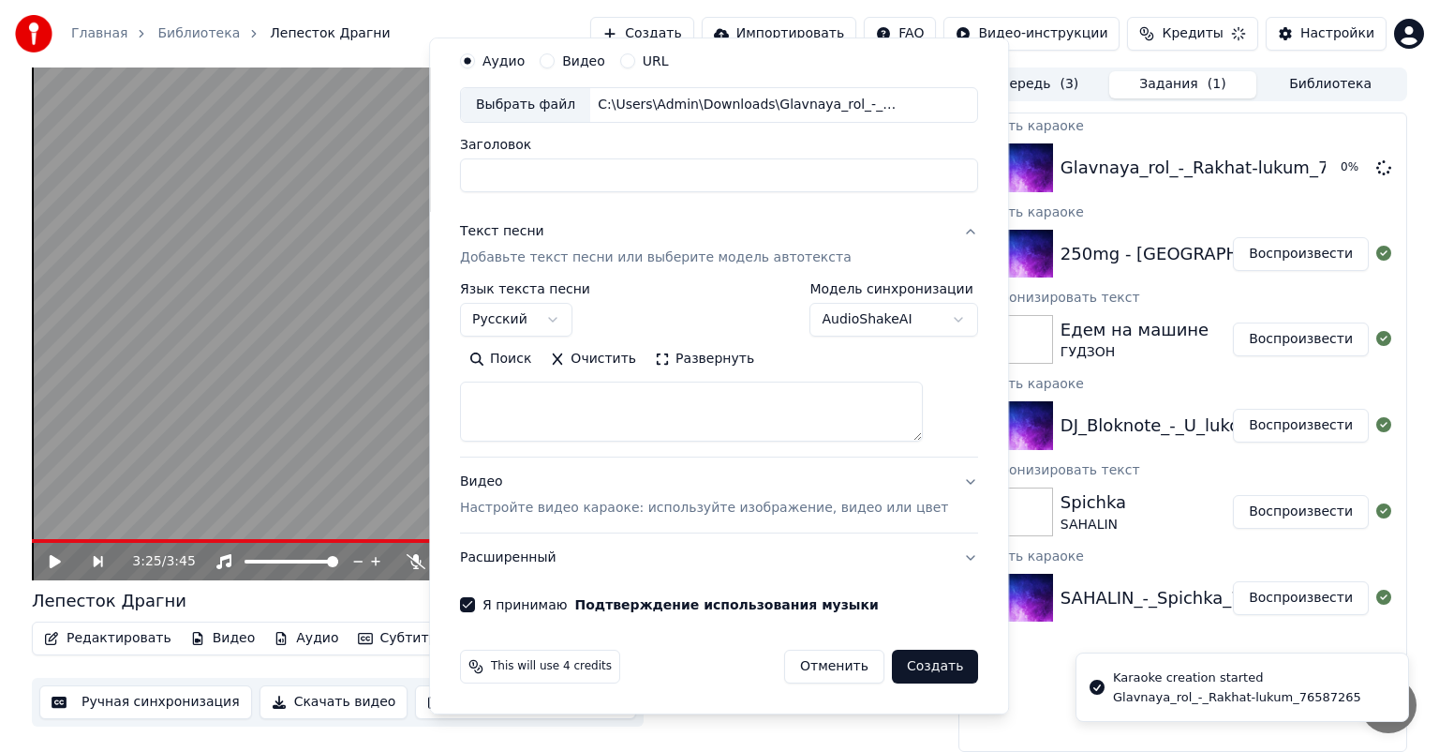
scroll to position [0, 0]
select select
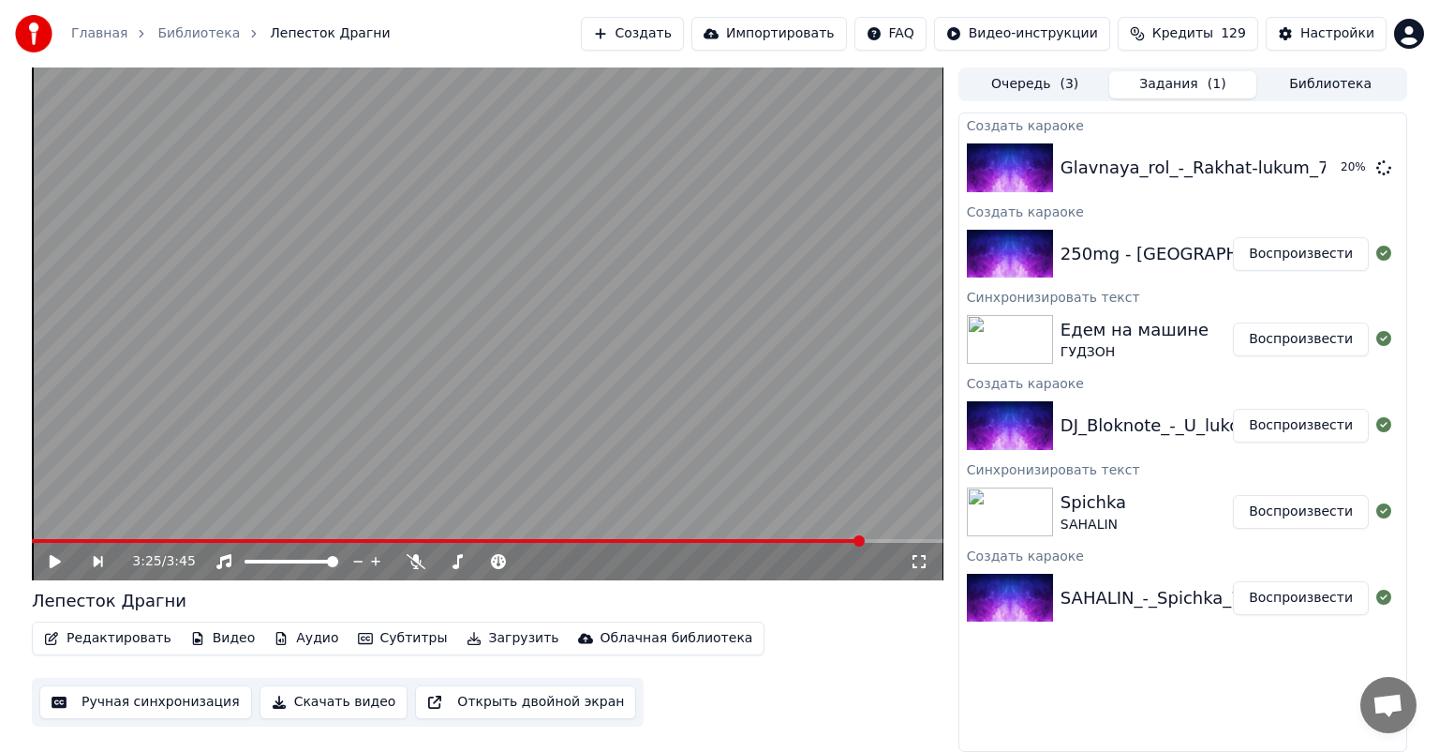
drag, startPoint x: 1286, startPoint y: 252, endPoint x: 1107, endPoint y: 431, distance: 253.1
click at [1287, 252] on button "Воспроизвести" at bounding box center [1301, 254] width 136 height 34
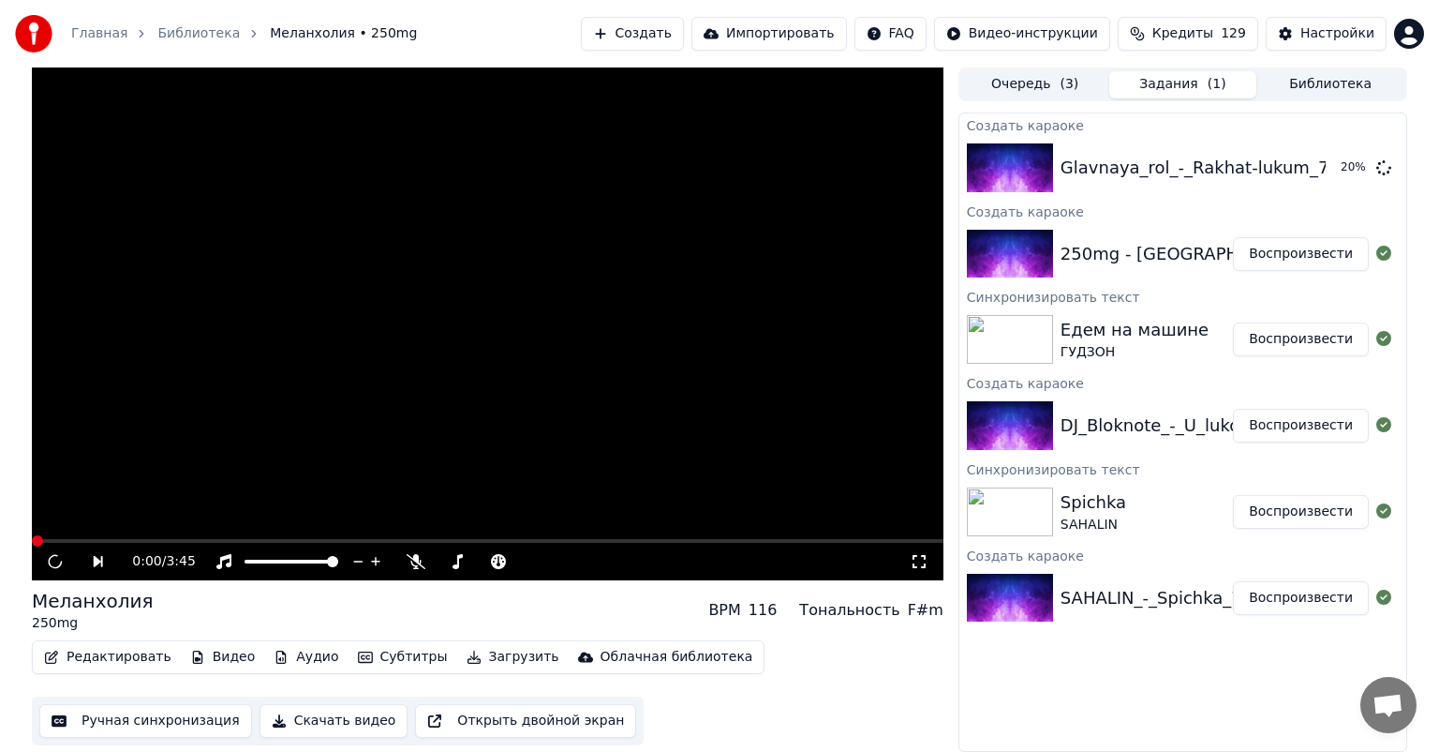
click at [922, 564] on icon at bounding box center [919, 561] width 19 height 15
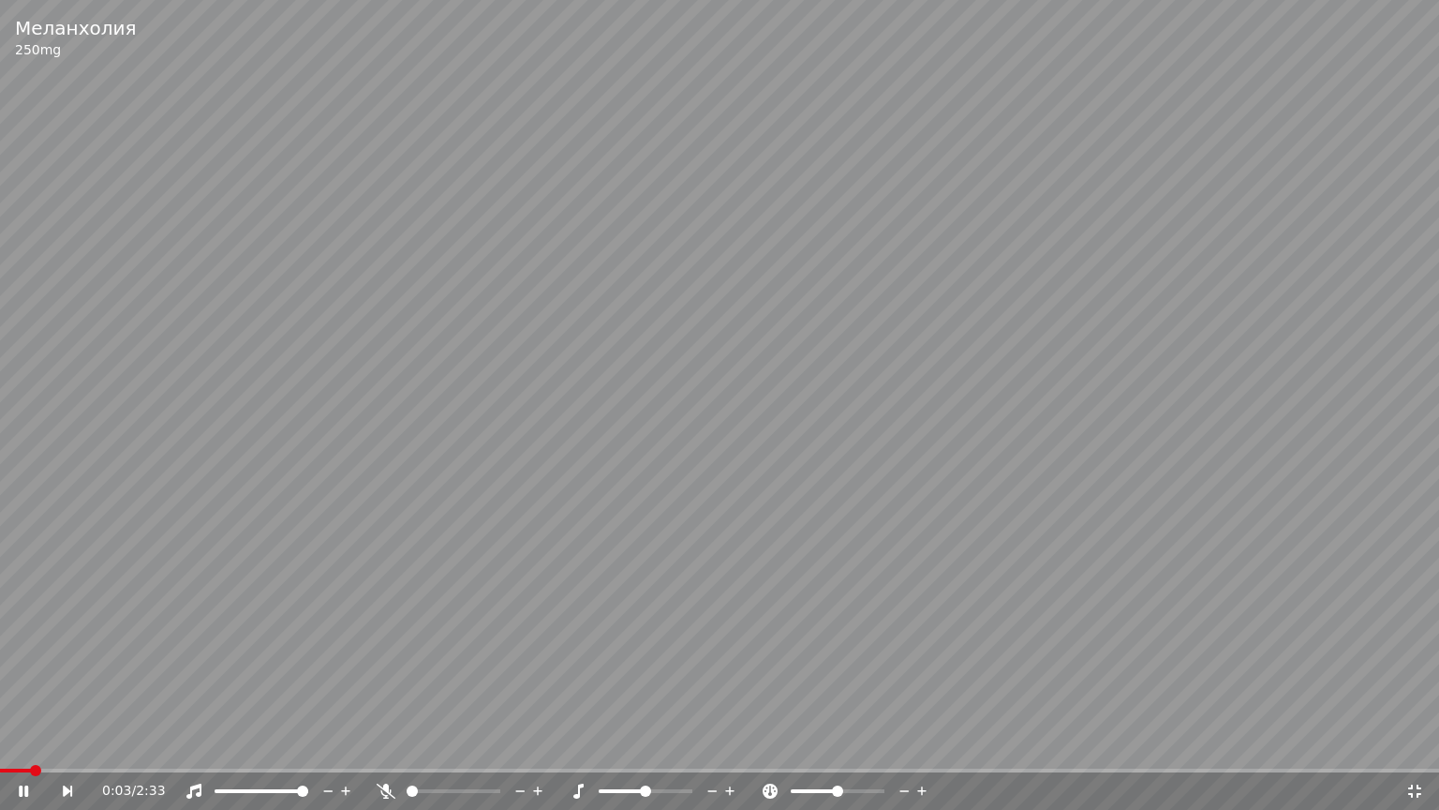
click at [370, 447] on video at bounding box center [719, 405] width 1439 height 810
click at [449, 499] on video at bounding box center [719, 405] width 1439 height 810
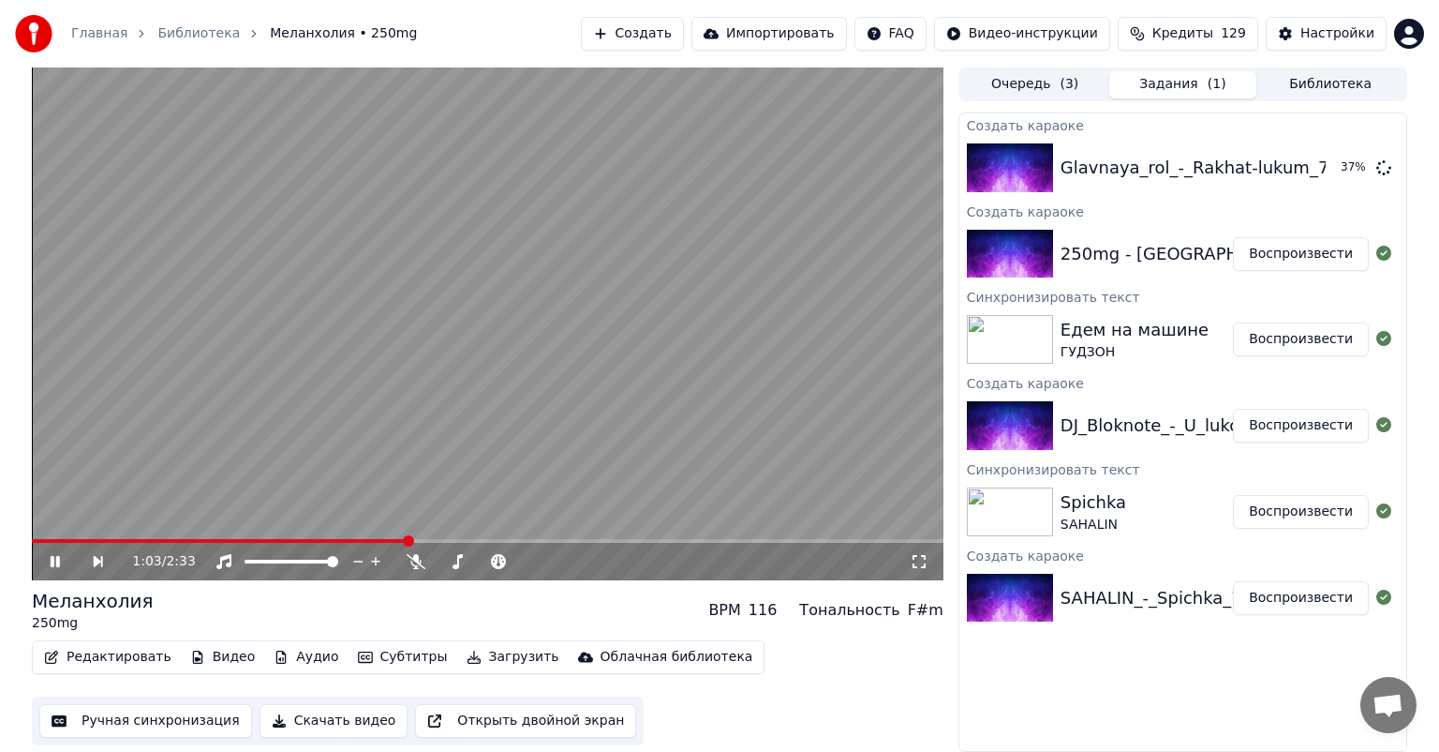
click at [52, 566] on icon at bounding box center [55, 561] width 9 height 11
click at [1281, 265] on button "Воспроизвести" at bounding box center [1301, 254] width 136 height 34
click at [926, 562] on icon at bounding box center [919, 561] width 19 height 15
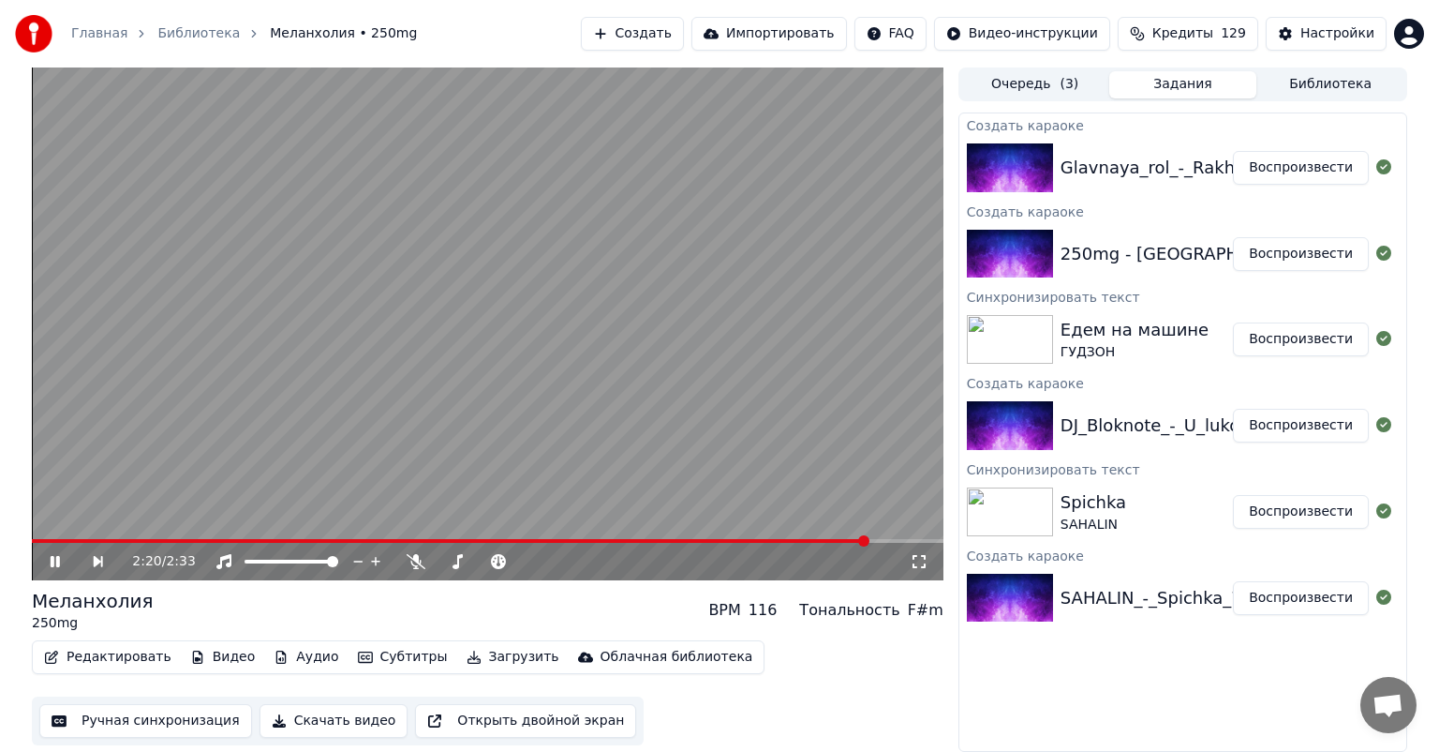
click at [1277, 167] on button "Воспроизвести" at bounding box center [1301, 168] width 136 height 34
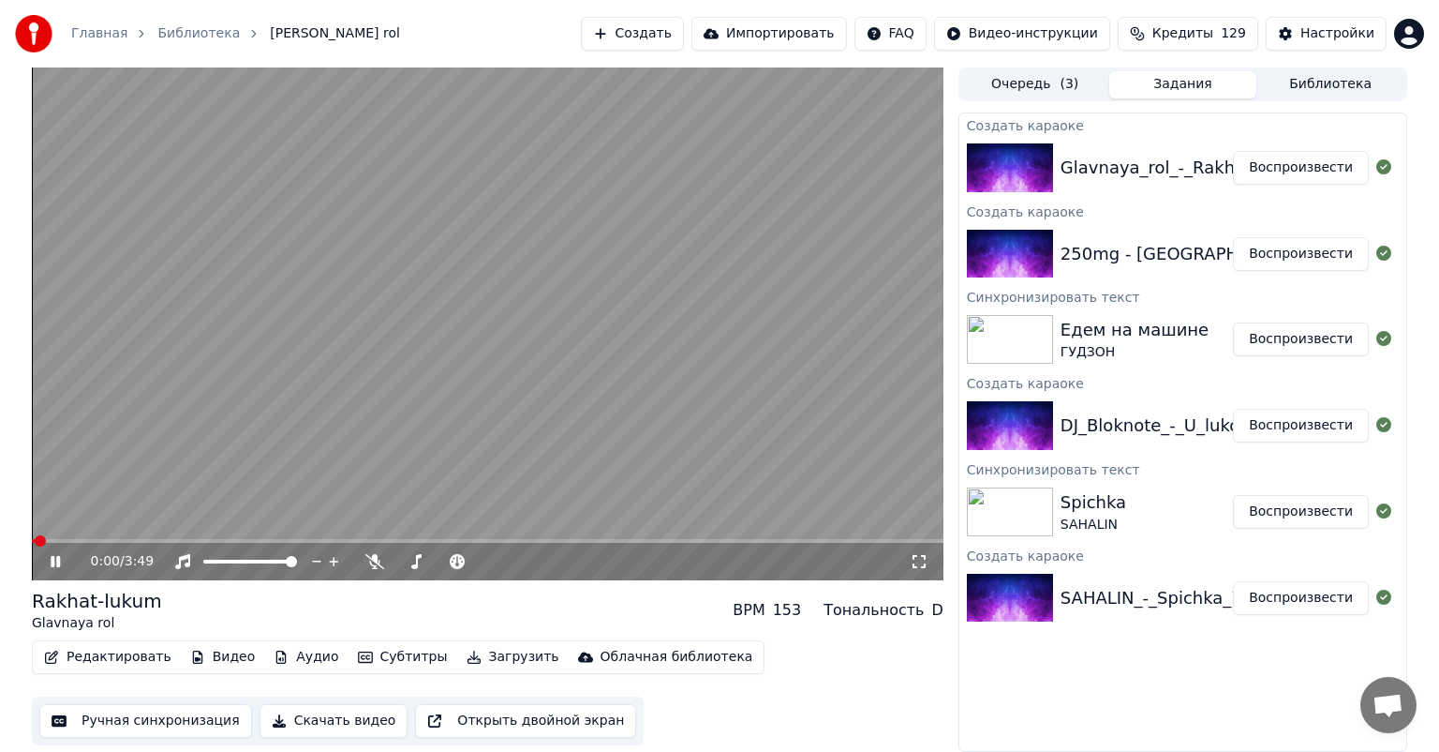
click at [924, 573] on div "0:00 / 3:49" at bounding box center [488, 561] width 912 height 37
click at [918, 569] on div "0:01 / 3:49" at bounding box center [488, 561] width 912 height 37
drag, startPoint x: 918, startPoint y: 566, endPoint x: 918, endPoint y: 585, distance: 18.7
click at [918, 563] on icon at bounding box center [919, 561] width 19 height 15
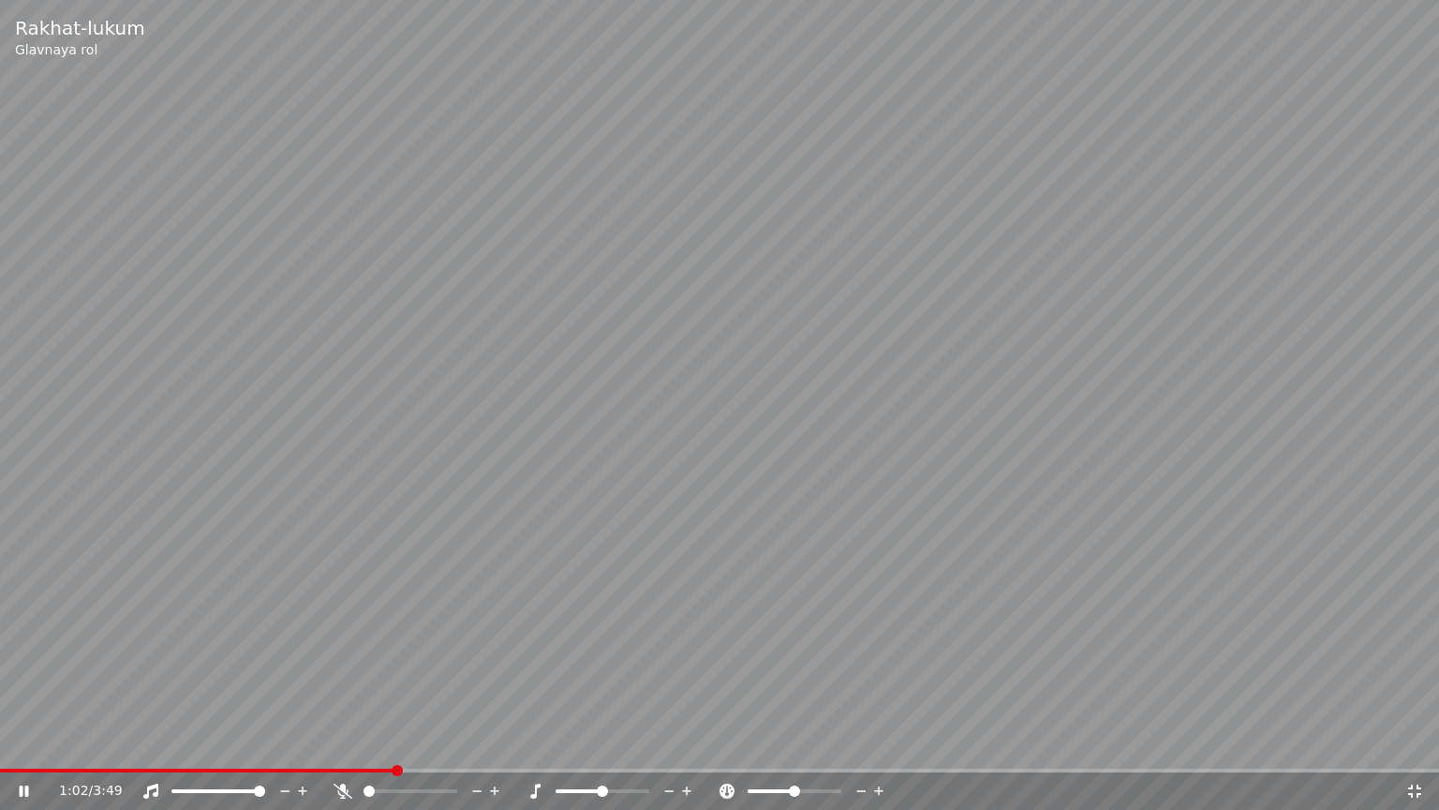
click at [30, 751] on icon at bounding box center [37, 790] width 44 height 15
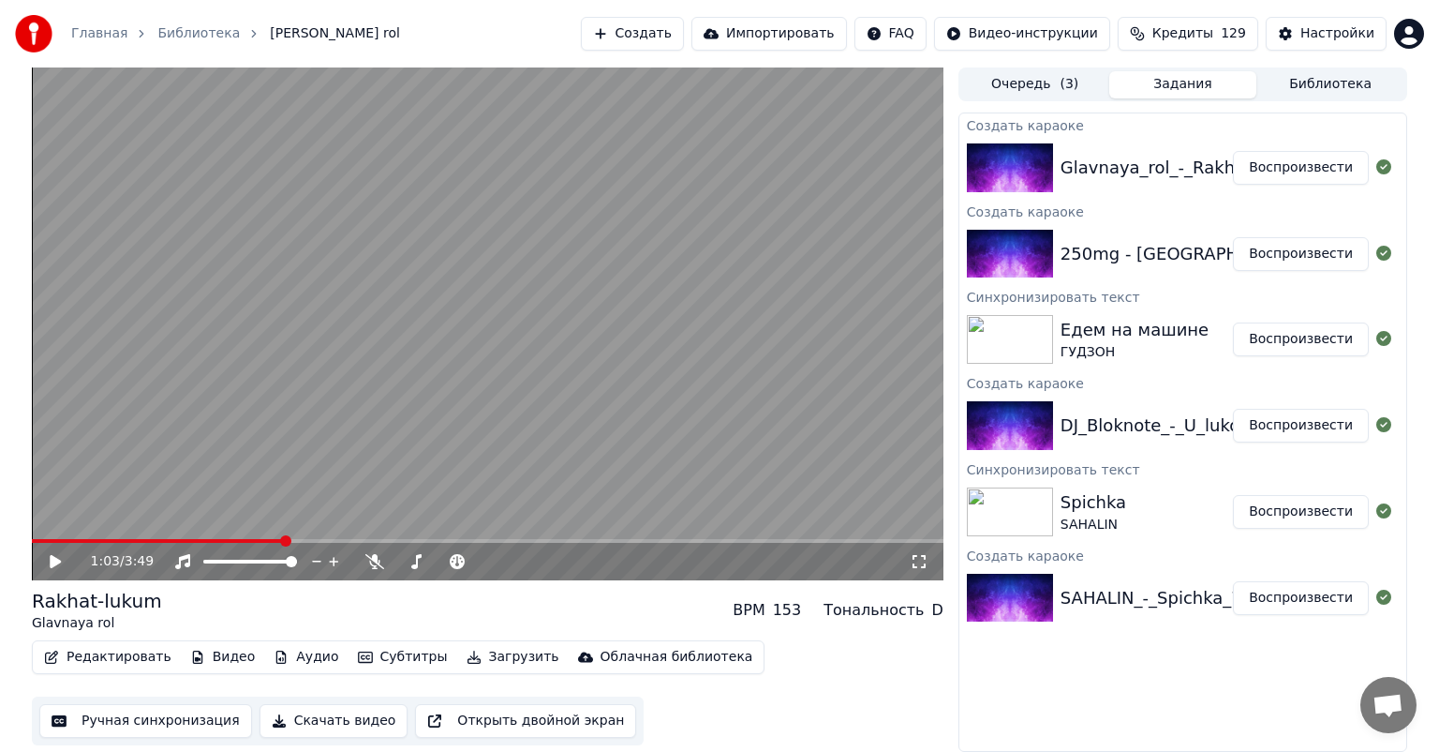
click at [802, 378] on video at bounding box center [488, 323] width 912 height 513
click at [39, 539] on span at bounding box center [35, 541] width 7 height 4
click at [38, 542] on span at bounding box center [45, 541] width 26 height 4
click at [919, 561] on icon at bounding box center [919, 561] width 19 height 15
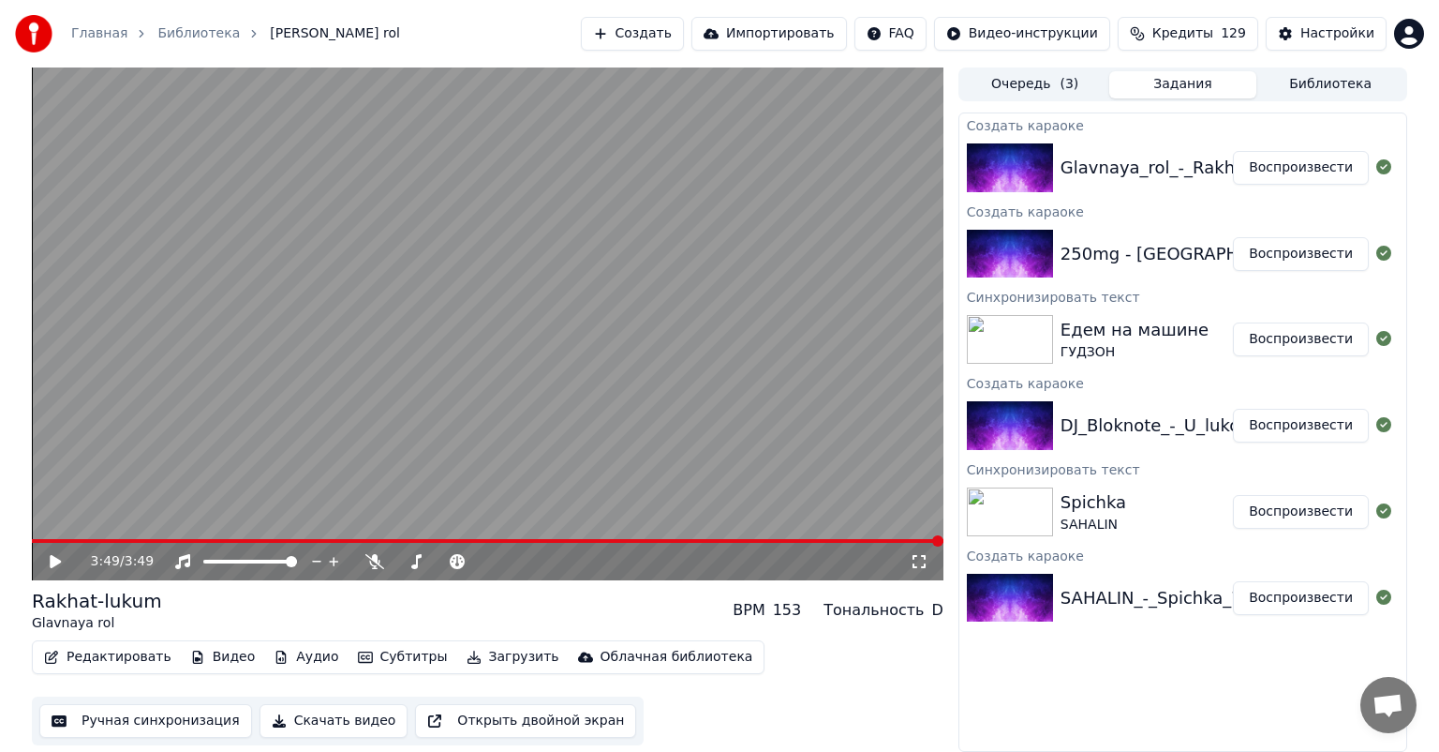
click at [1333, 93] on button "Библиотека" at bounding box center [1331, 84] width 148 height 27
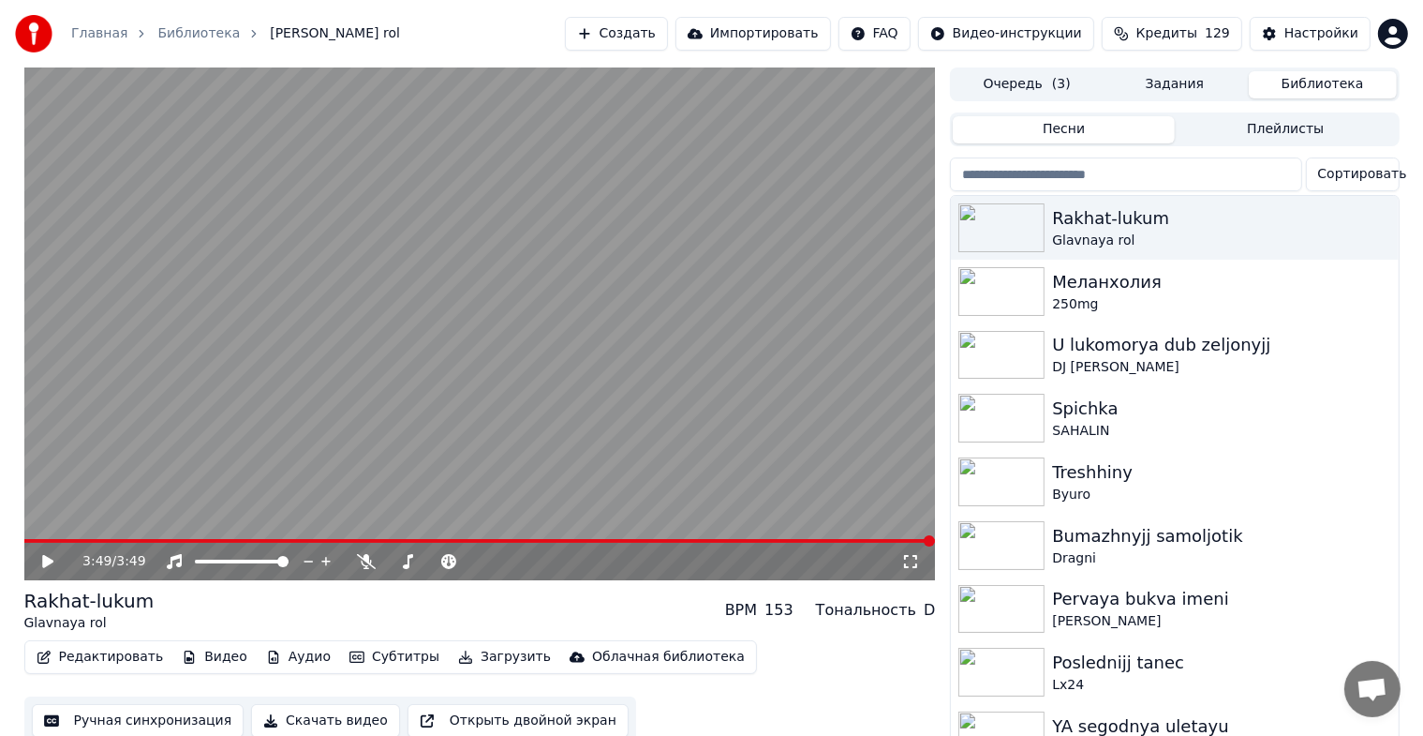
click at [636, 22] on button "Создать" at bounding box center [616, 34] width 103 height 34
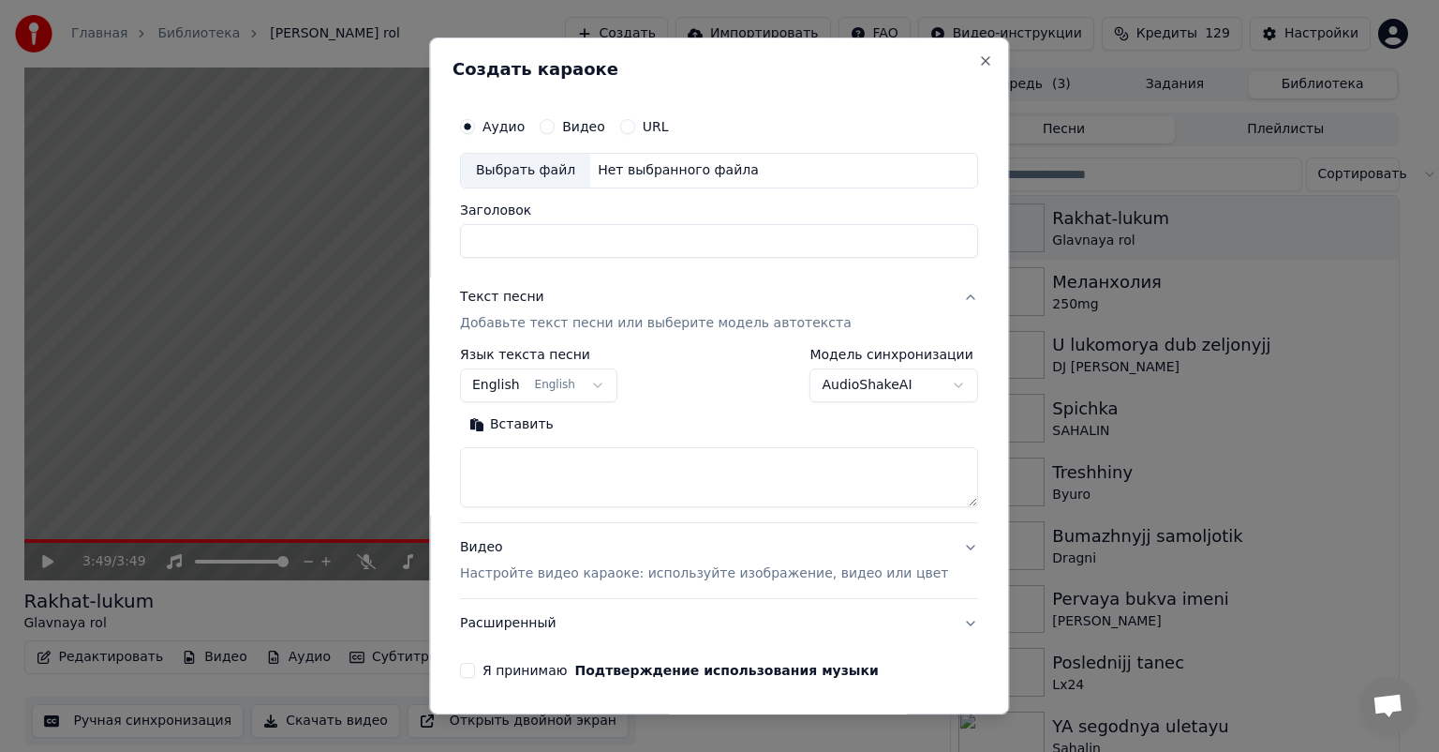
click at [535, 183] on div "Выбрать файл" at bounding box center [525, 171] width 129 height 34
type input "**********"
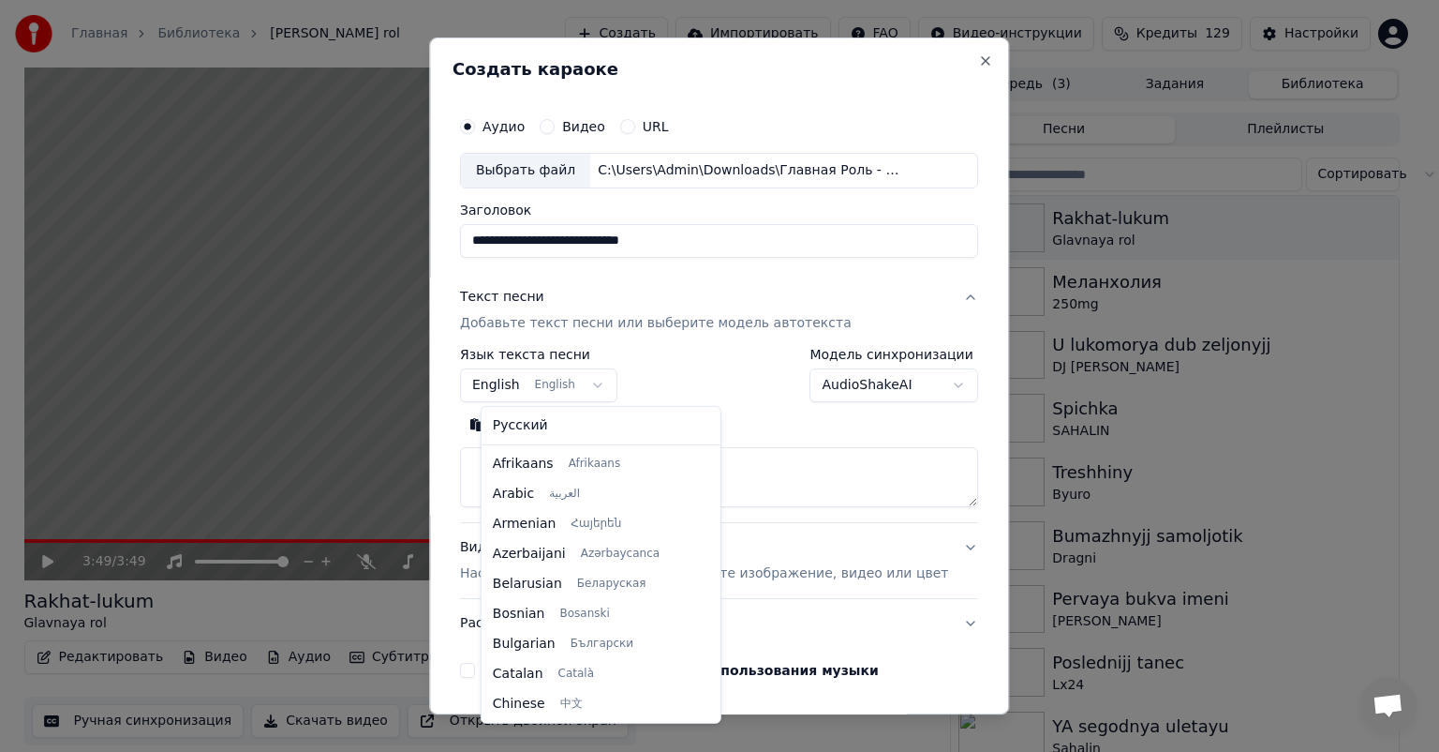
click at [570, 386] on body "Главная Библиотека Rakhat-lukum • Glavnaya rol Создать Импортировать FAQ Видео-…" at bounding box center [711, 376] width 1423 height 752
select select "**"
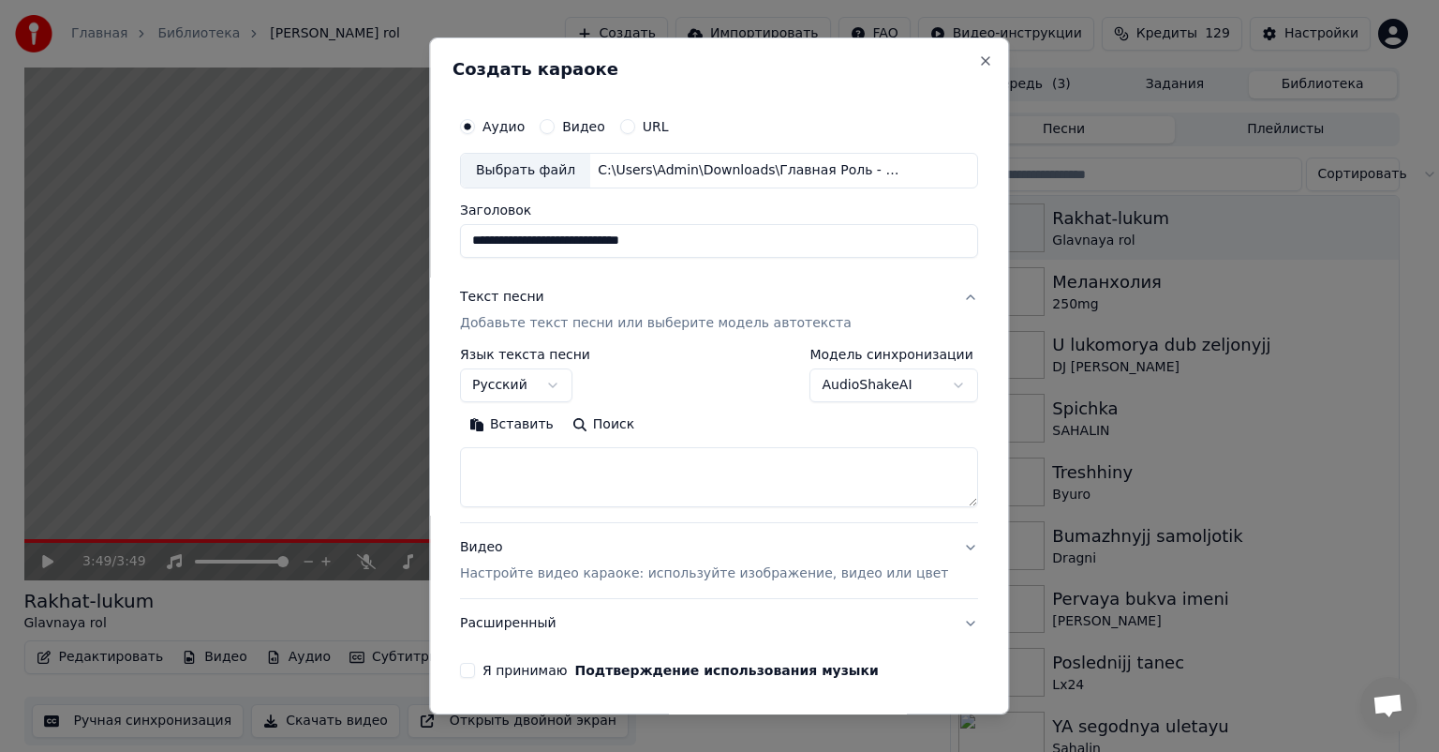
click at [521, 462] on textarea at bounding box center [719, 477] width 518 height 60
paste textarea "**********"
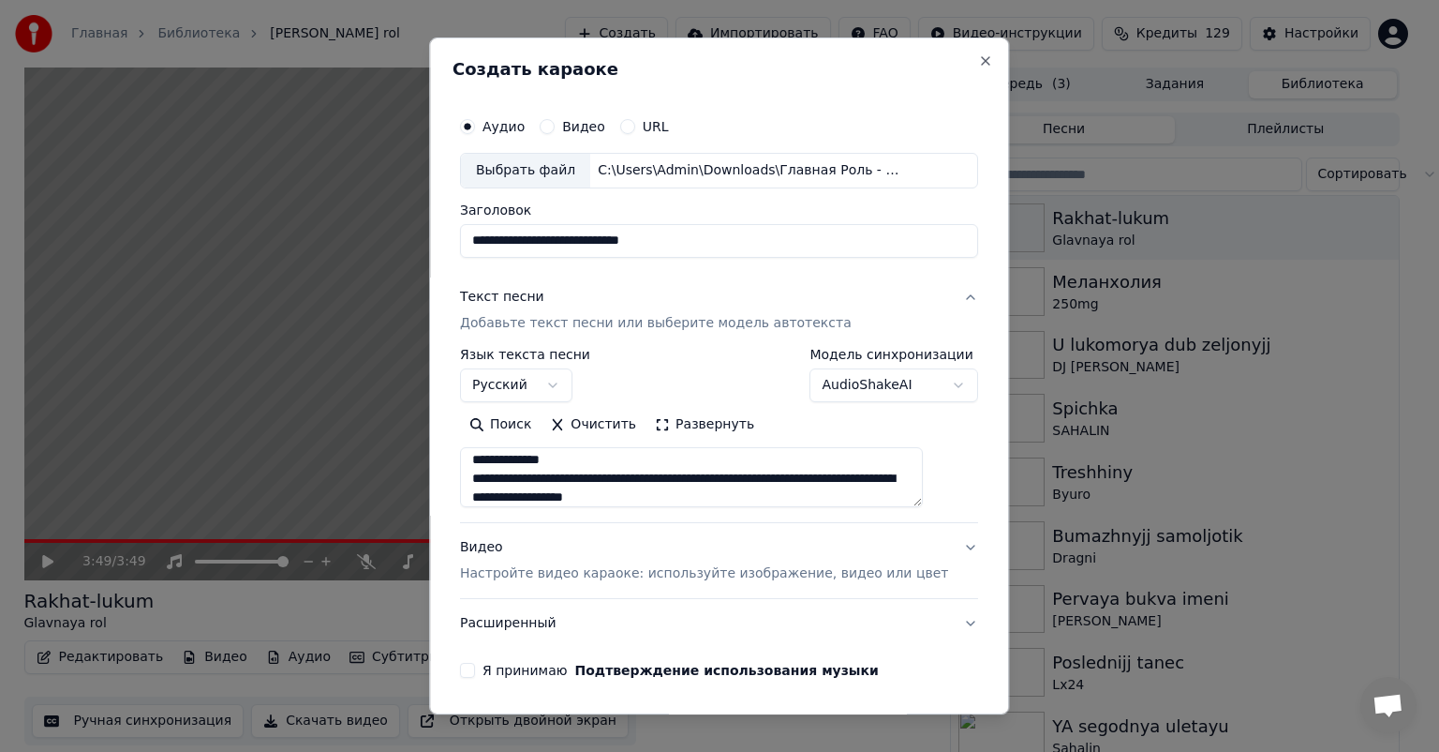
scroll to position [1492, 0]
drag, startPoint x: 491, startPoint y: 476, endPoint x: 750, endPoint y: 524, distance: 263.0
click at [750, 524] on div "**********" at bounding box center [719, 460] width 518 height 375
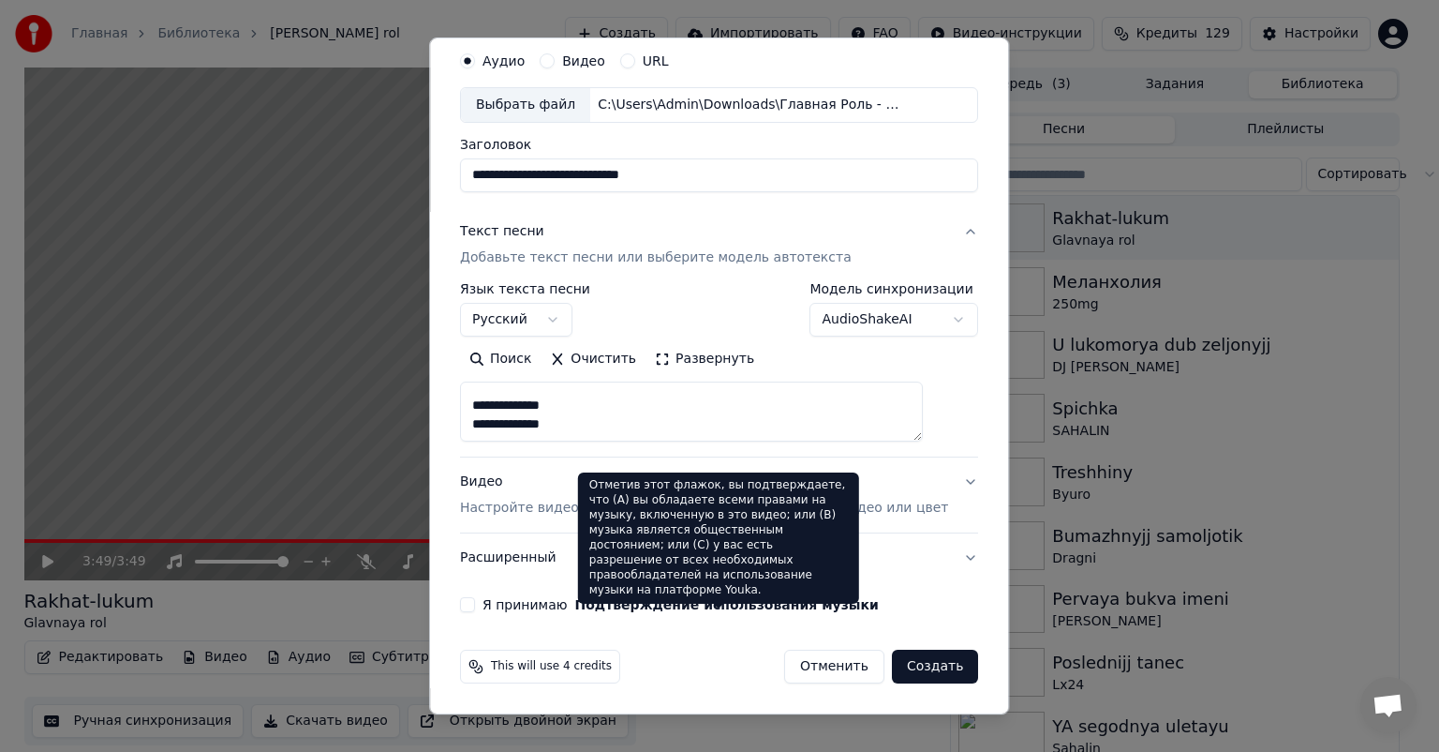
type textarea "**********"
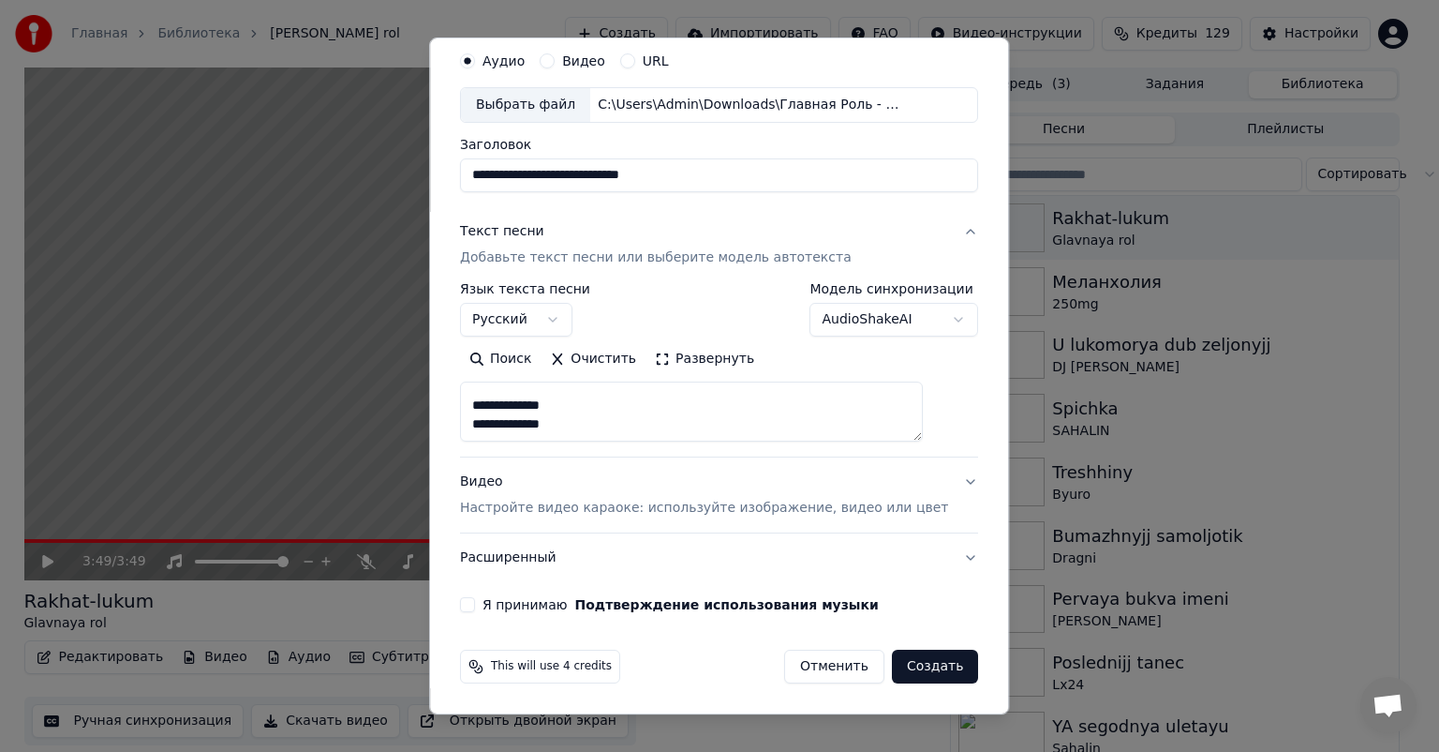
click at [542, 600] on label "Я принимаю Подтверждение использования музыки" at bounding box center [681, 604] width 396 height 13
click at [475, 600] on button "Я принимаю Подтверждение использования музыки" at bounding box center [467, 604] width 15 height 15
click at [913, 656] on button "Создать" at bounding box center [935, 666] width 86 height 34
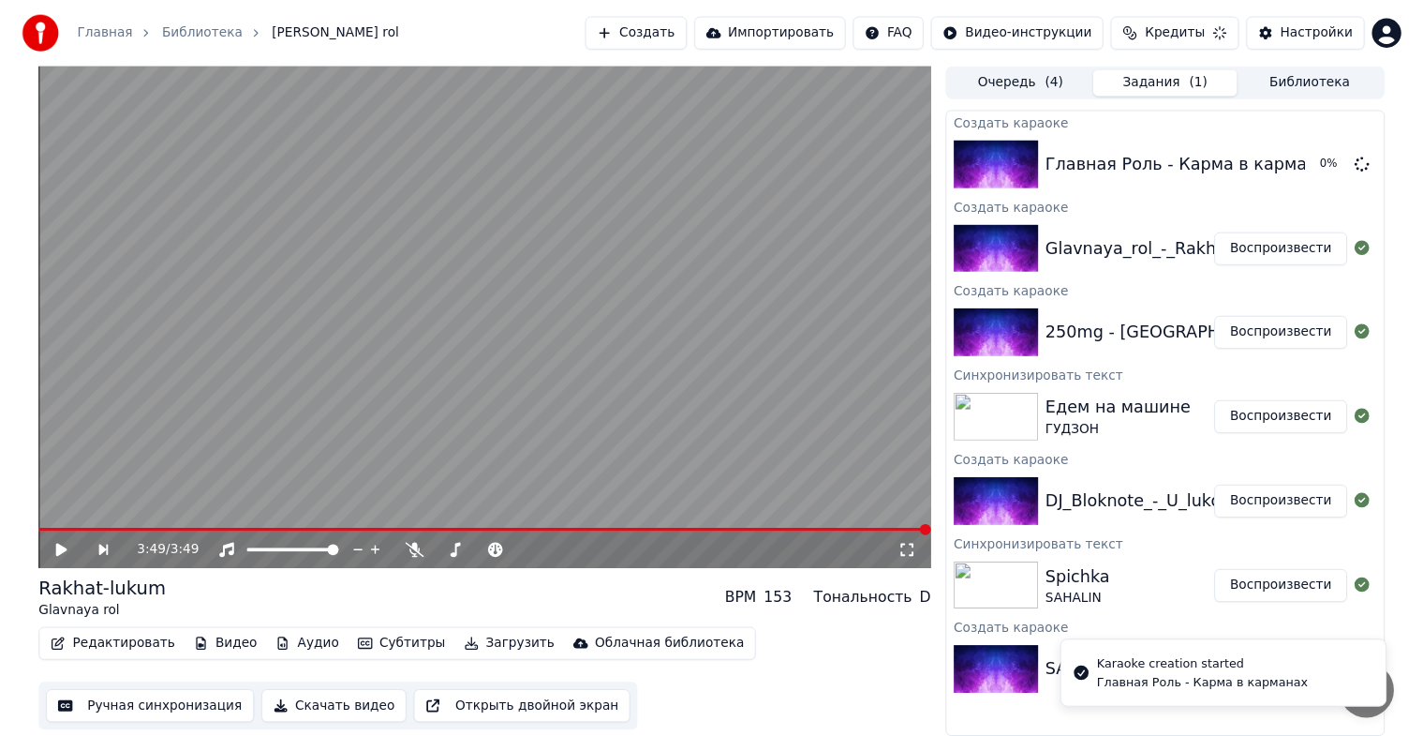
scroll to position [0, 0]
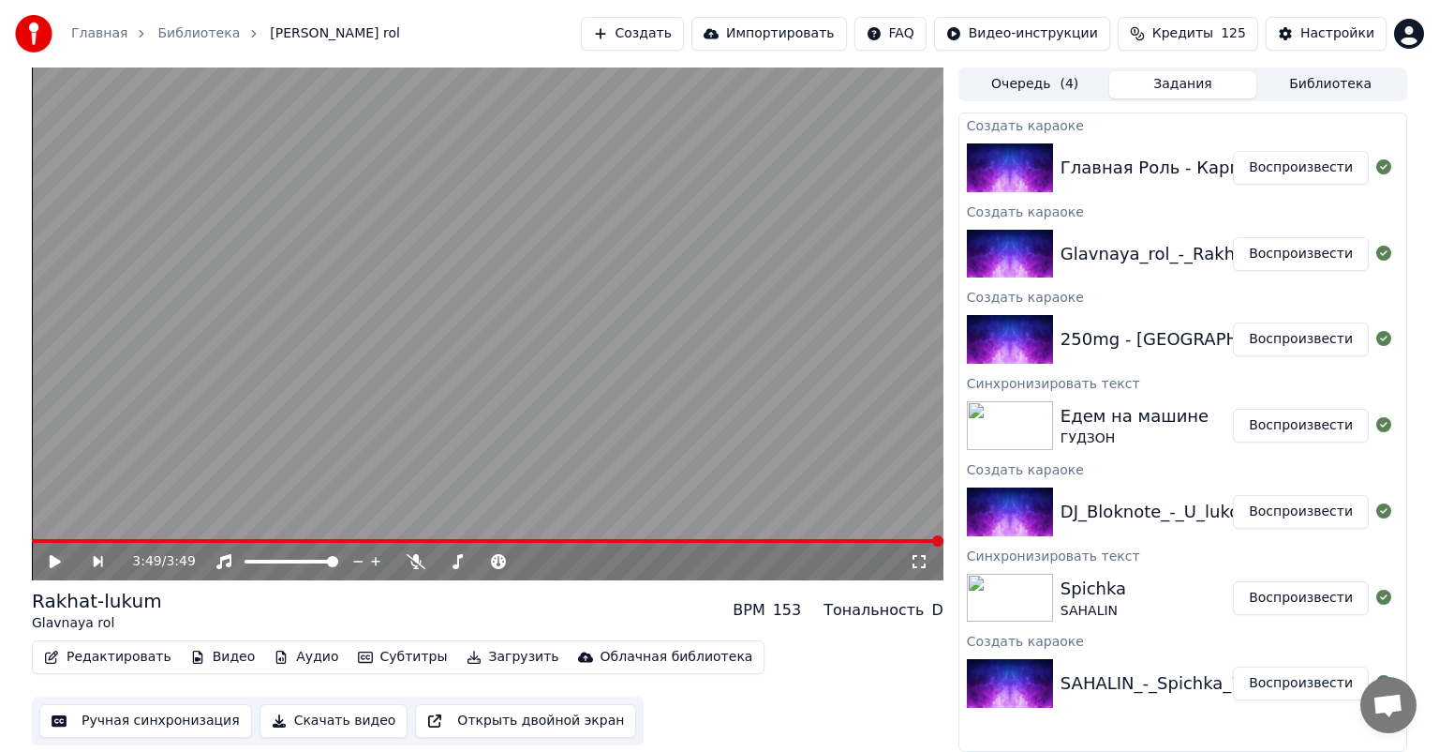
click at [1288, 173] on button "Воспроизвести" at bounding box center [1301, 168] width 136 height 34
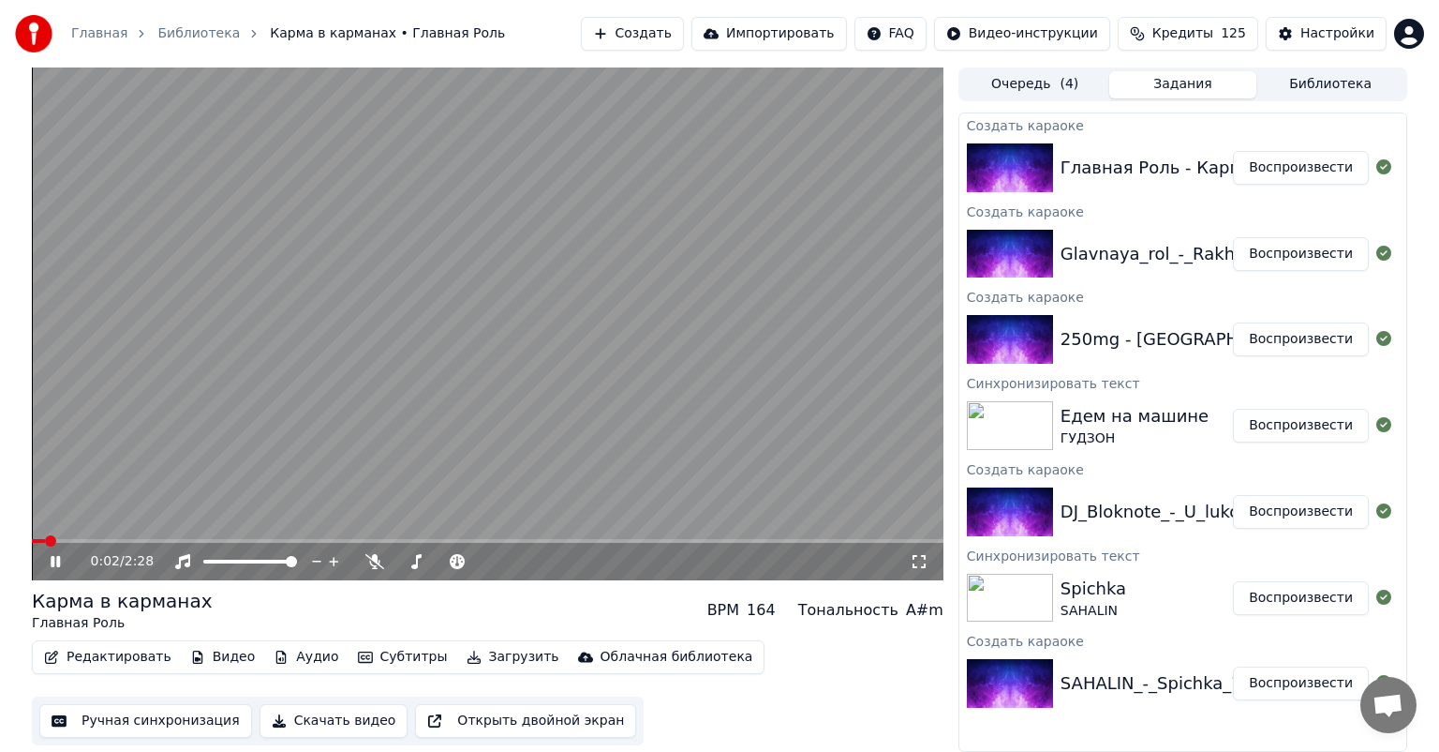
click at [921, 564] on icon at bounding box center [919, 561] width 19 height 15
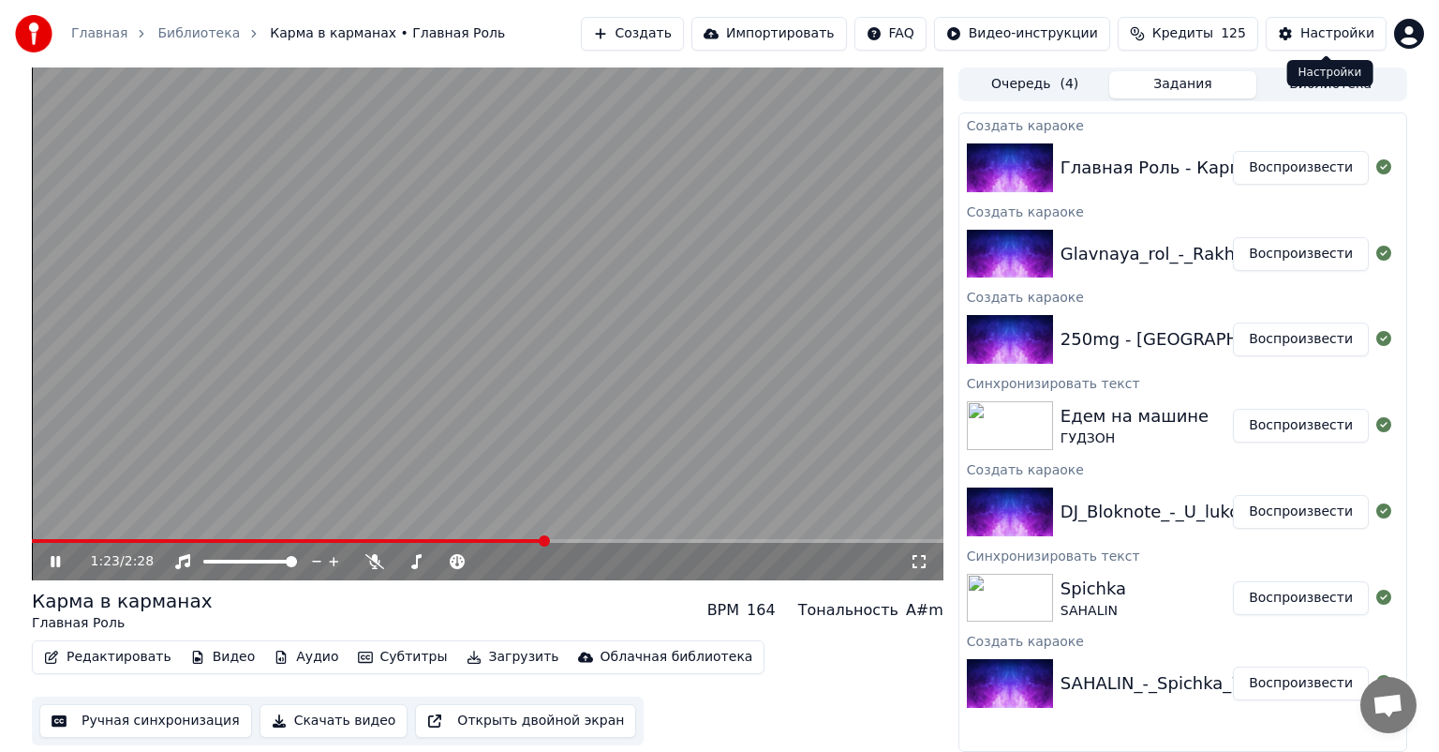
click at [1337, 74] on div "Настройки Настройки" at bounding box center [1331, 73] width 86 height 26
click at [1342, 97] on div "Очередь ( 4 ) Задания Библиотека" at bounding box center [1183, 84] width 449 height 34
click at [1342, 91] on button "Библиотека" at bounding box center [1331, 84] width 148 height 27
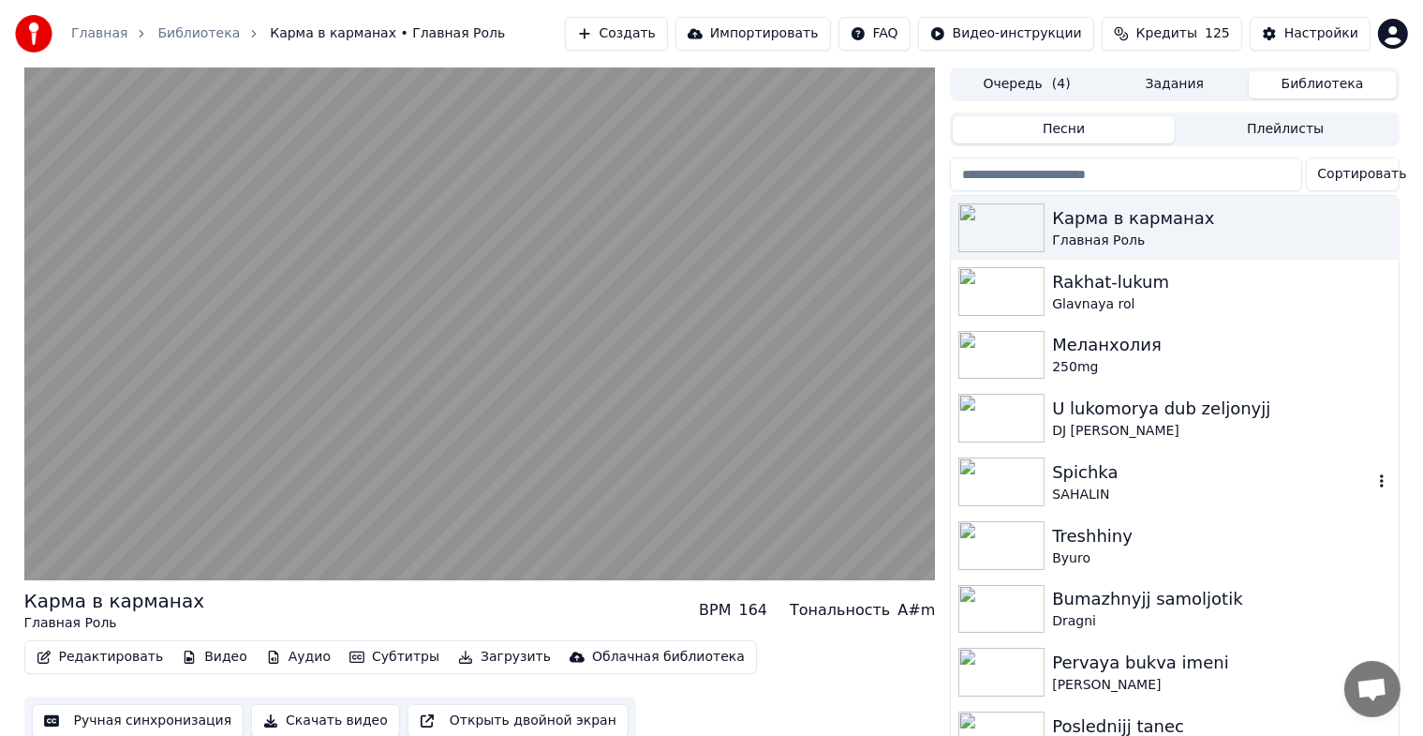
click at [1004, 469] on img at bounding box center [1002, 481] width 86 height 49
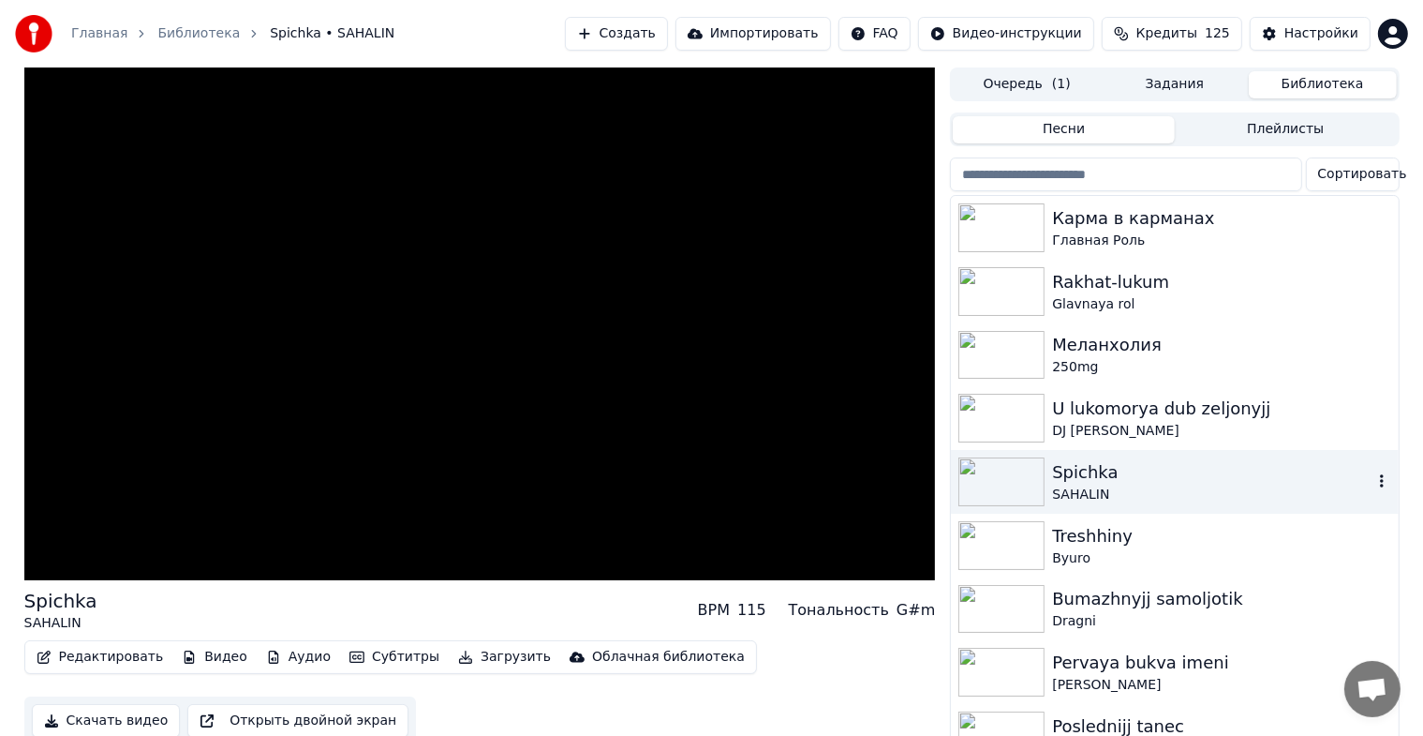
click at [1004, 469] on img at bounding box center [1002, 481] width 86 height 49
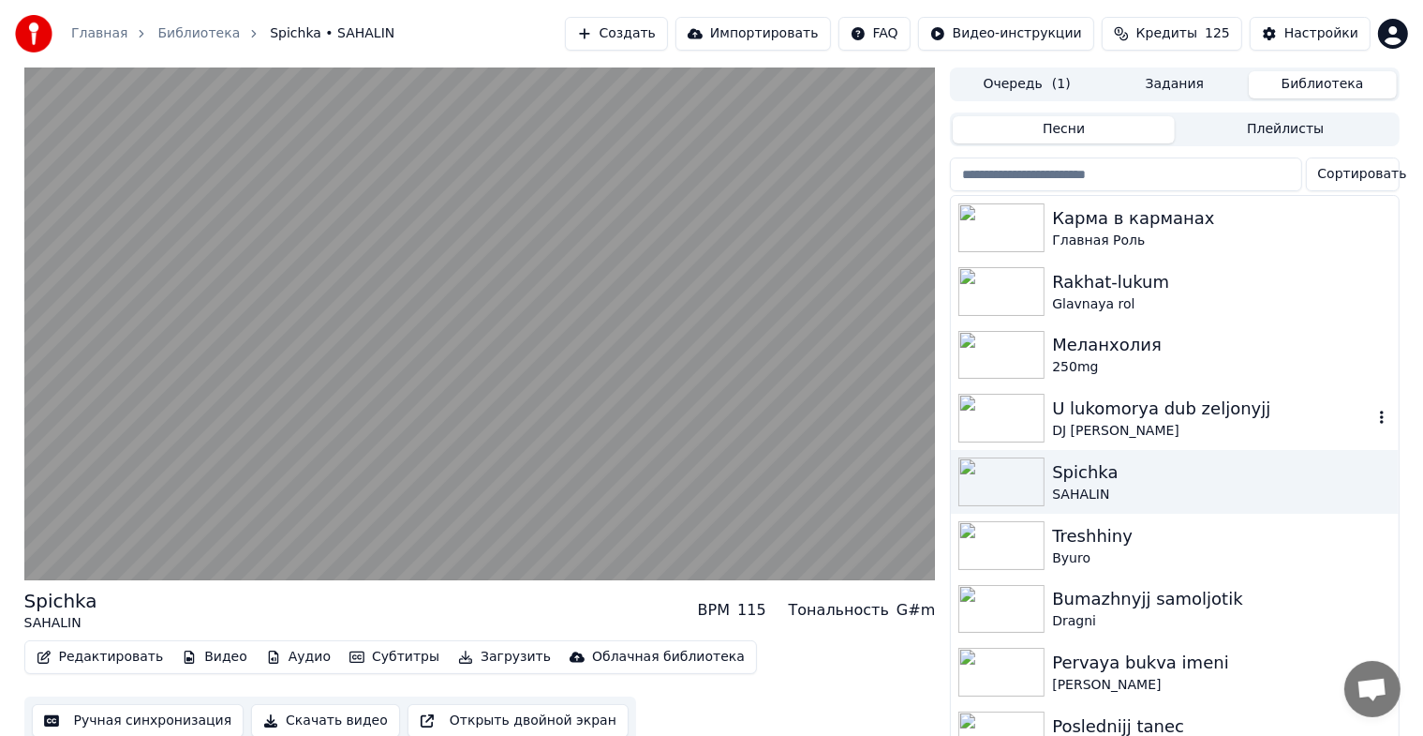
click at [1020, 420] on img at bounding box center [1002, 418] width 86 height 49
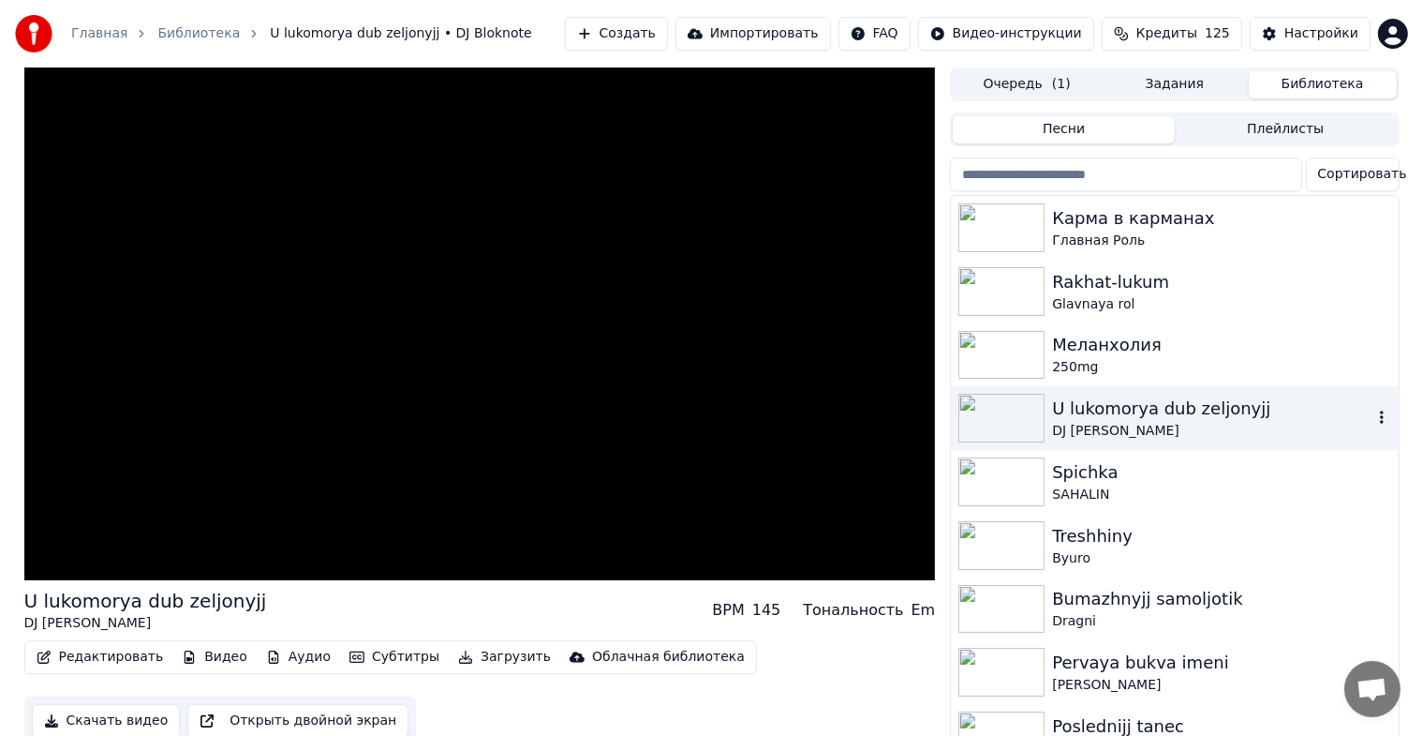
click at [1020, 420] on img at bounding box center [1002, 418] width 86 height 49
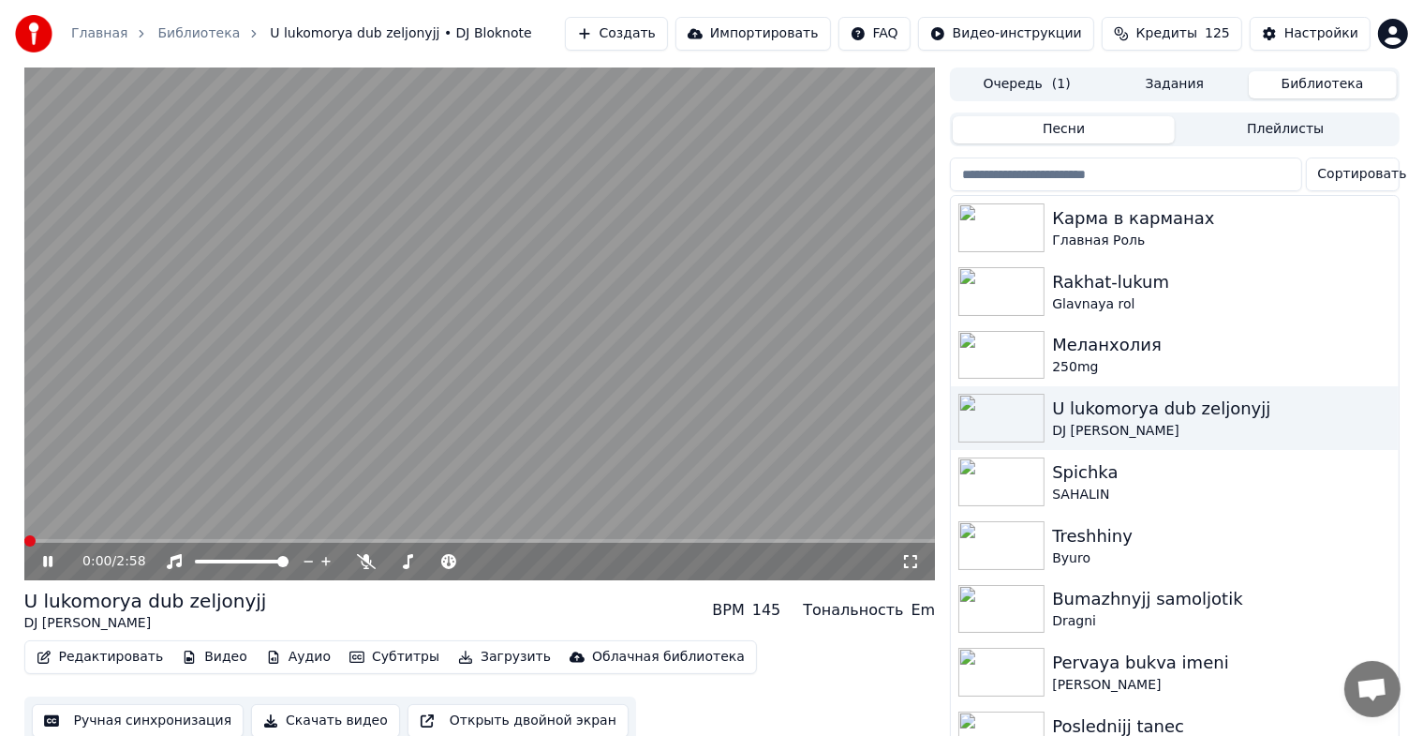
click at [911, 559] on icon at bounding box center [910, 561] width 19 height 15
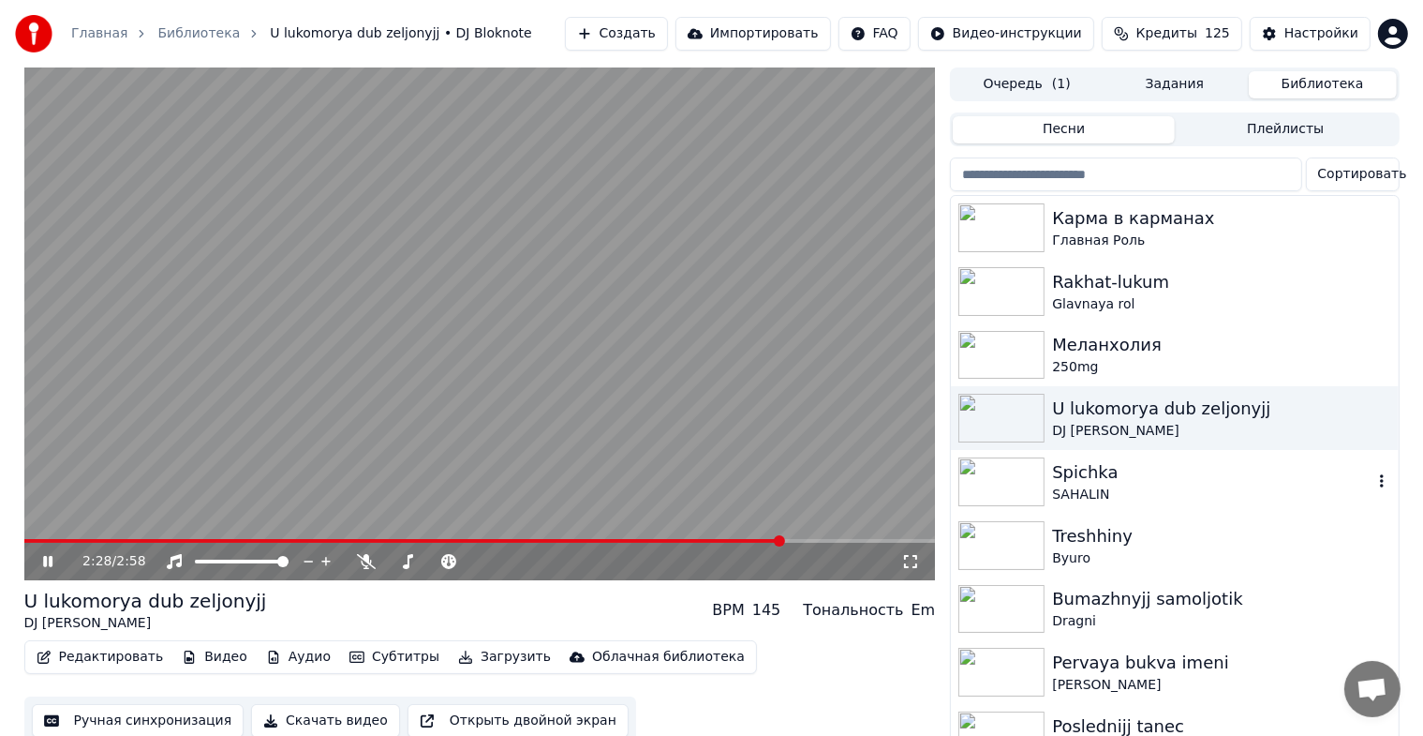
click at [994, 469] on img at bounding box center [1002, 481] width 86 height 49
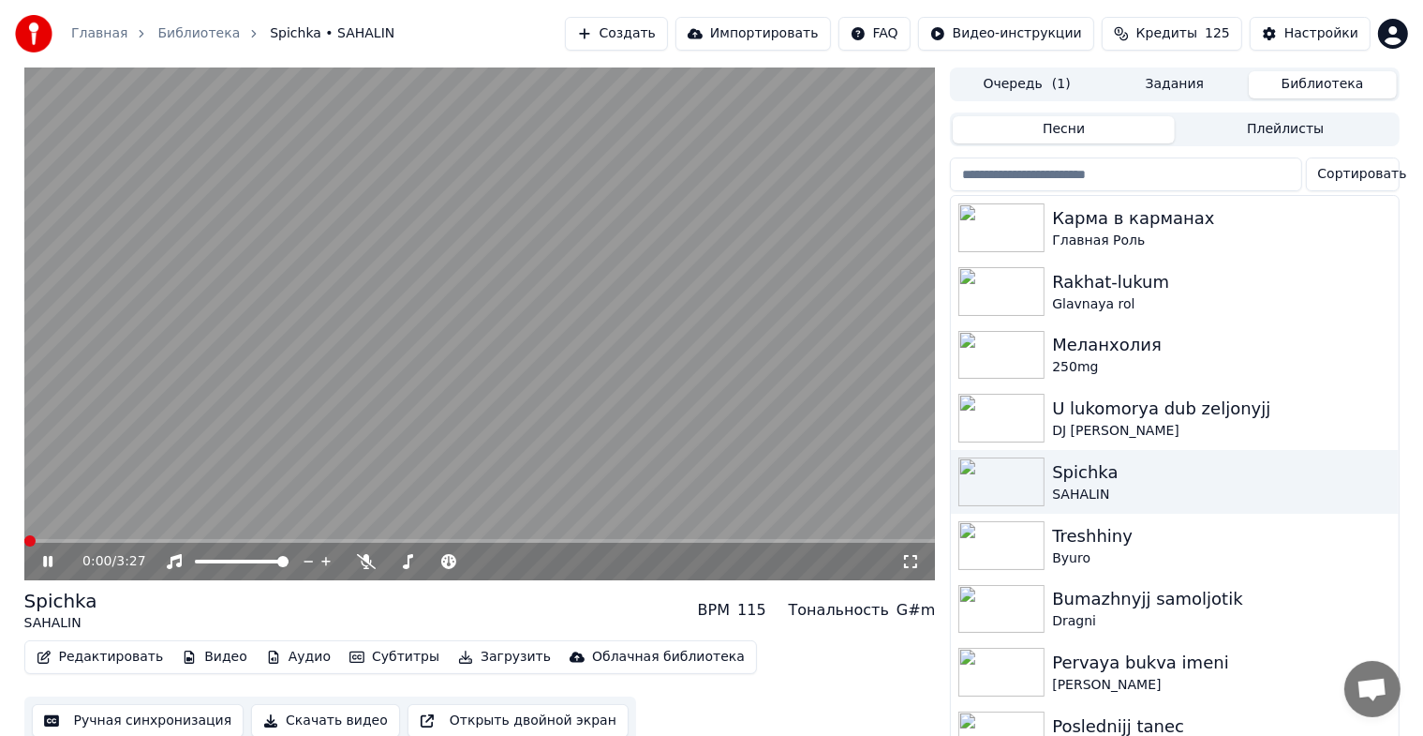
click at [911, 562] on icon at bounding box center [910, 561] width 19 height 15
